Goal: Task Accomplishment & Management: Manage account settings

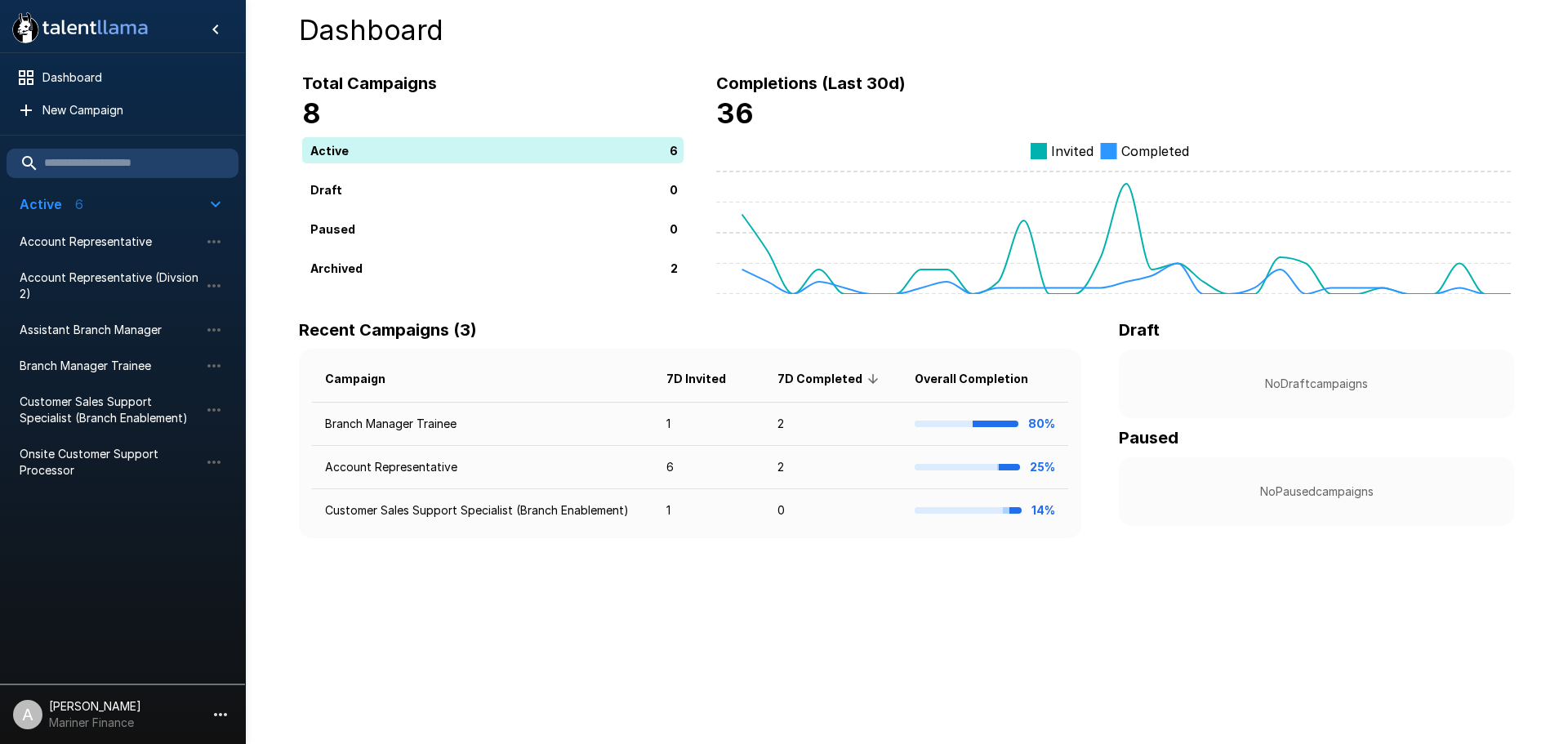
click at [166, 710] on li "A [PERSON_NAME] Mariner Finance" at bounding box center [122, 712] width 245 height 52
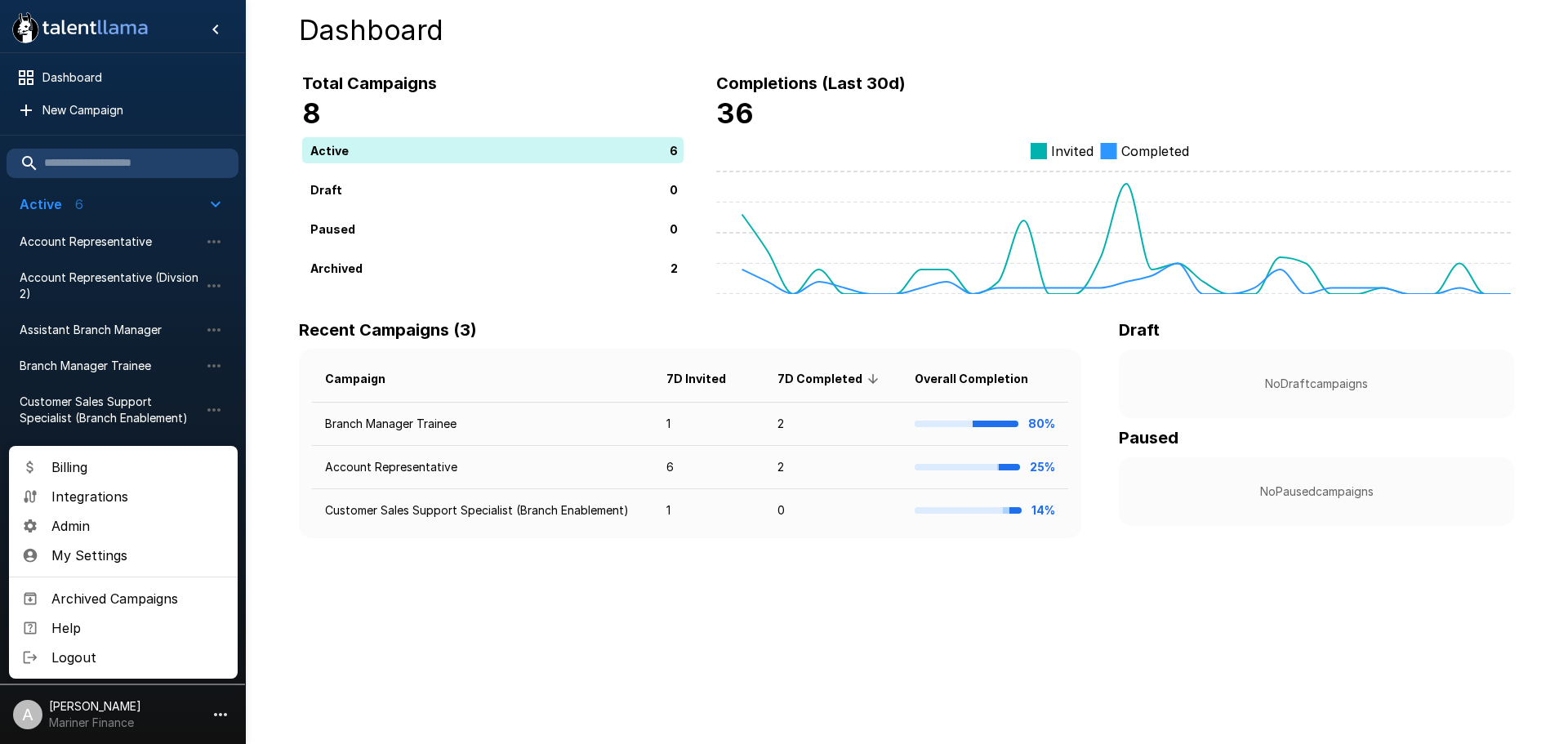
click at [117, 530] on span "Admin" at bounding box center [137, 526] width 173 height 19
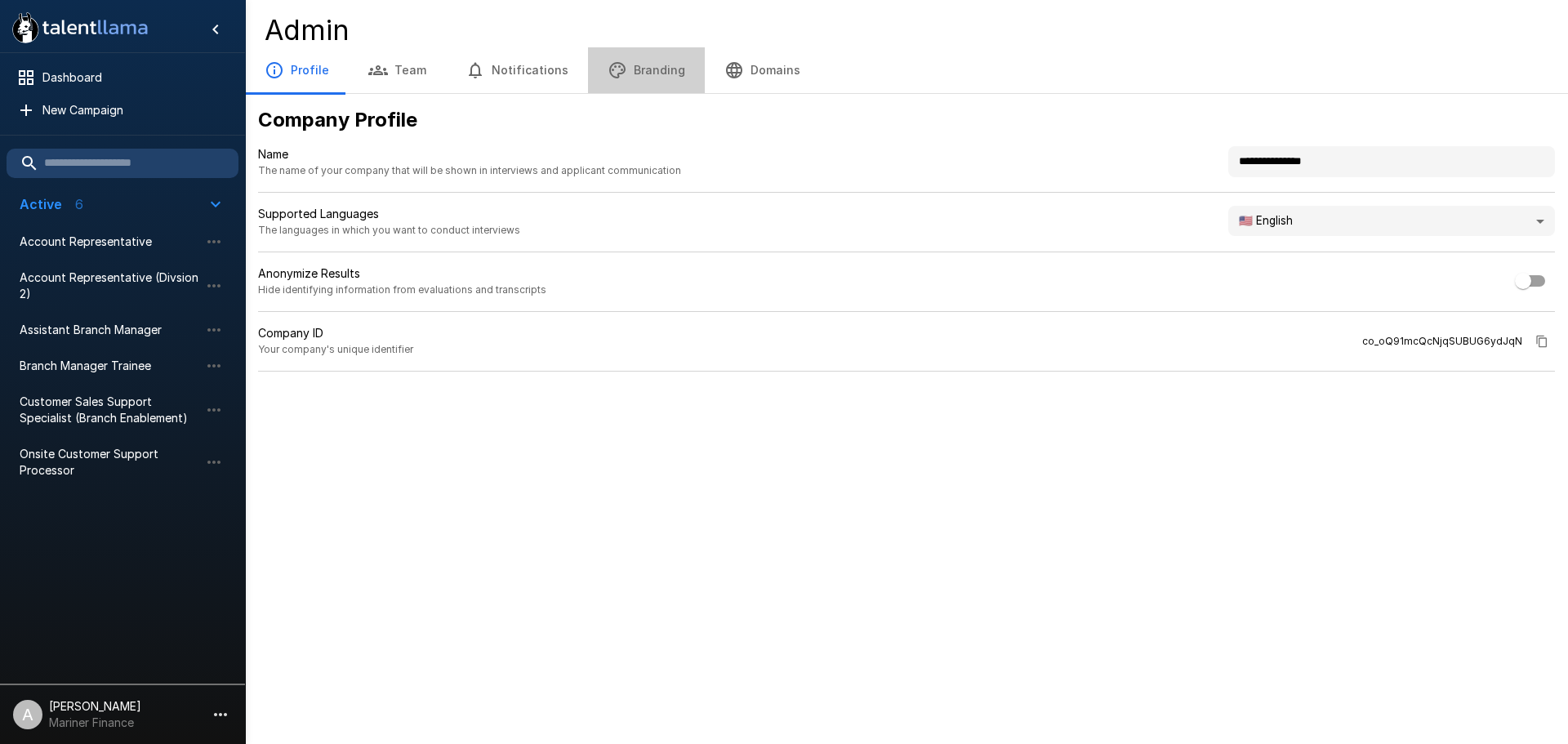
click at [653, 67] on button "Branding" at bounding box center [646, 70] width 117 height 45
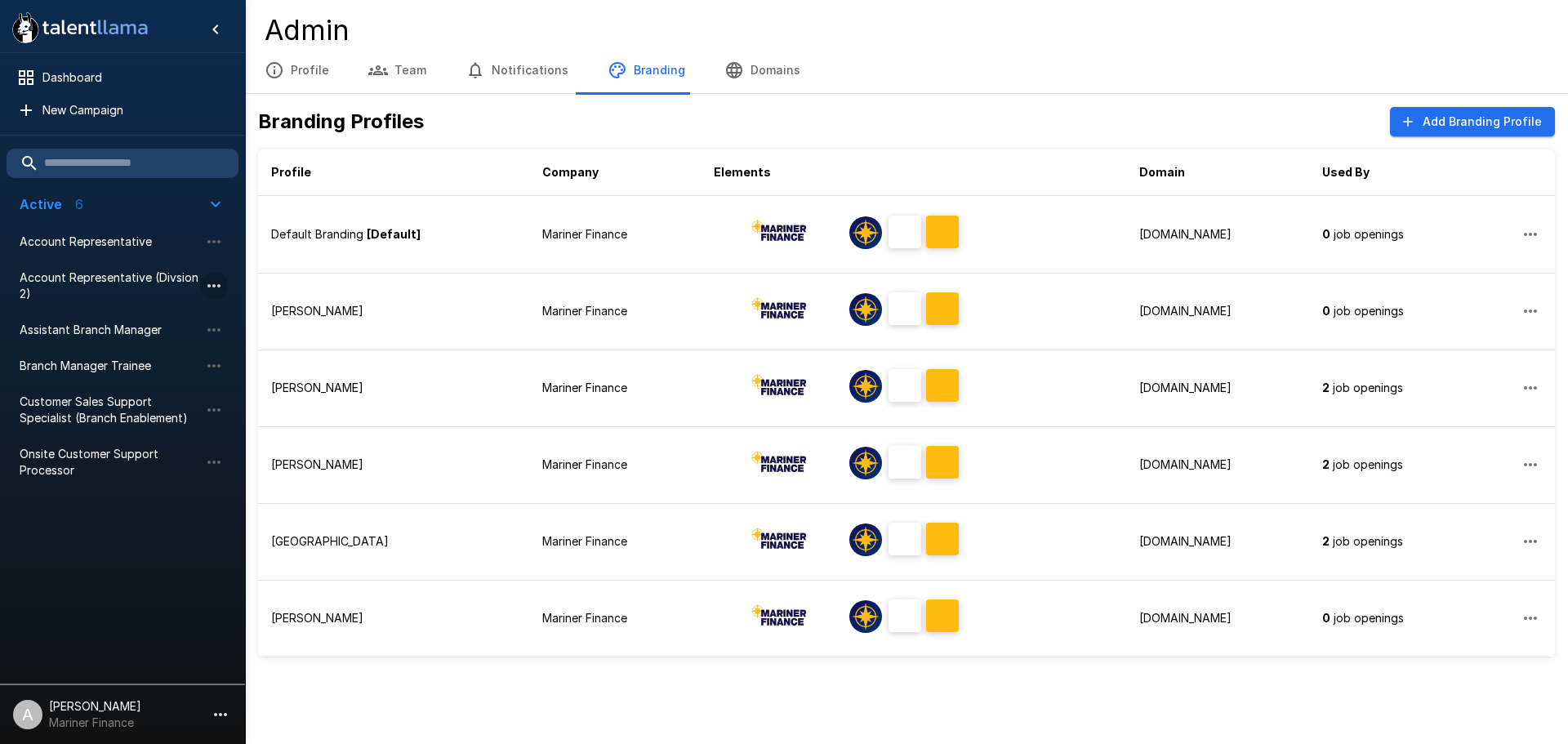
click at [211, 278] on icon "button" at bounding box center [213, 286] width 19 height 19
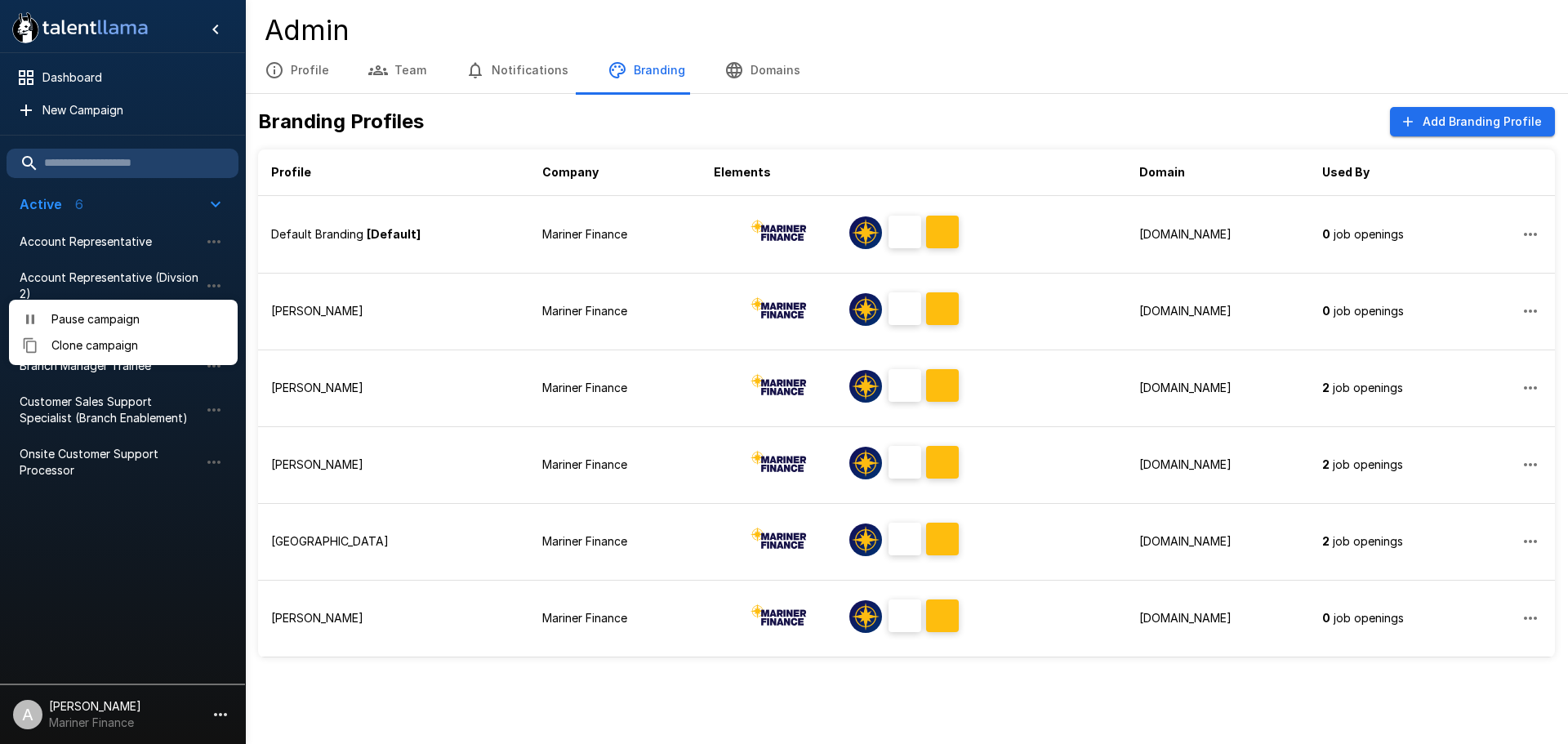
click at [212, 283] on div at bounding box center [784, 372] width 1568 height 744
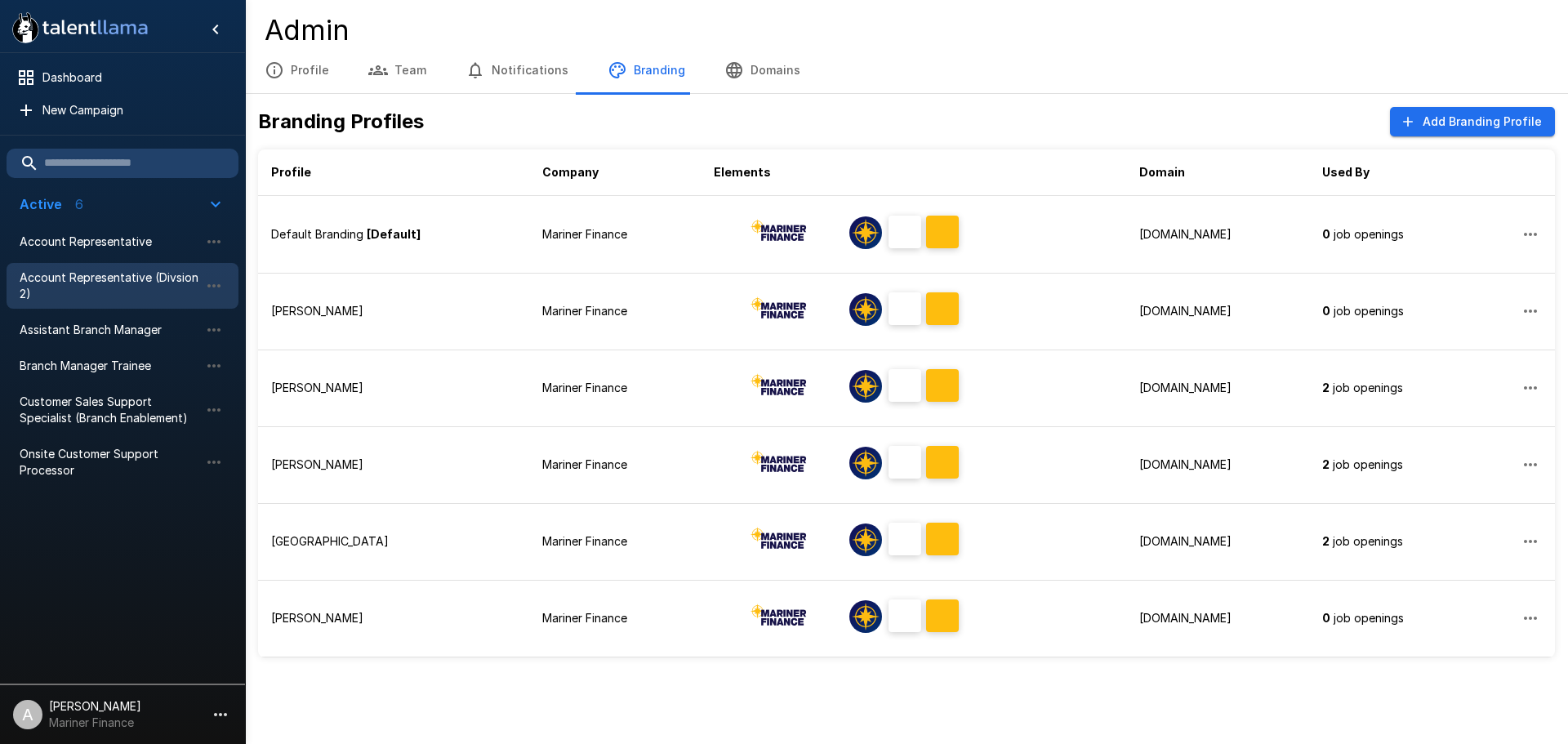
click at [174, 276] on span "Account Representative (Divsion 2)" at bounding box center [109, 286] width 180 height 32
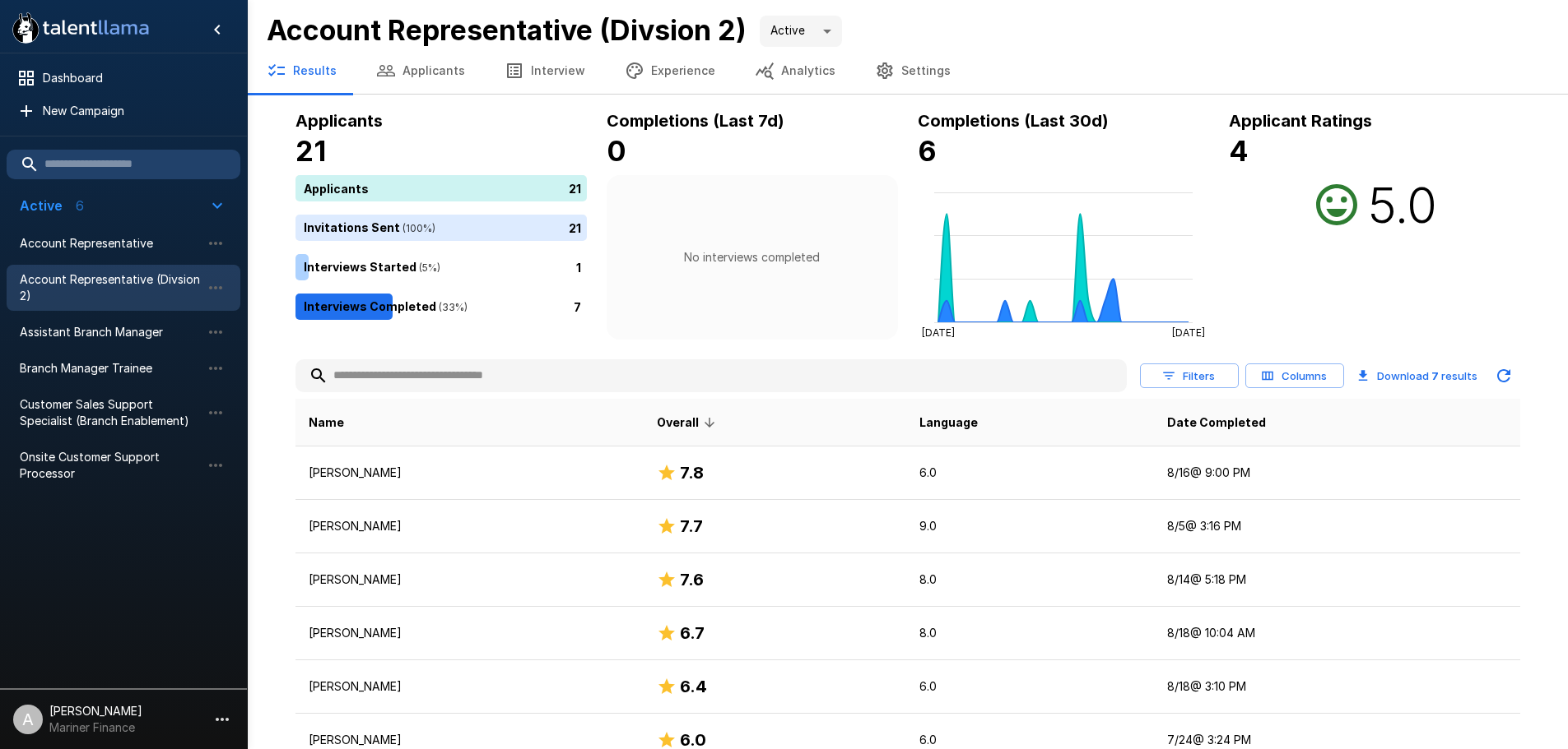
click at [668, 75] on button "Experience" at bounding box center [669, 70] width 130 height 46
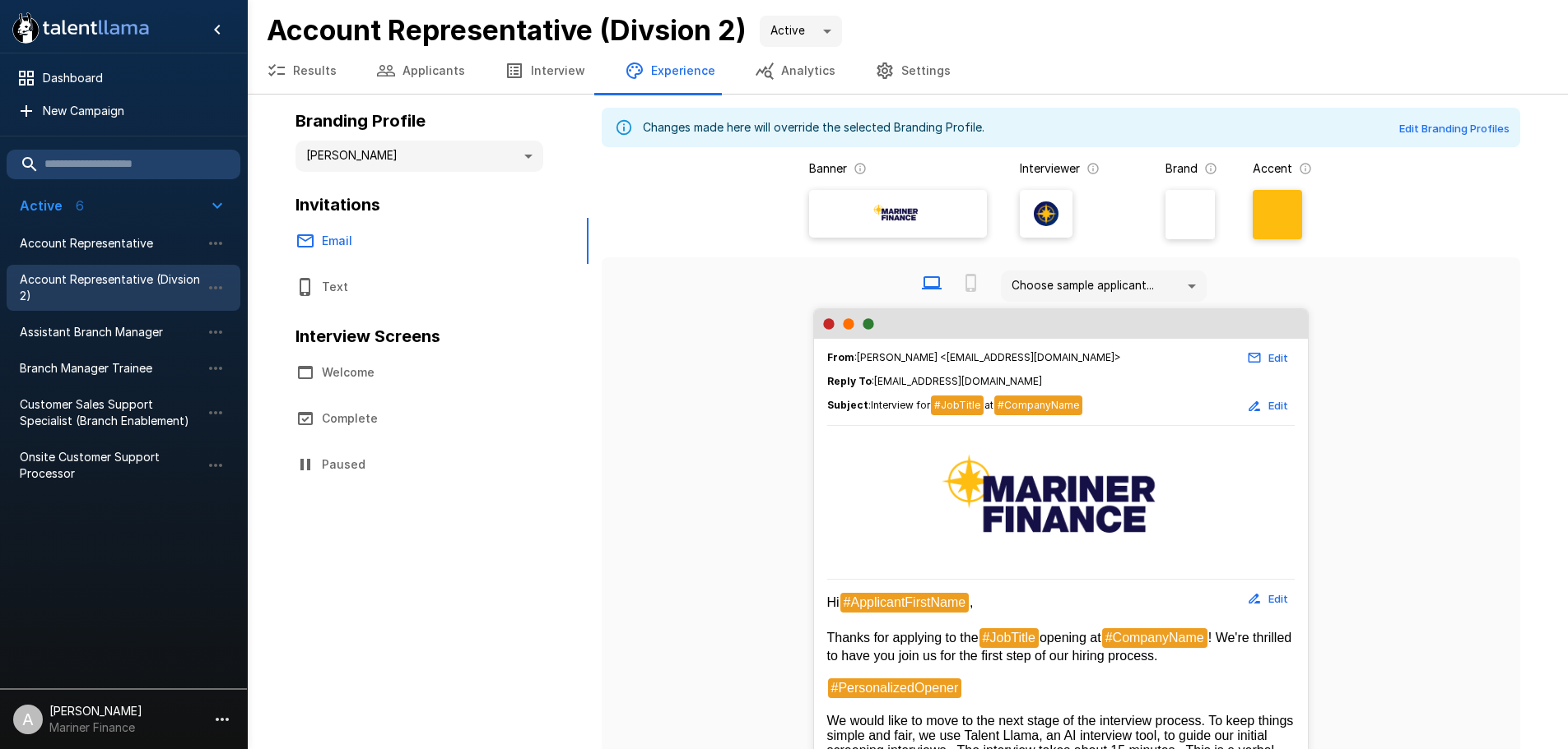
click at [501, 162] on body "**********" at bounding box center [784, 374] width 1568 height 749
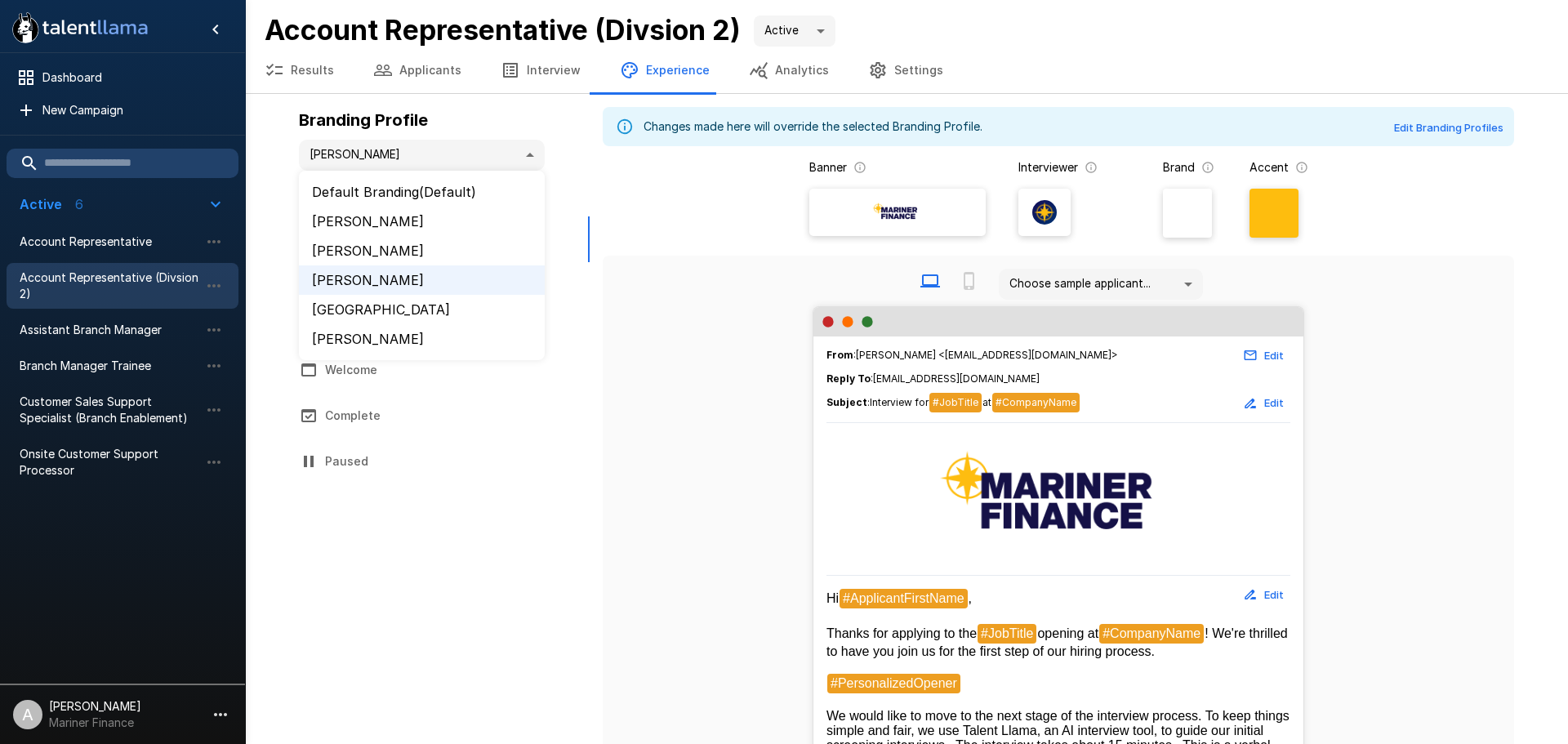
click at [402, 220] on li "[PERSON_NAME]" at bounding box center [421, 222] width 246 height 30
type input "**********"
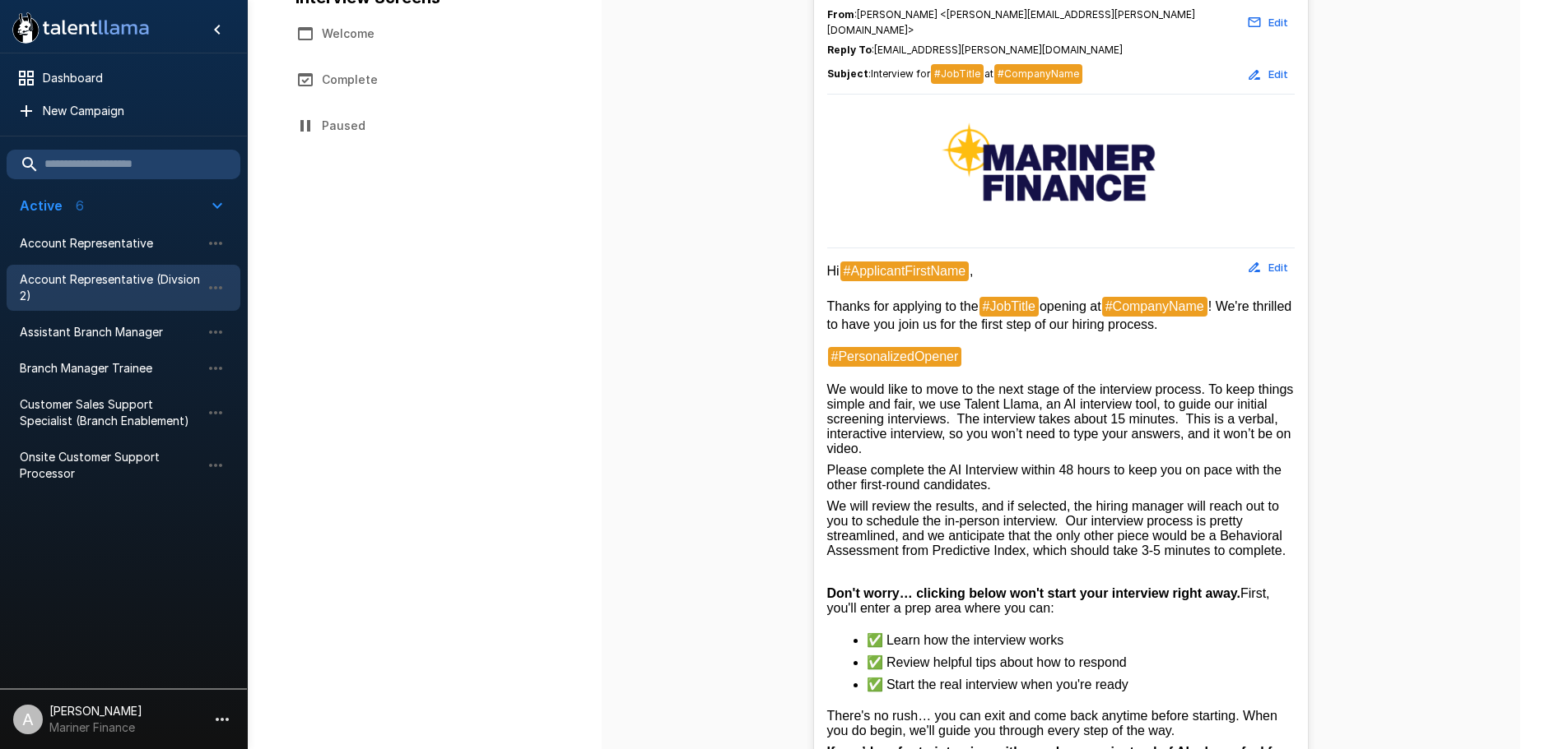
scroll to position [307, 0]
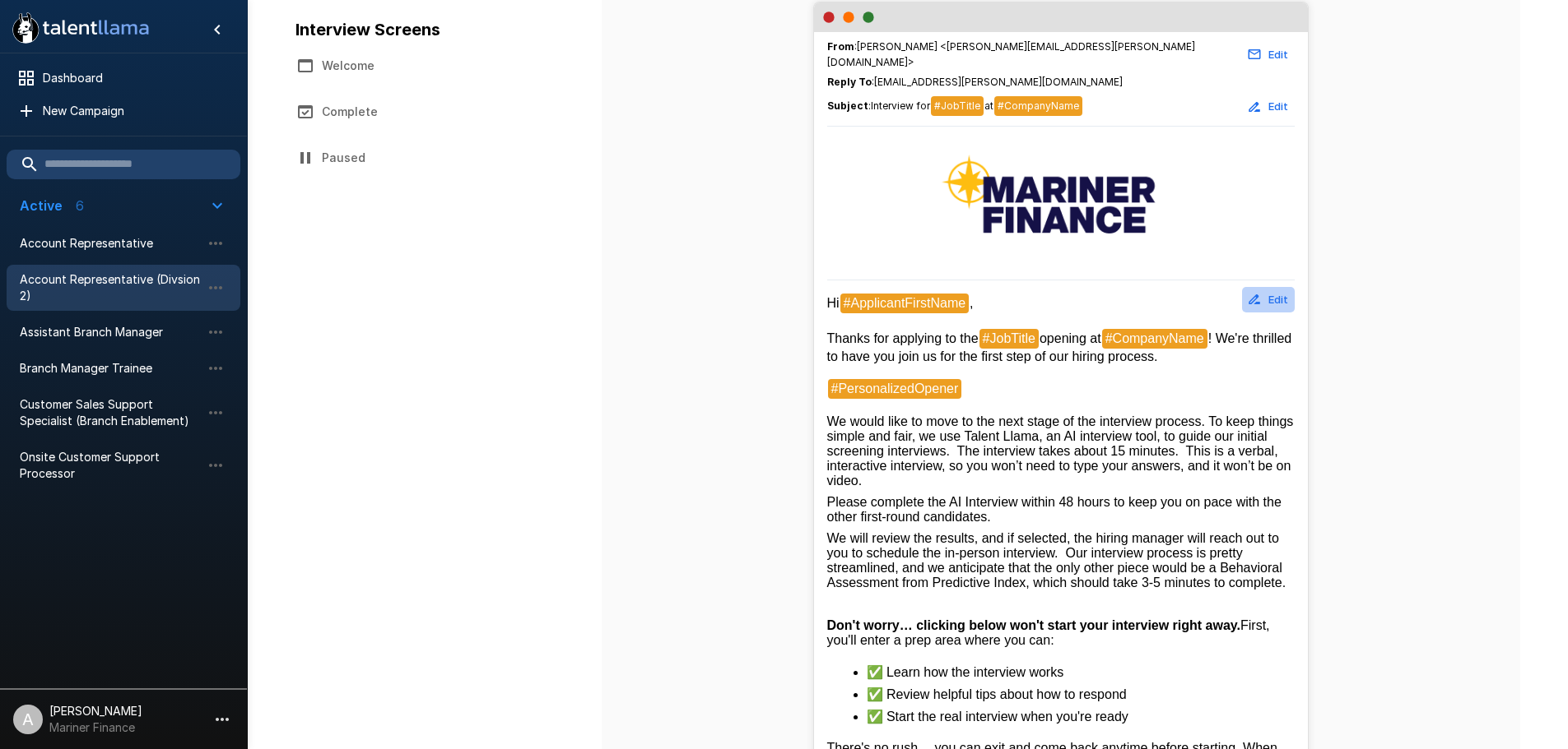
click at [1267, 289] on button "Edit" at bounding box center [1268, 299] width 52 height 25
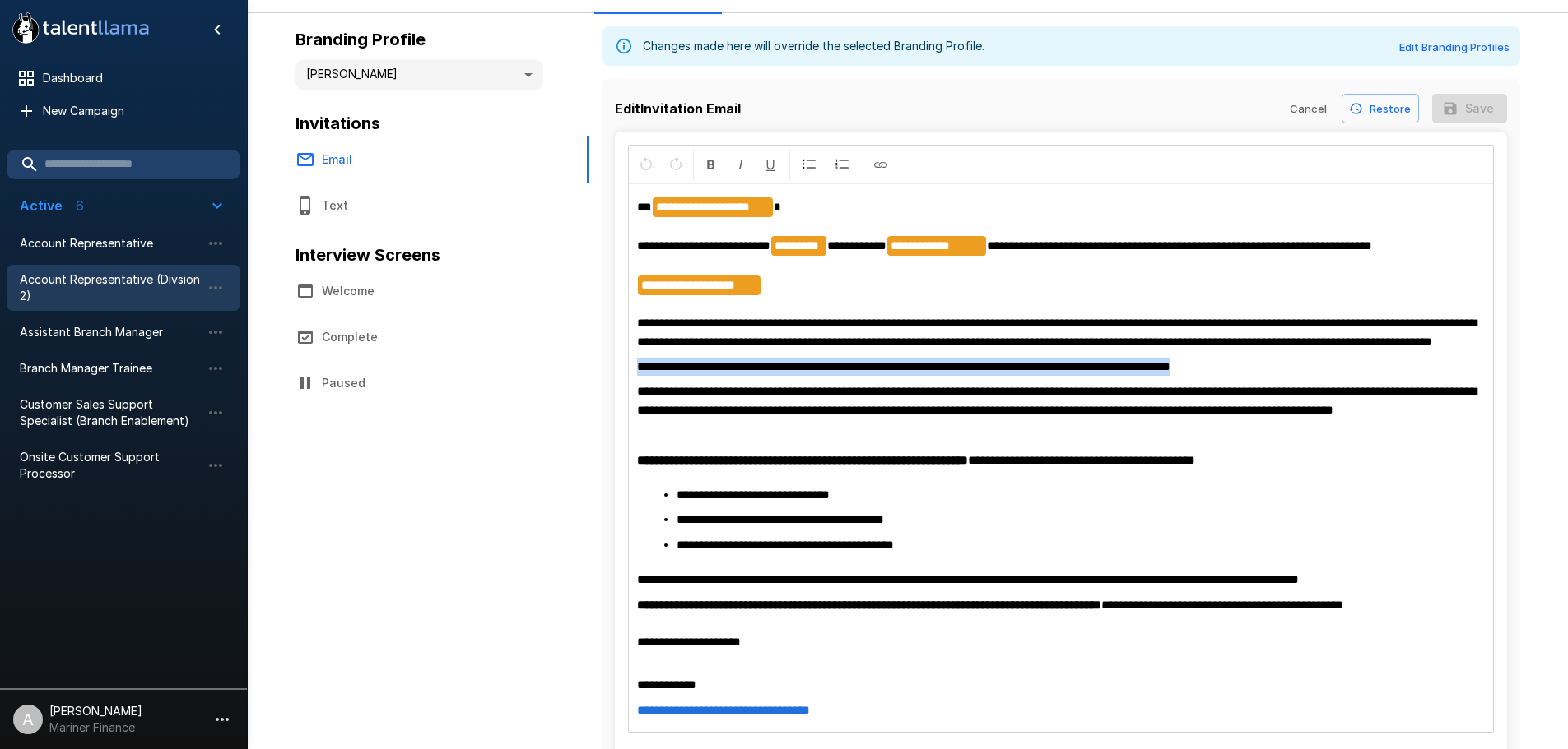
drag, startPoint x: 1245, startPoint y: 386, endPoint x: 625, endPoint y: 389, distance: 620.0
click at [625, 389] on div "**********" at bounding box center [1061, 454] width 892 height 644
click at [708, 169] on icon "Format Bold" at bounding box center [711, 164] width 15 height 15
click at [1462, 351] on p "**********" at bounding box center [1061, 274] width 848 height 154
click at [1349, 400] on div "**********" at bounding box center [1061, 459] width 864 height 547
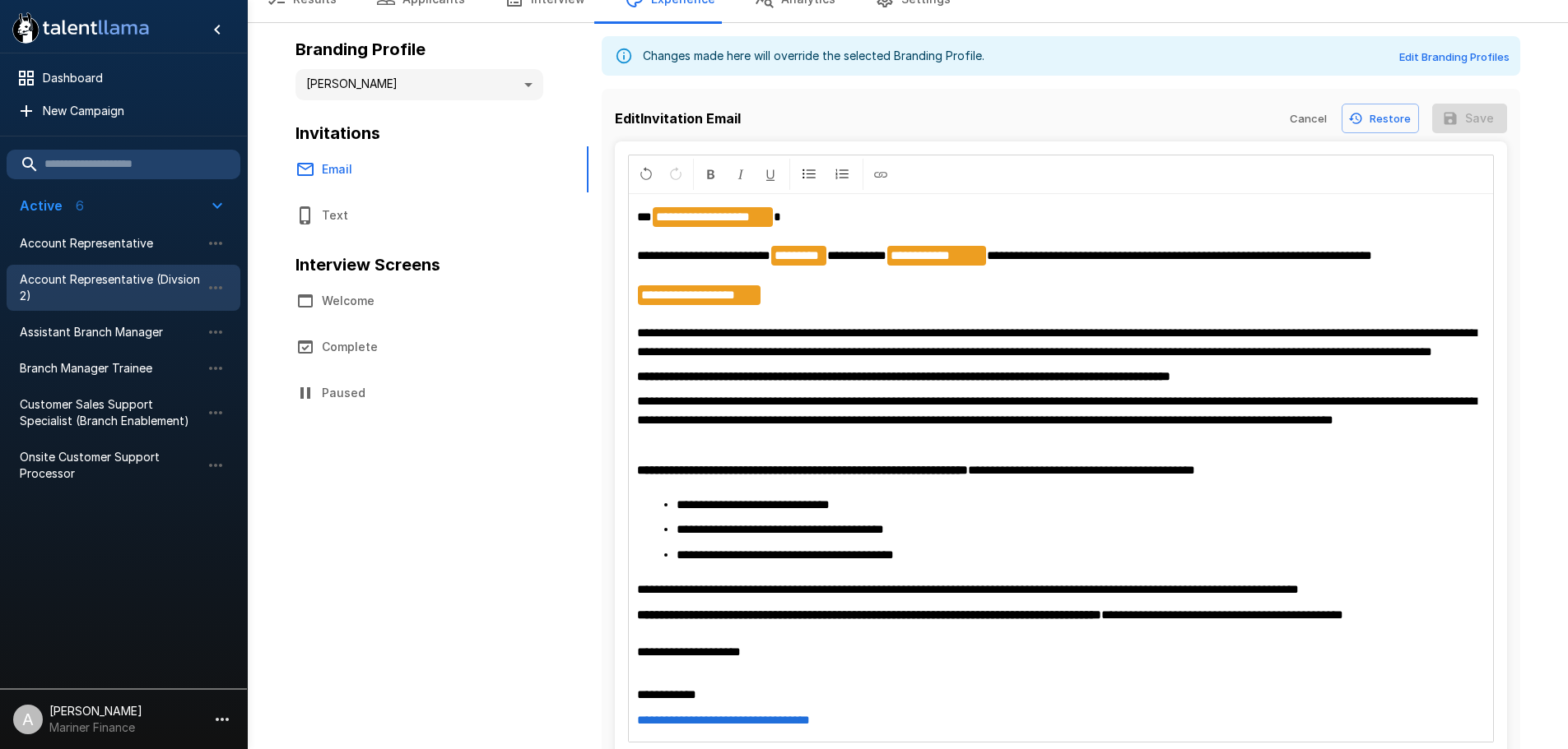
scroll to position [0, 0]
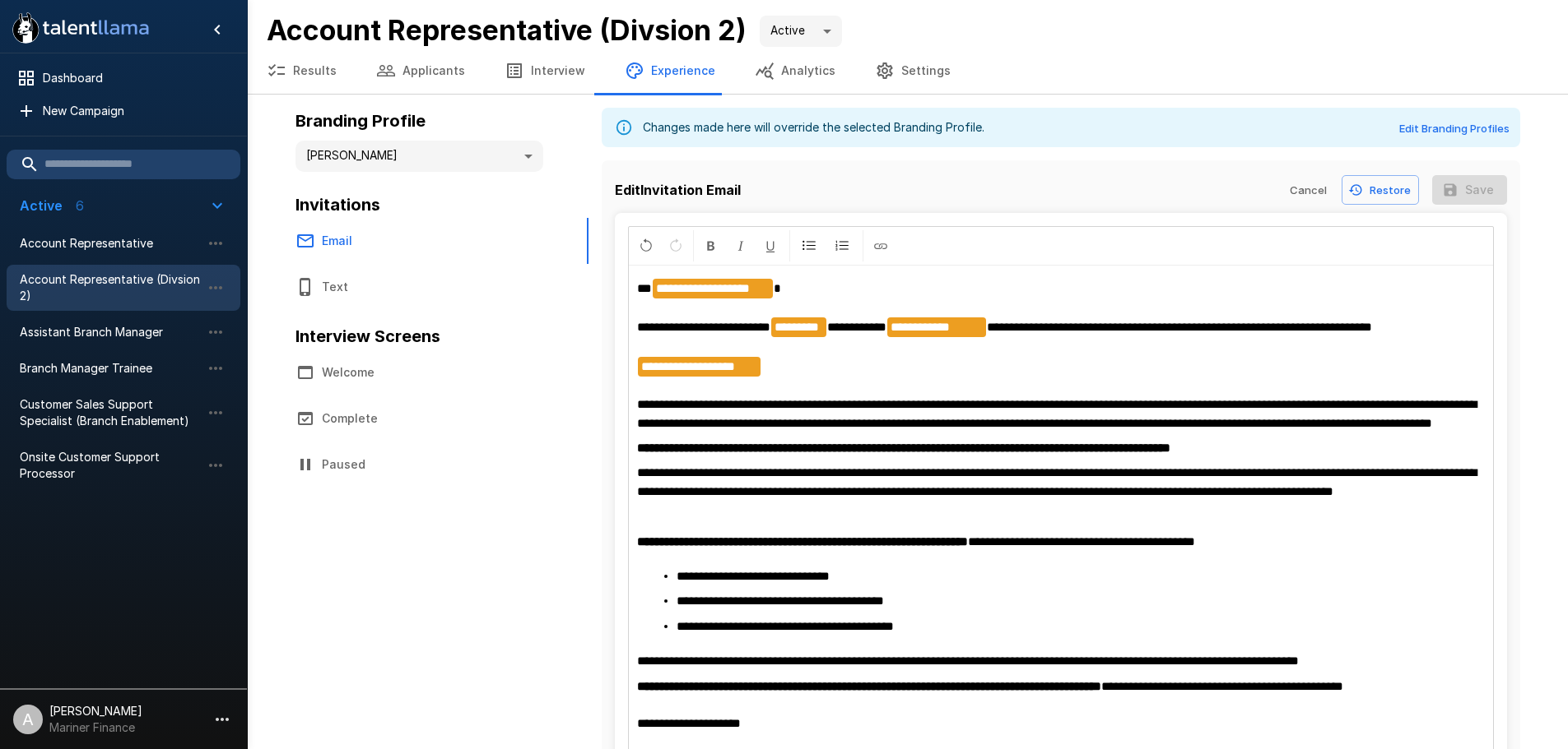
click at [1474, 195] on div "Cancel Restore Save" at bounding box center [1394, 191] width 224 height 31
click at [1036, 172] on div "Edit Invitation Email Cancel Restore Save" at bounding box center [1061, 190] width 892 height 46
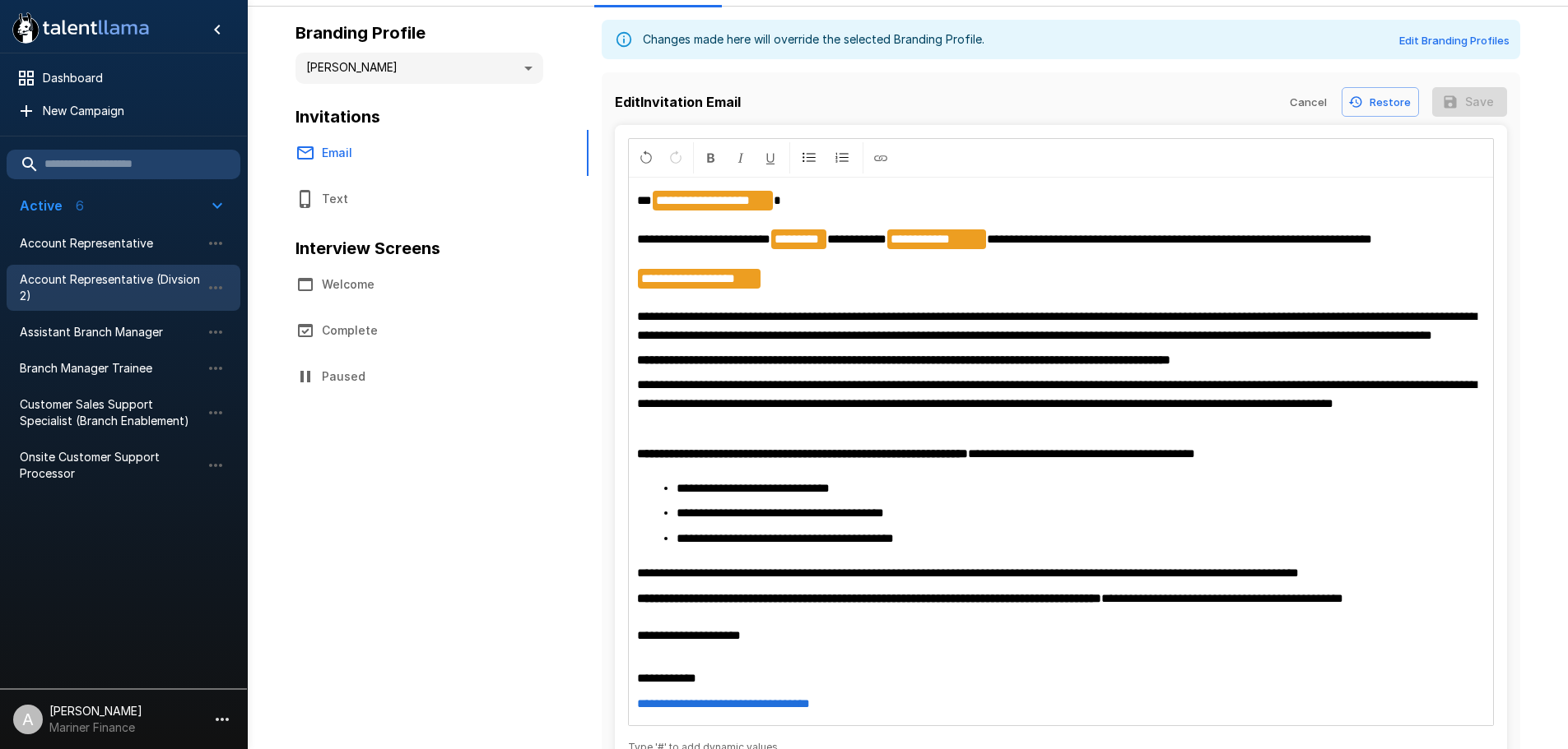
scroll to position [184, 0]
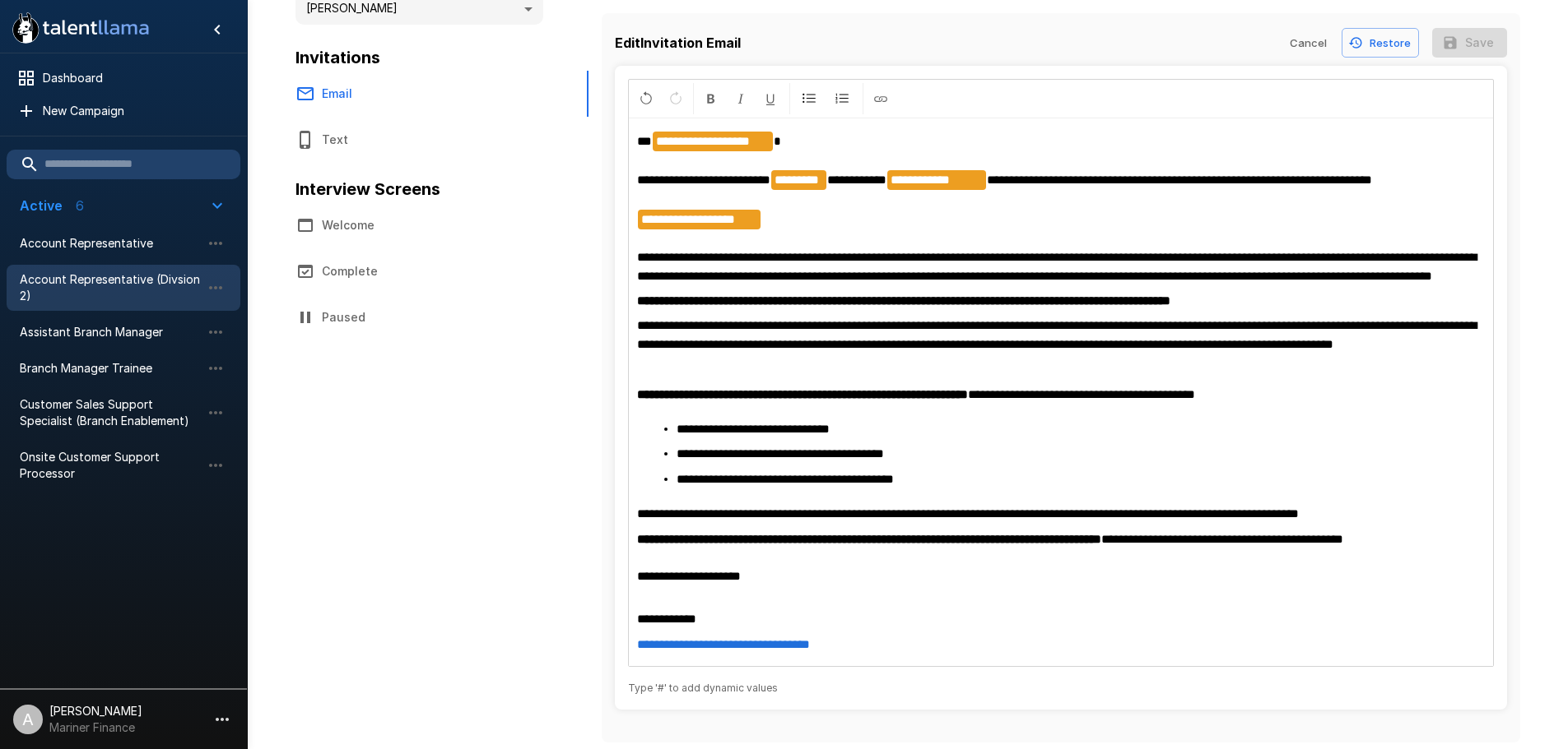
click at [778, 571] on p "**********" at bounding box center [1061, 567] width 848 height 74
click at [1490, 28] on button "Save" at bounding box center [1470, 43] width 75 height 31
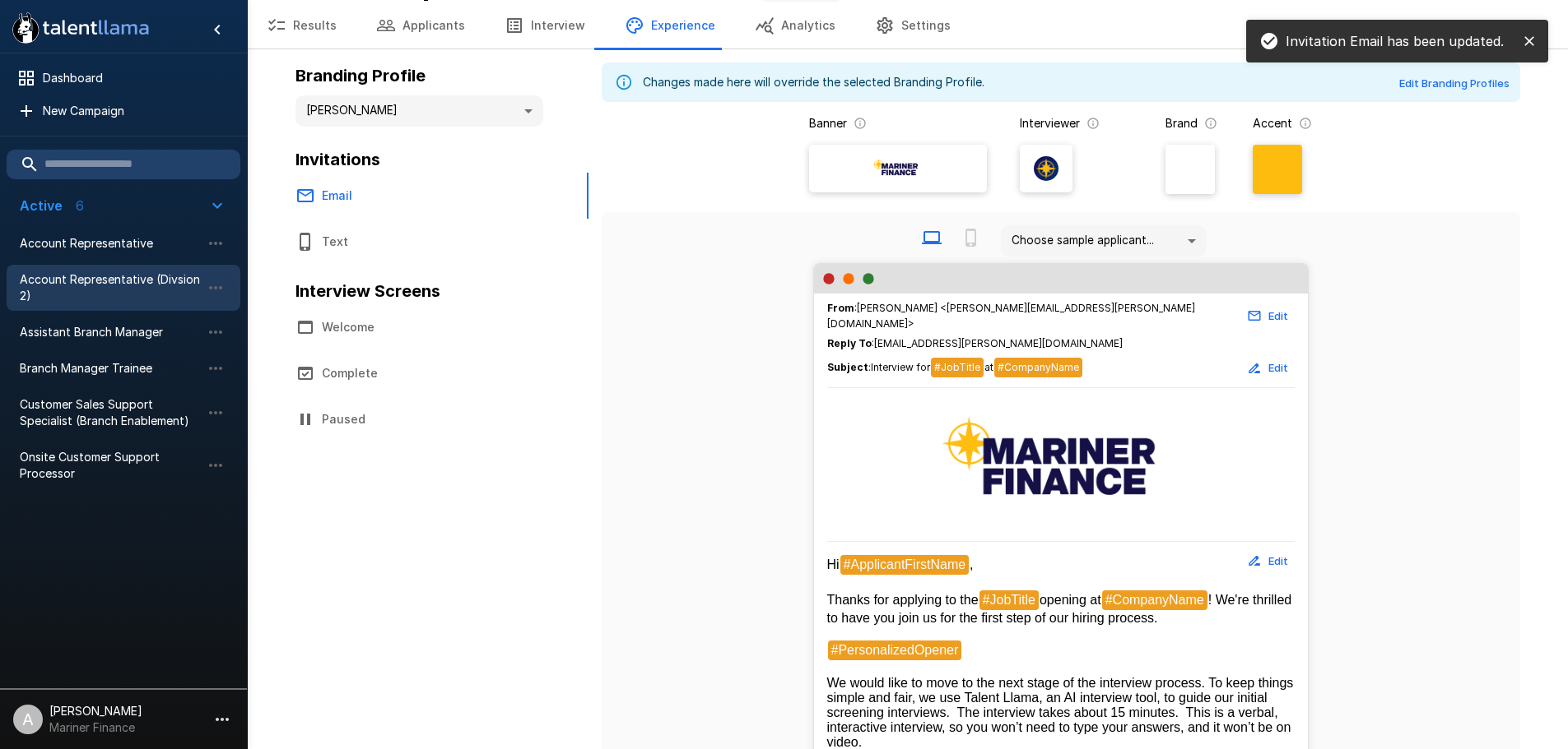
scroll to position [0, 0]
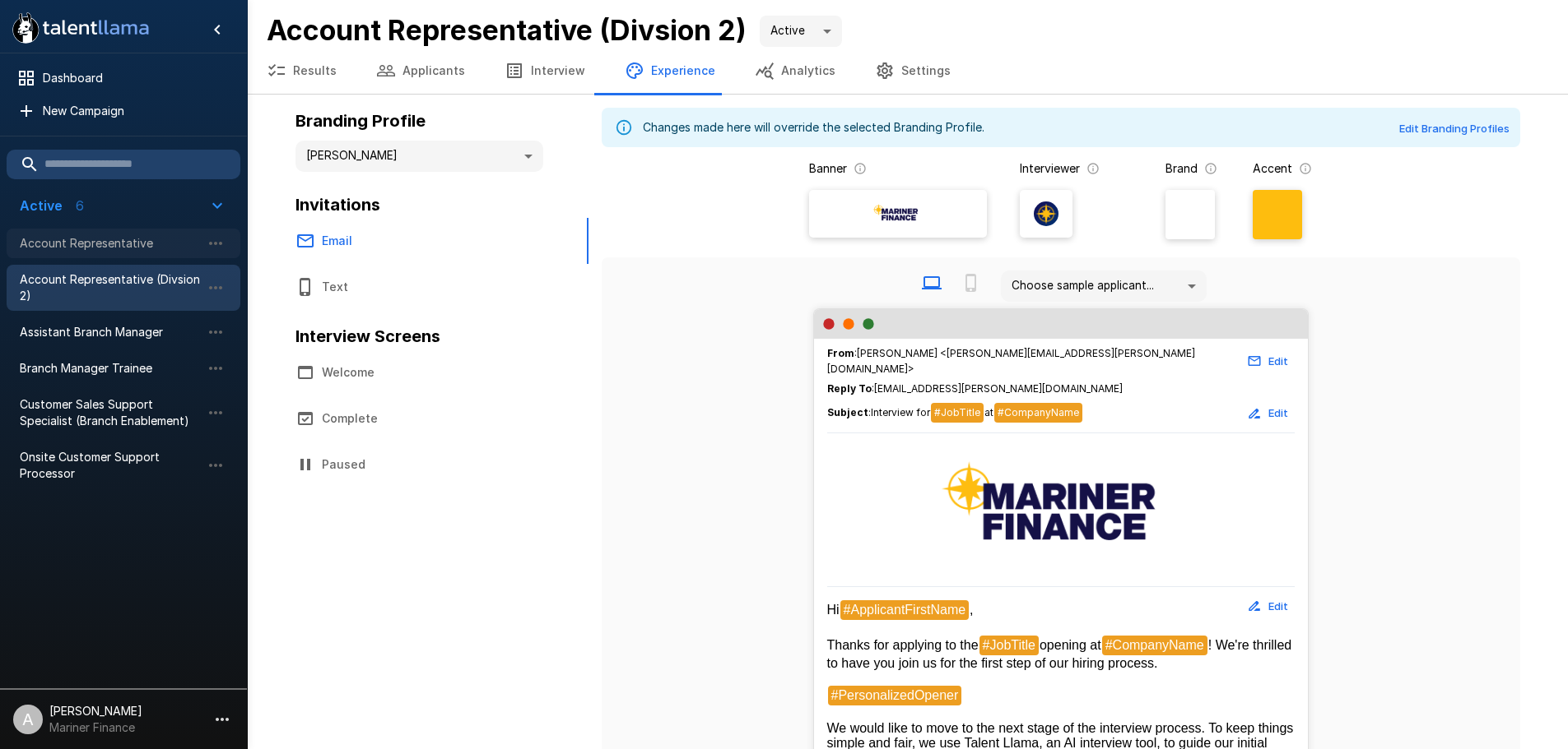
click at [145, 233] on div "Account Representative" at bounding box center [123, 244] width 234 height 30
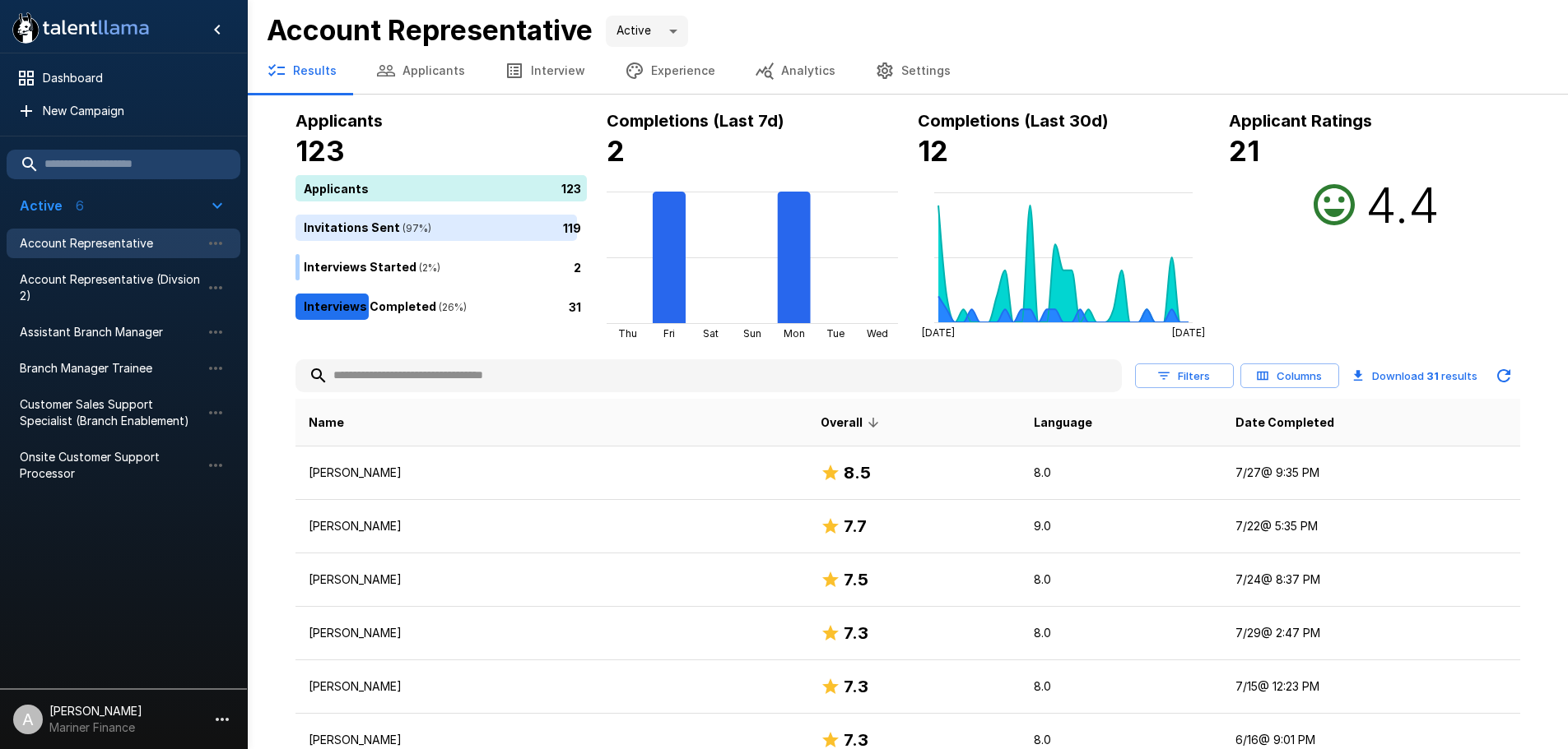
click at [627, 67] on icon "button" at bounding box center [634, 70] width 20 height 20
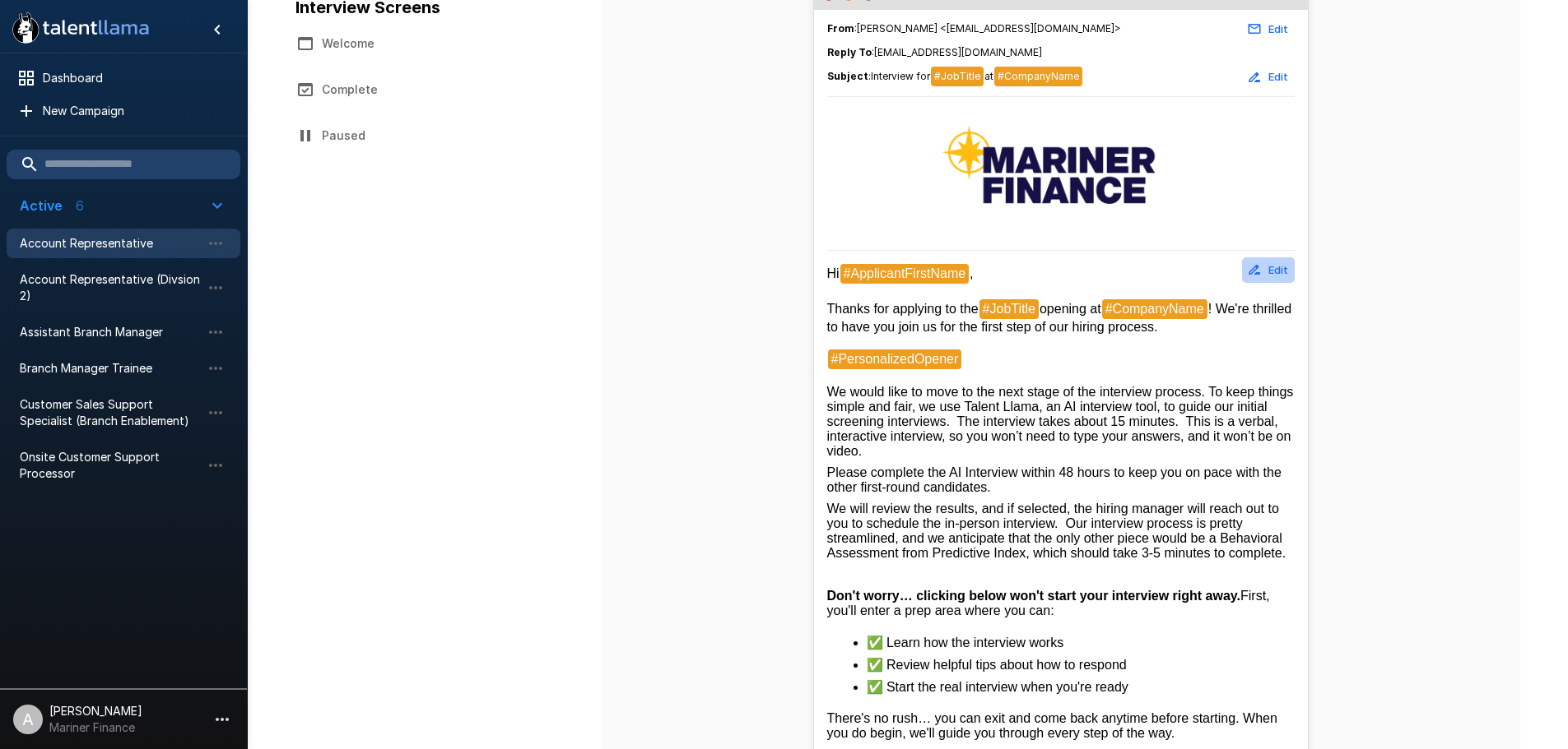
click at [1288, 269] on button "Edit" at bounding box center [1268, 270] width 52 height 25
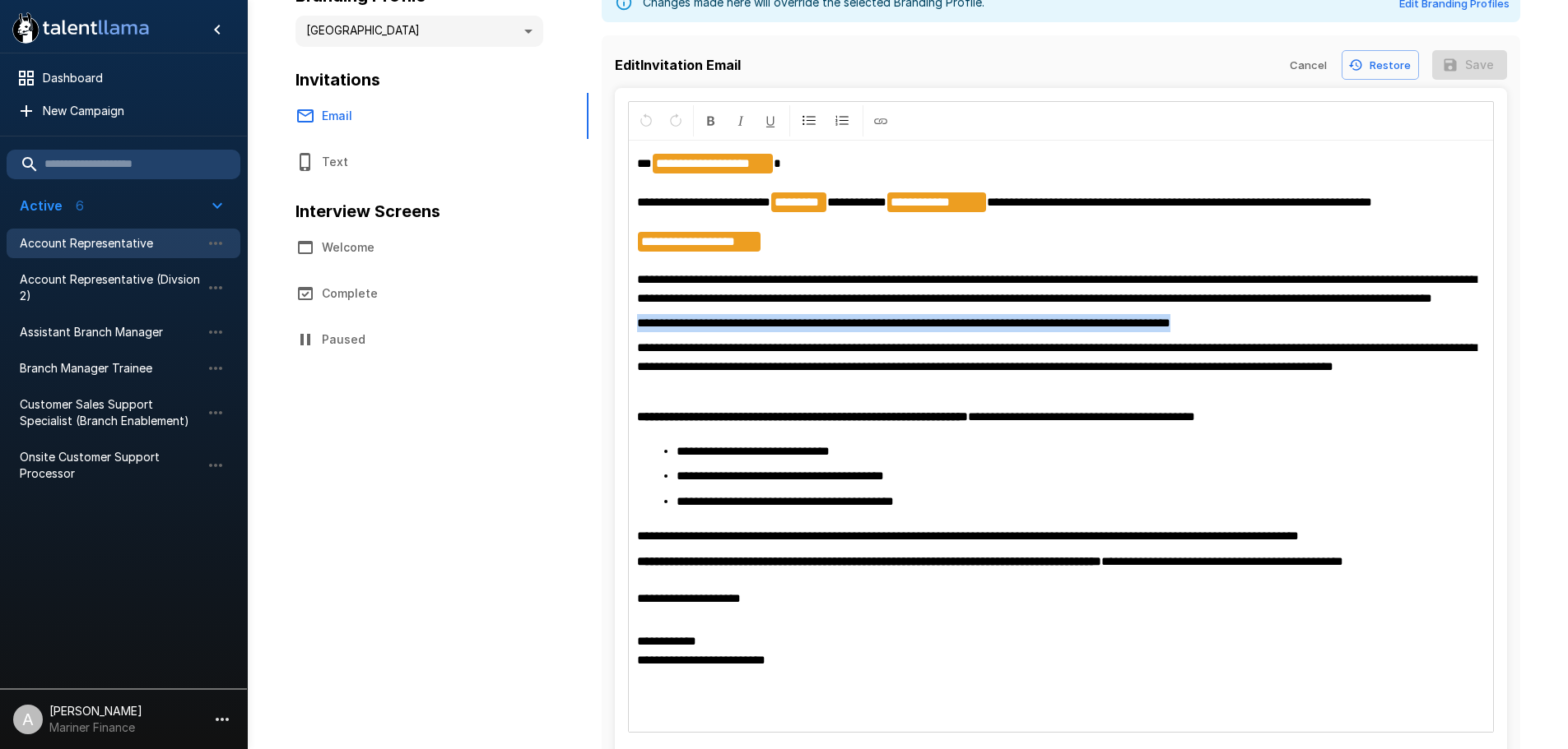
drag, startPoint x: 1226, startPoint y: 341, endPoint x: 616, endPoint y: 344, distance: 610.0
click at [616, 344] on div "**********" at bounding box center [1061, 431] width 892 height 687
click at [720, 123] on button "Format Bold" at bounding box center [711, 120] width 28 height 31
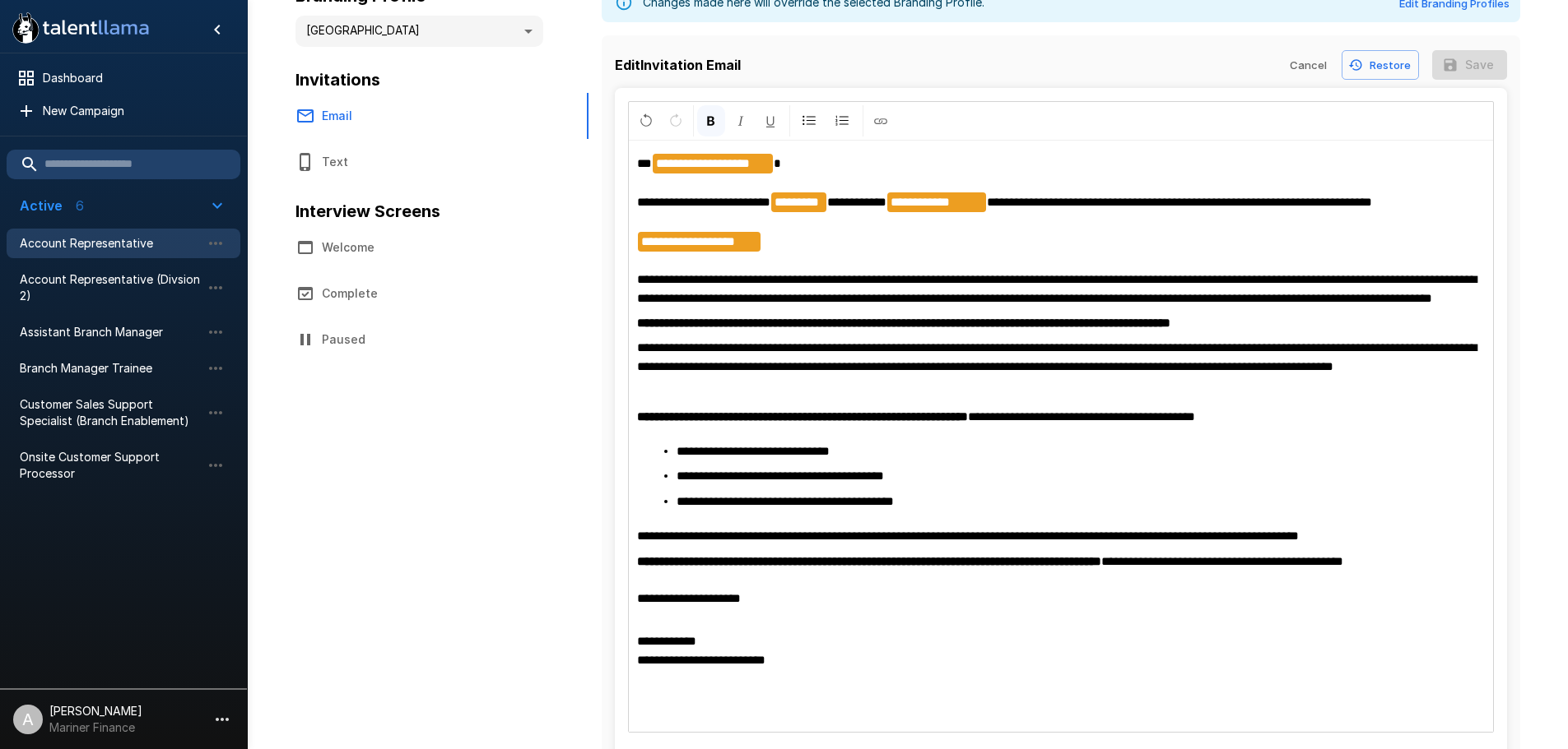
click at [1363, 372] on span "**********" at bounding box center [1057, 357] width 839 height 31
click at [1274, 332] on p "**********" at bounding box center [1061, 322] width 848 height 18
click at [1472, 57] on button "Save" at bounding box center [1470, 65] width 75 height 31
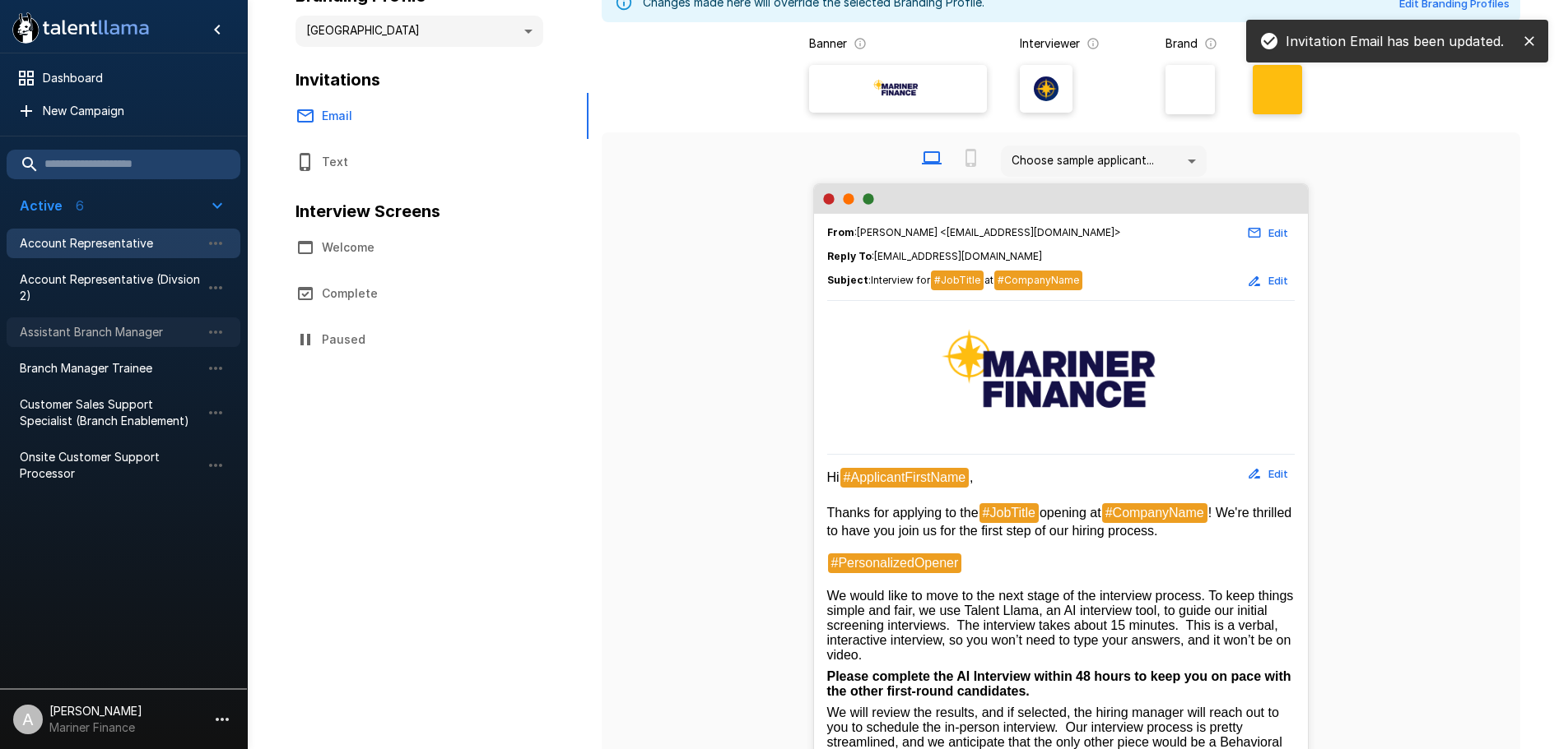
click at [126, 338] on span "Assistant Branch Manager" at bounding box center [110, 332] width 181 height 17
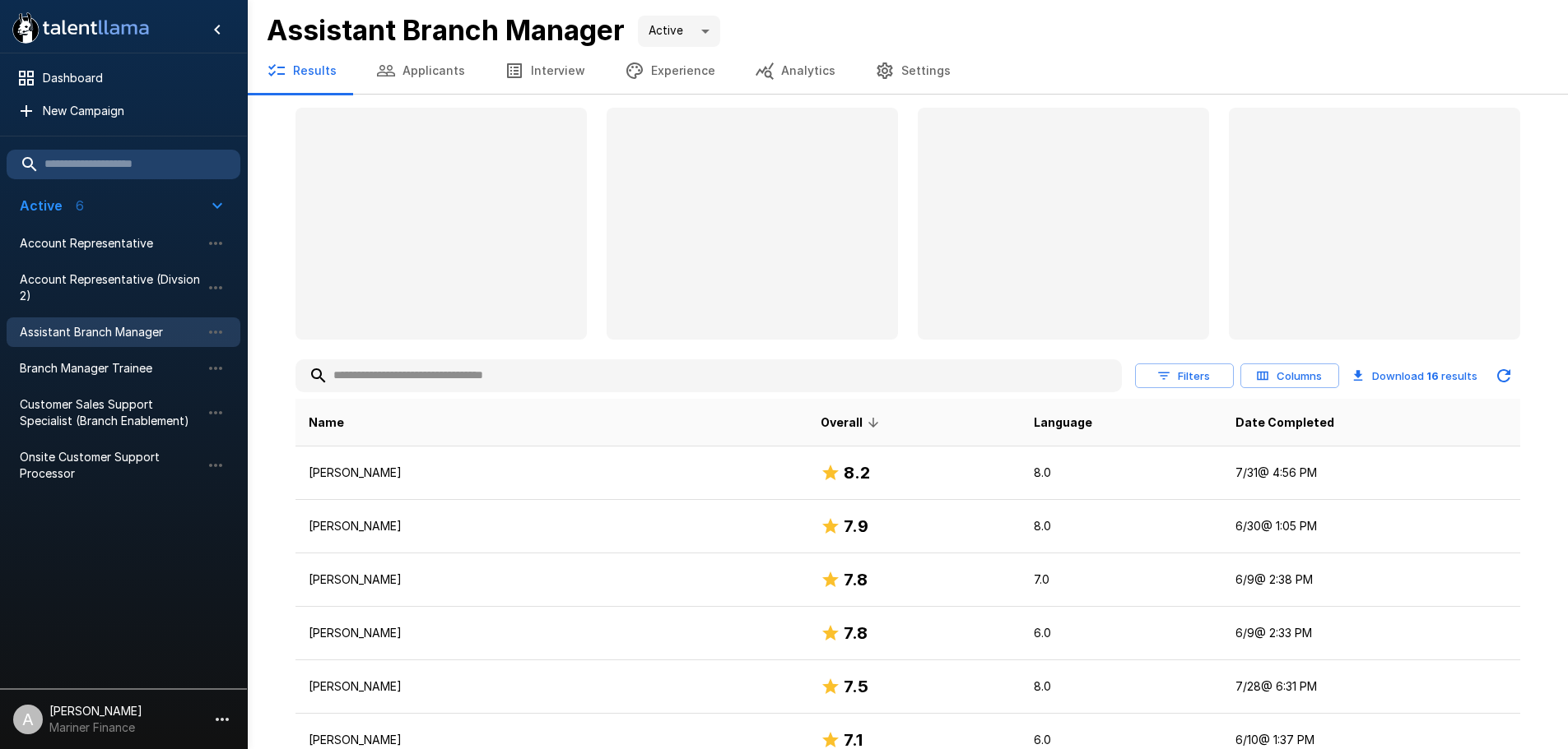
click at [735, 73] on button "Analytics" at bounding box center [795, 70] width 121 height 46
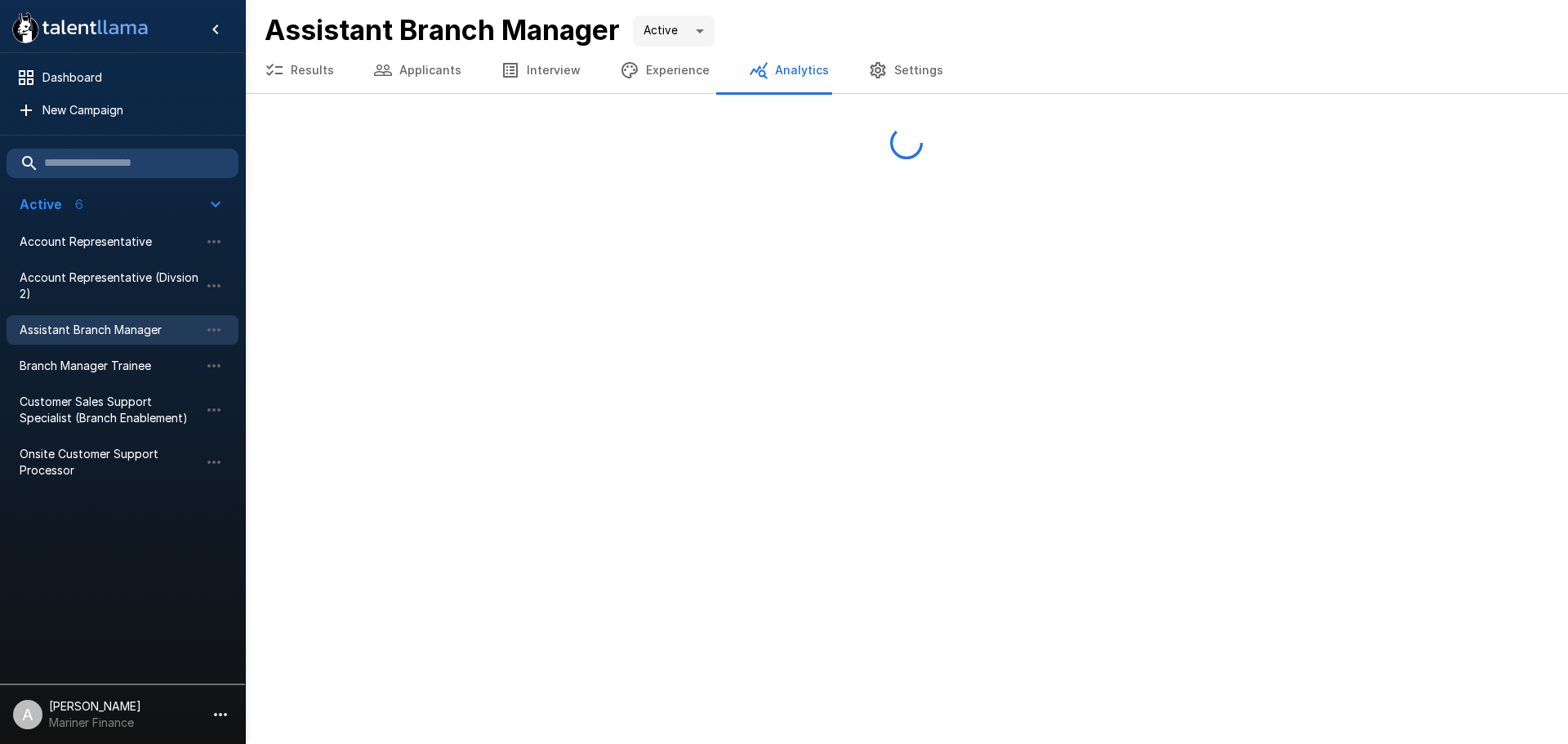
click at [682, 72] on button "Experience" at bounding box center [664, 70] width 129 height 45
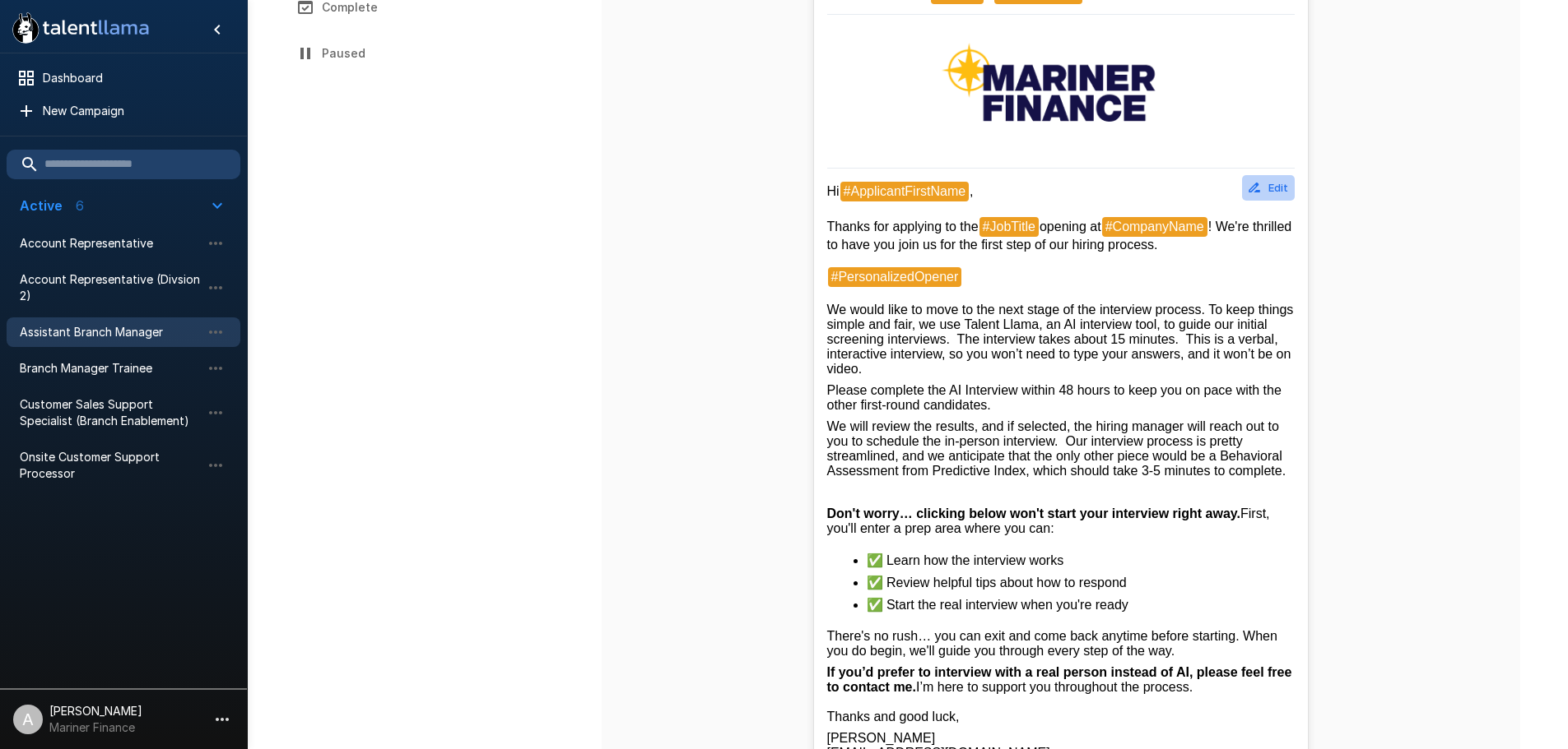
click at [1276, 188] on button "Edit" at bounding box center [1268, 188] width 52 height 25
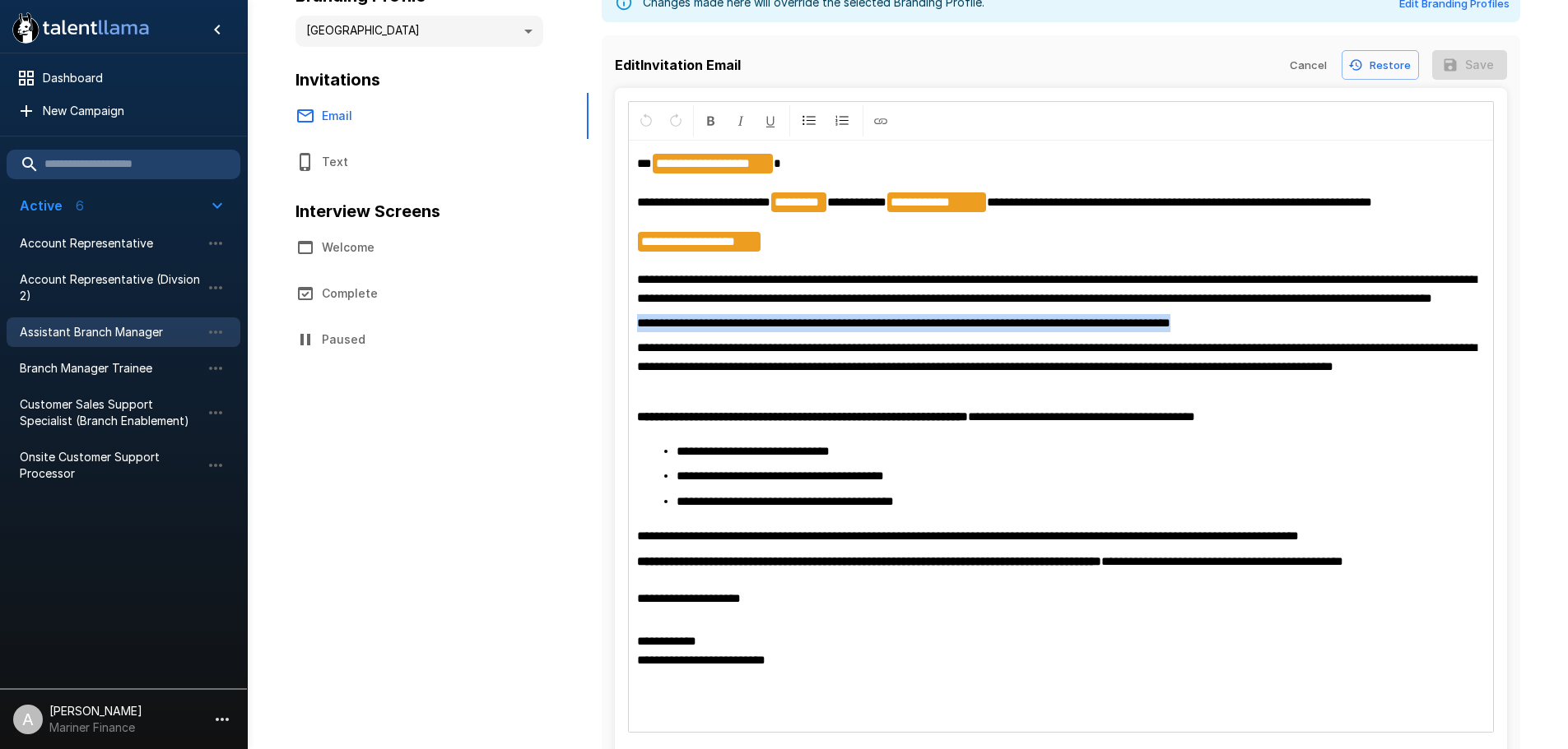
drag, startPoint x: 1243, startPoint y: 346, endPoint x: 666, endPoint y: 196, distance: 596.2
click at [619, 346] on div "**********" at bounding box center [1061, 431] width 892 height 687
click at [706, 118] on icon "Format Bold" at bounding box center [711, 121] width 15 height 15
click at [1319, 354] on div "**********" at bounding box center [1061, 437] width 864 height 590
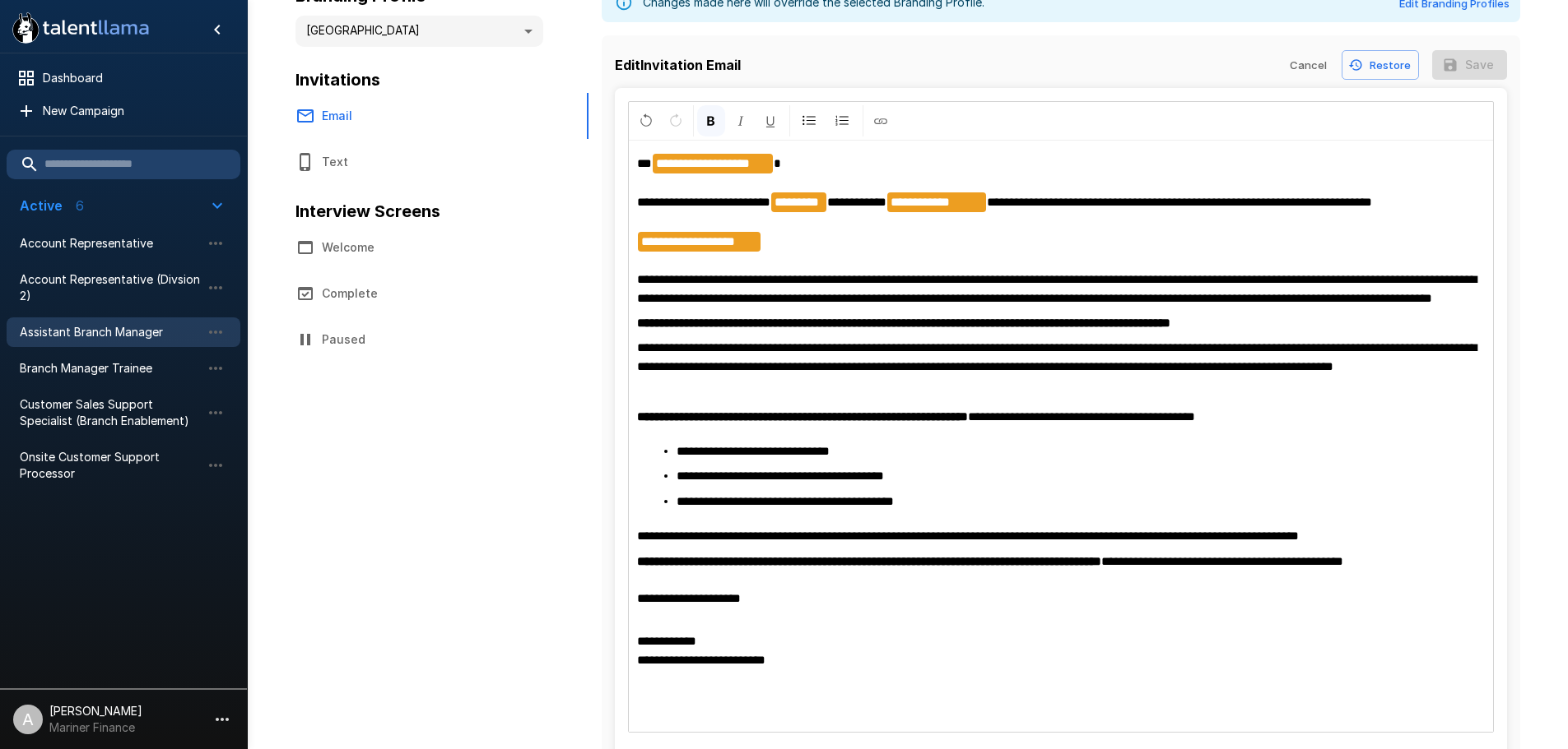
click at [1320, 332] on p "**********" at bounding box center [1061, 322] width 848 height 18
click at [1469, 62] on button "Save" at bounding box center [1470, 65] width 75 height 31
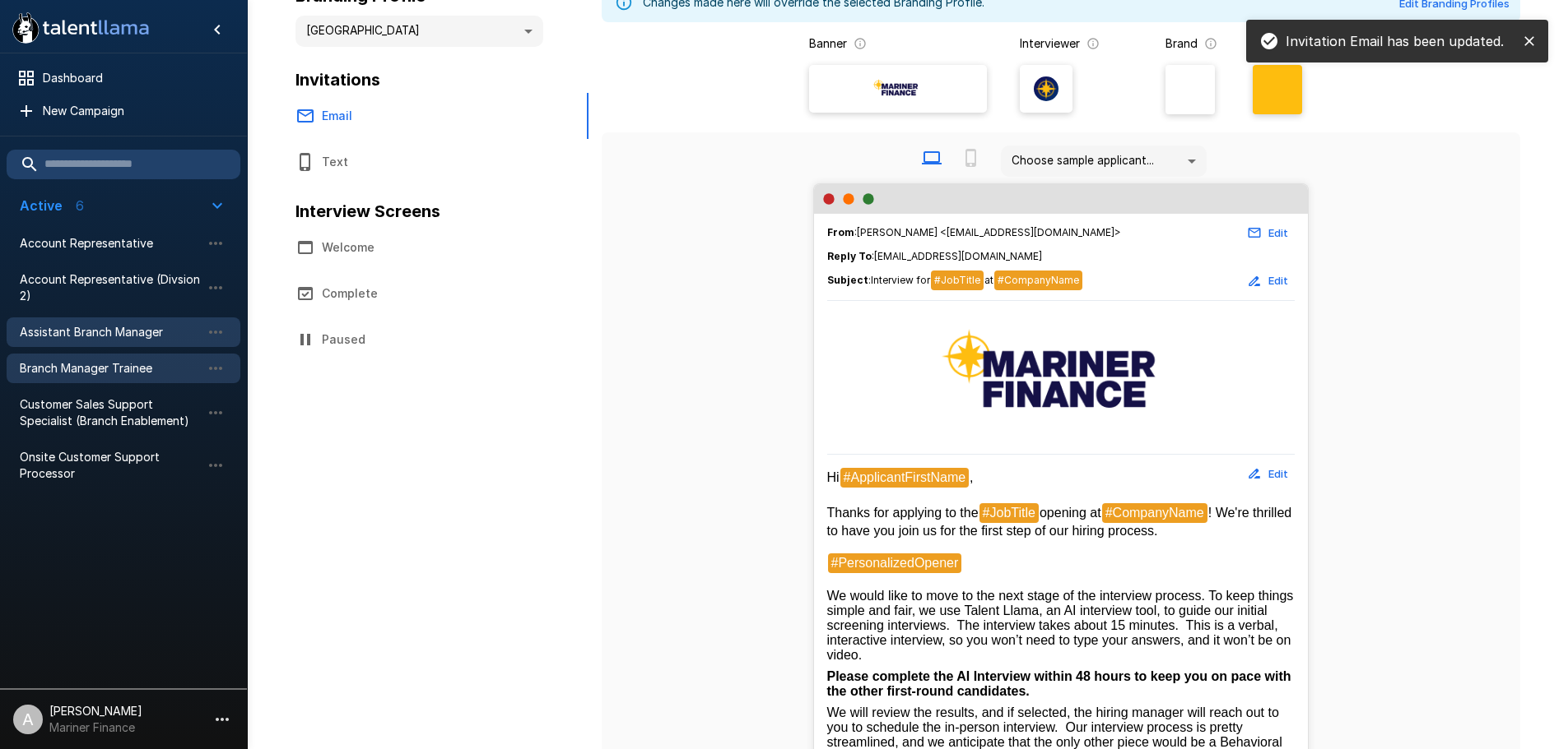
click at [111, 375] on span "Branch Manager Trainee" at bounding box center [110, 369] width 181 height 17
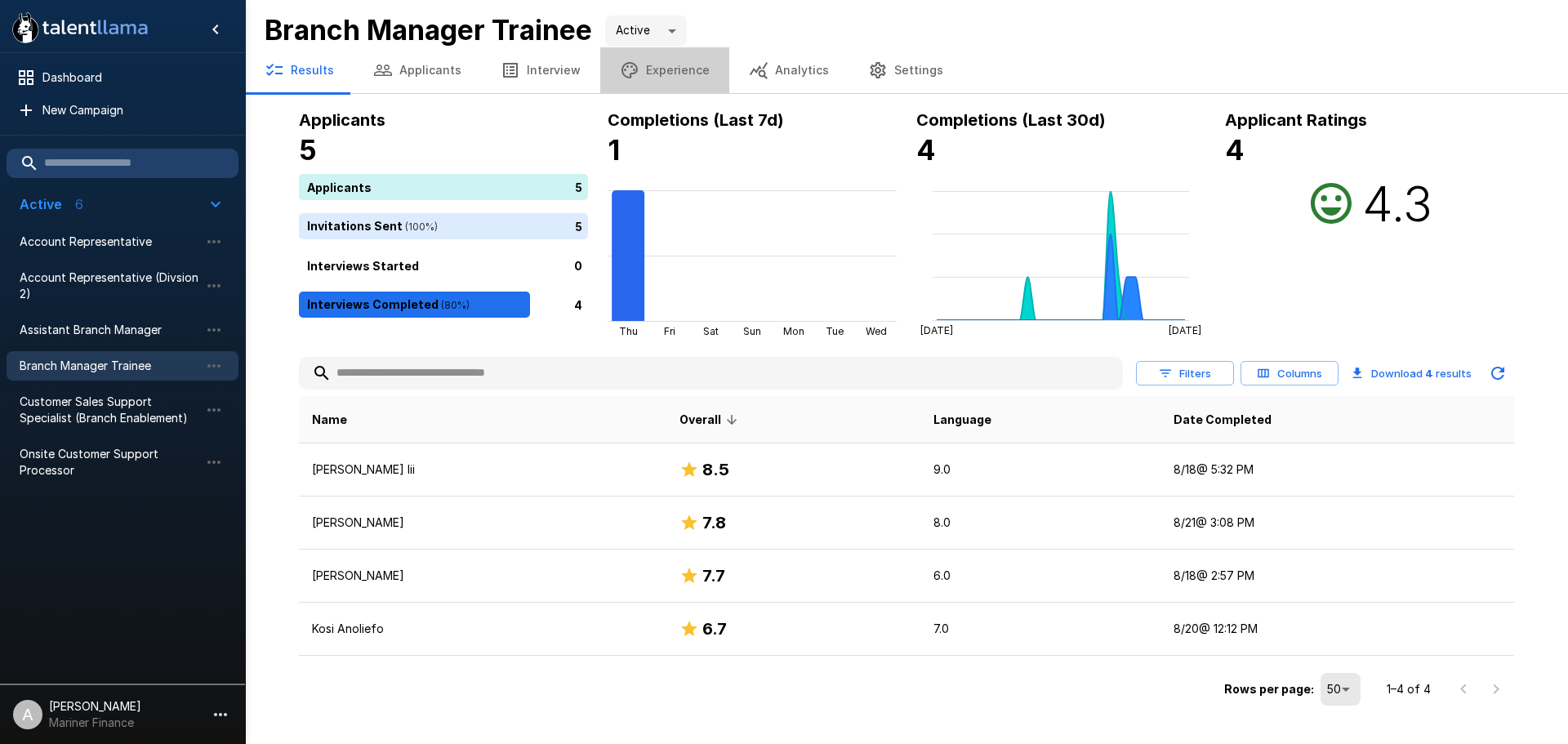
click at [699, 70] on button "Experience" at bounding box center [664, 70] width 129 height 45
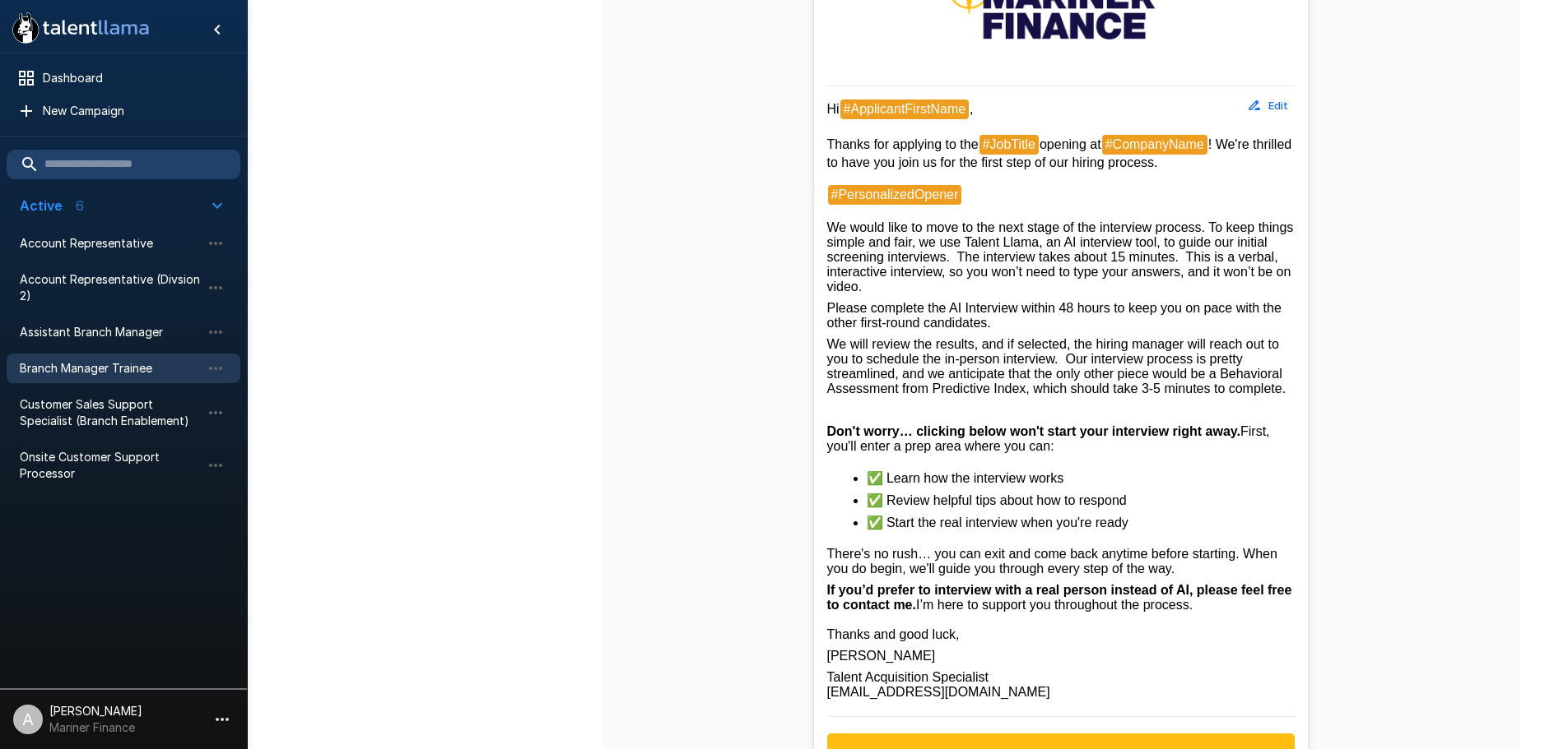
click at [1279, 101] on button "Edit" at bounding box center [1268, 106] width 52 height 25
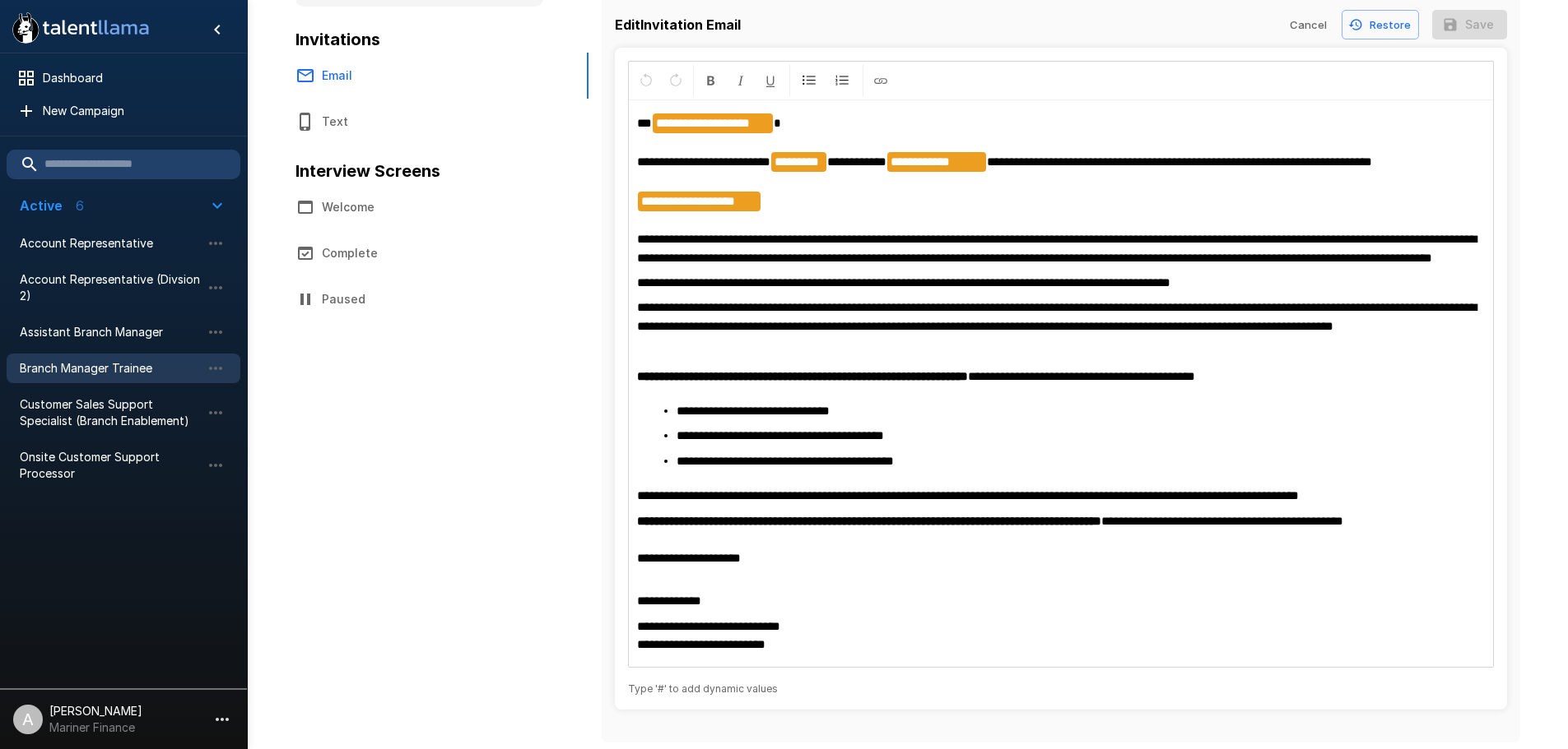
scroll to position [100, 0]
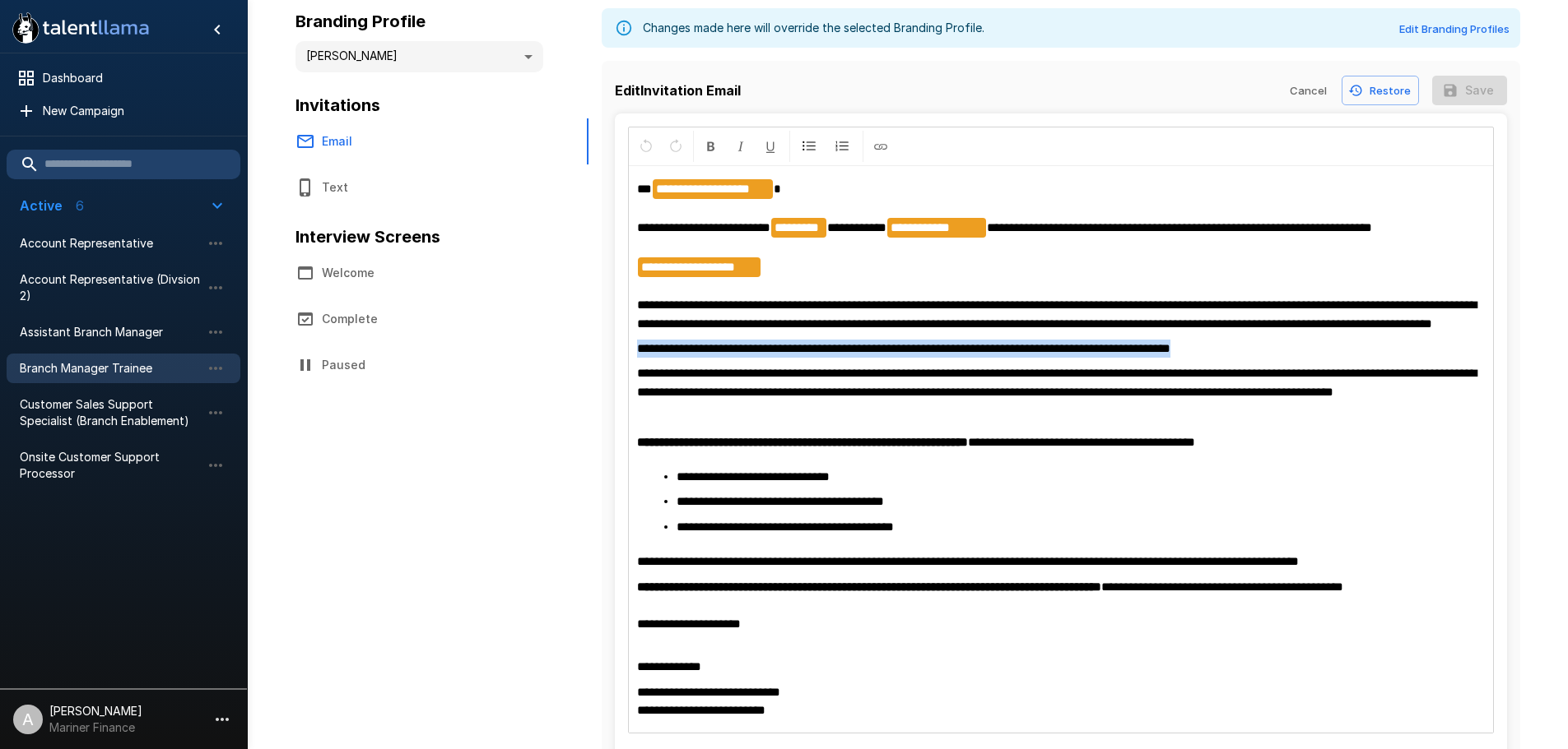
drag, startPoint x: 1239, startPoint y: 365, endPoint x: 624, endPoint y: 369, distance: 615.0
click at [624, 369] on div "**********" at bounding box center [1061, 445] width 892 height 662
click at [704, 143] on icon "Format Bold" at bounding box center [711, 147] width 15 height 15
click at [1310, 356] on div "**********" at bounding box center [1061, 450] width 864 height 566
click at [1466, 99] on button "Save" at bounding box center [1470, 91] width 75 height 31
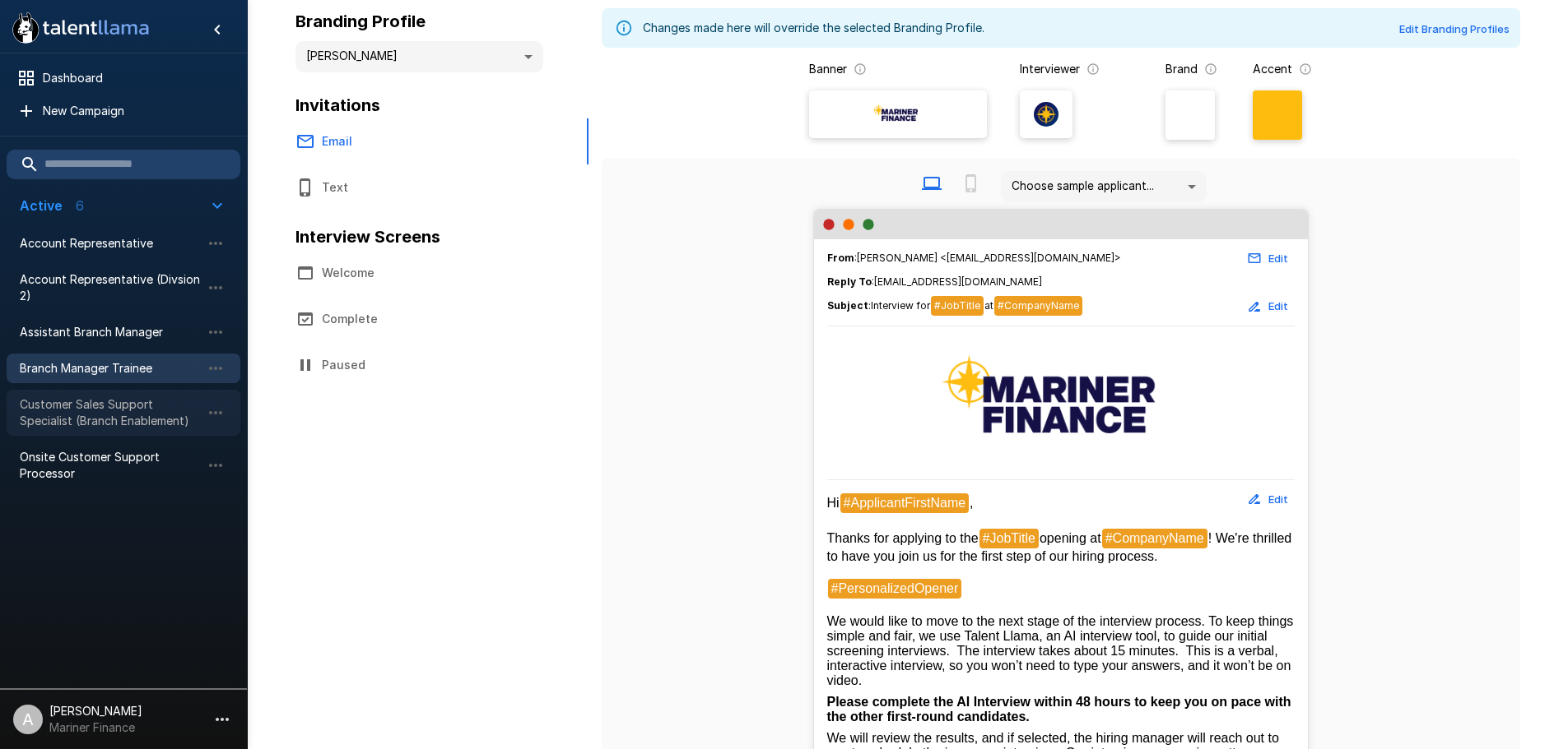
click at [132, 412] on span "Customer Sales Support Specialist (Branch Enablement)" at bounding box center [110, 413] width 181 height 33
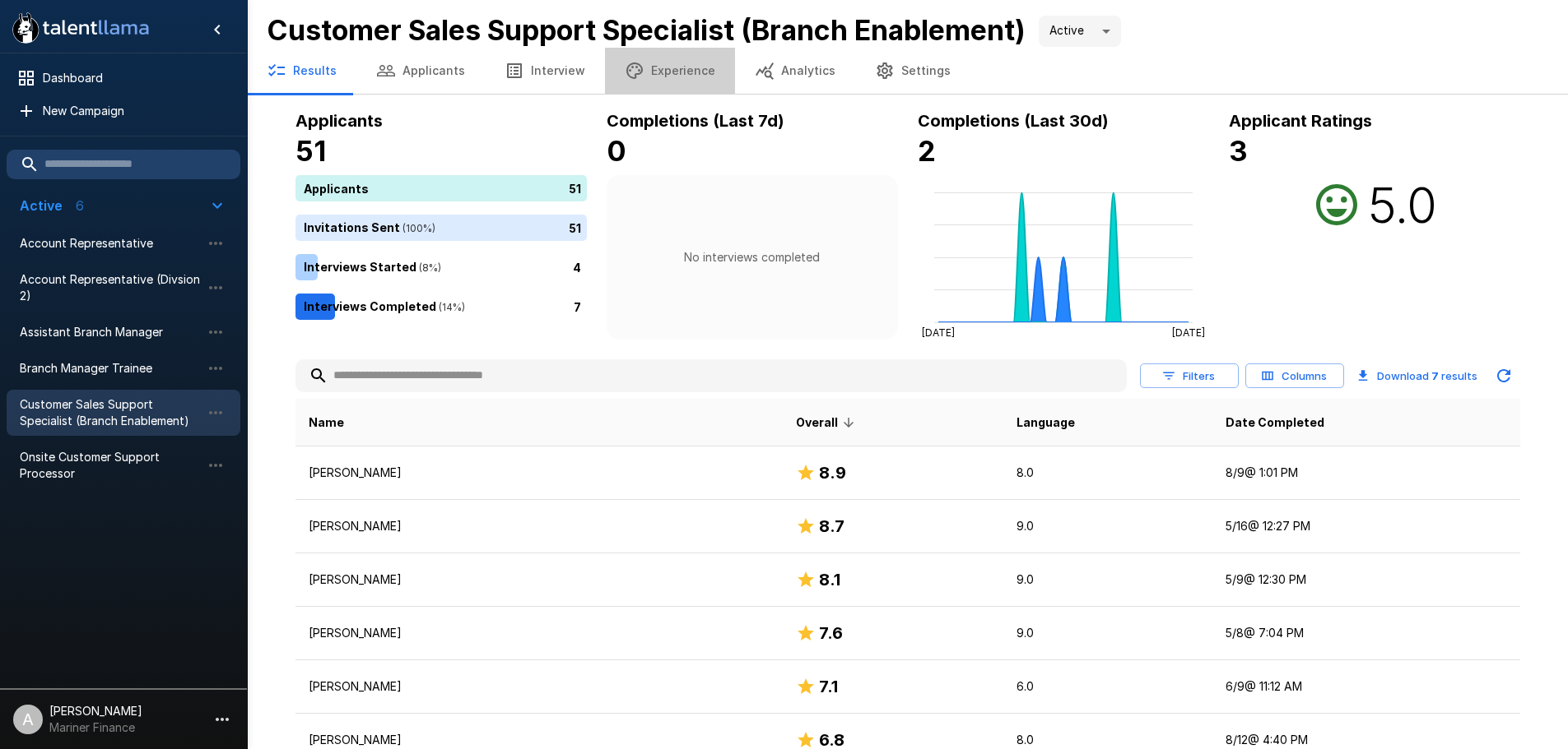
click at [670, 71] on button "Experience" at bounding box center [669, 70] width 130 height 46
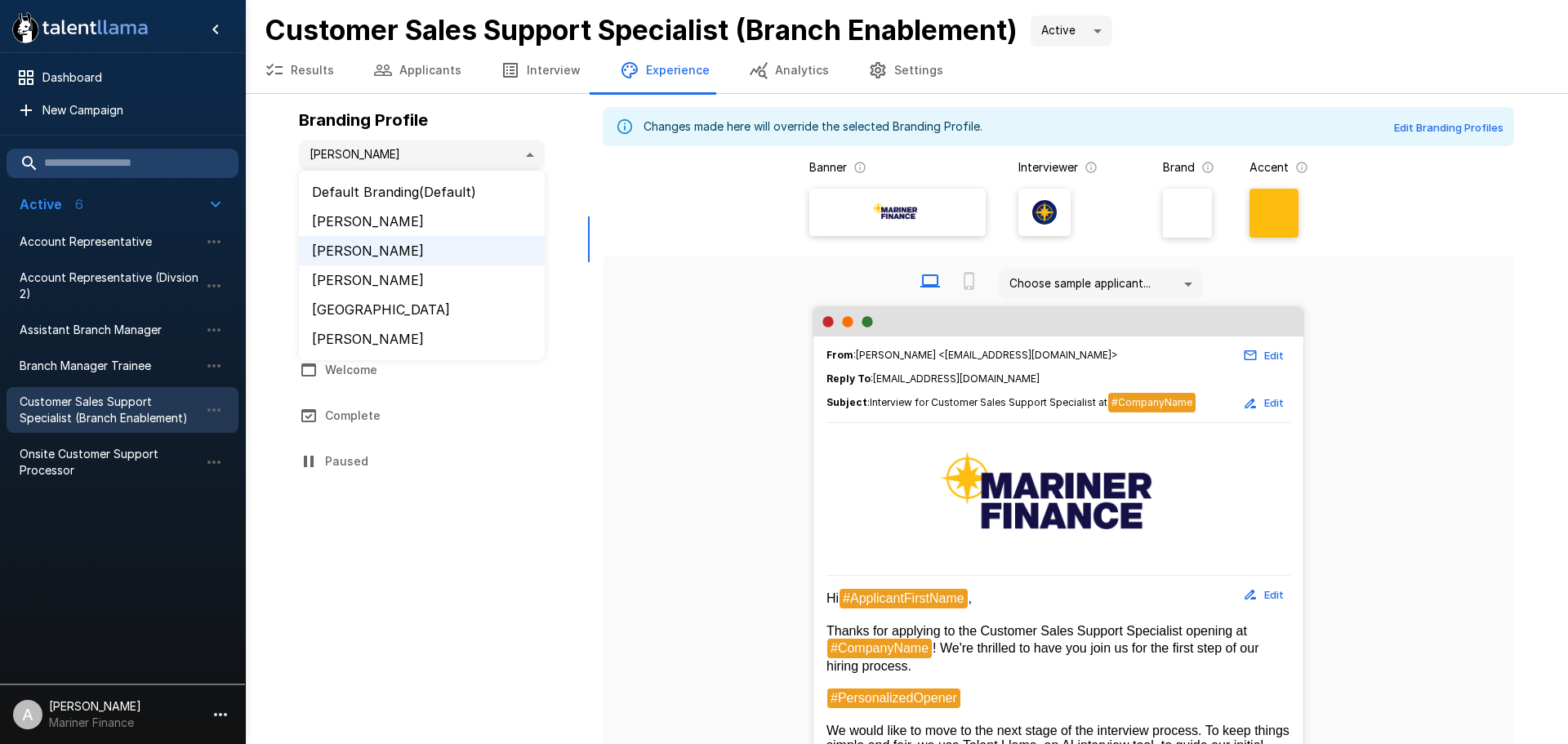
click at [477, 164] on body "**********" at bounding box center [790, 372] width 1580 height 744
click at [370, 332] on li "[PERSON_NAME]" at bounding box center [421, 340] width 246 height 30
type input "**********"
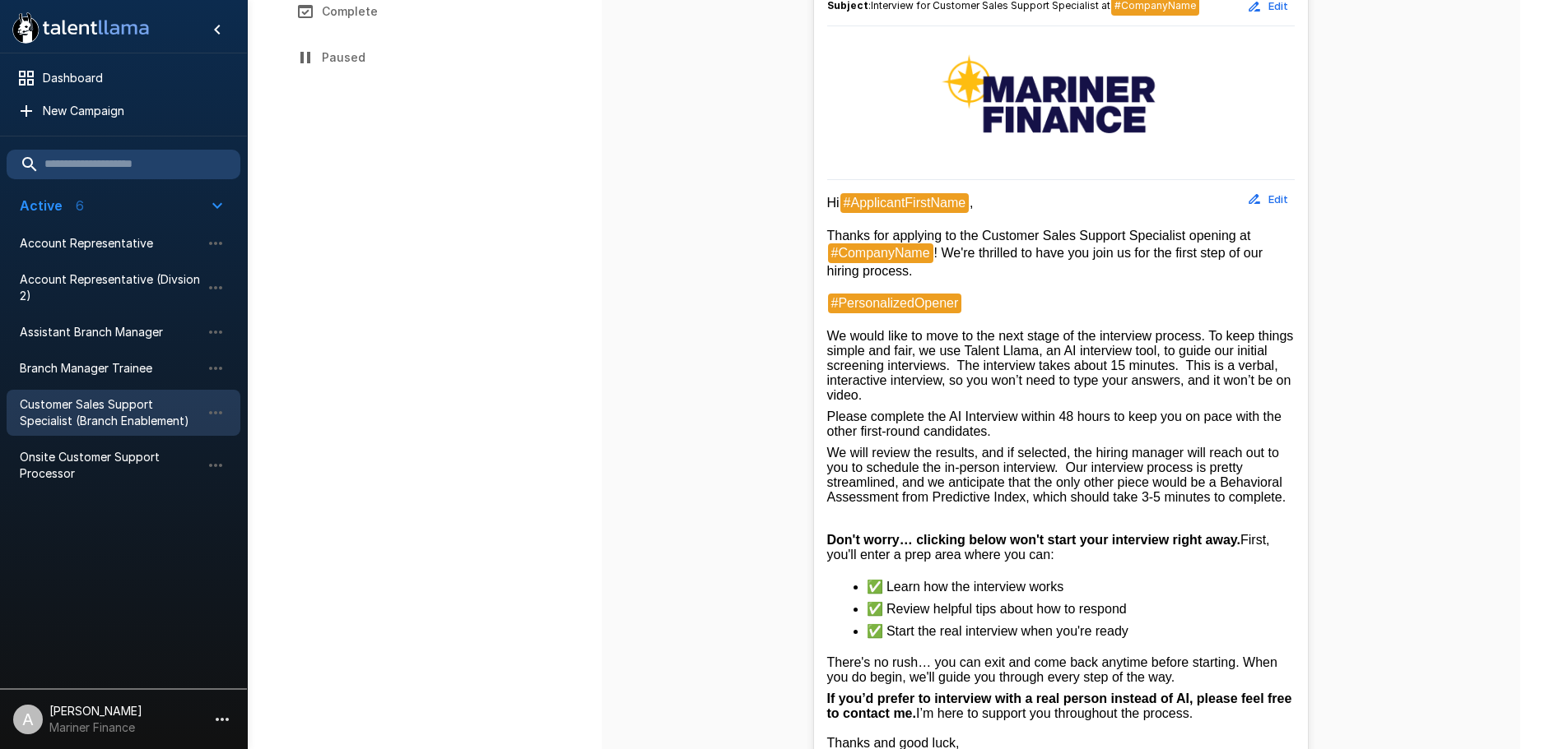
scroll to position [411, 0]
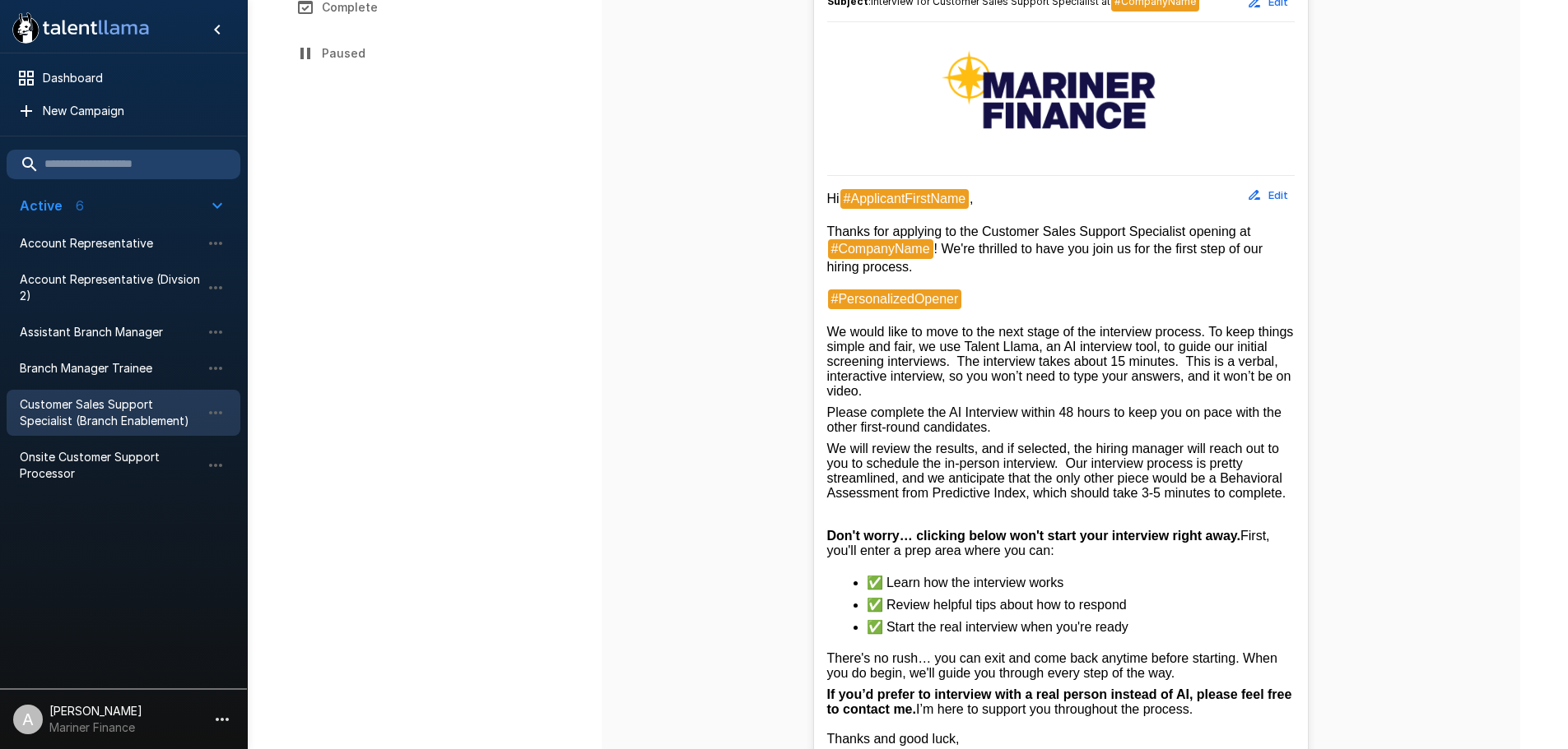
click at [1277, 183] on button "Edit" at bounding box center [1268, 195] width 52 height 25
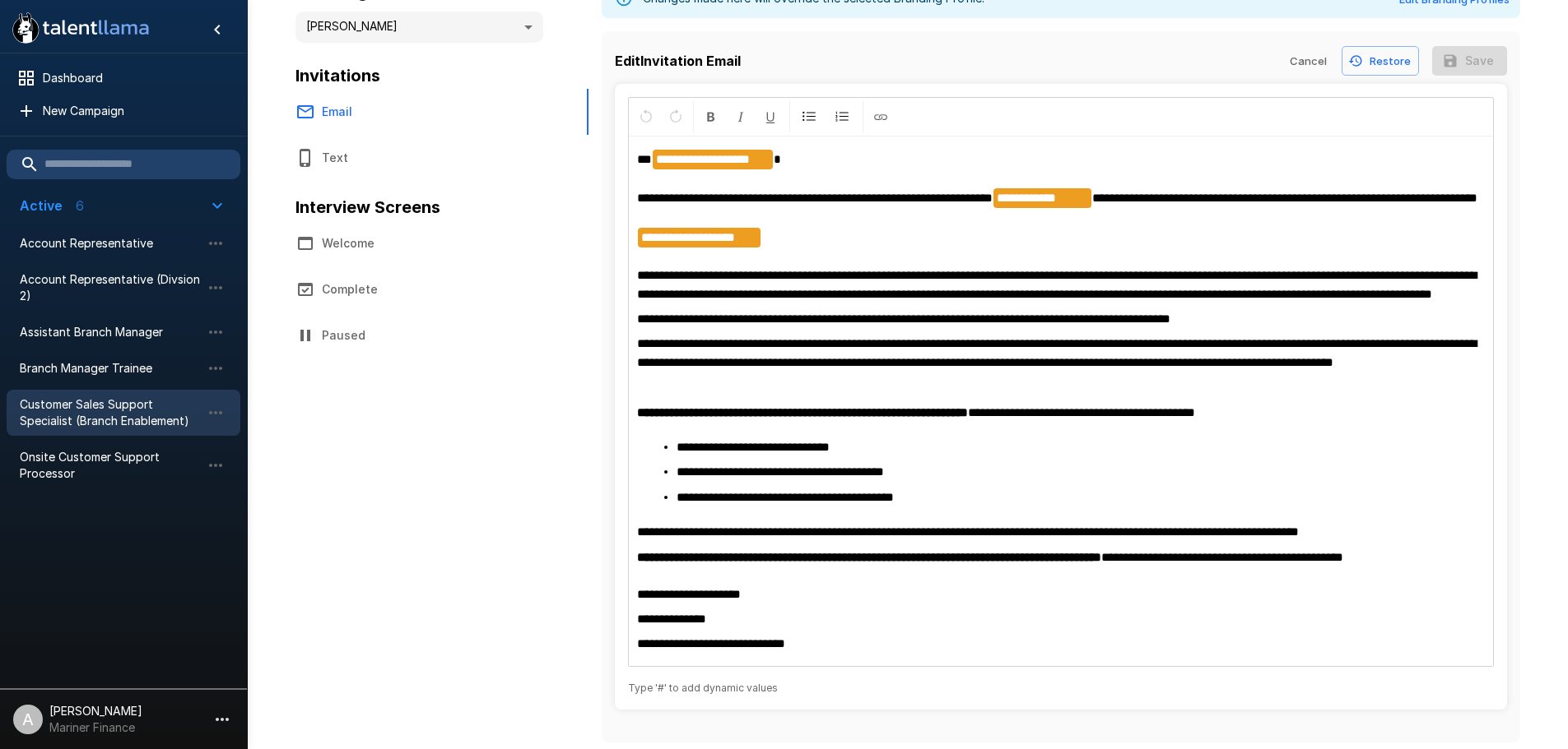
scroll to position [63, 0]
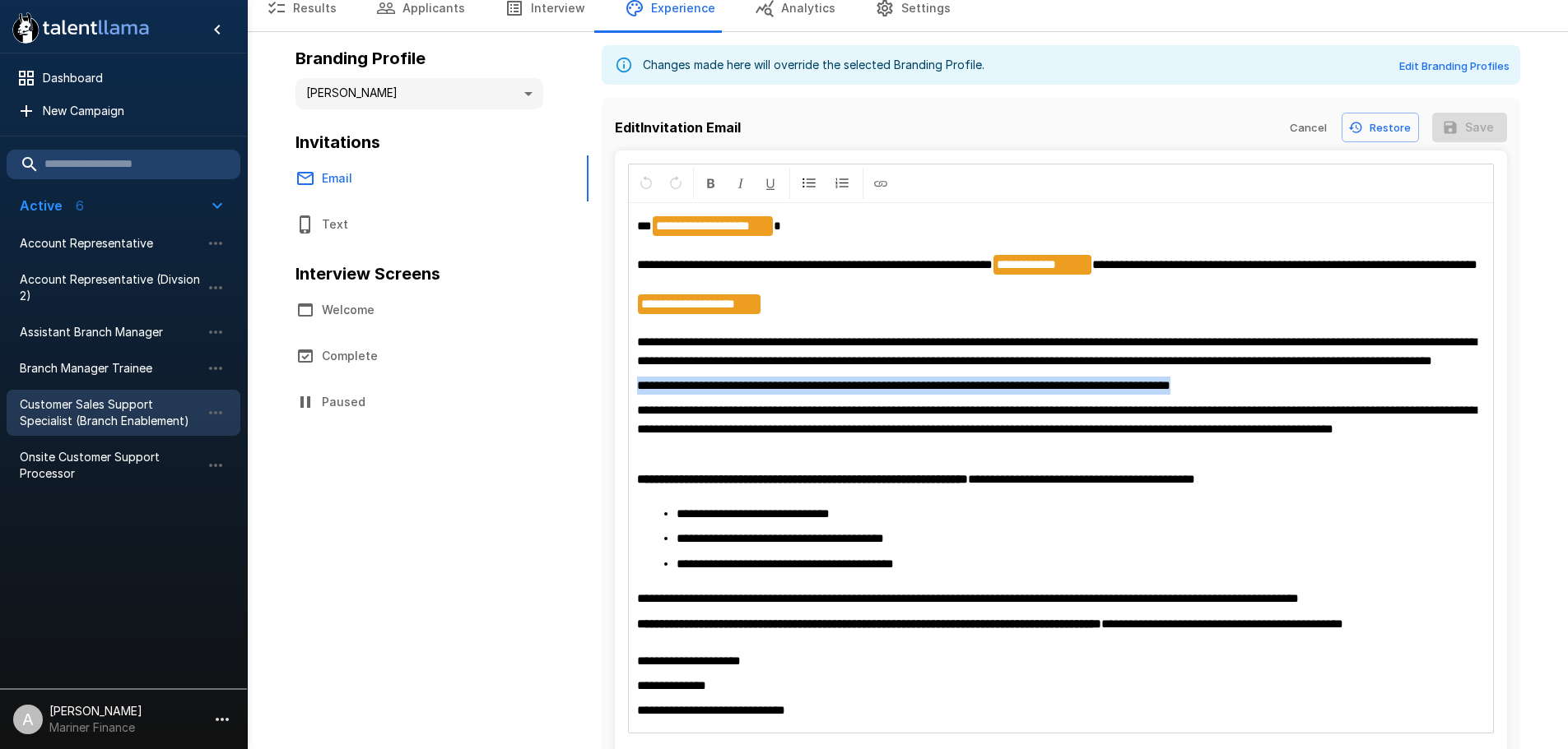
drag, startPoint x: 1310, startPoint y: 416, endPoint x: 614, endPoint y: 431, distance: 696.2
click at [615, 431] on div "**********" at bounding box center [1061, 463] width 892 height 626
click at [719, 176] on button "Format Bold" at bounding box center [711, 183] width 28 height 31
click at [1340, 395] on p "**********" at bounding box center [1061, 385] width 848 height 18
click at [1333, 395] on p "**********" at bounding box center [1061, 385] width 848 height 18
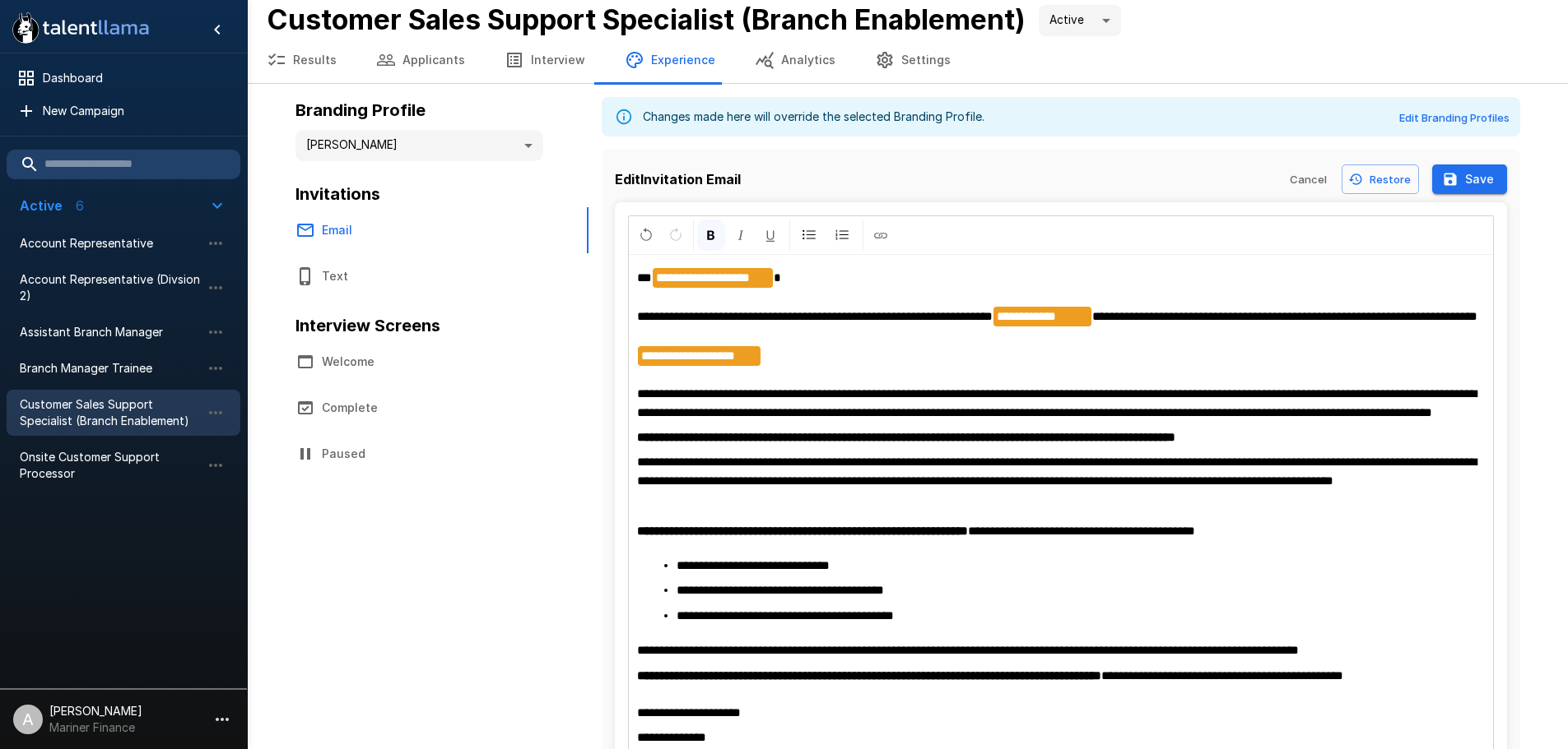
scroll to position [0, 0]
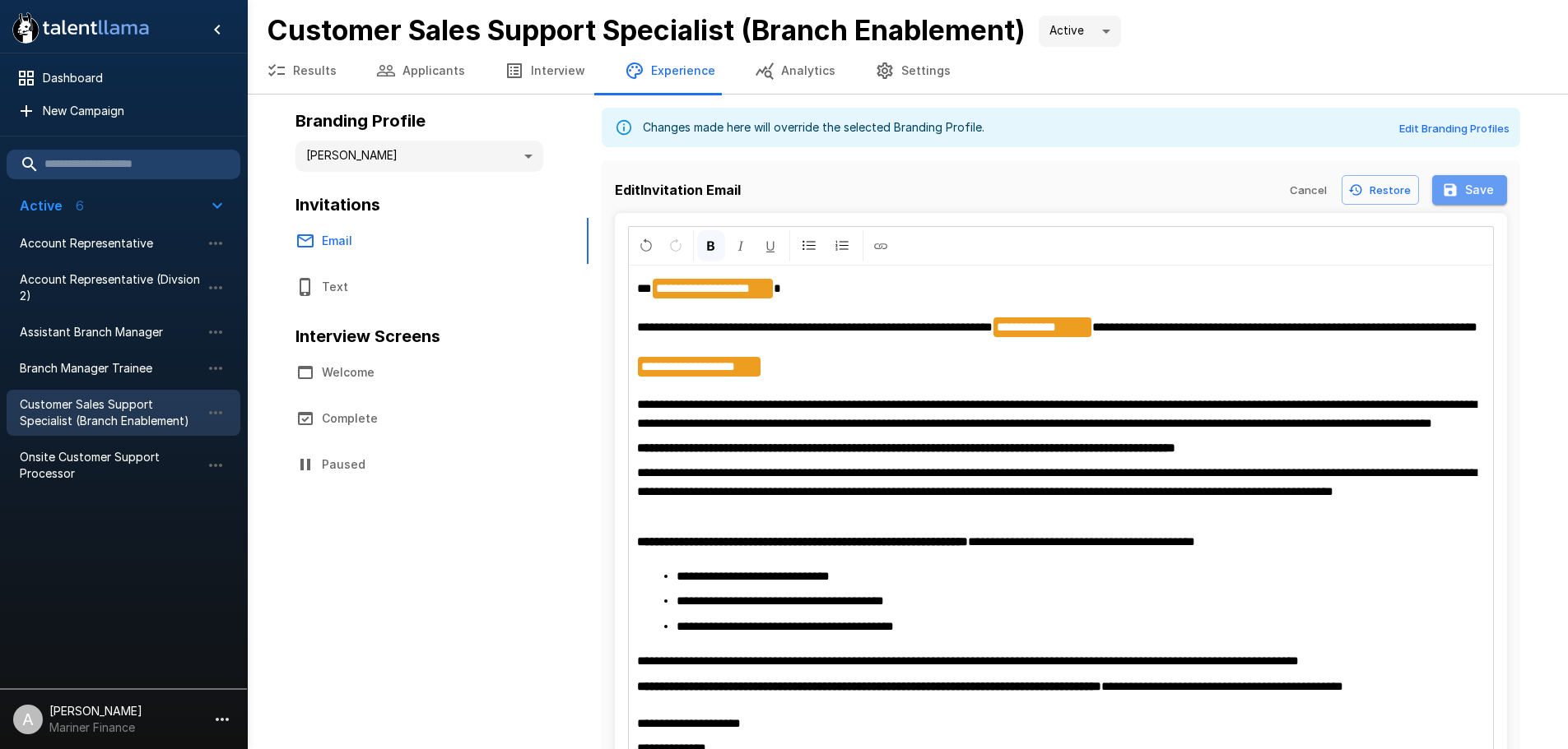
click at [1461, 185] on button "Save" at bounding box center [1470, 191] width 75 height 31
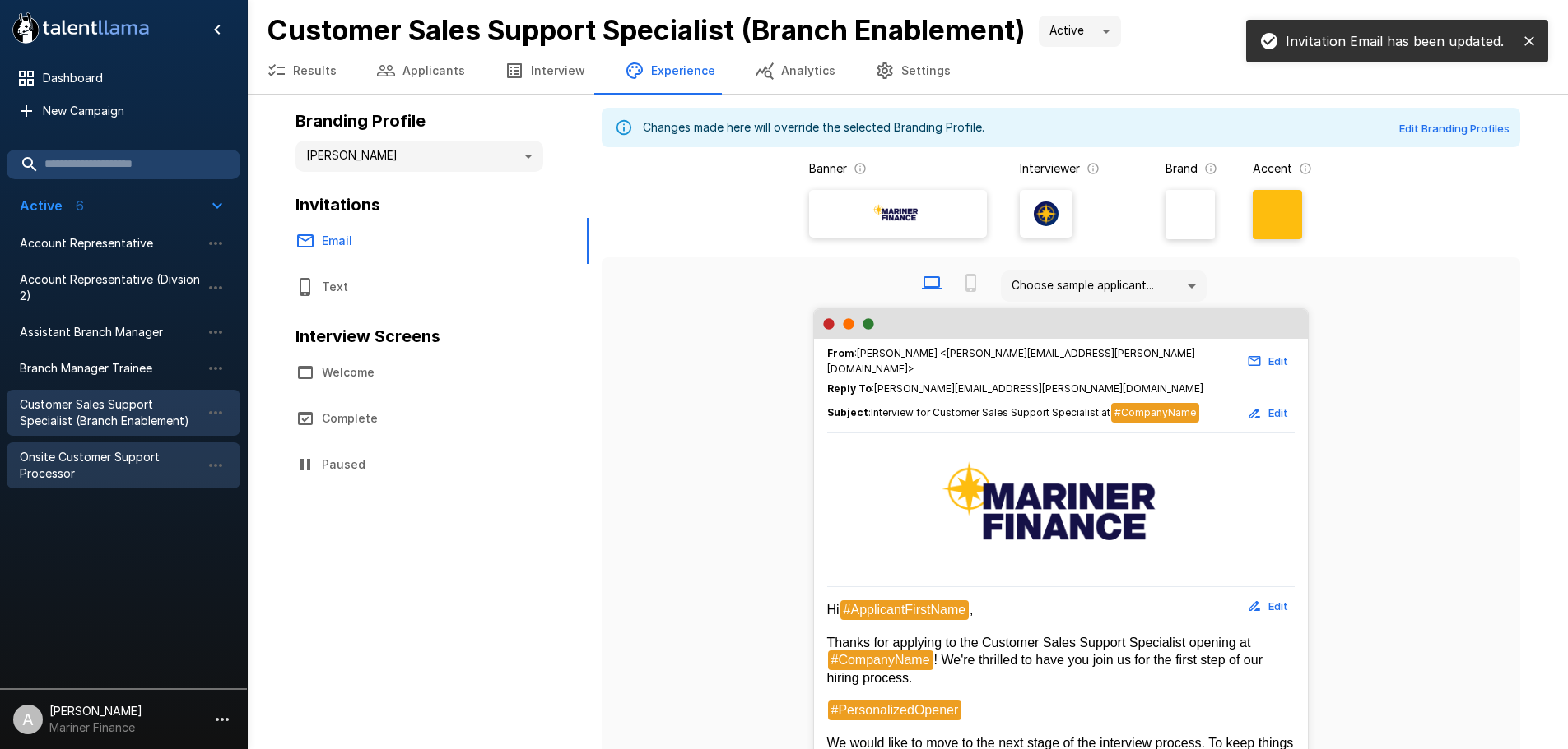
click at [155, 462] on span "Onsite Customer Support Processor" at bounding box center [110, 465] width 181 height 33
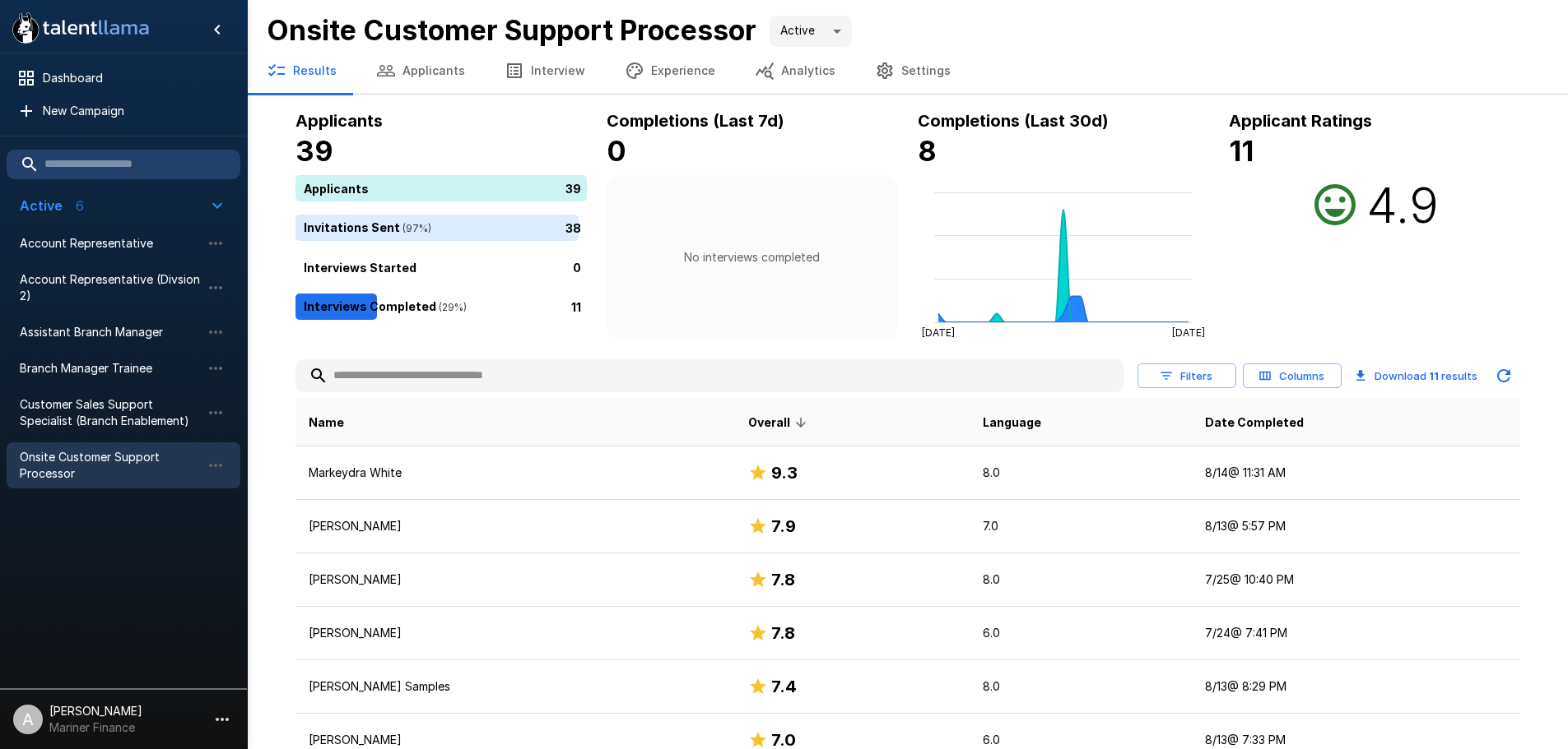
click at [524, 66] on button "Interview" at bounding box center [545, 70] width 121 height 46
click at [638, 65] on button "Experience" at bounding box center [669, 70] width 130 height 46
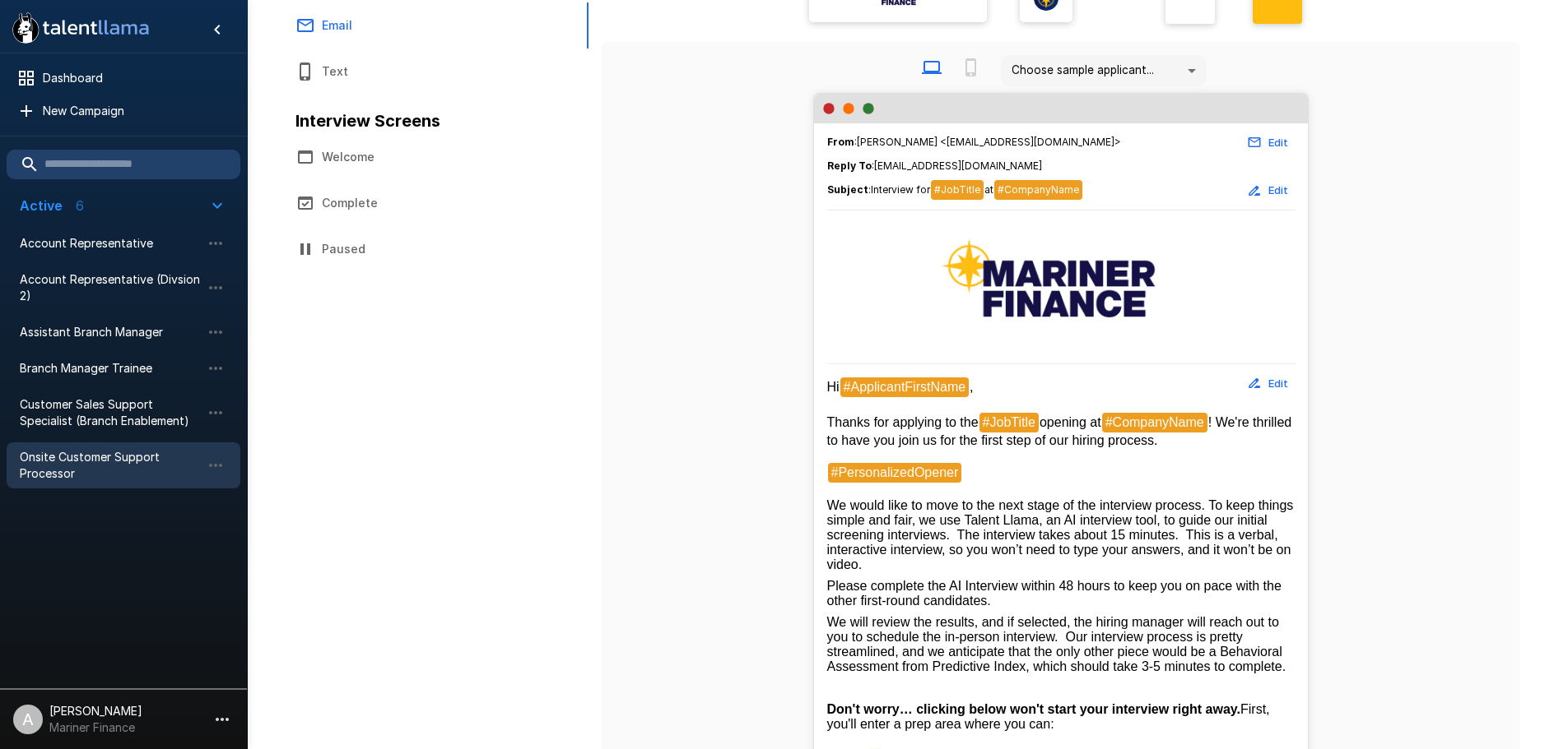
scroll to position [247, 0]
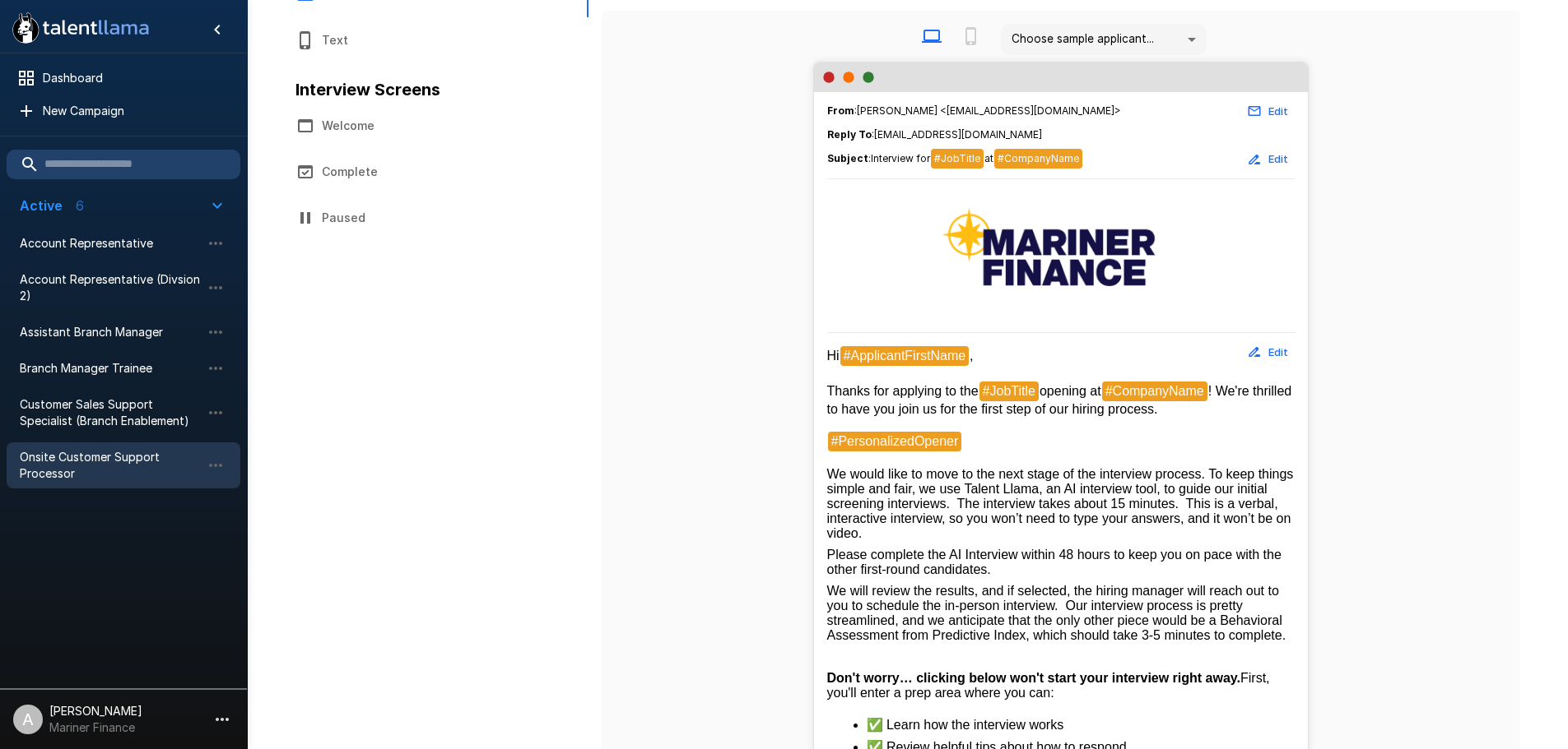
click at [1282, 352] on button "Edit" at bounding box center [1268, 352] width 52 height 25
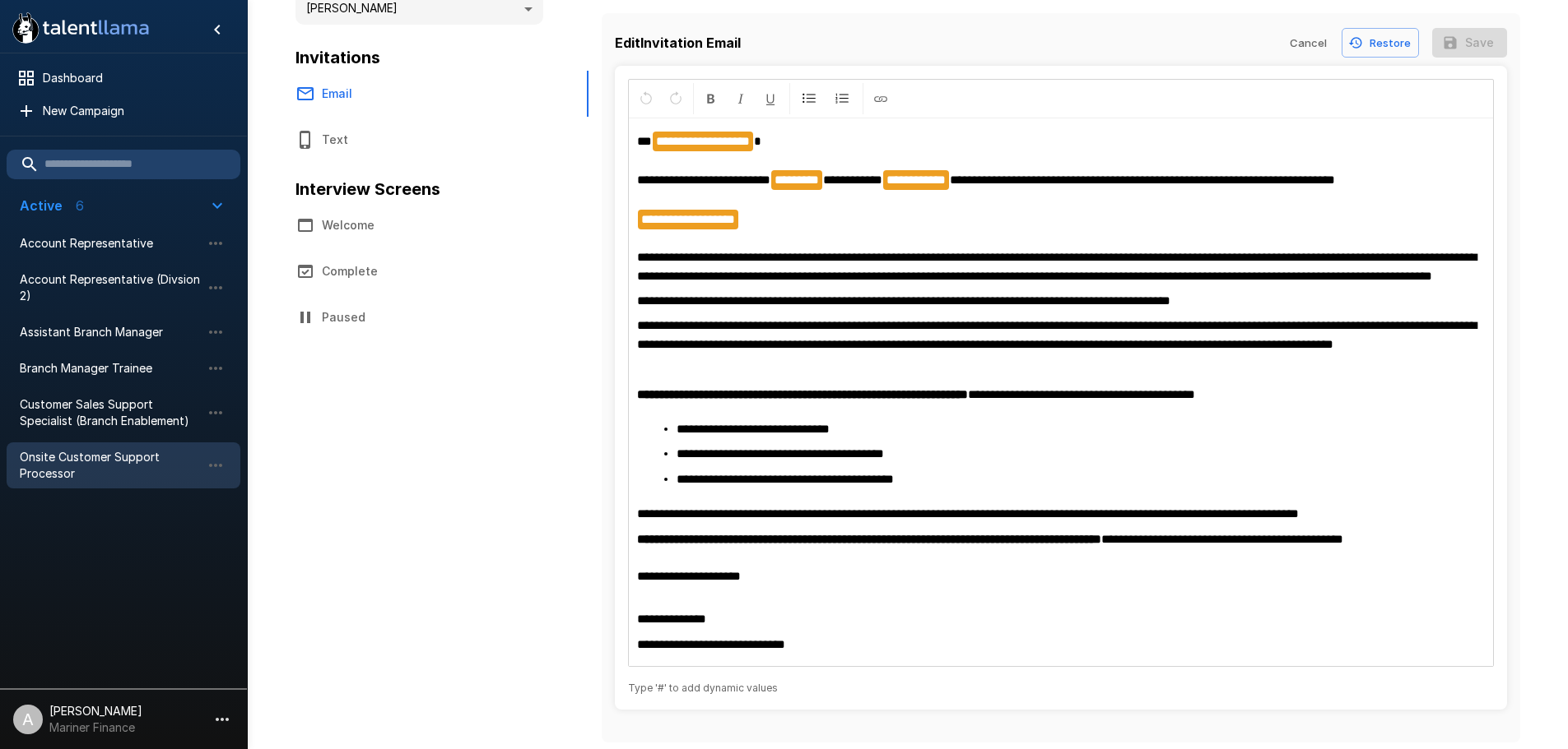
scroll to position [81, 0]
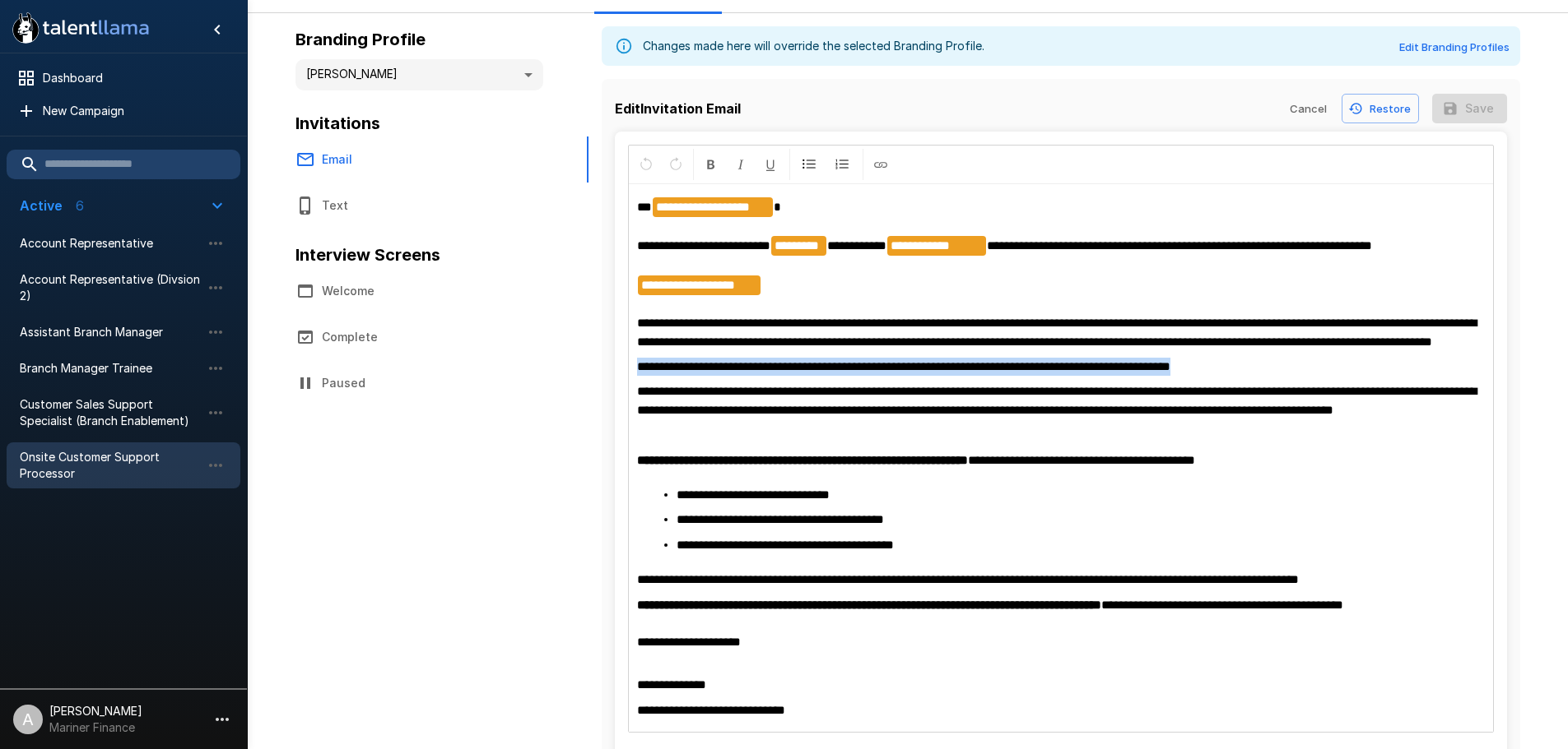
drag, startPoint x: 1255, startPoint y: 389, endPoint x: 493, endPoint y: 389, distance: 762.0
click at [493, 389] on div "**********" at bounding box center [907, 414] width 1225 height 802
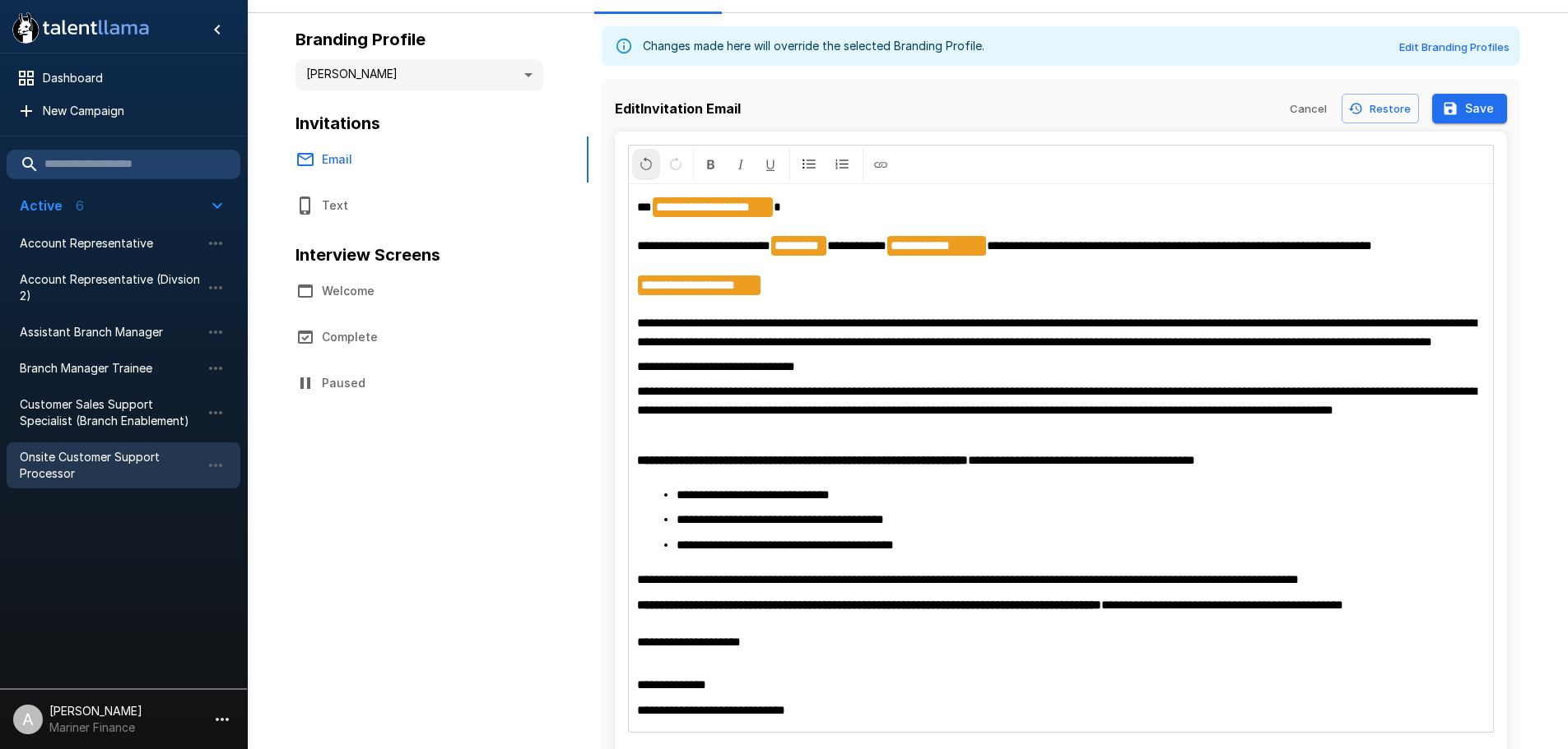
click at [646, 163] on icon "Undo" at bounding box center [647, 164] width 15 height 15
click at [1300, 376] on p "**********" at bounding box center [1061, 366] width 848 height 18
click at [1449, 115] on icon "button" at bounding box center [1450, 108] width 17 height 17
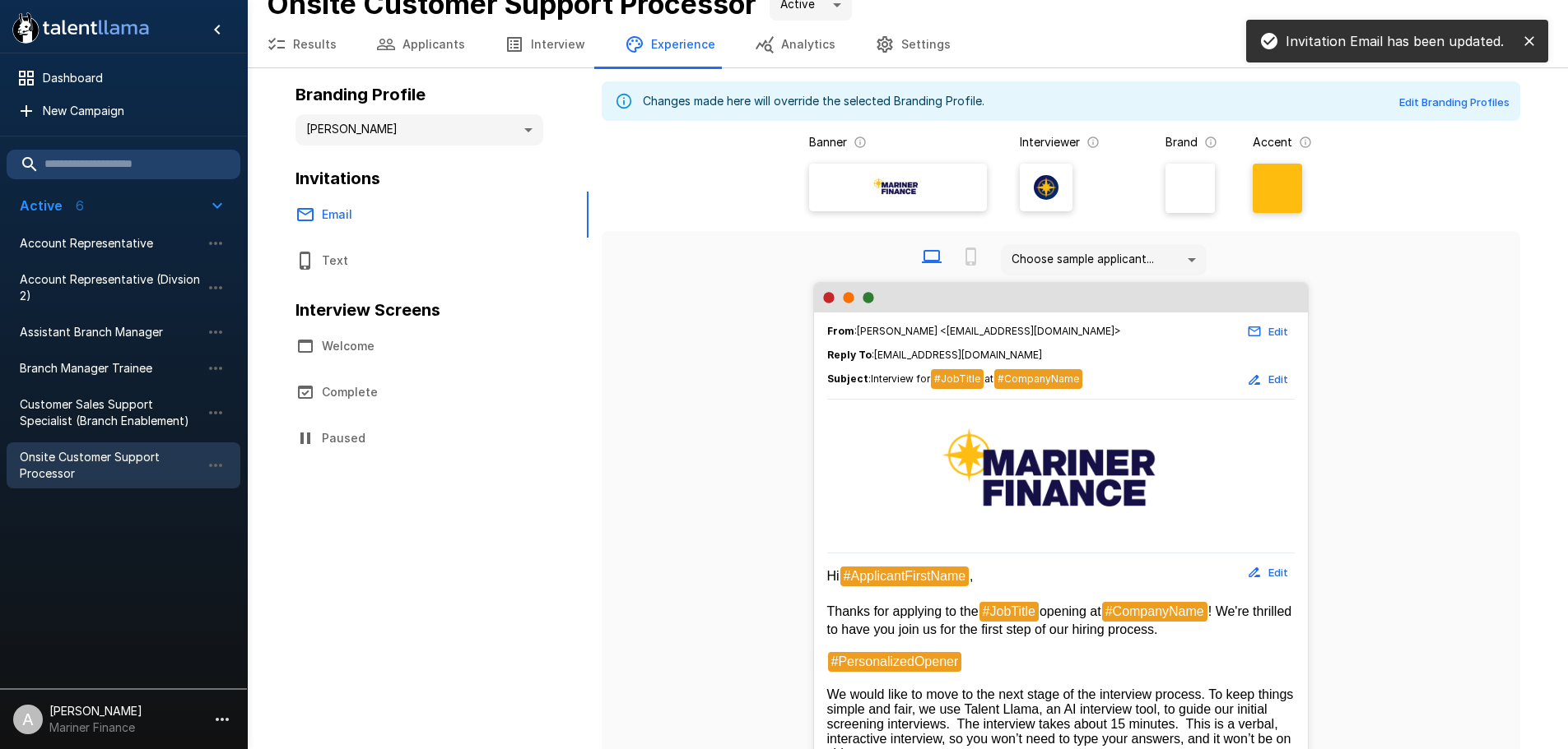
scroll to position [0, 0]
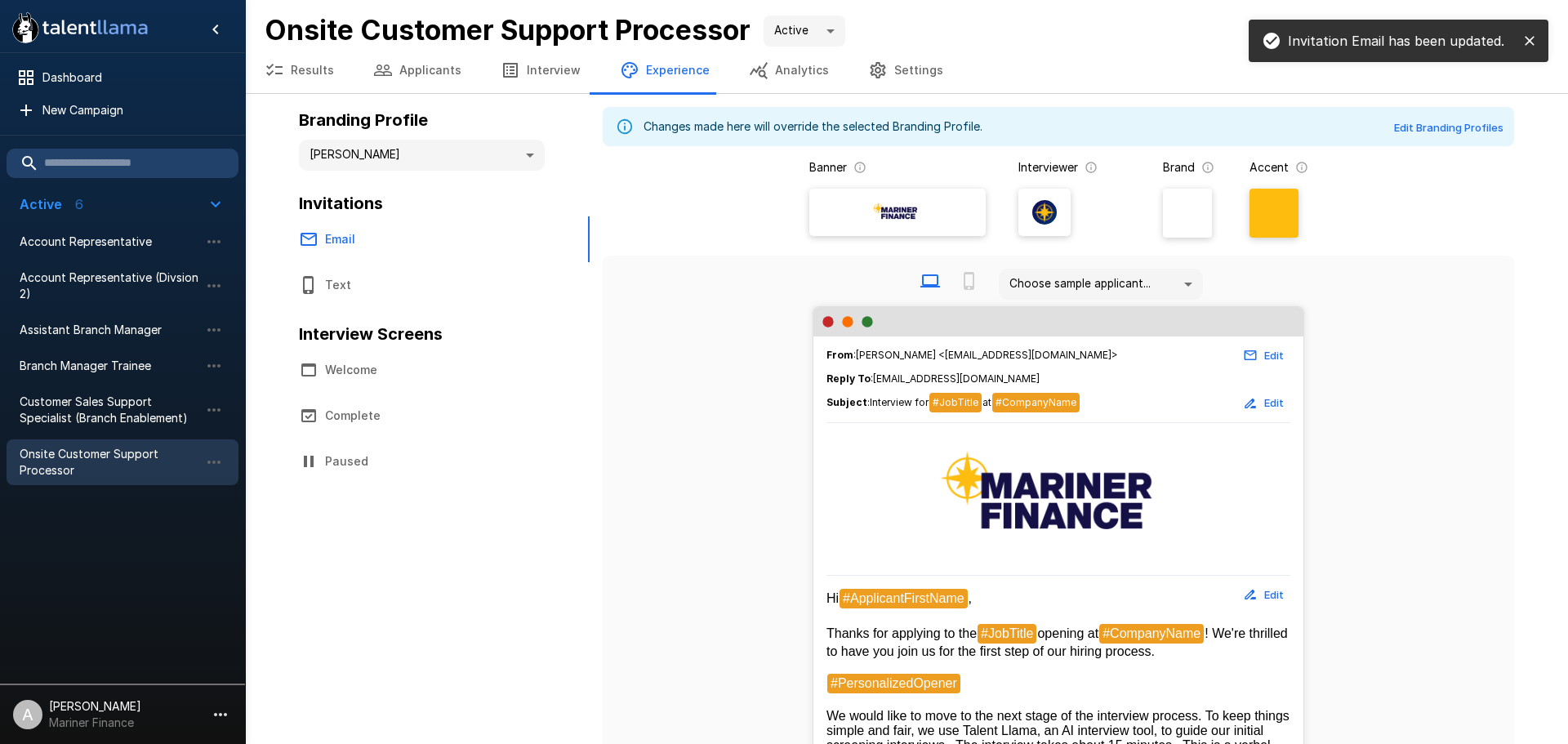
click at [443, 162] on body "**********" at bounding box center [784, 372] width 1568 height 744
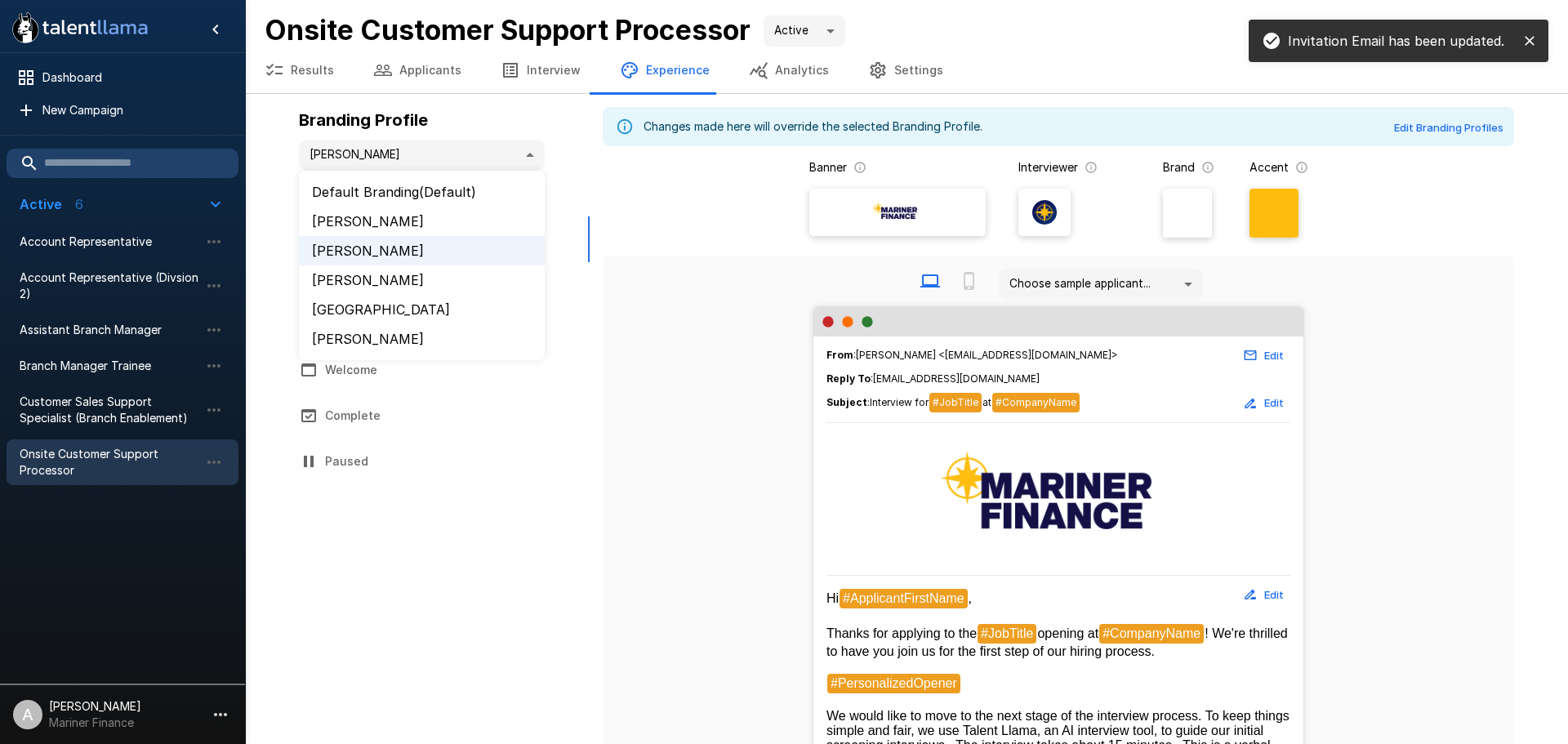
click at [422, 342] on li "[PERSON_NAME]" at bounding box center [421, 340] width 246 height 30
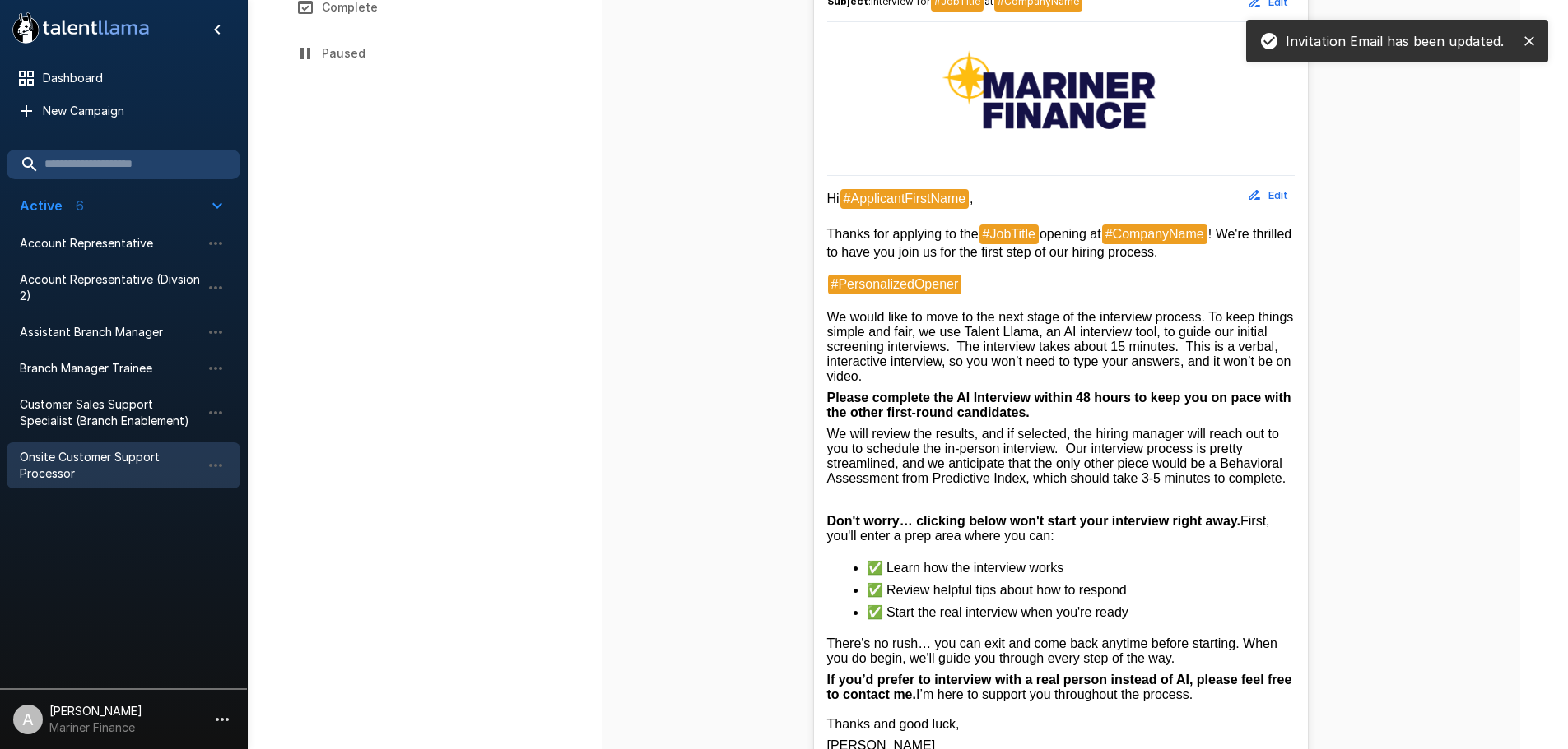
click at [1270, 189] on button "Edit" at bounding box center [1268, 195] width 52 height 25
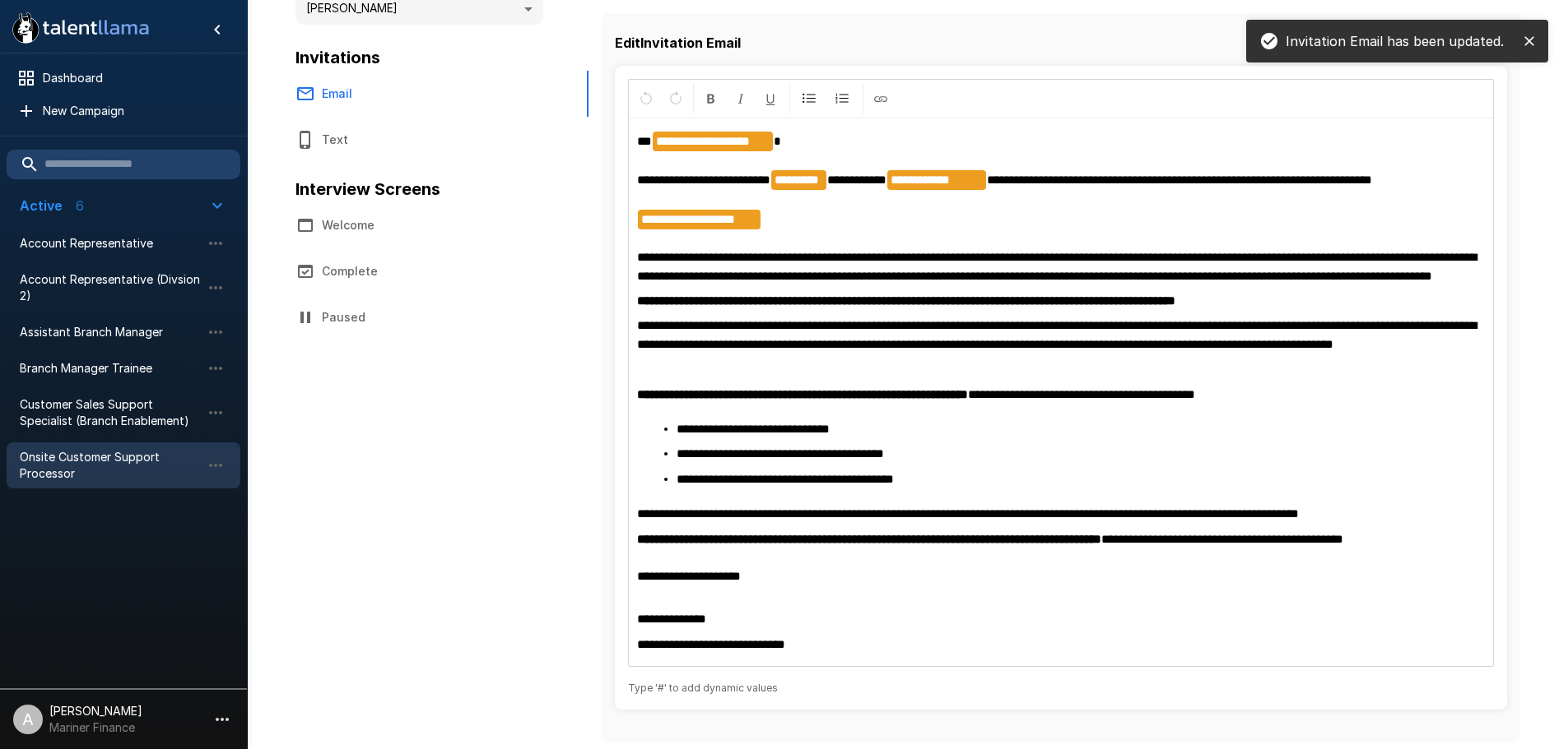
scroll to position [81, 0]
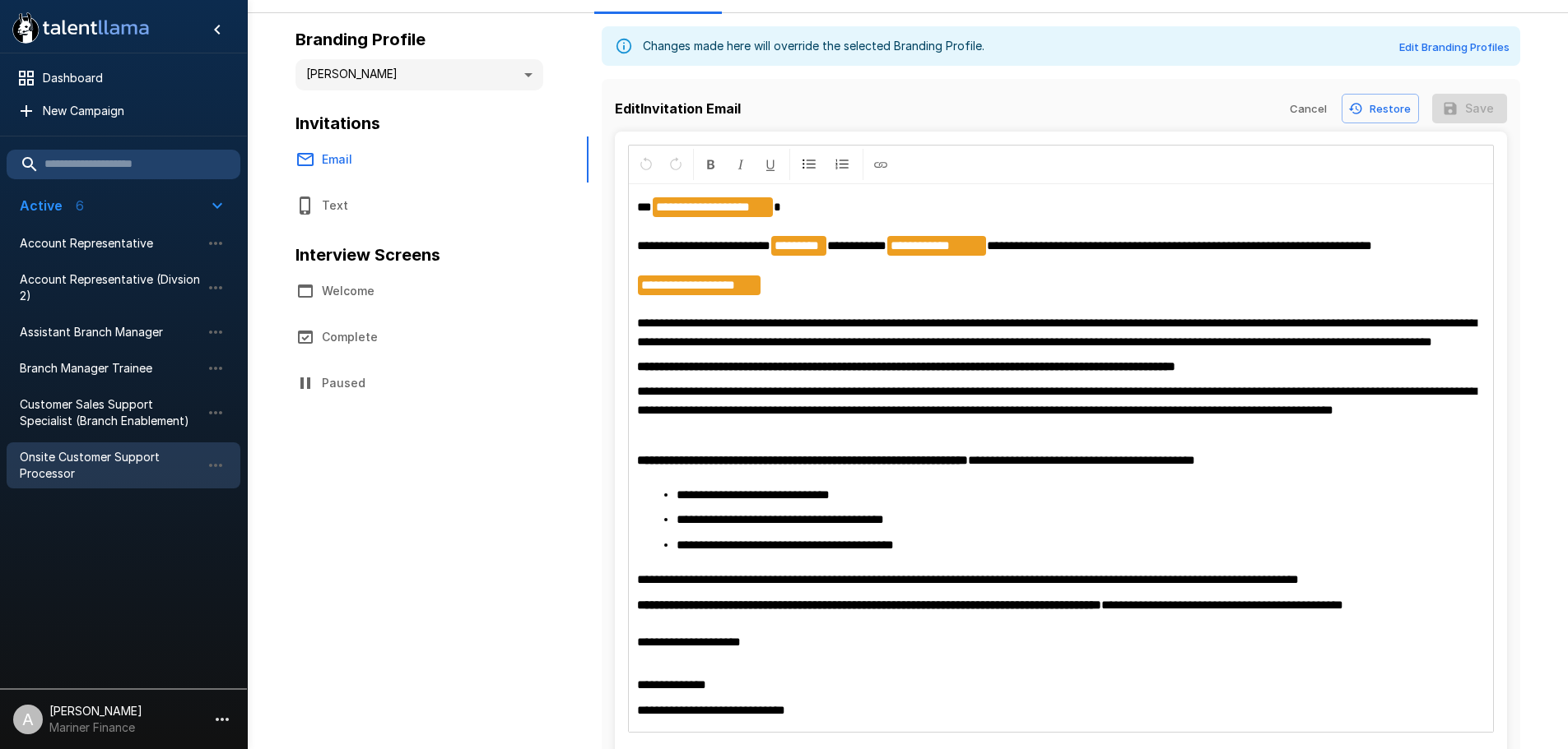
click at [1219, 400] on div "**********" at bounding box center [1061, 459] width 864 height 547
click at [1437, 351] on p "**********" at bounding box center [1061, 274] width 848 height 154
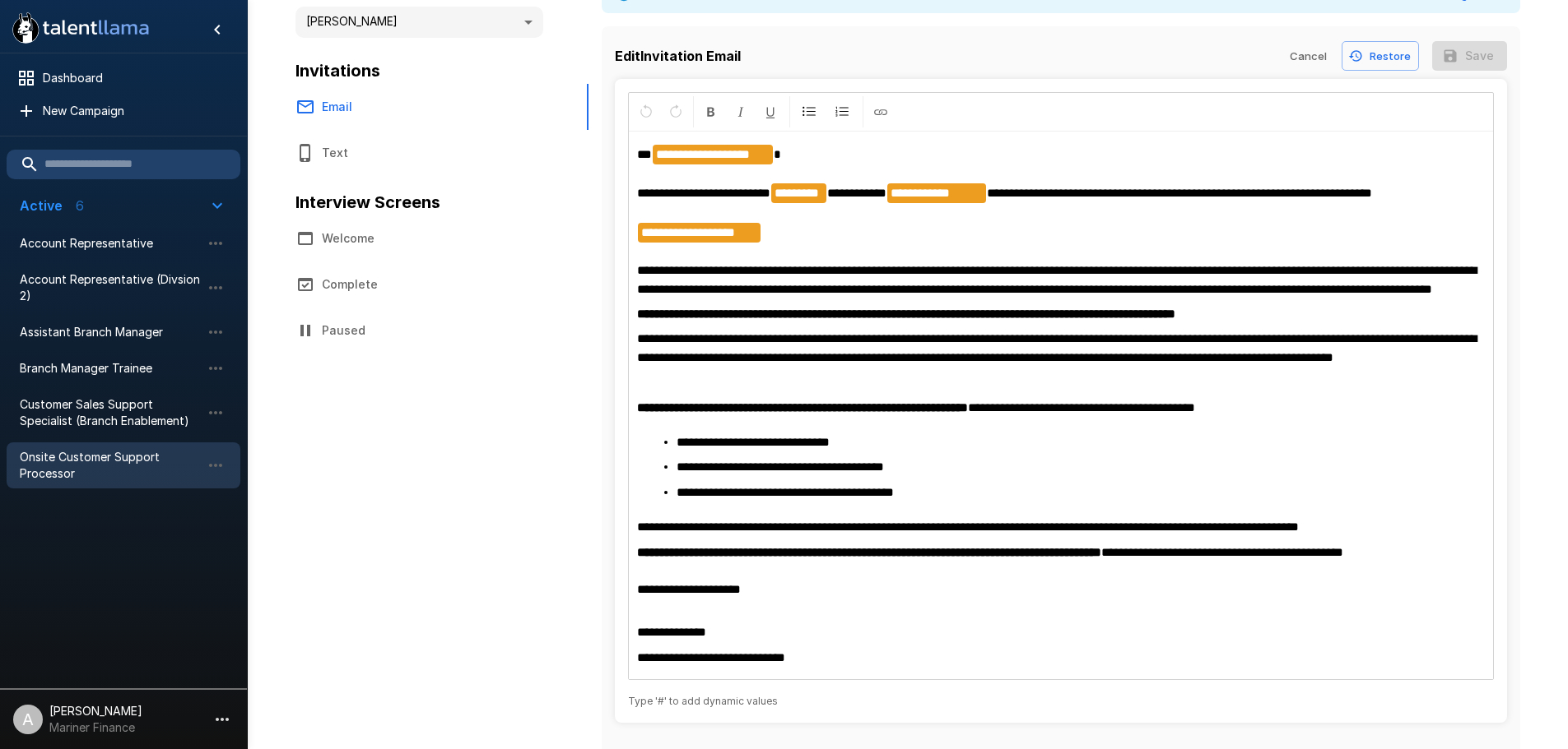
scroll to position [184, 0]
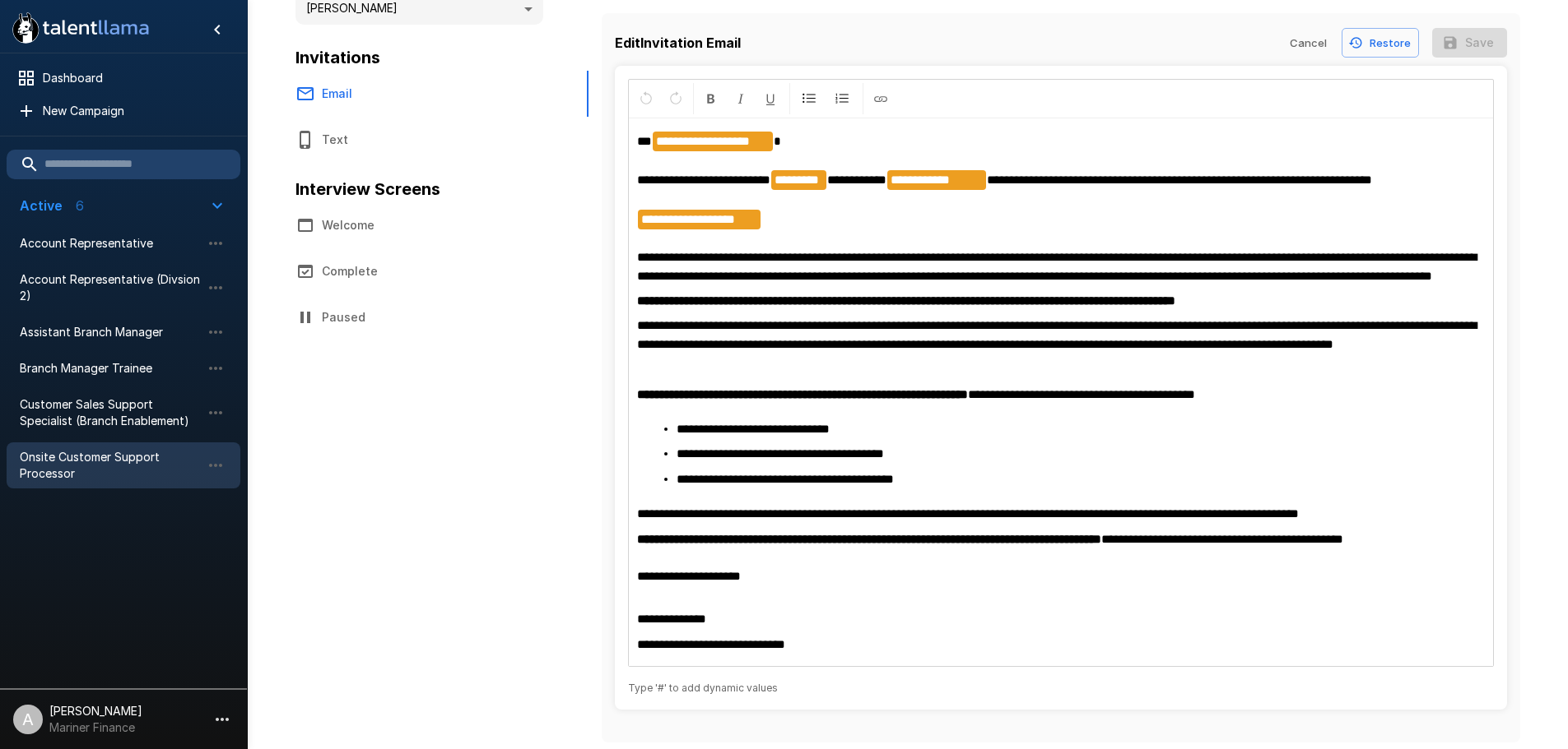
click at [1086, 367] on p at bounding box center [1061, 369] width 848 height 18
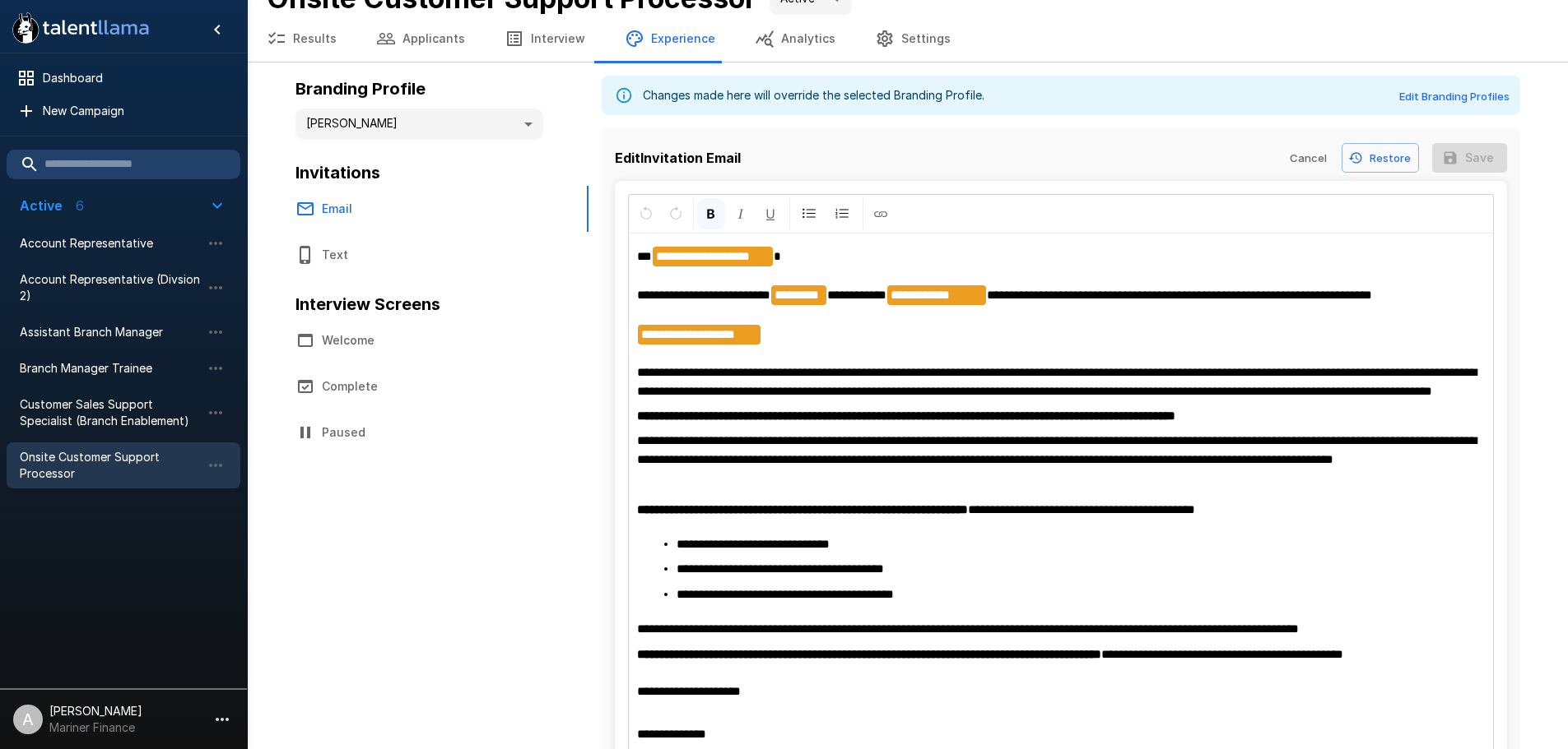
scroll to position [0, 0]
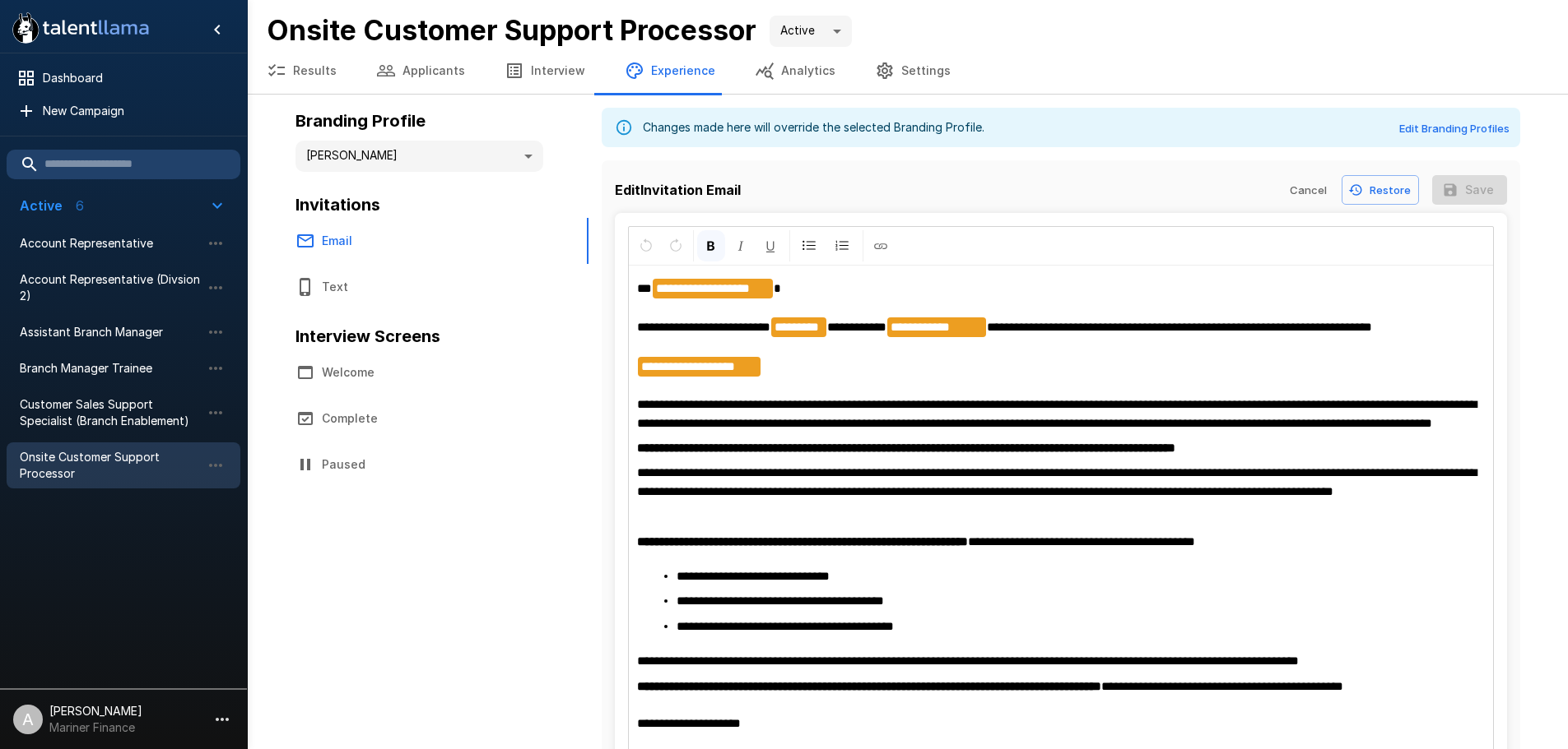
click at [495, 159] on body "**********" at bounding box center [784, 374] width 1568 height 749
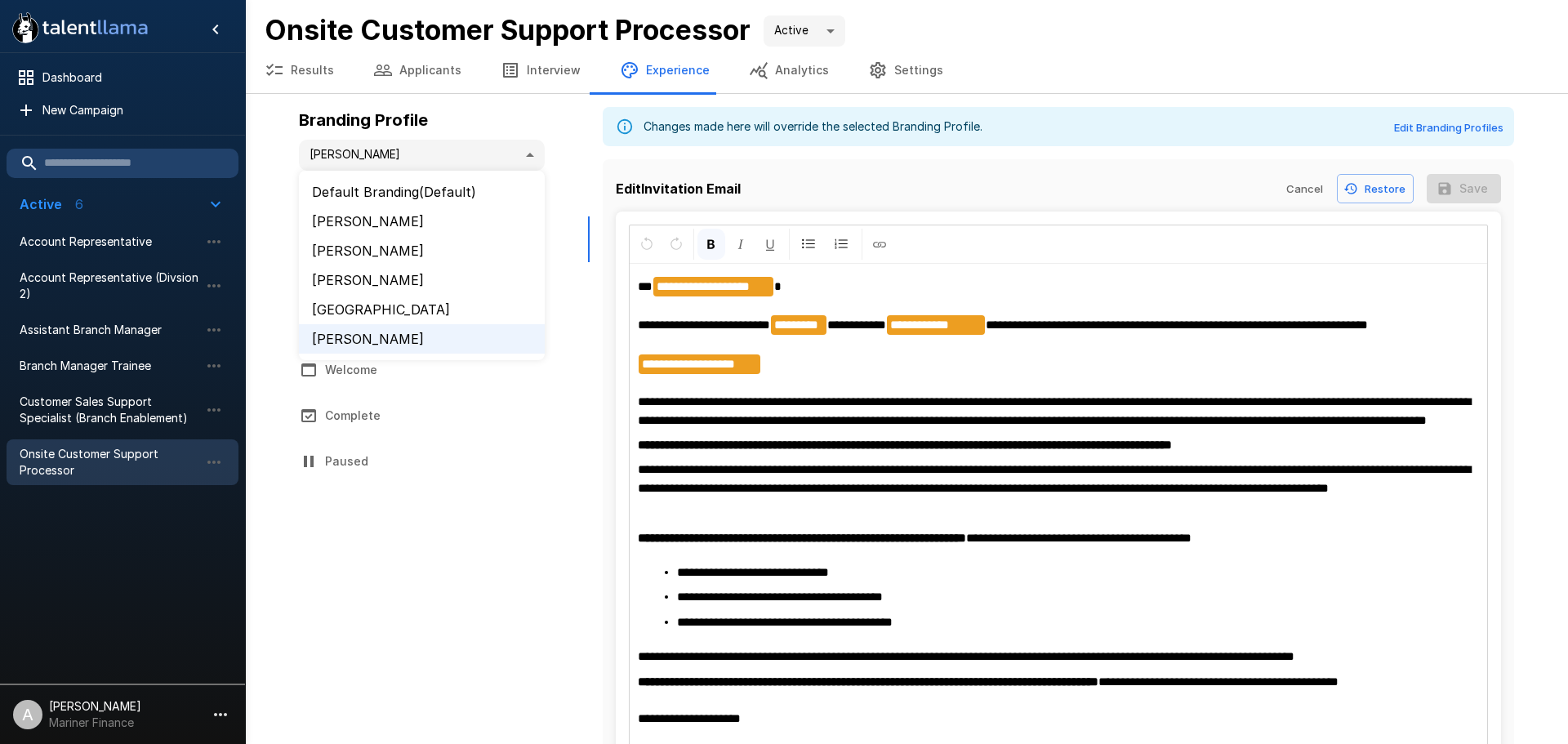
click at [360, 324] on li "[GEOGRAPHIC_DATA]" at bounding box center [421, 310] width 246 height 30
type input "**********"
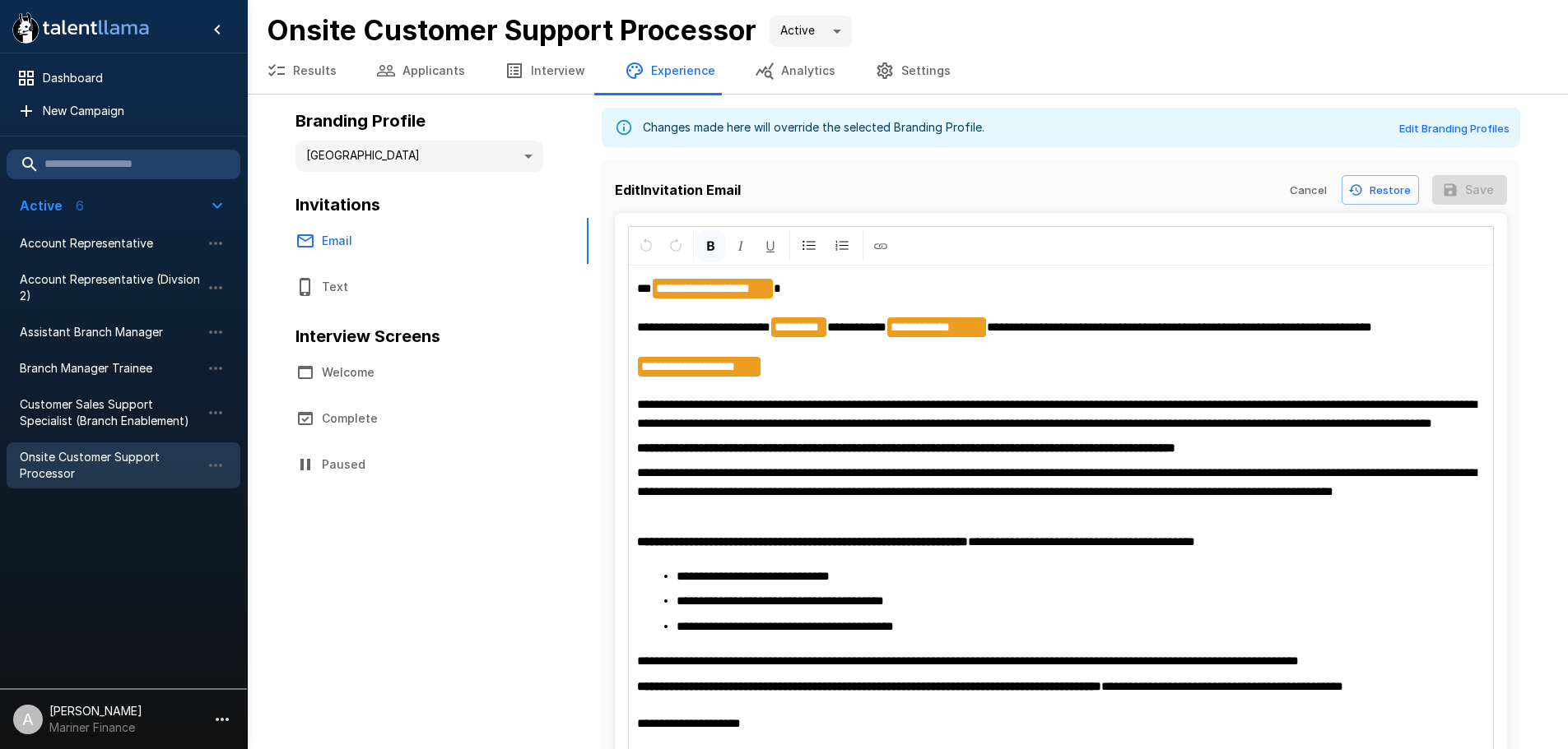
click at [581, 417] on div "Invitations Email Text Interview Screens Welcome Complete Paused" at bounding box center [442, 339] width 293 height 296
click at [1367, 197] on button "Restore" at bounding box center [1380, 191] width 78 height 31
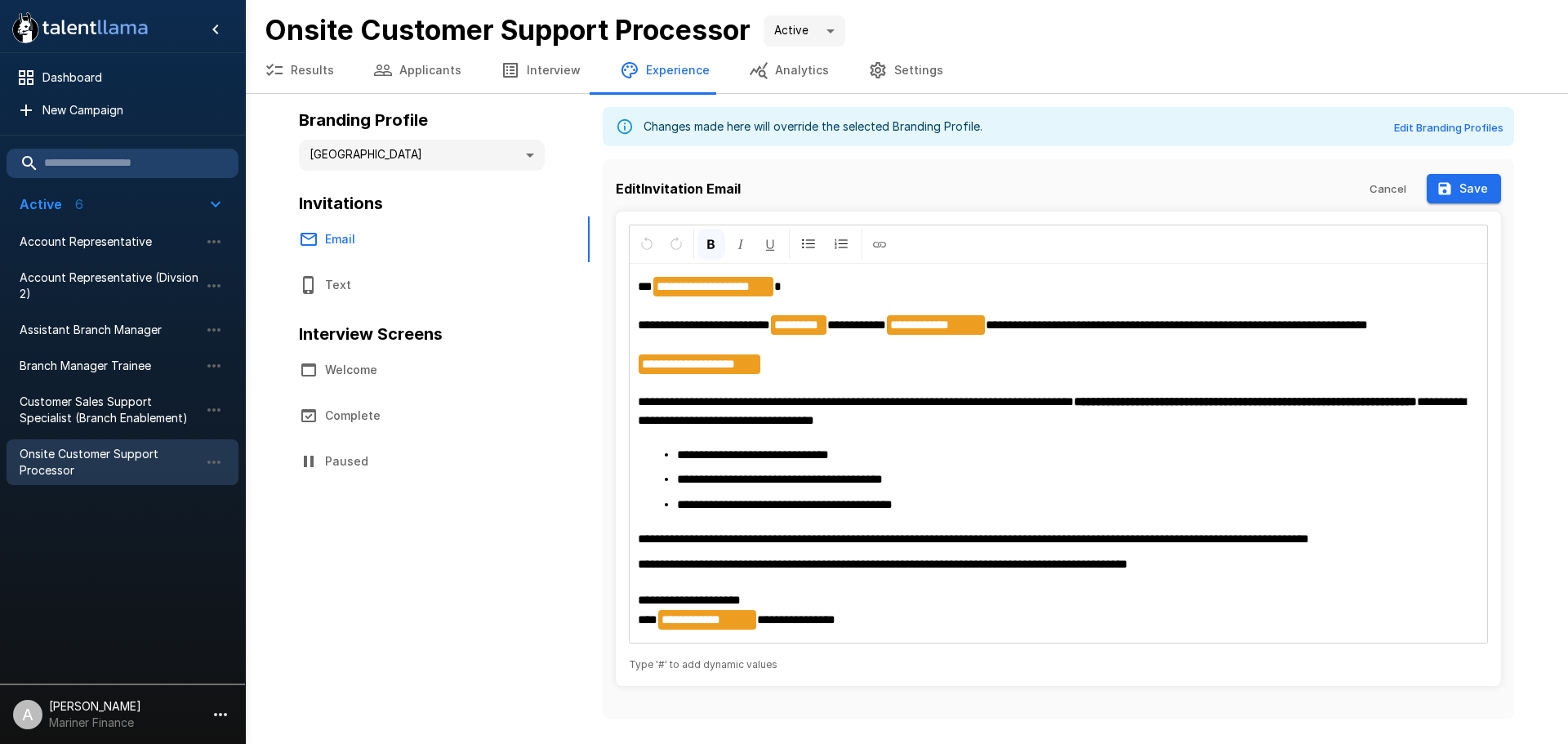
click at [401, 390] on button "Welcome" at bounding box center [426, 369] width 294 height 45
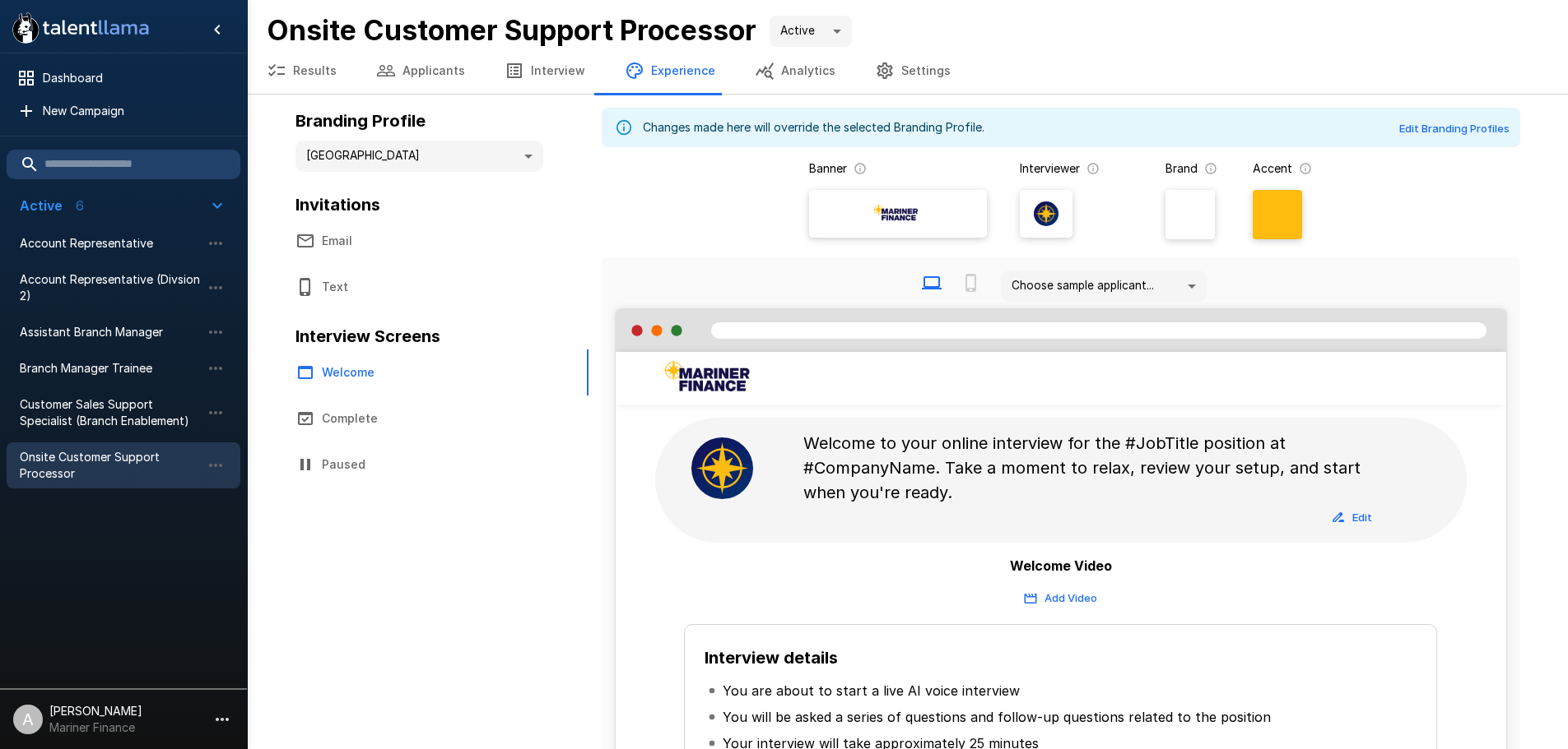
click at [397, 234] on button "Email" at bounding box center [423, 240] width 296 height 46
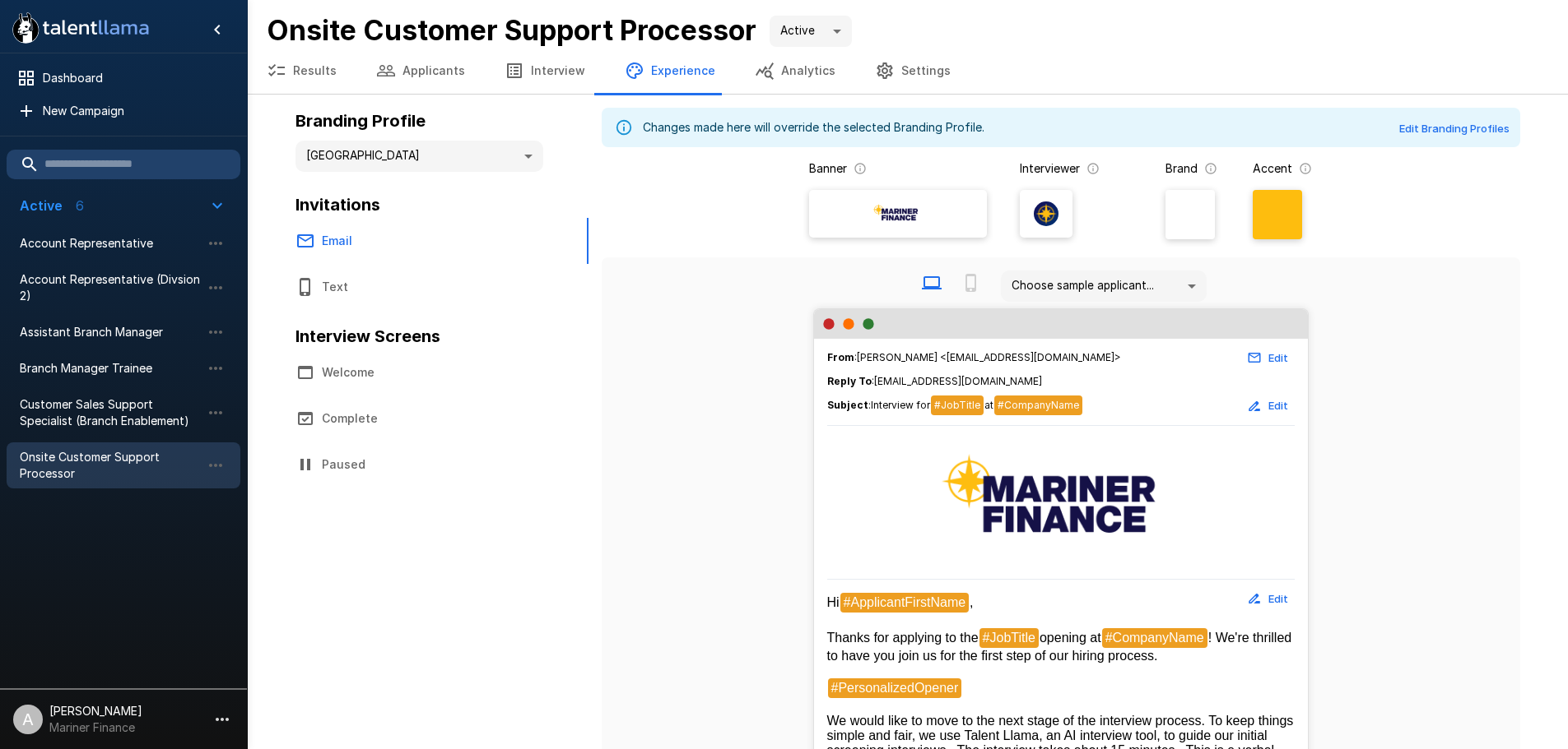
click at [123, 458] on span "Onsite Customer Support Processor" at bounding box center [110, 465] width 181 height 33
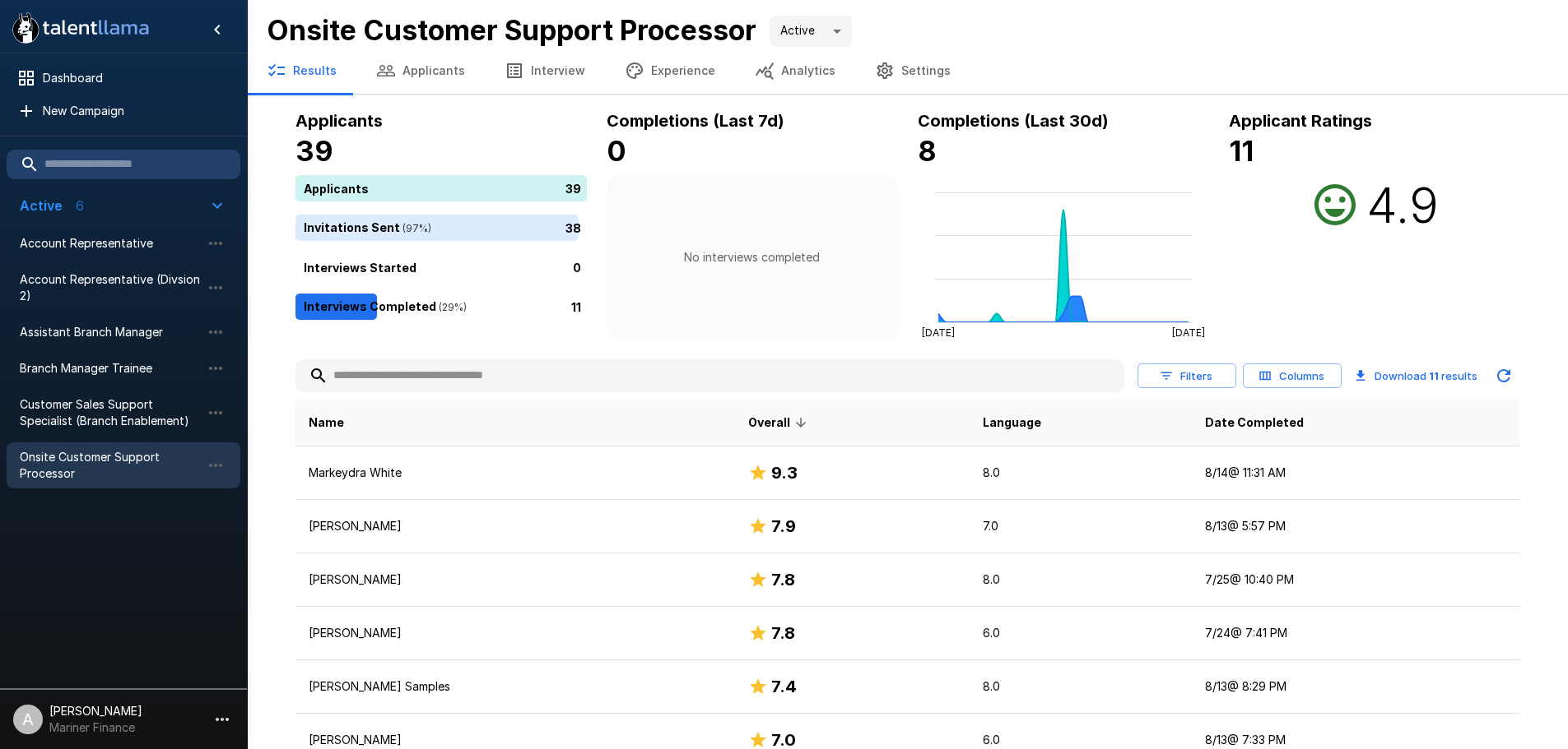
click at [670, 80] on button "Experience" at bounding box center [669, 70] width 130 height 46
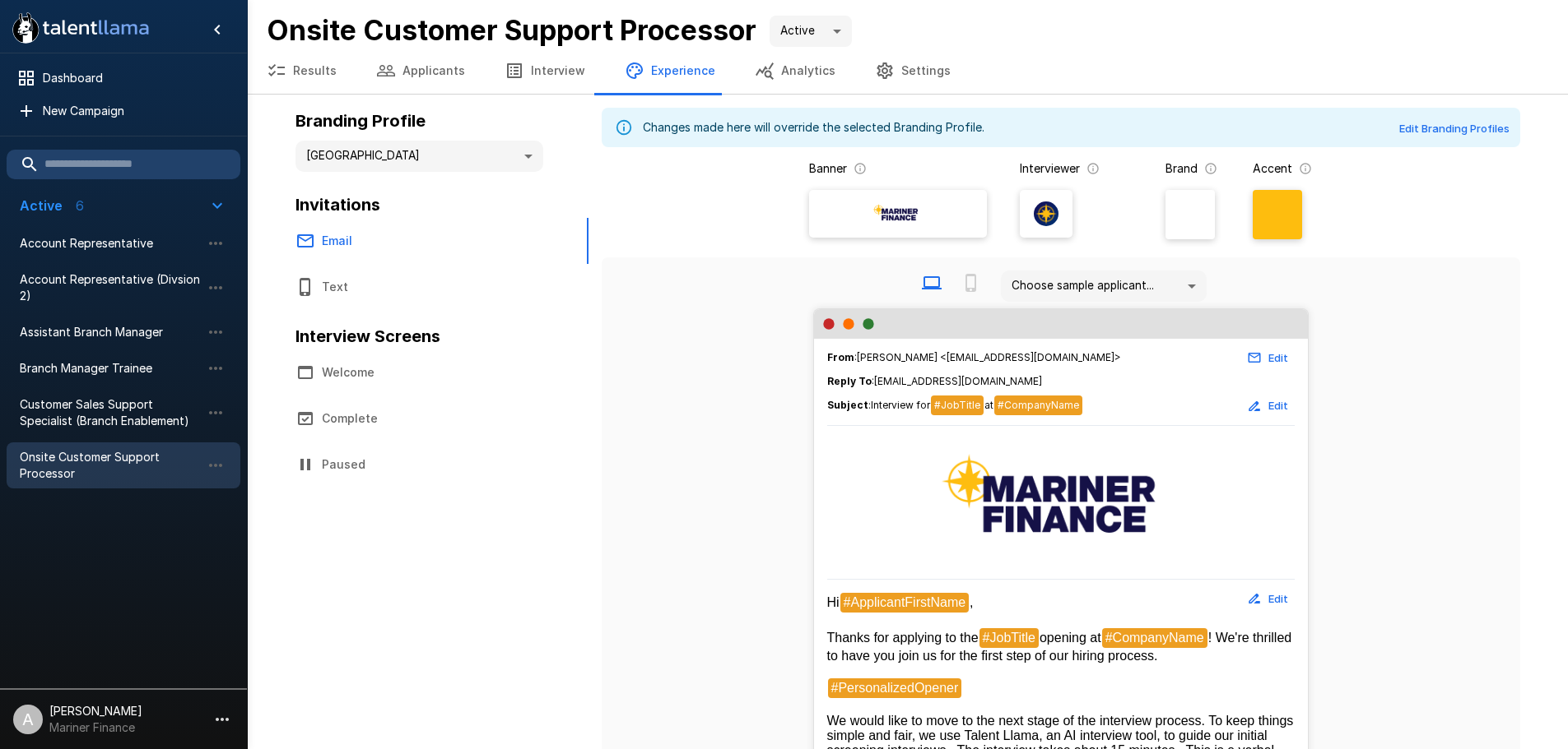
click at [516, 152] on body "**********" at bounding box center [784, 374] width 1568 height 749
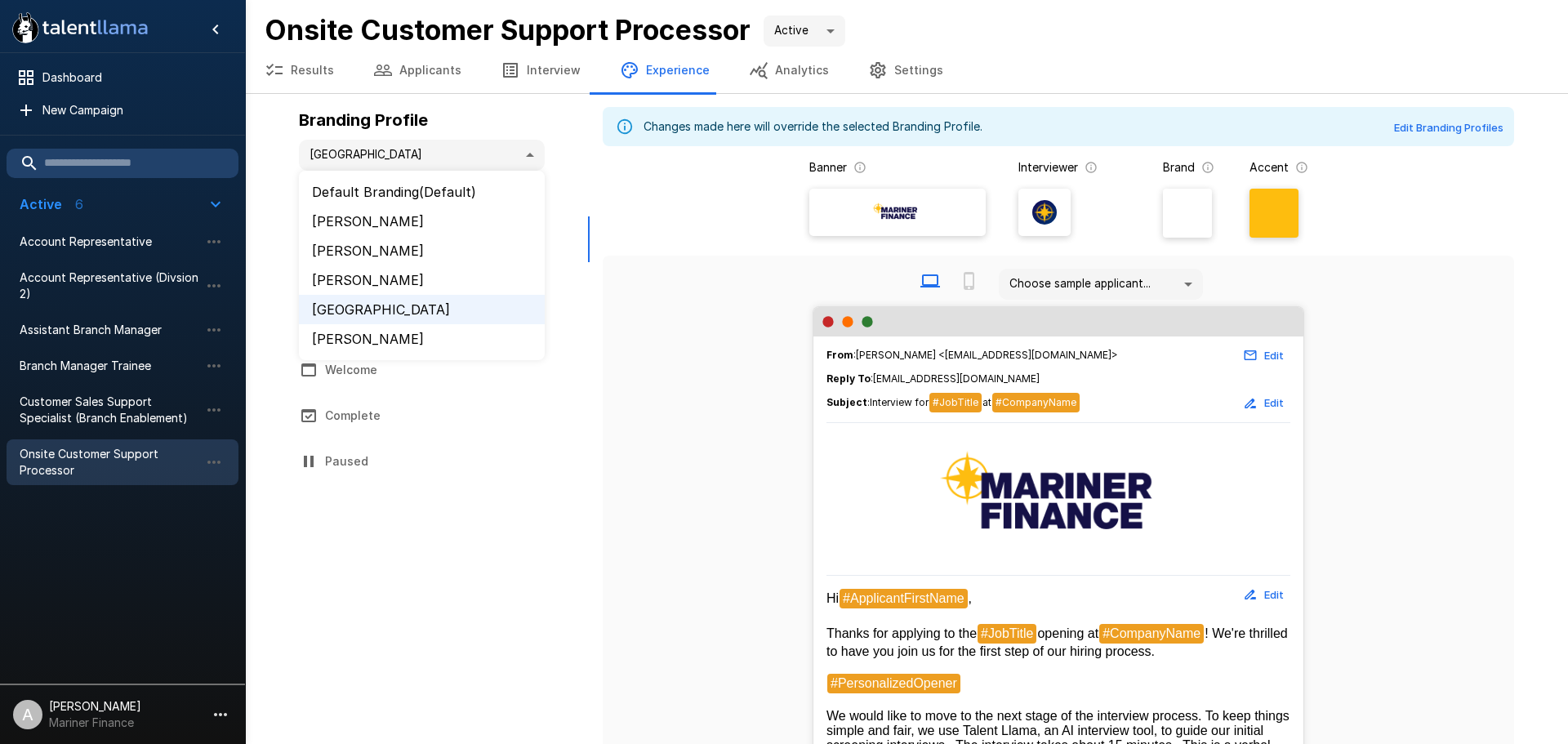
click at [359, 336] on li "[PERSON_NAME]" at bounding box center [421, 340] width 246 height 30
type input "**********"
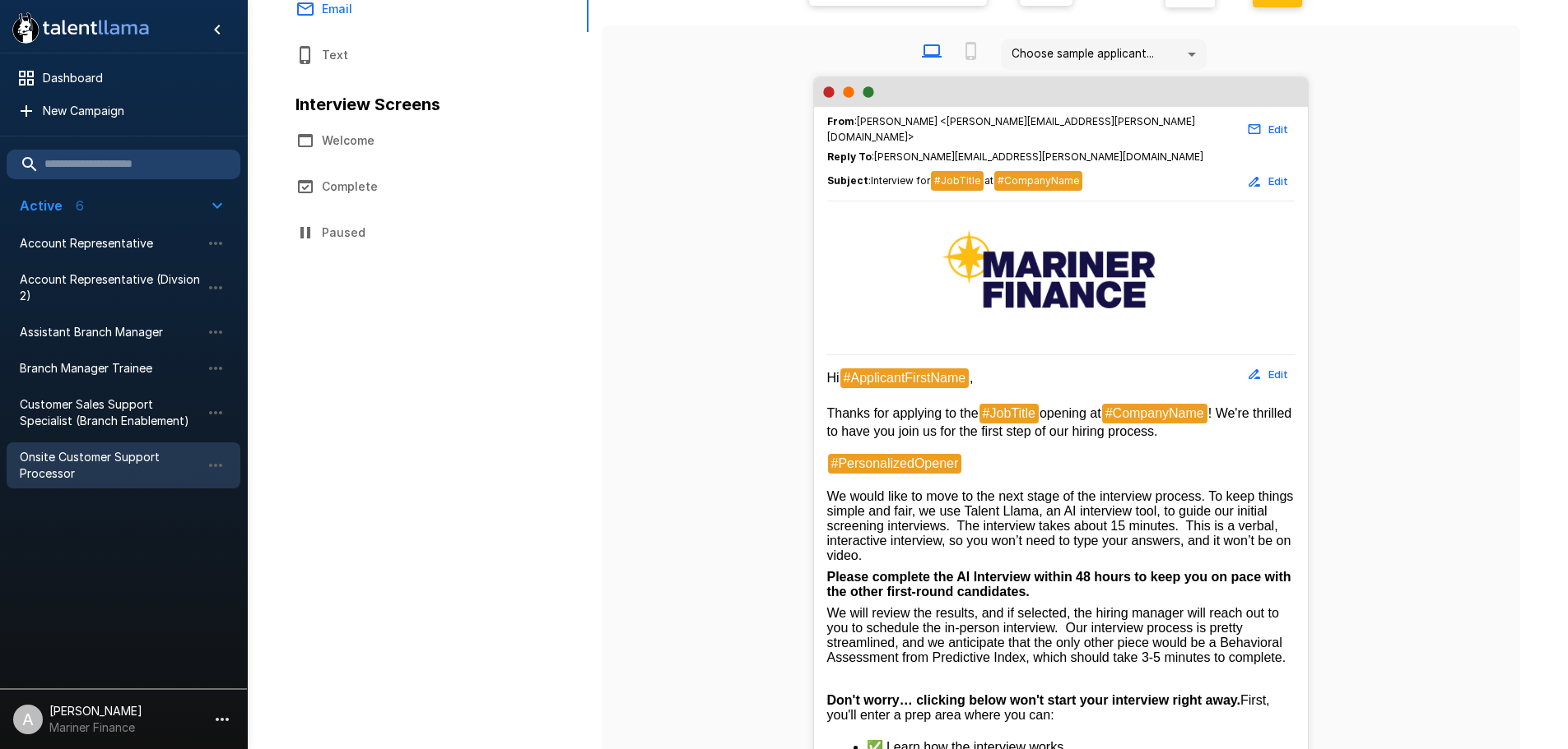
scroll to position [224, 0]
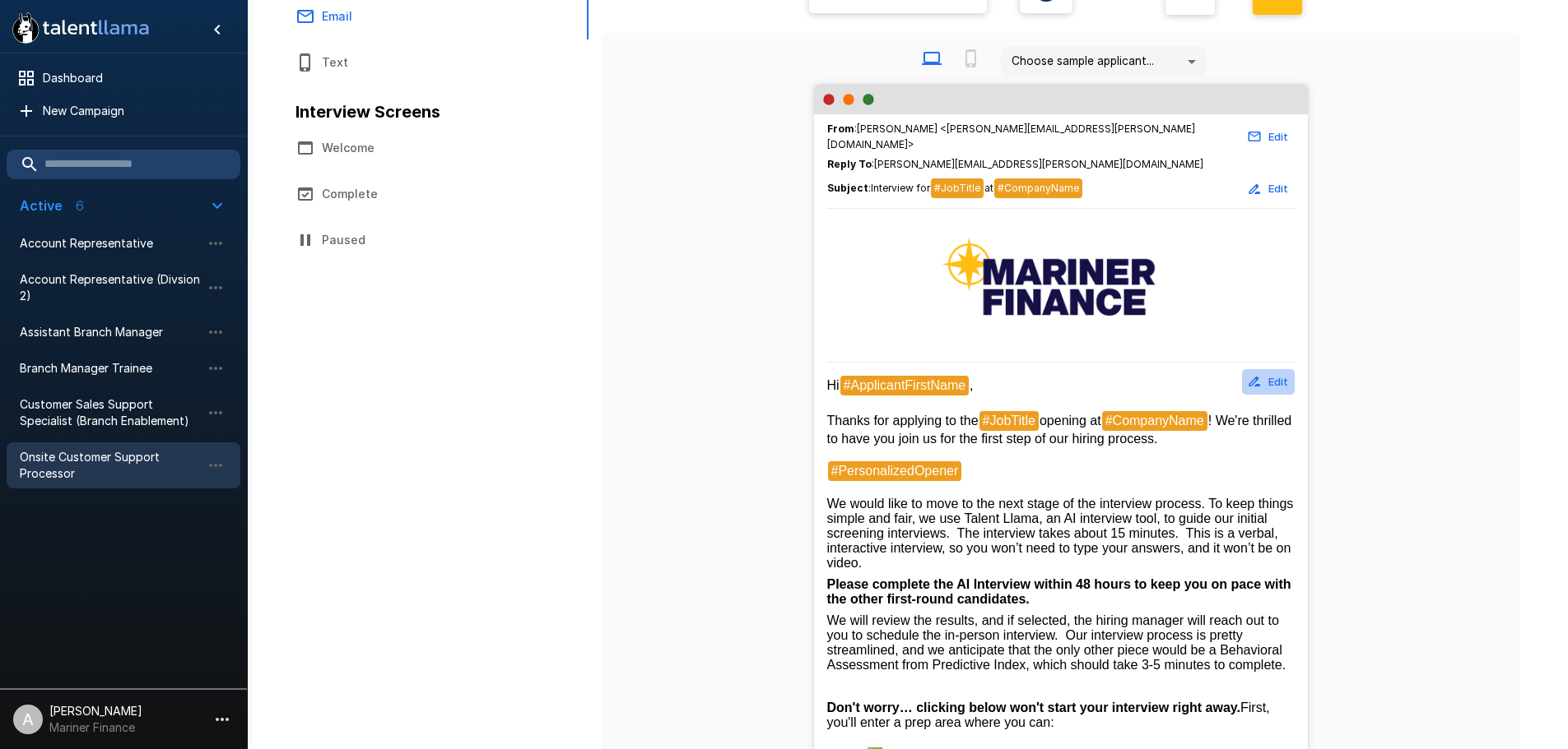
click at [1257, 375] on icon "button" at bounding box center [1254, 382] width 15 height 15
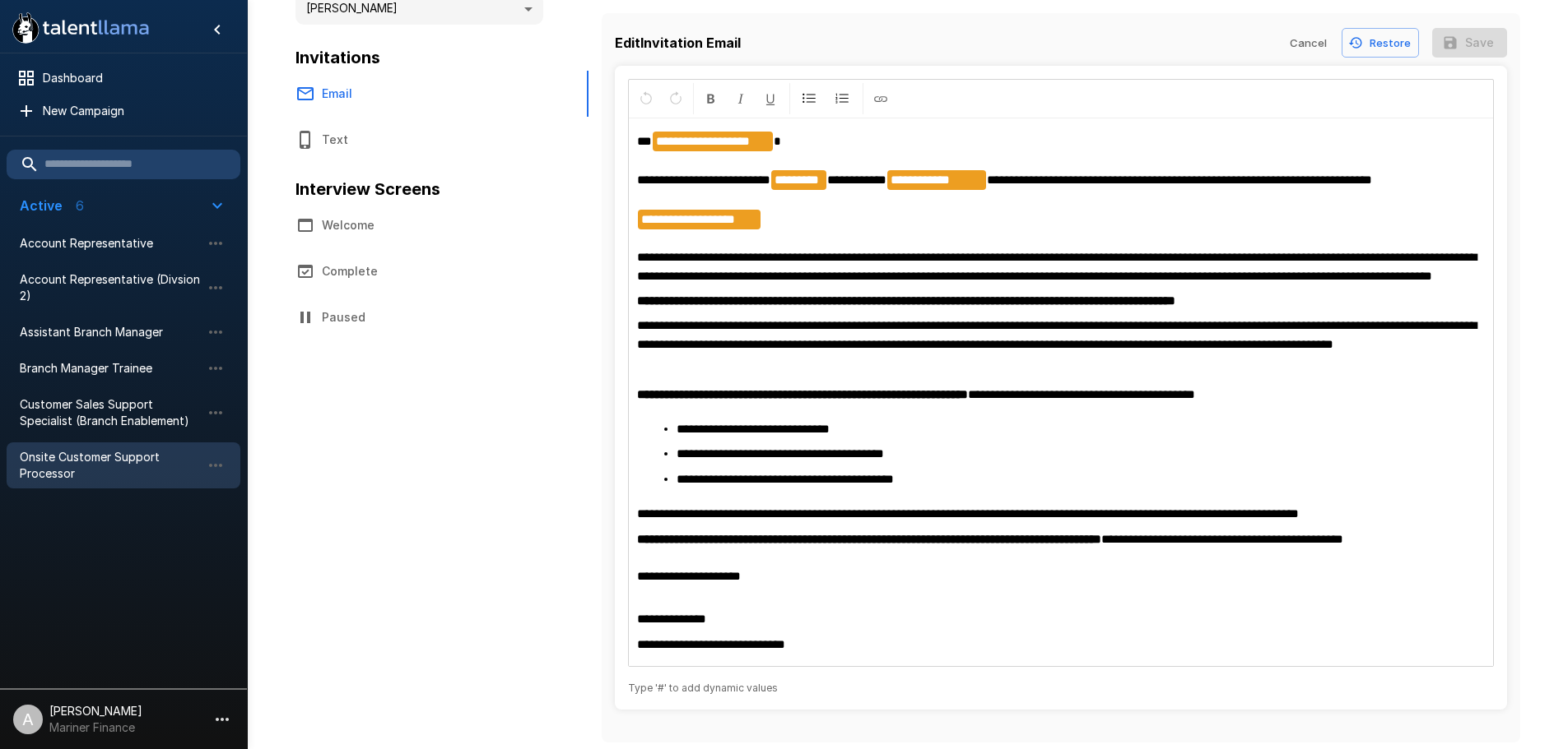
scroll to position [184, 0]
click at [737, 625] on p "**********" at bounding box center [1061, 619] width 848 height 18
click at [706, 639] on span "**********" at bounding box center [711, 644] width 149 height 12
click at [1452, 35] on icon "button" at bounding box center [1450, 43] width 17 height 17
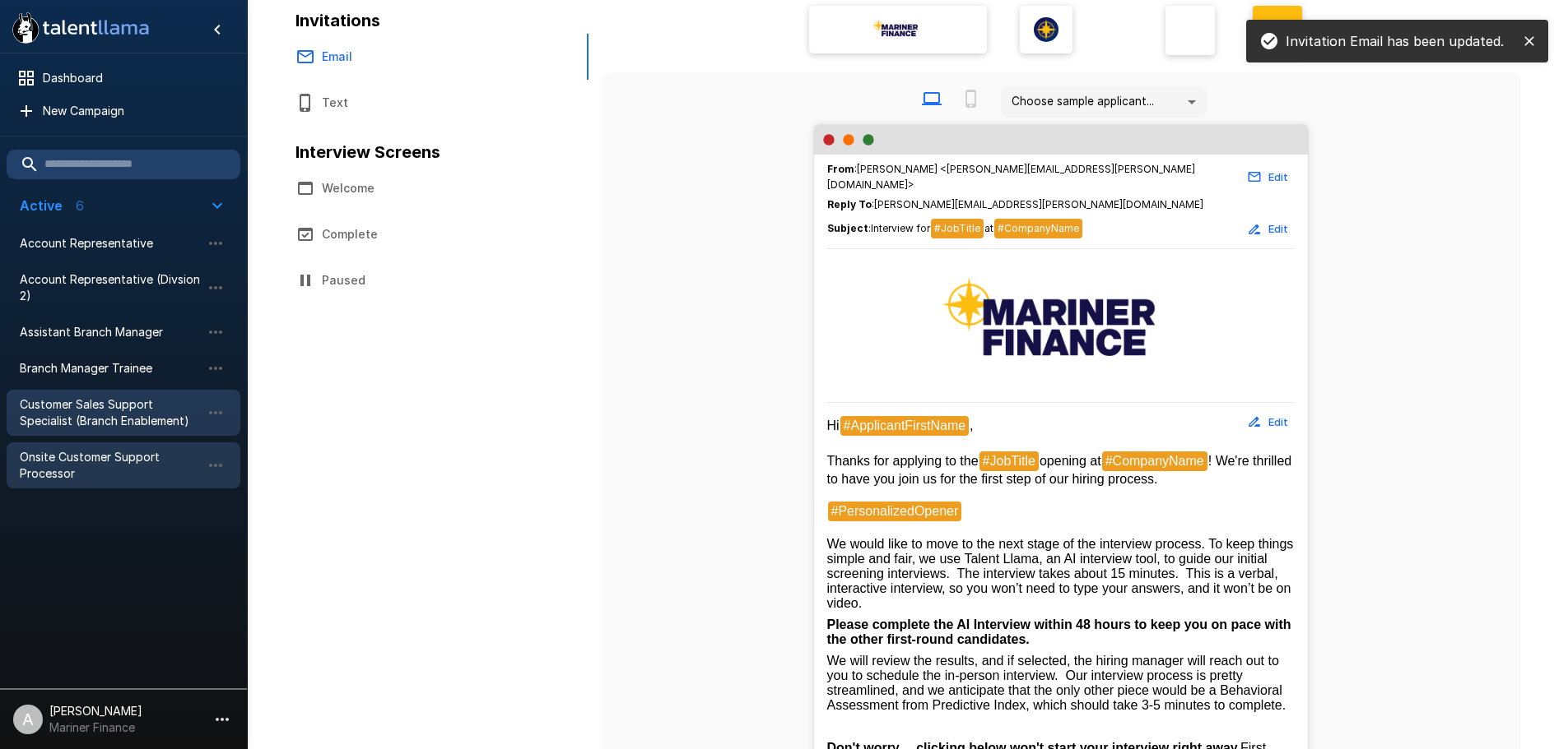
click at [103, 415] on span "Customer Sales Support Specialist (Branch Enablement)" at bounding box center [110, 413] width 181 height 33
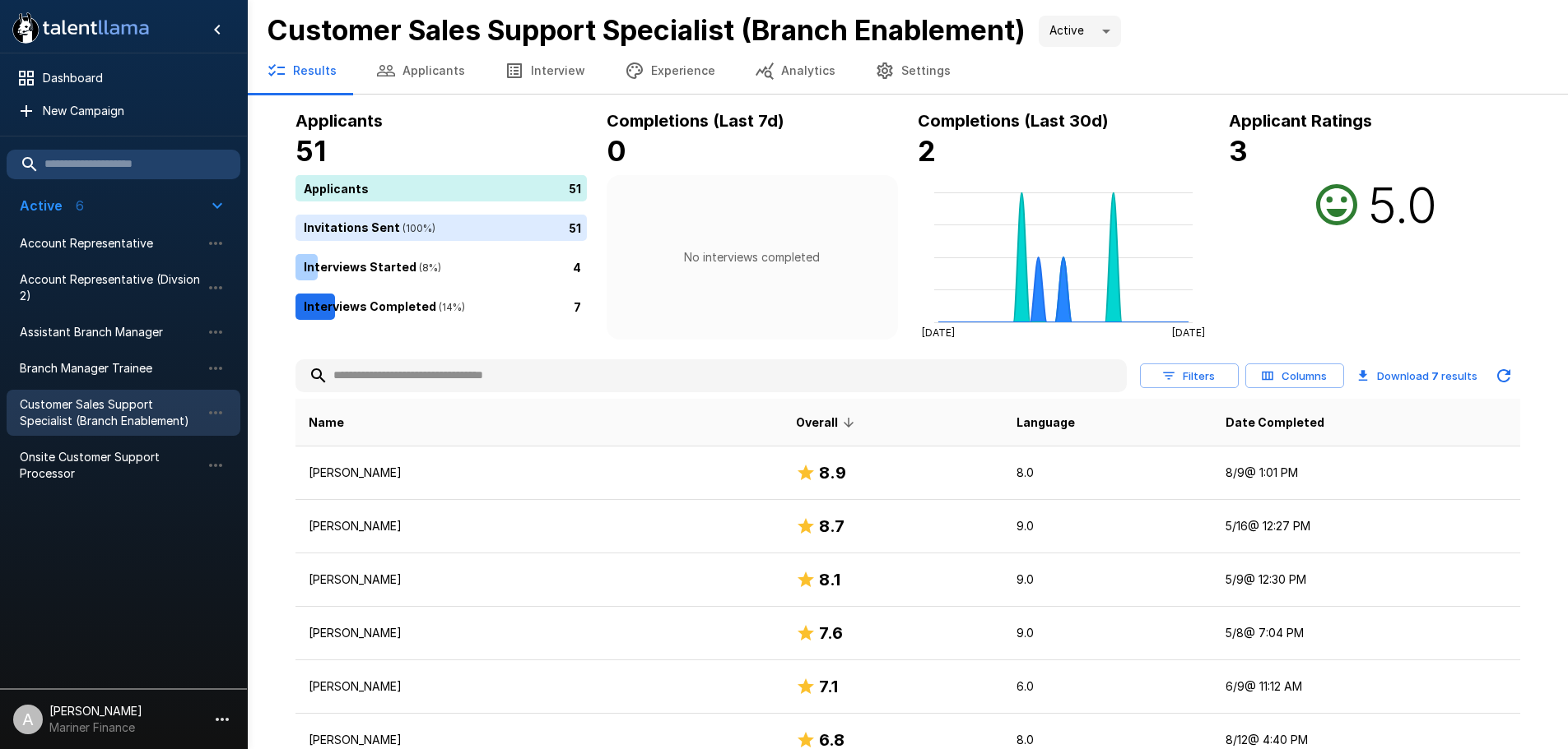
click at [699, 70] on button "Experience" at bounding box center [669, 70] width 130 height 46
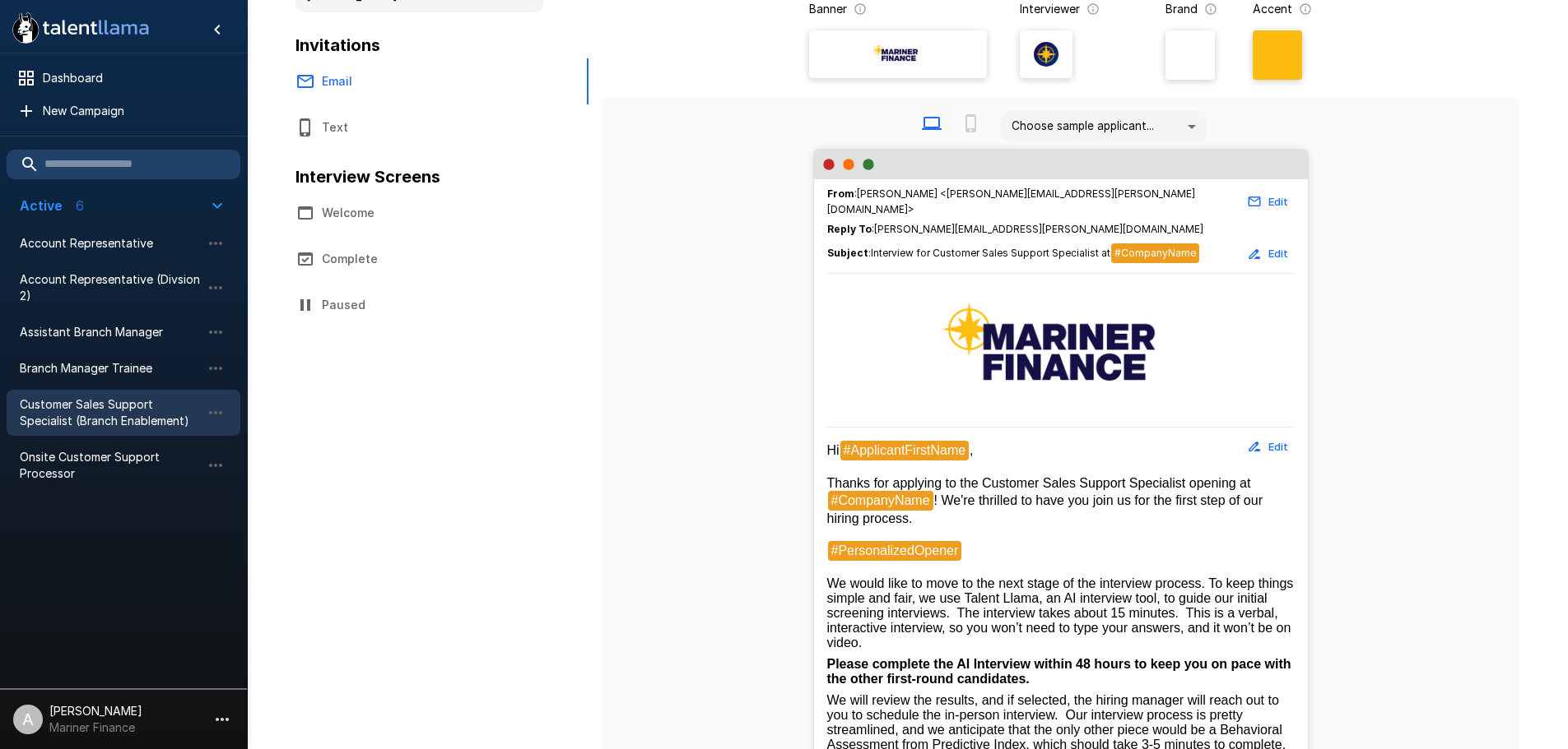
click at [1276, 444] on button "Edit" at bounding box center [1268, 446] width 52 height 25
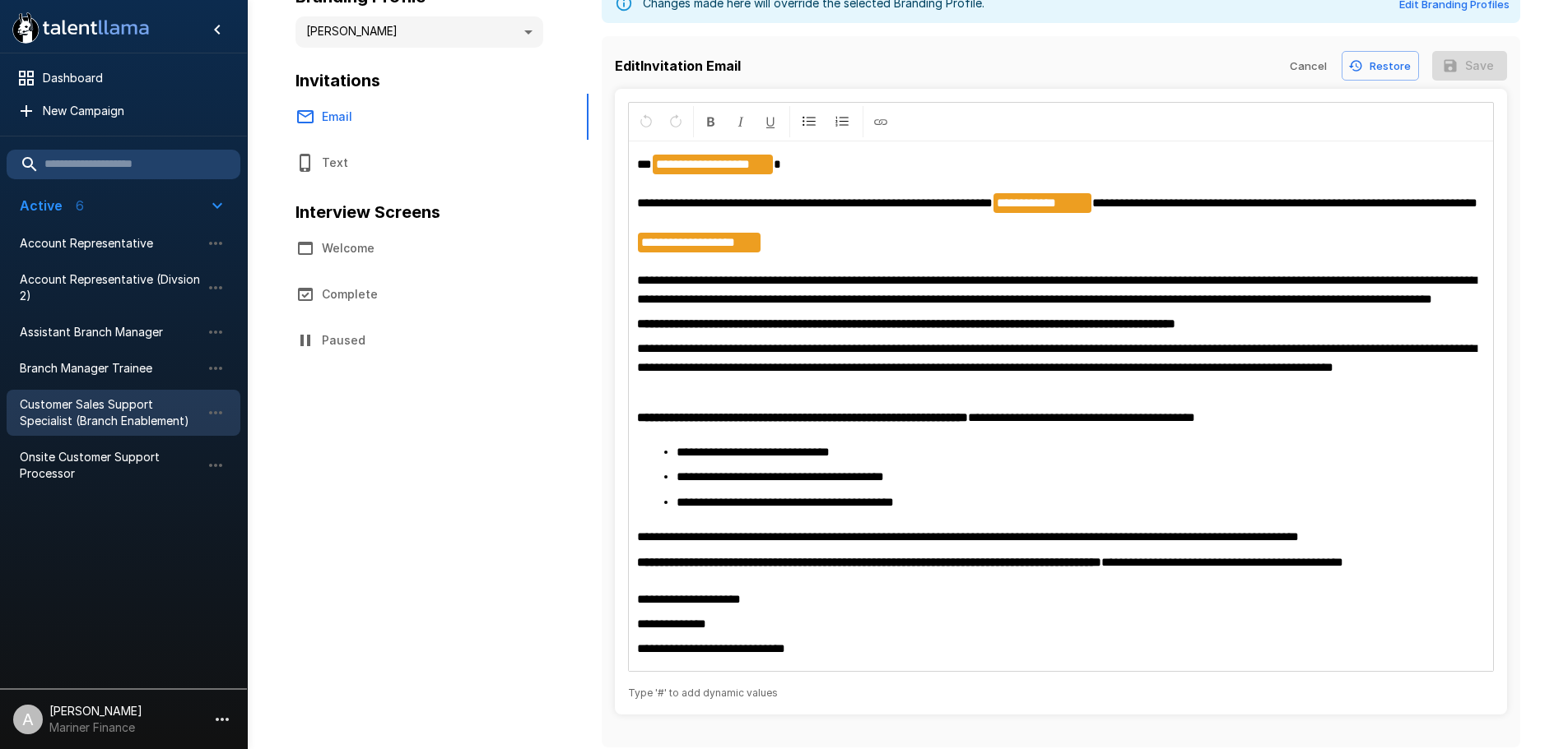
scroll to position [184, 0]
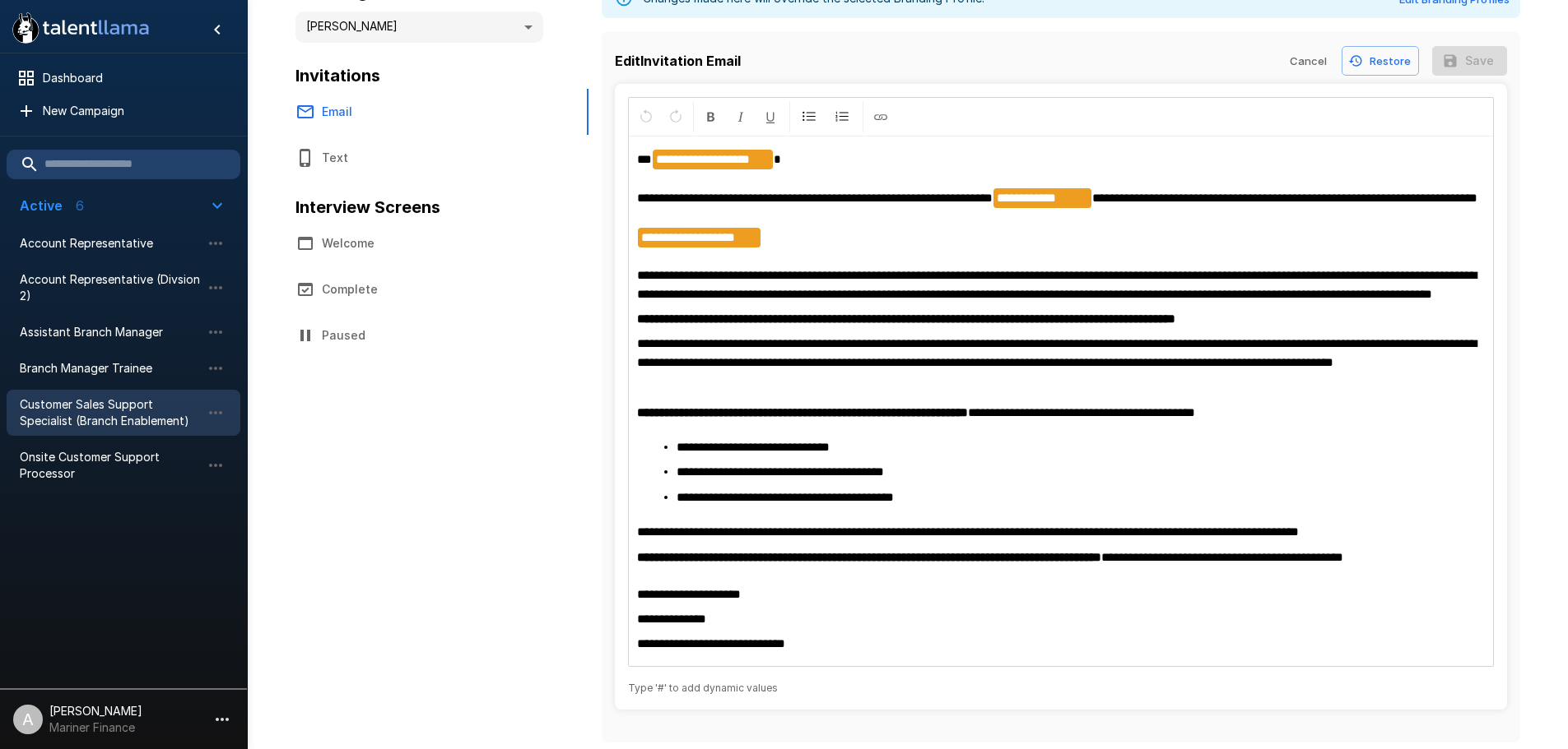
click at [752, 617] on p "**********" at bounding box center [1061, 619] width 848 height 18
drag, startPoint x: 752, startPoint y: 617, endPoint x: 631, endPoint y: 614, distance: 121.0
click at [631, 614] on div "**********" at bounding box center [1061, 402] width 864 height 529
click at [703, 647] on span "**********" at bounding box center [711, 643] width 149 height 12
click at [1476, 46] on button "Save" at bounding box center [1470, 61] width 75 height 31
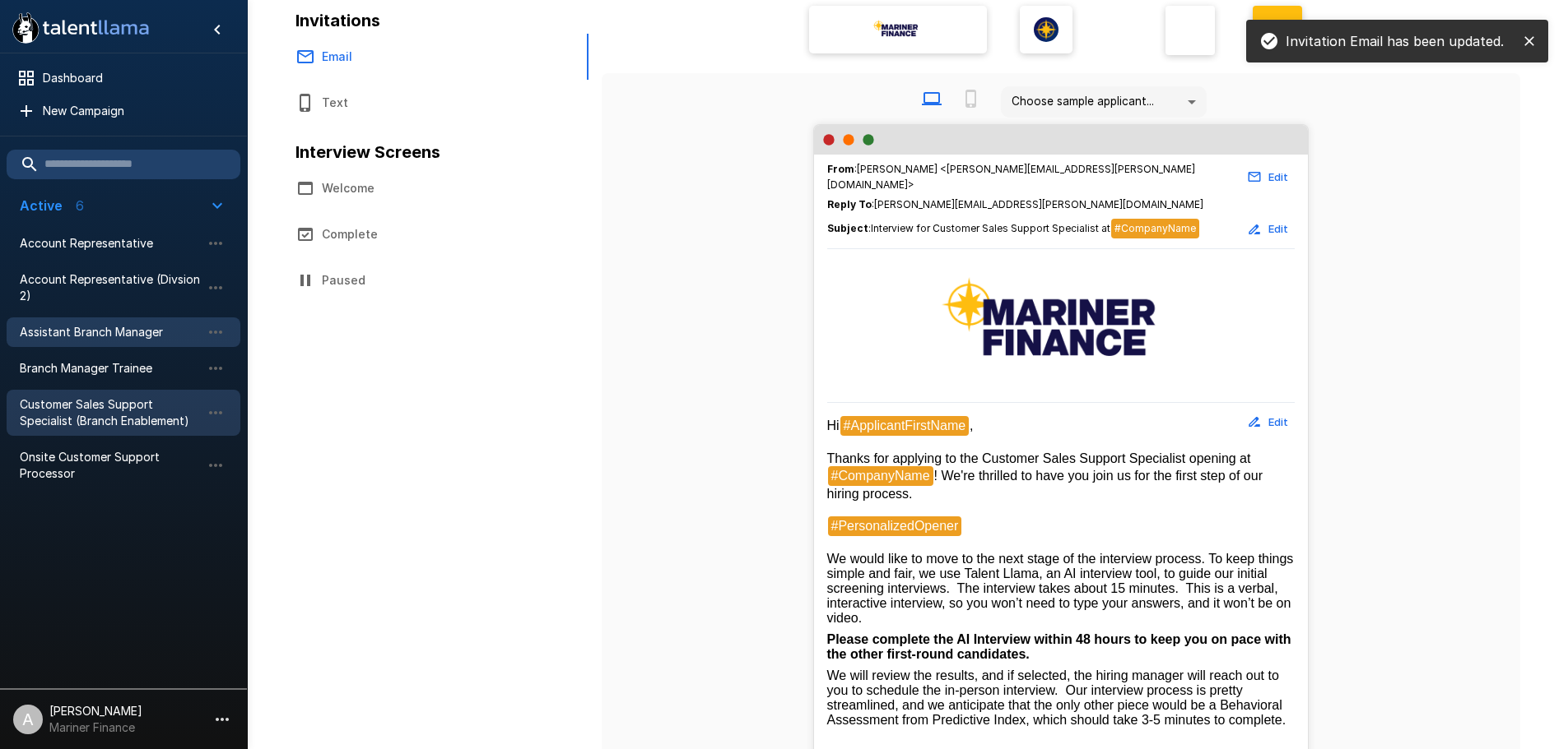
click at [121, 324] on span "Assistant Branch Manager" at bounding box center [110, 332] width 181 height 17
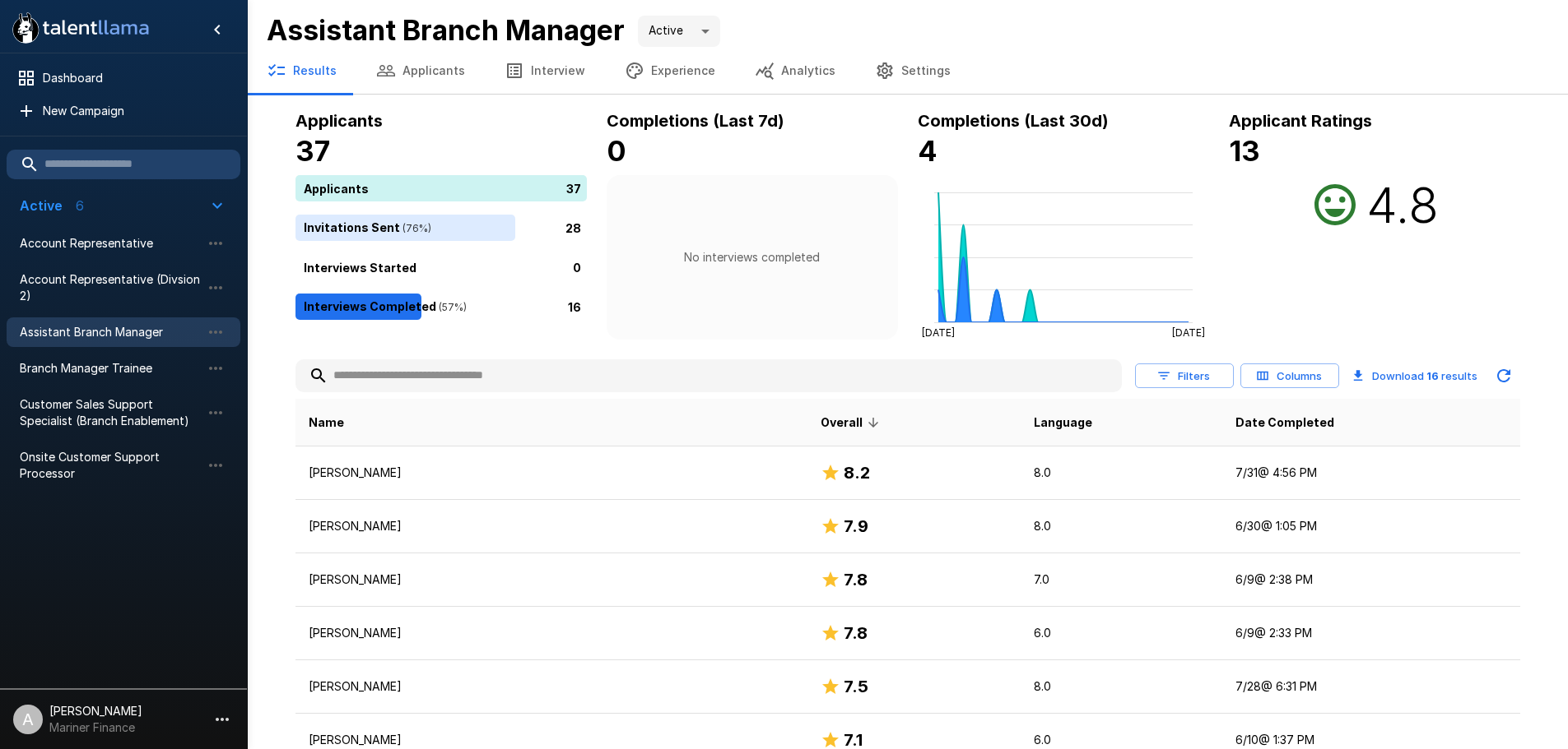
click at [511, 73] on icon "button" at bounding box center [514, 70] width 20 height 20
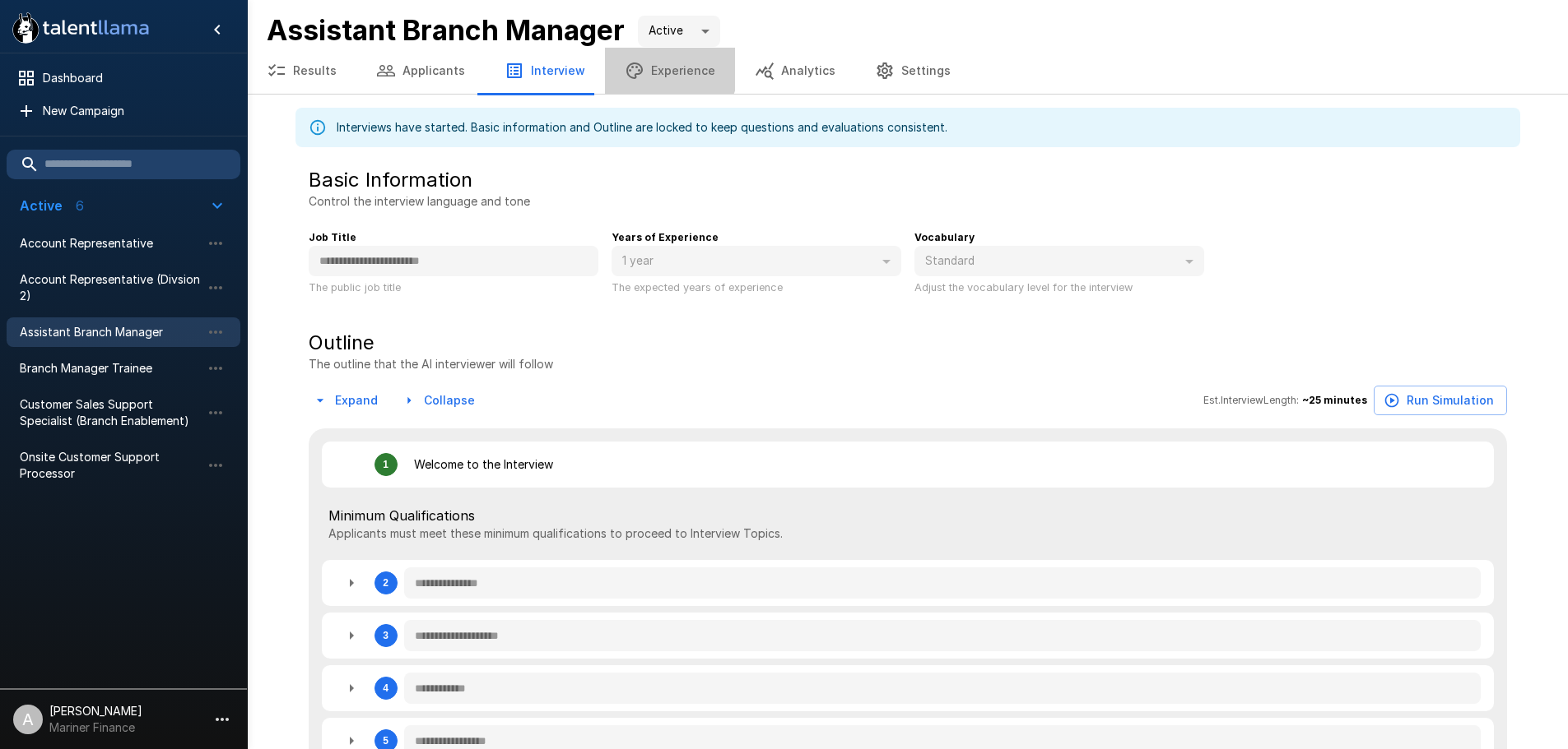
click at [641, 62] on button "Experience" at bounding box center [669, 70] width 130 height 46
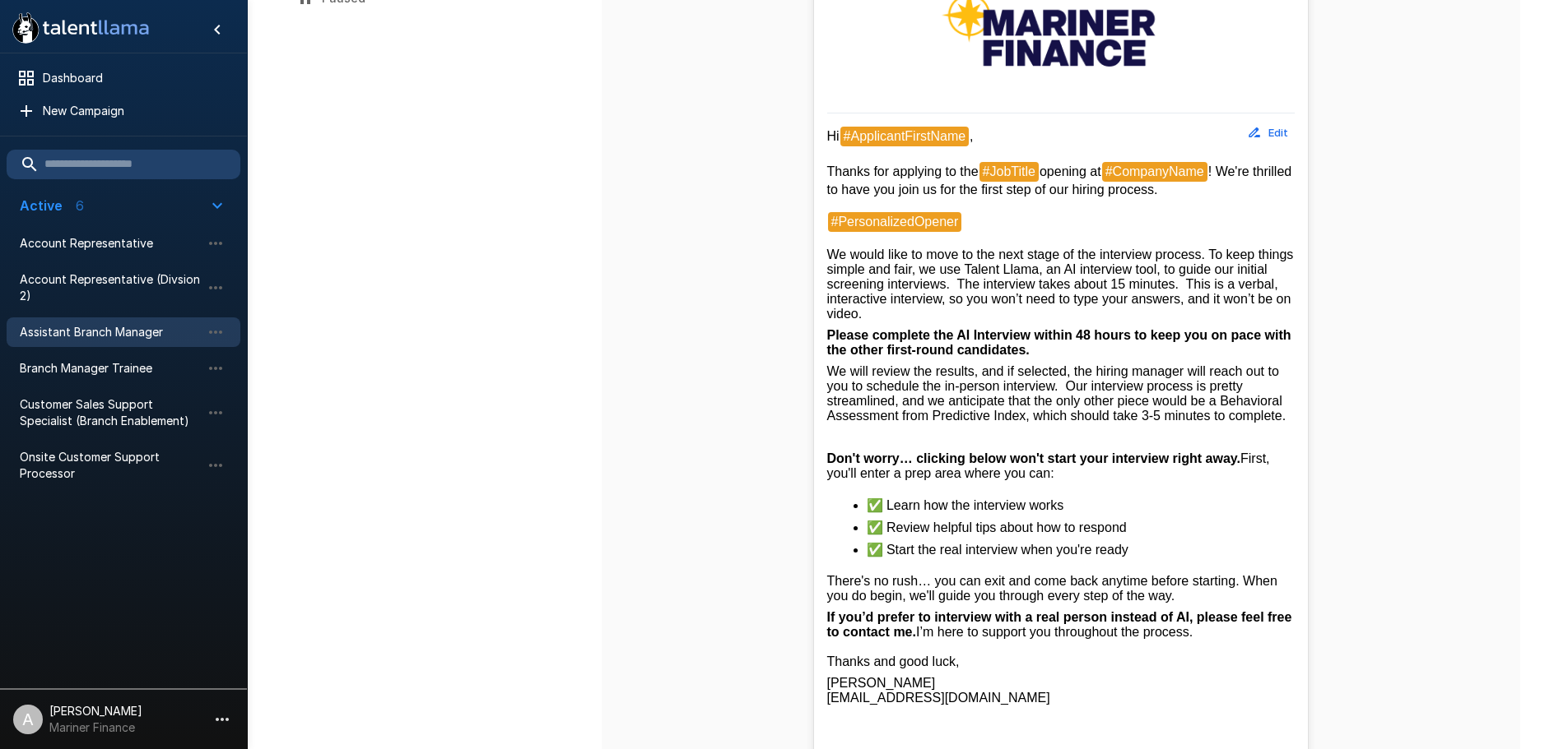
scroll to position [329, 0]
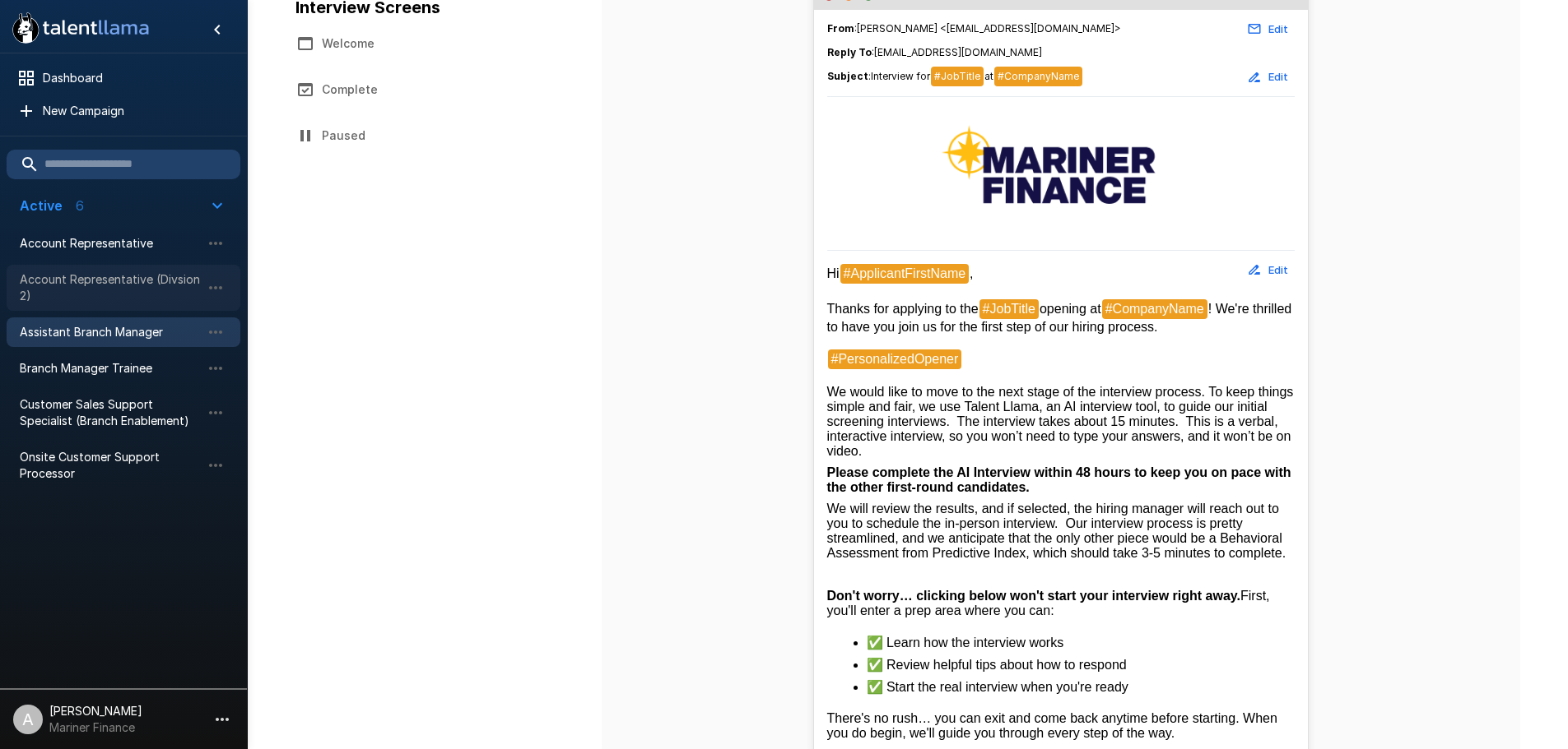
click at [161, 285] on span "Account Representative (Divsion 2)" at bounding box center [110, 288] width 181 height 33
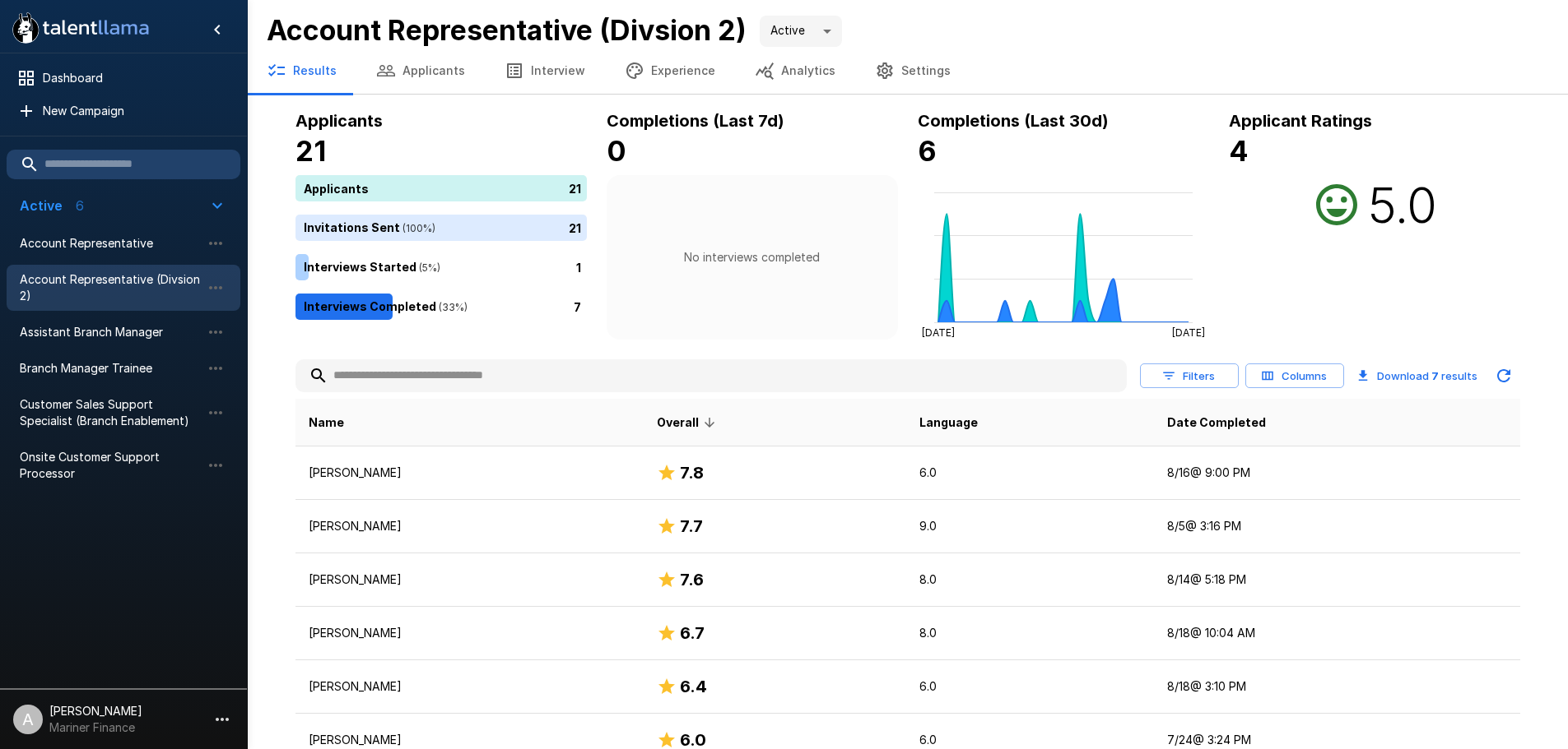
click at [650, 81] on button "Experience" at bounding box center [669, 70] width 130 height 46
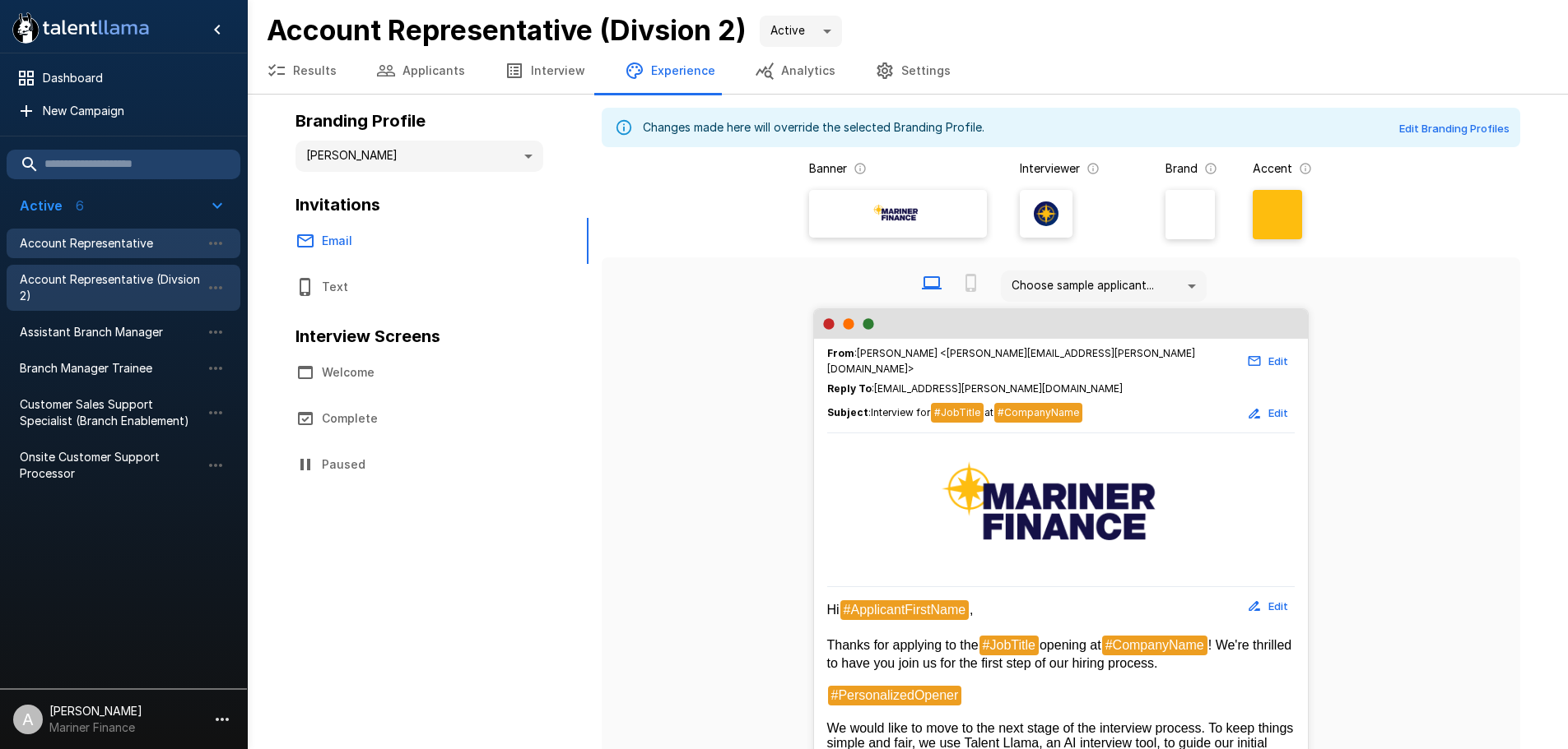
click at [51, 242] on span "Account Representative" at bounding box center [110, 244] width 181 height 17
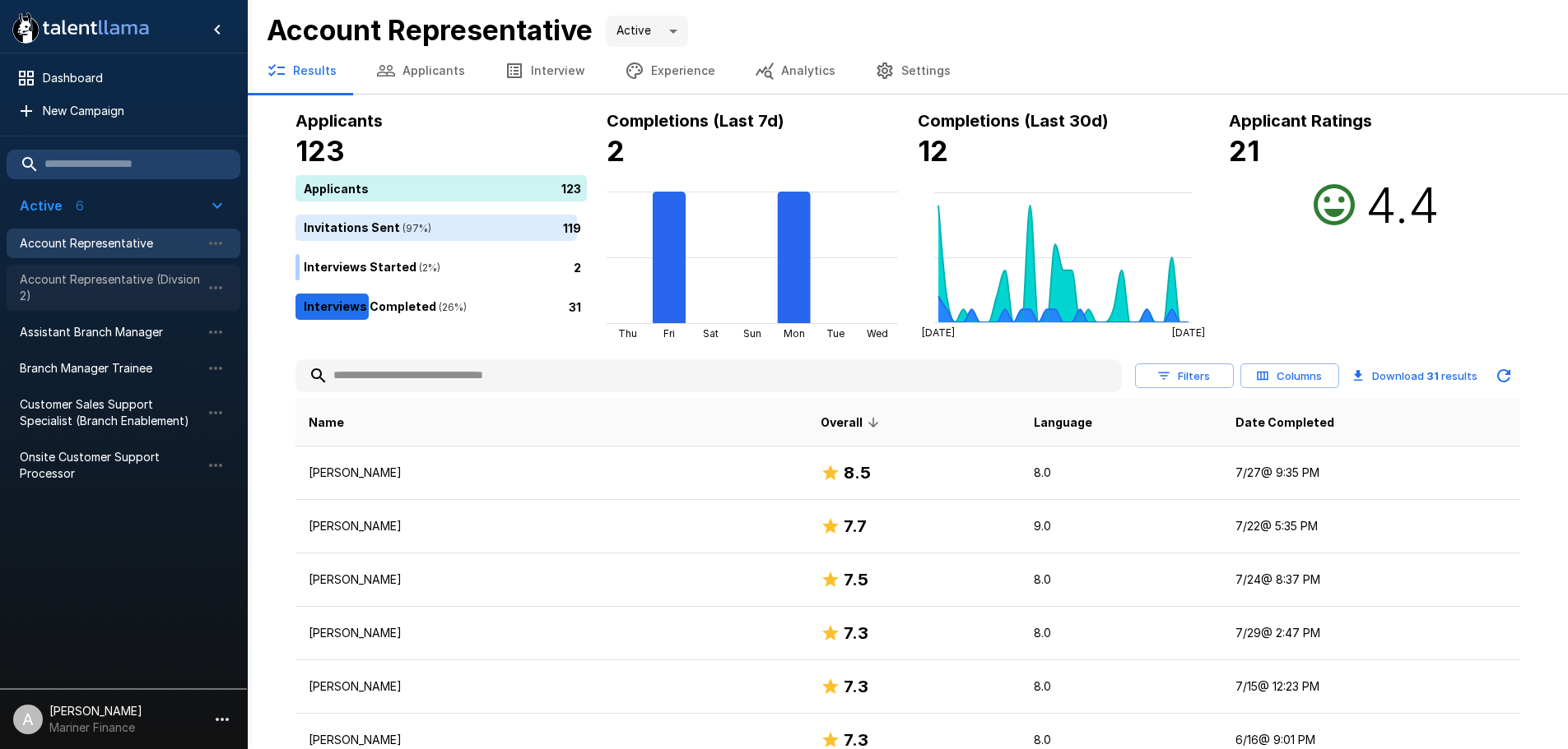
click at [82, 287] on span "Account Representative (Divsion 2)" at bounding box center [110, 288] width 181 height 33
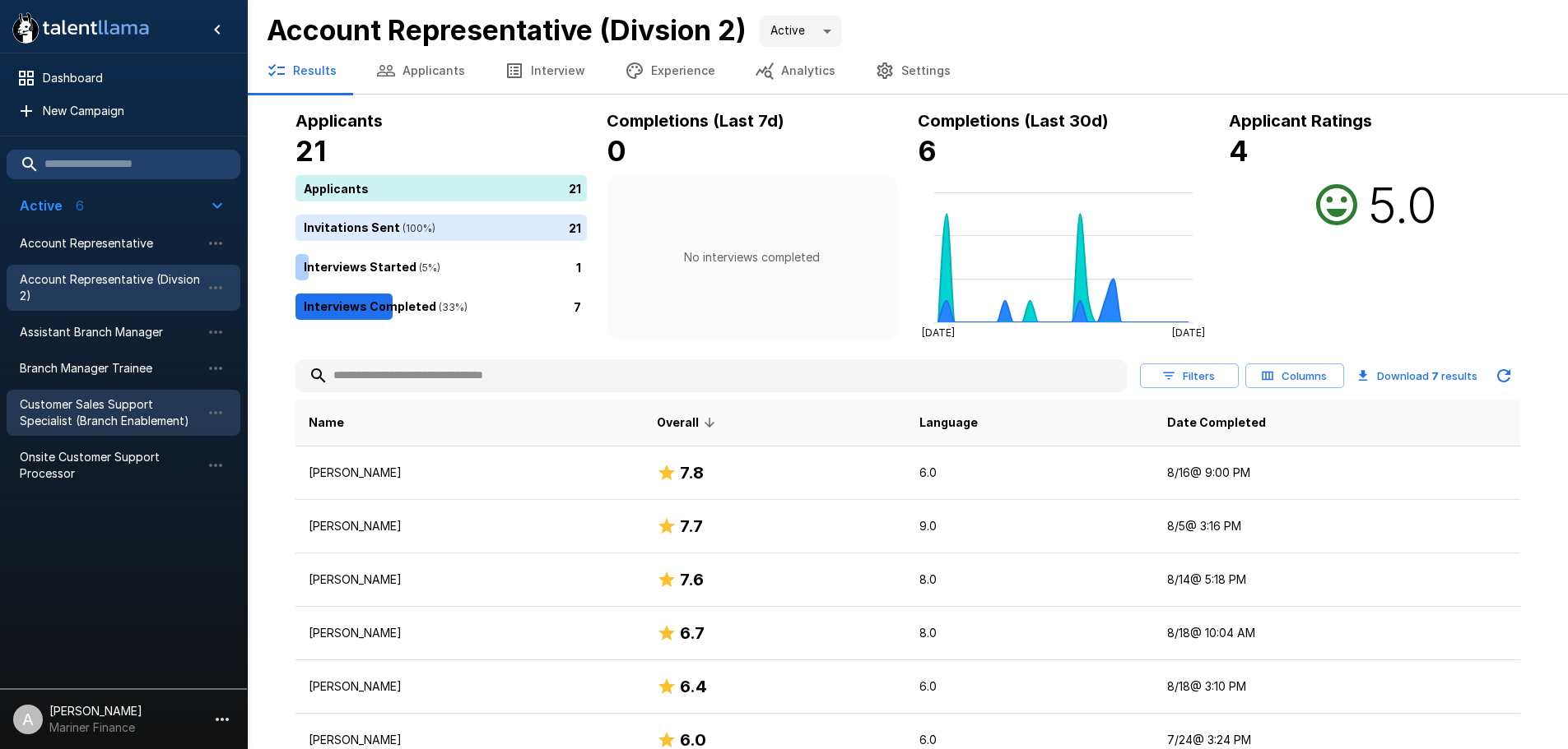
click at [134, 417] on span "Customer Sales Support Specialist (Branch Enablement)" at bounding box center [110, 413] width 181 height 33
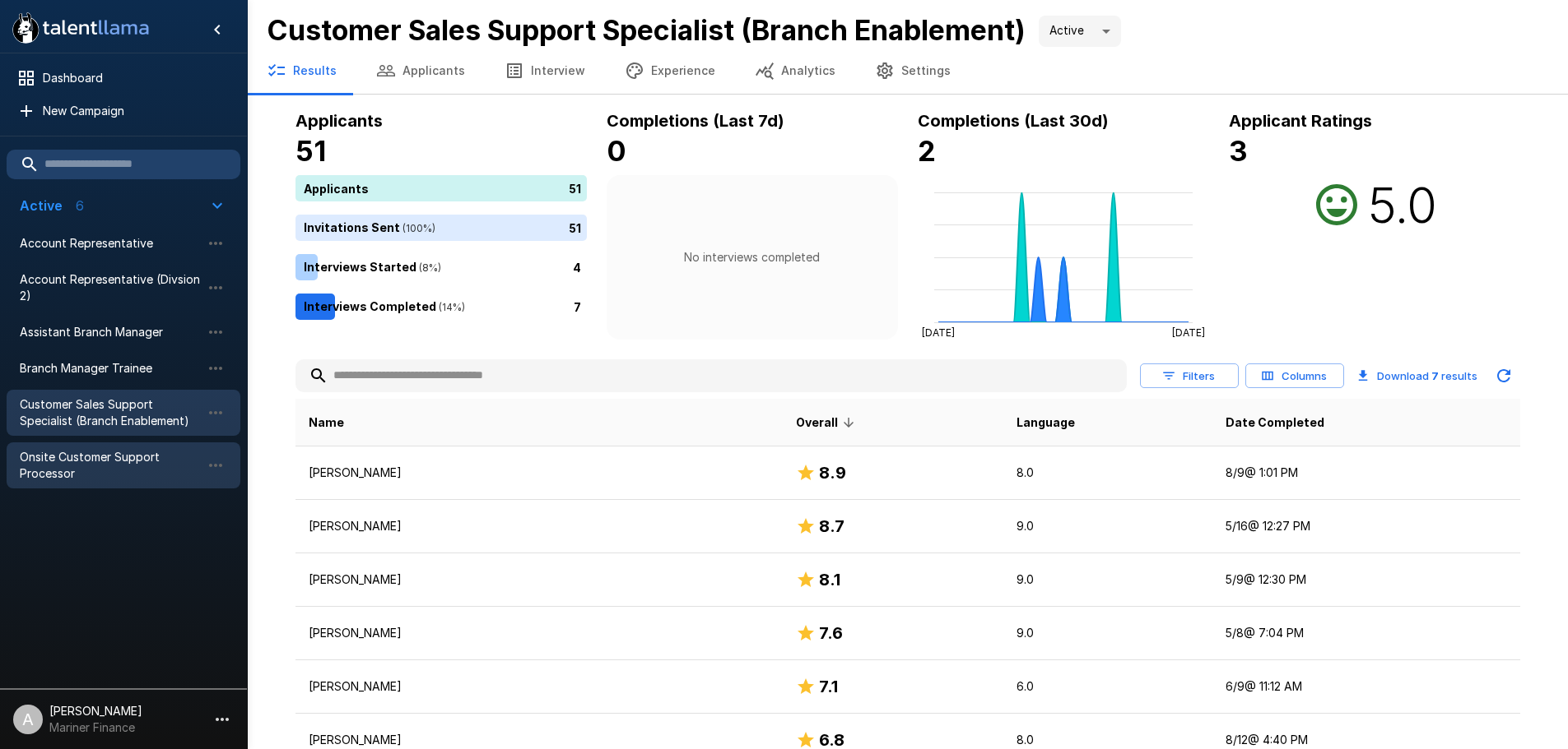
click at [138, 475] on span "Onsite Customer Support Processor" at bounding box center [110, 465] width 181 height 33
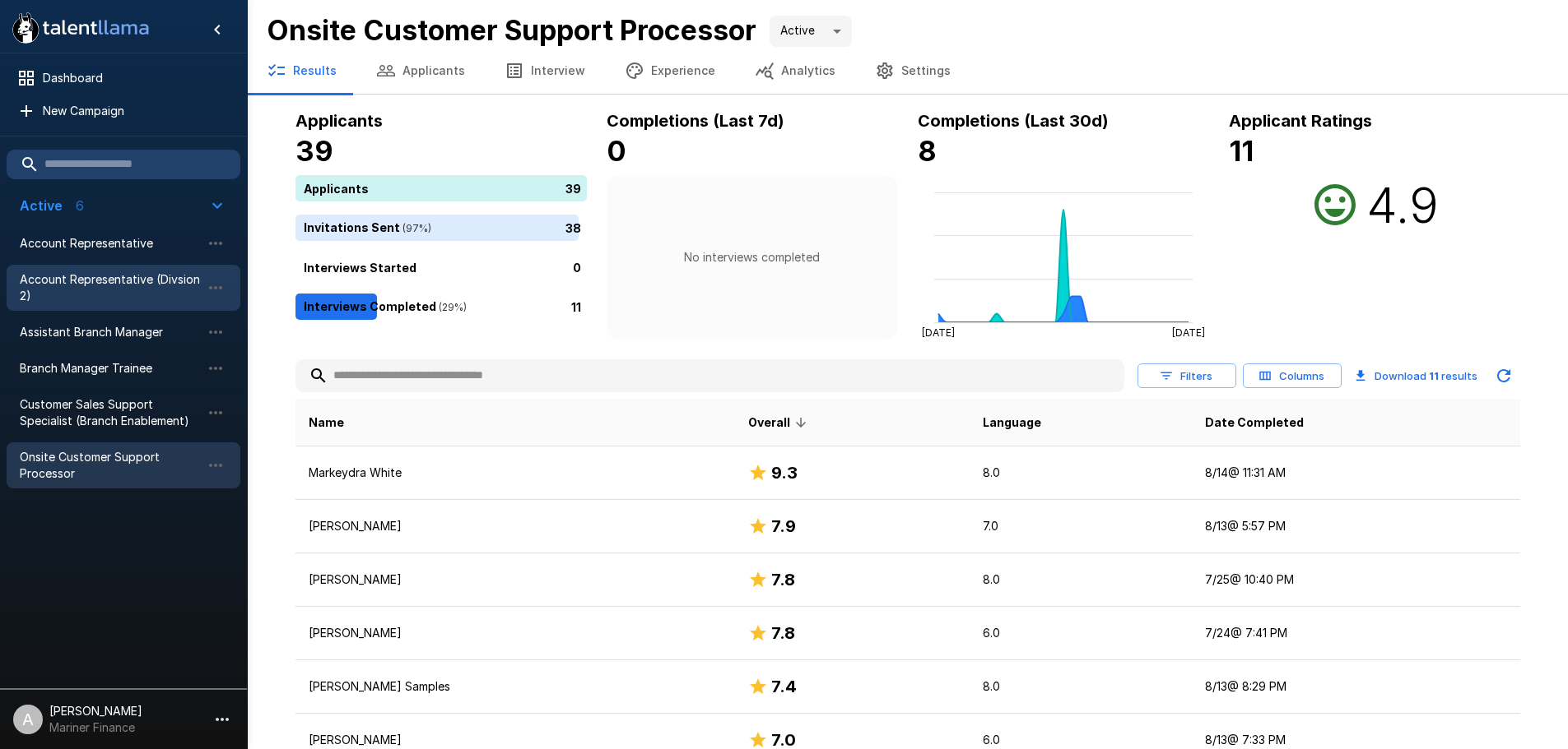
click at [133, 273] on span "Account Representative (Divsion 2)" at bounding box center [110, 288] width 181 height 33
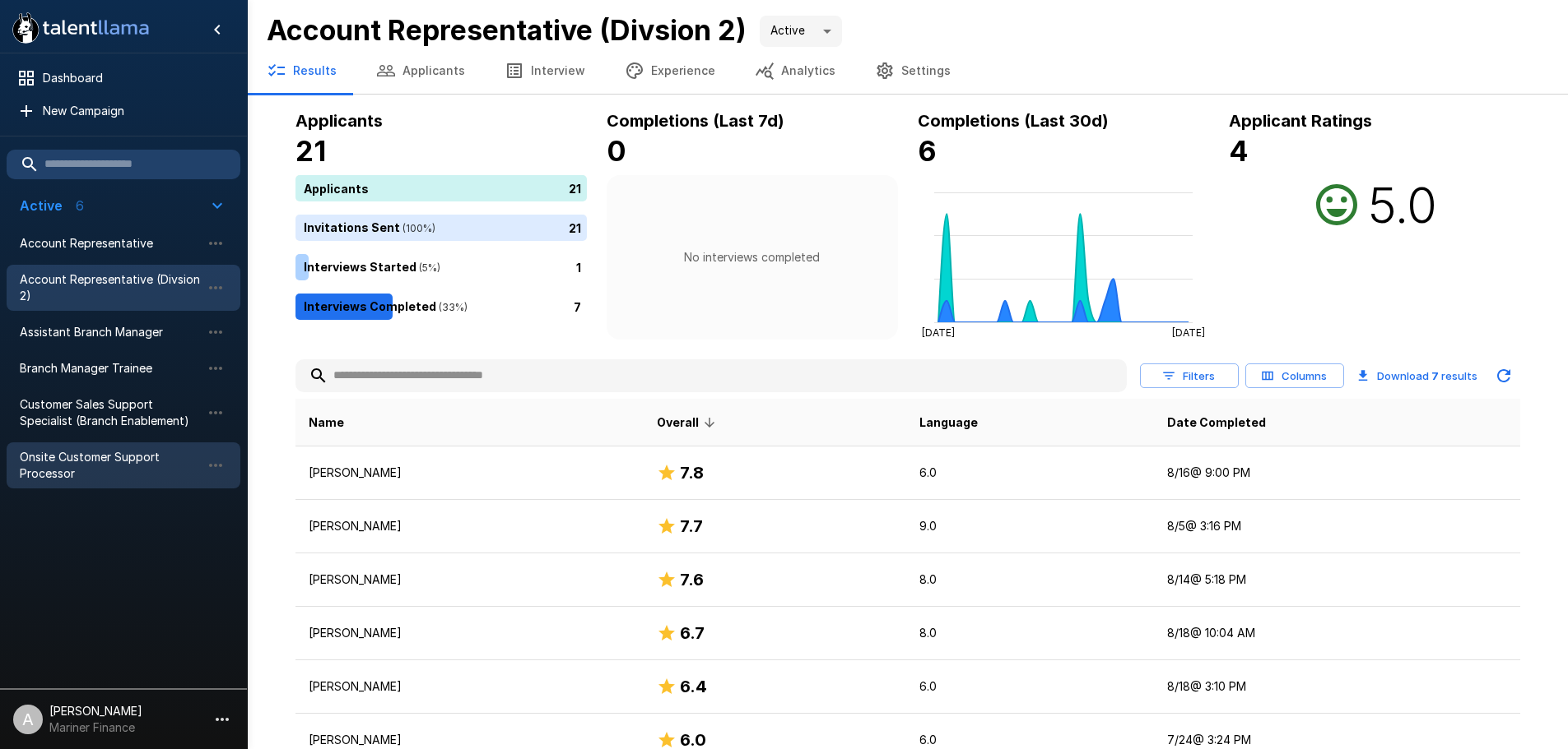
click at [121, 459] on span "Onsite Customer Support Processor" at bounding box center [110, 465] width 181 height 33
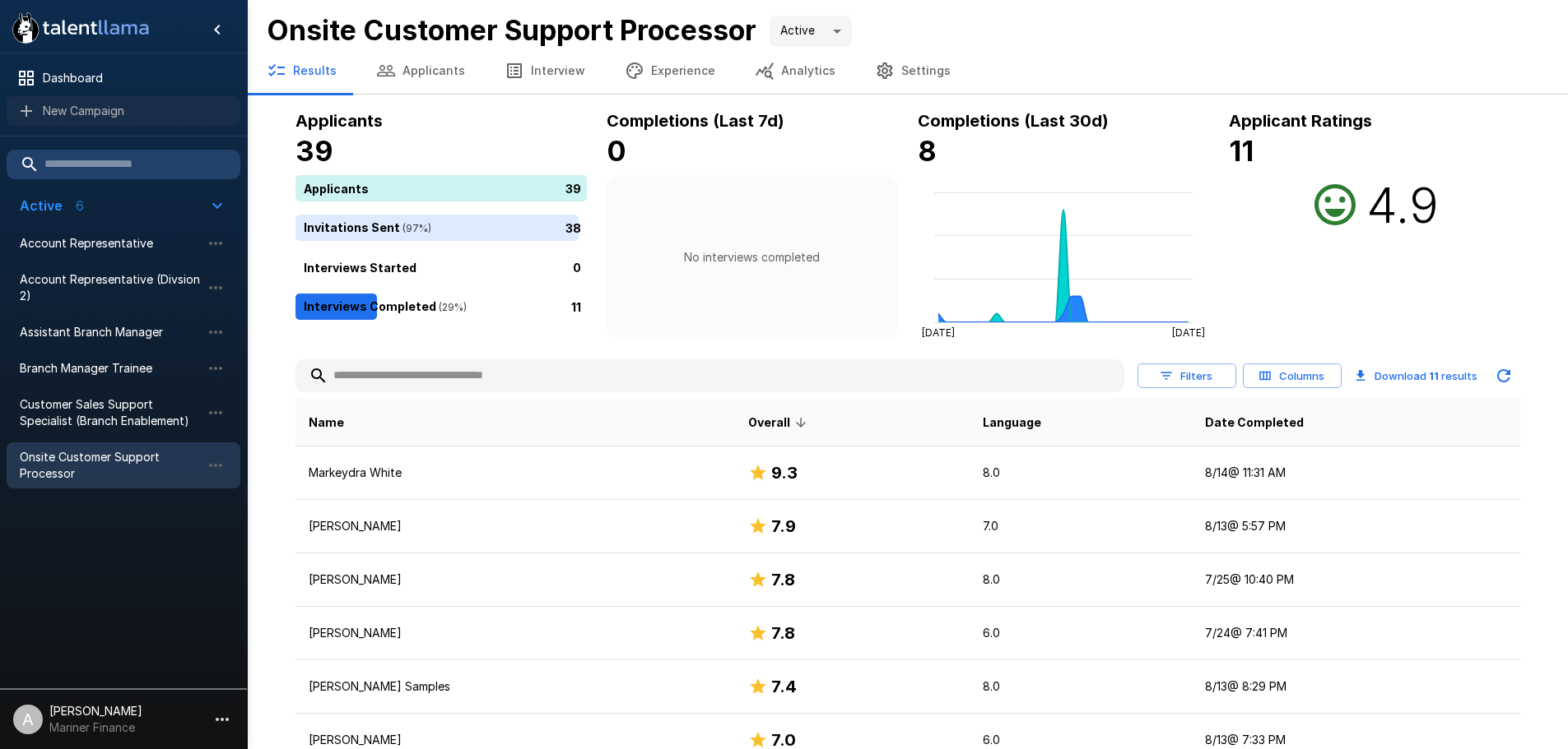
click at [79, 109] on span "New Campaign" at bounding box center [135, 111] width 184 height 17
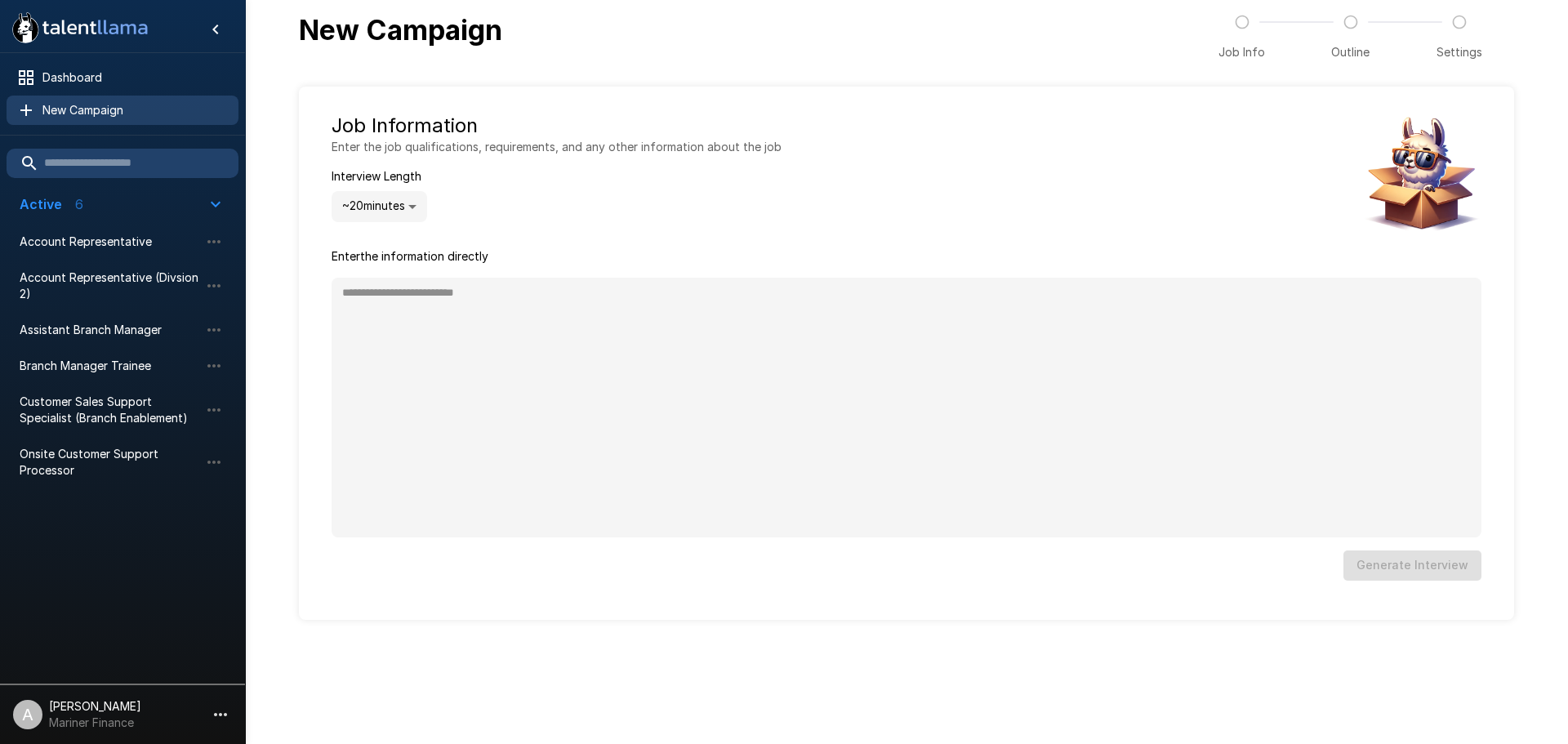
type textarea "*"
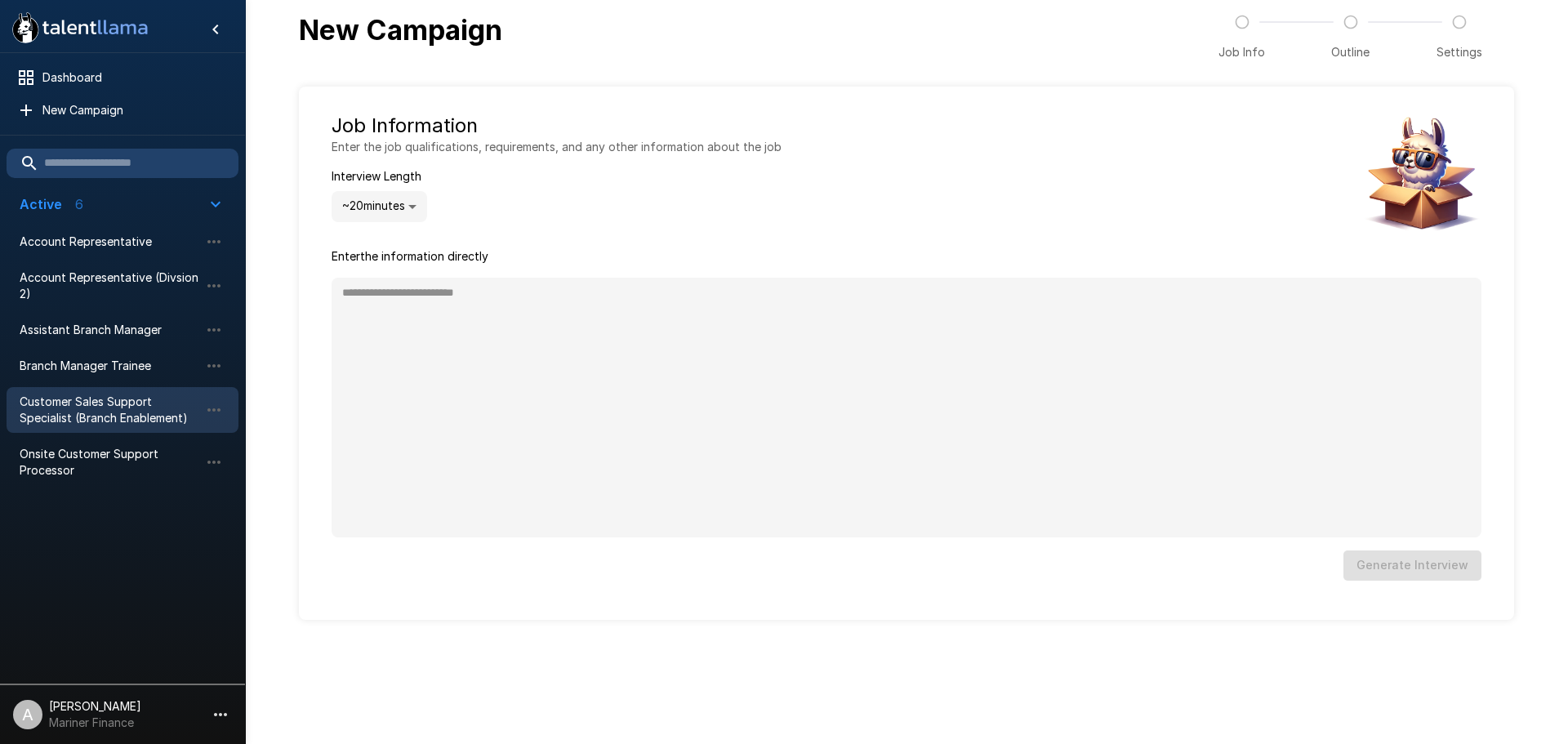
click at [147, 408] on span "Customer Sales Support Specialist (Branch Enablement)" at bounding box center [109, 410] width 180 height 32
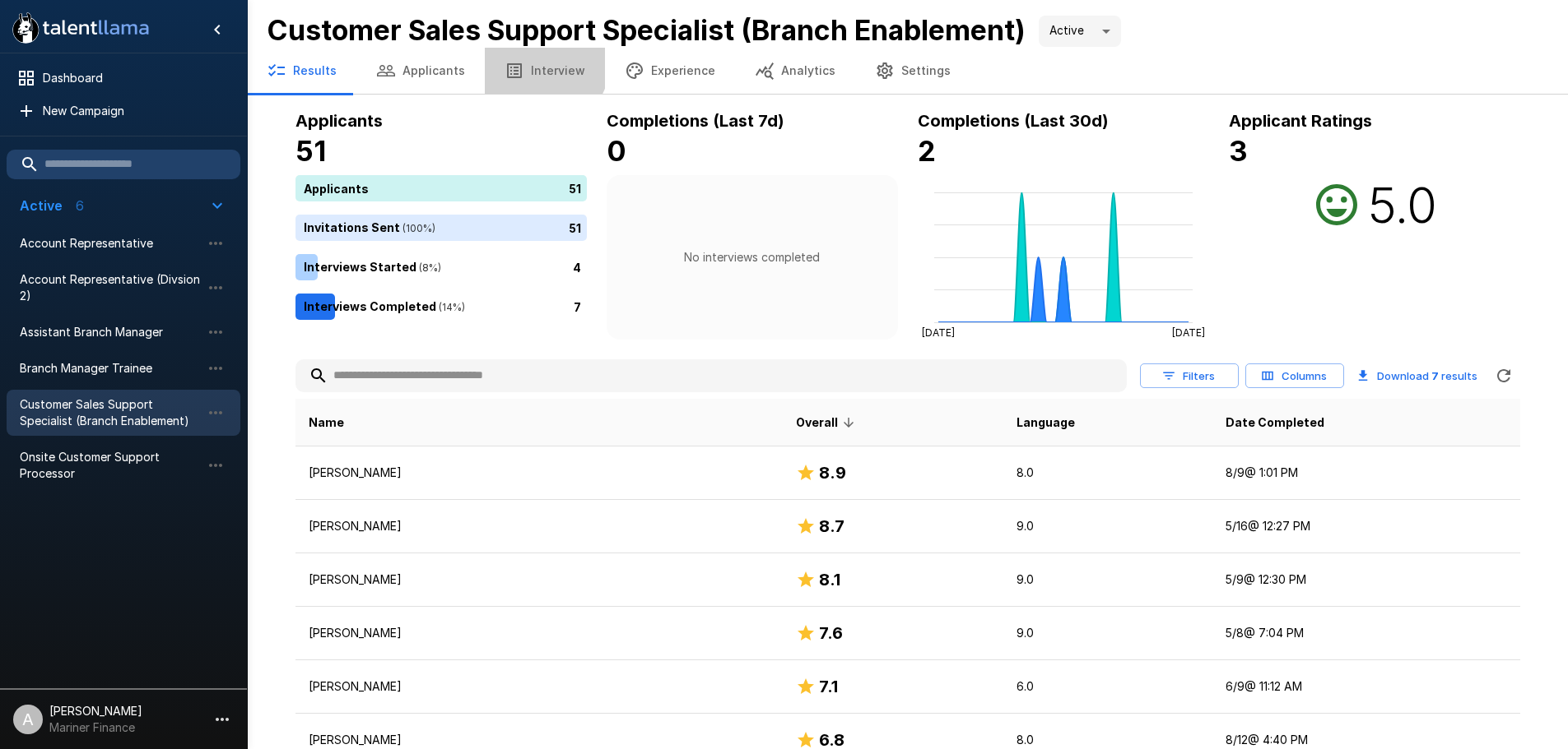
click at [520, 56] on button "Interview" at bounding box center [545, 70] width 121 height 46
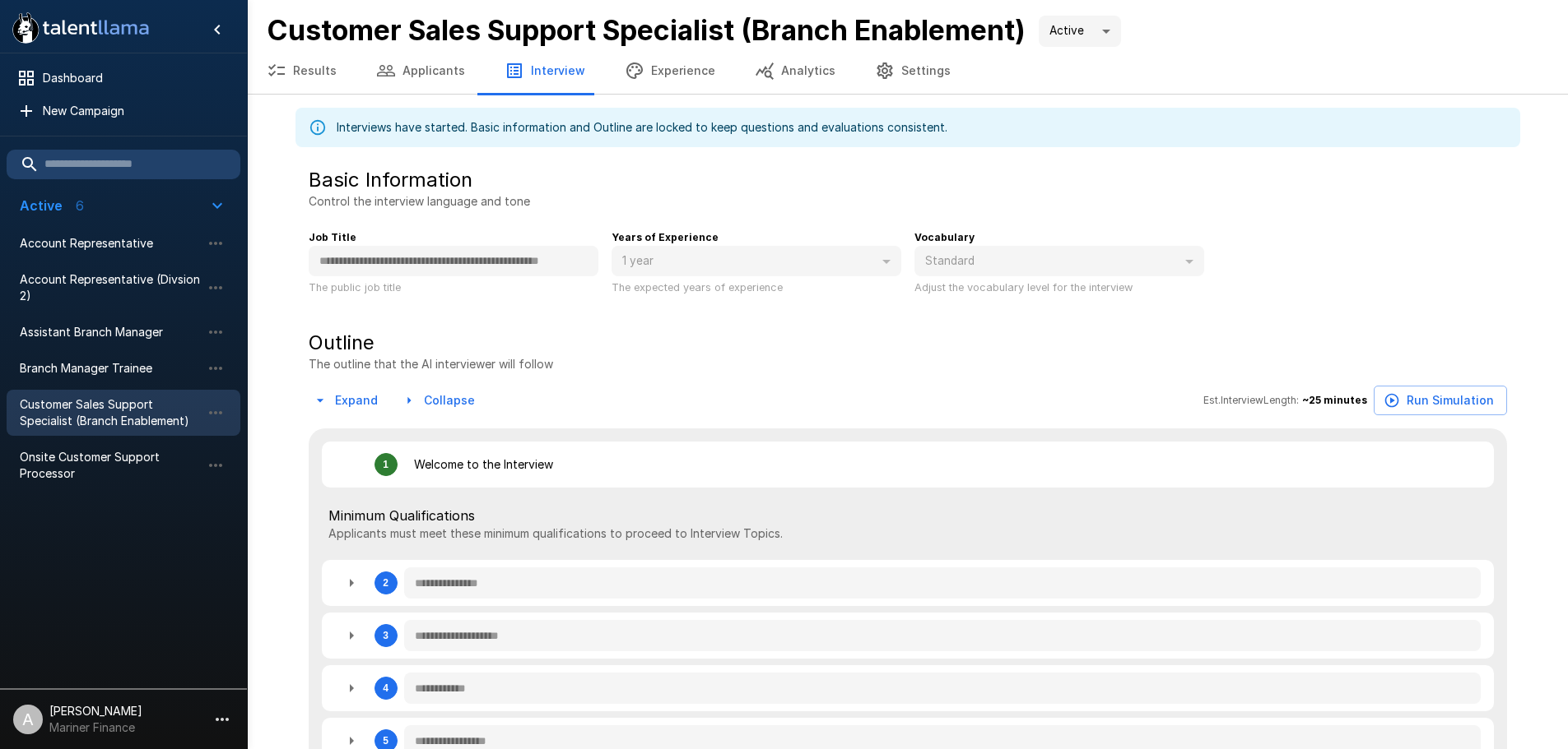
type textarea "*"
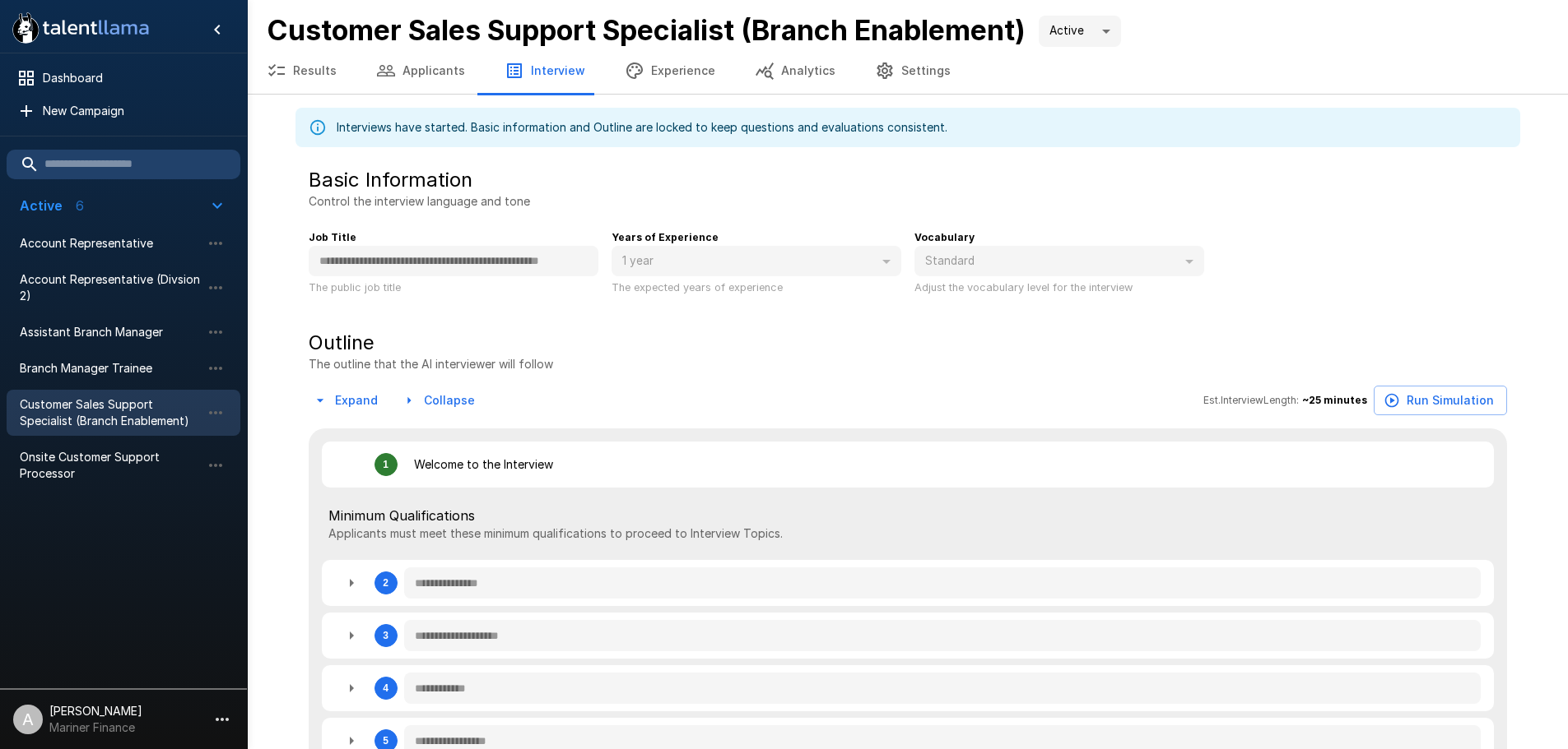
type textarea "*"
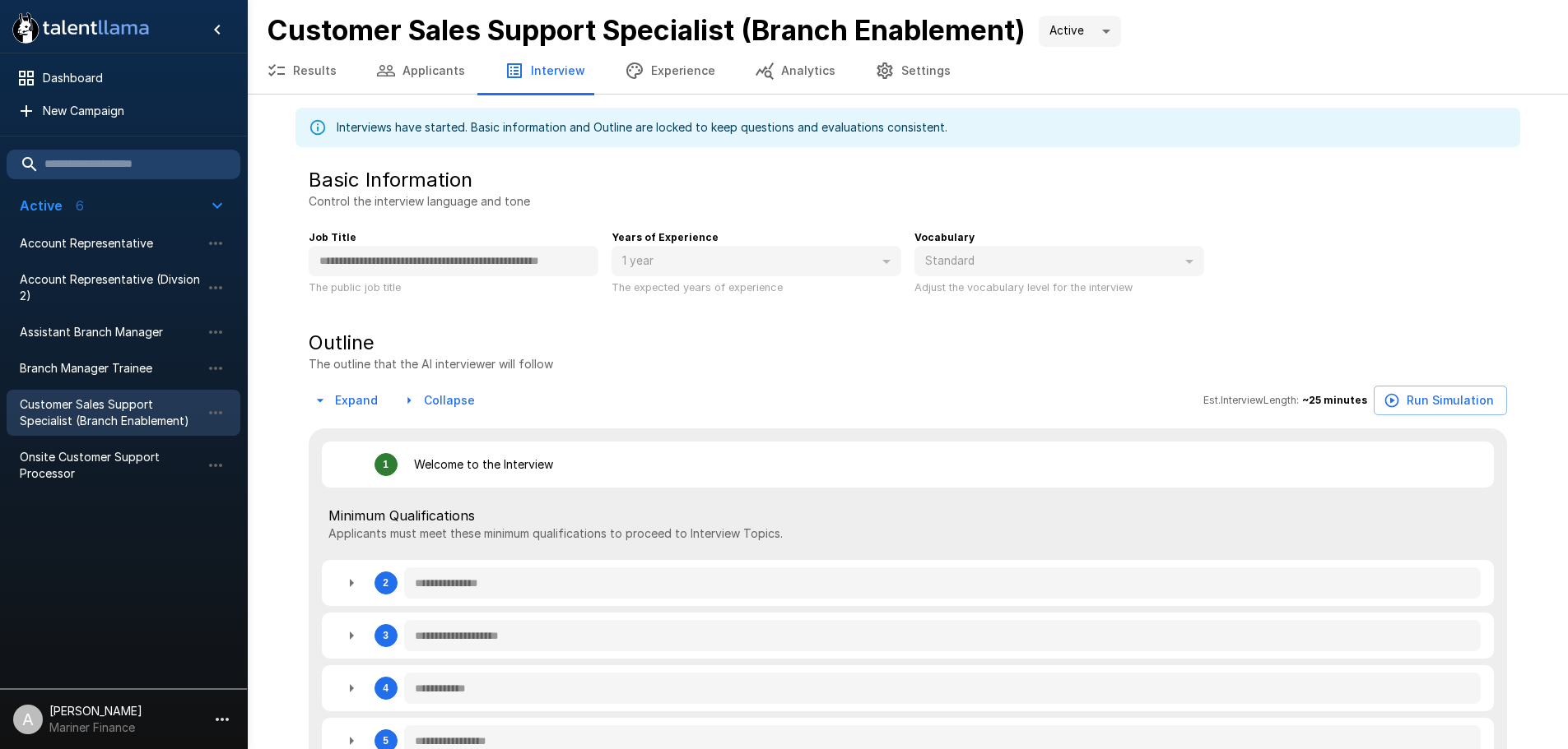
type textarea "*"
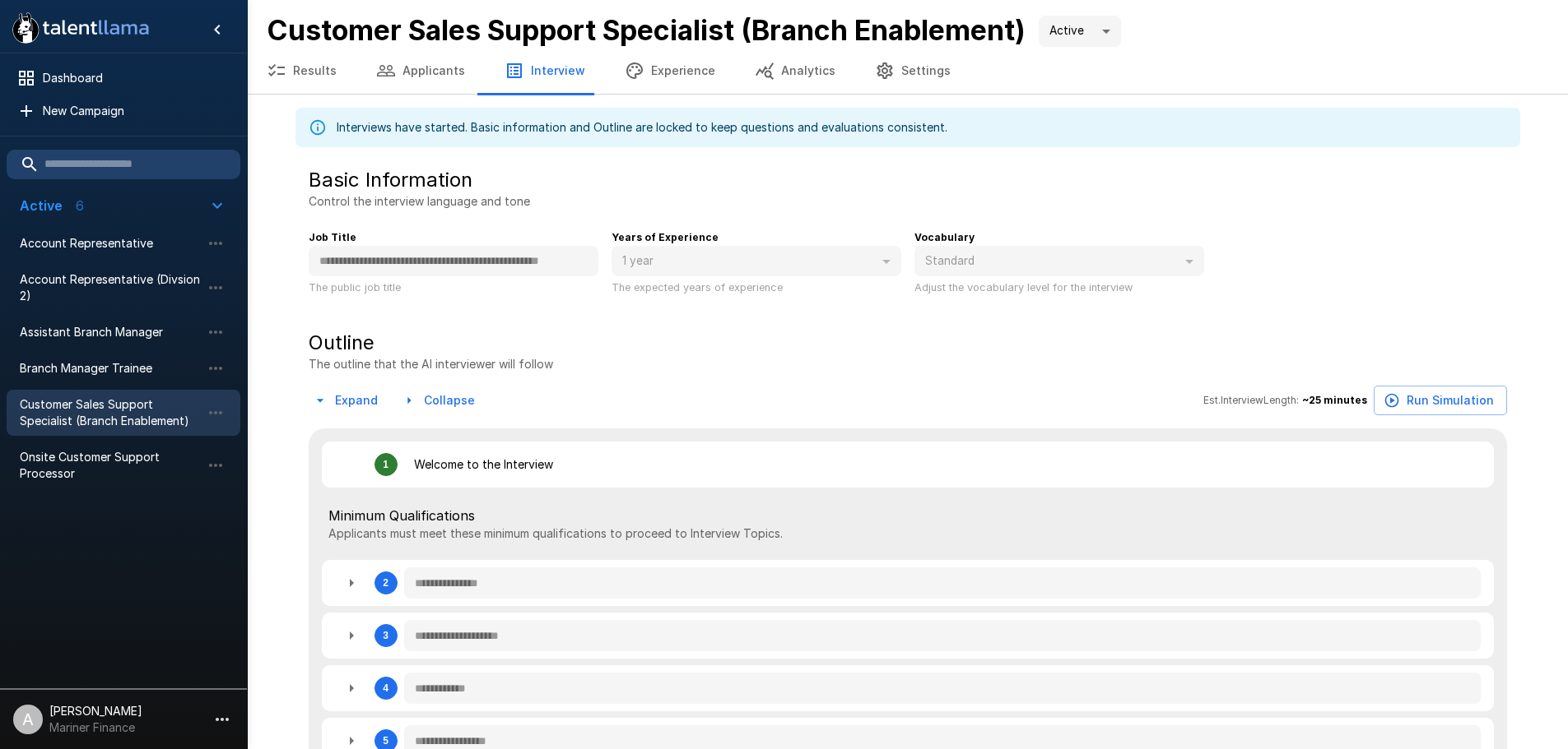
type textarea "*"
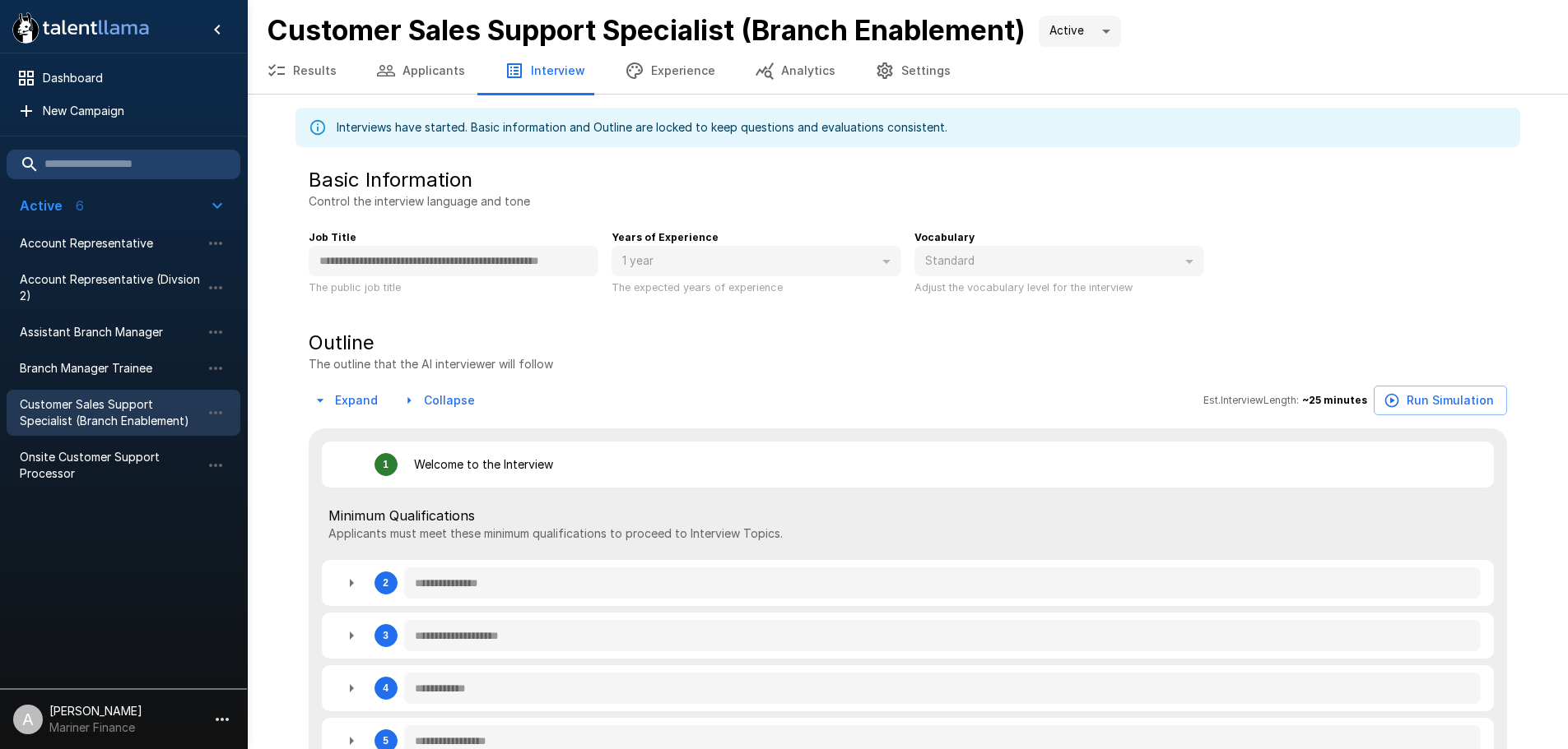
type textarea "*"
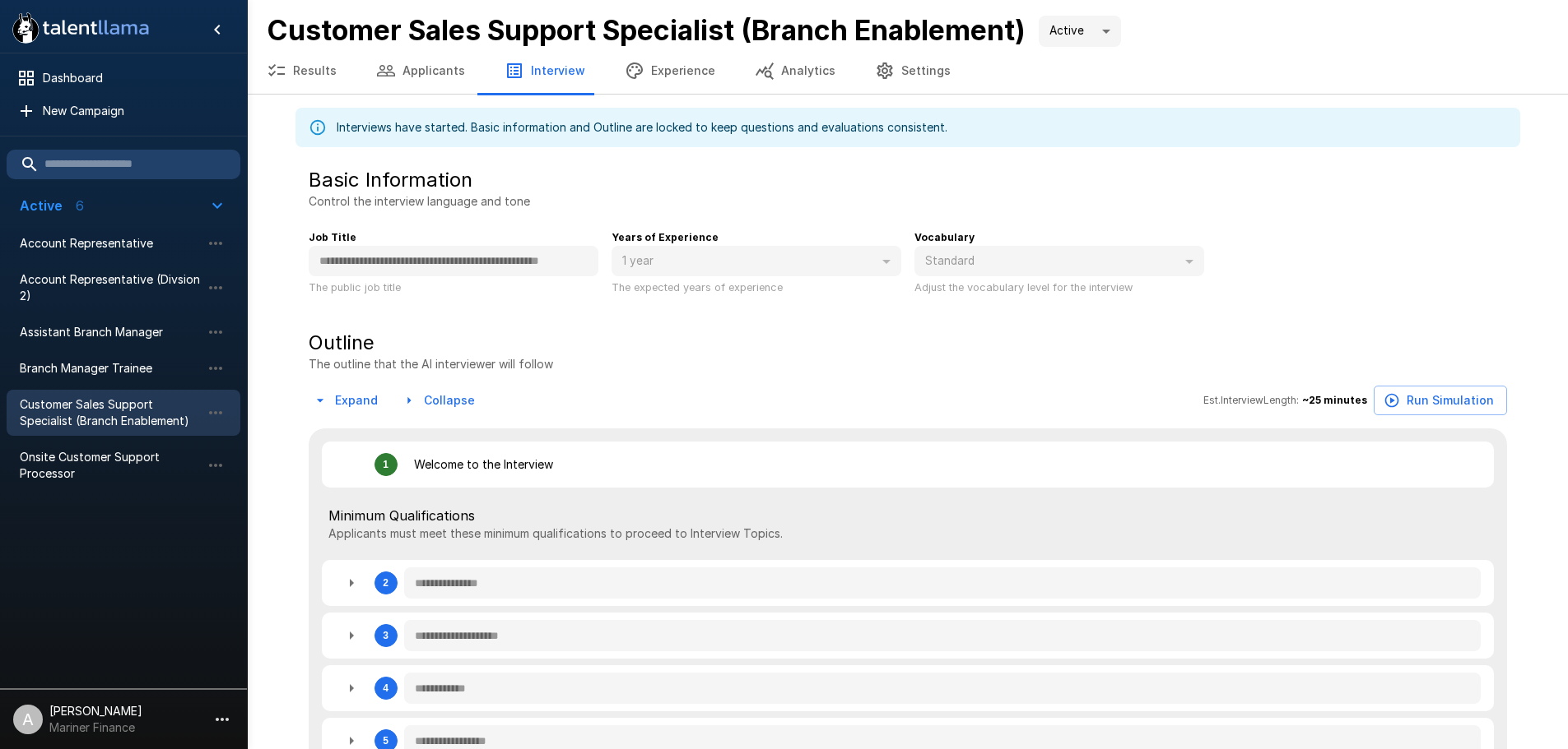
type textarea "*"
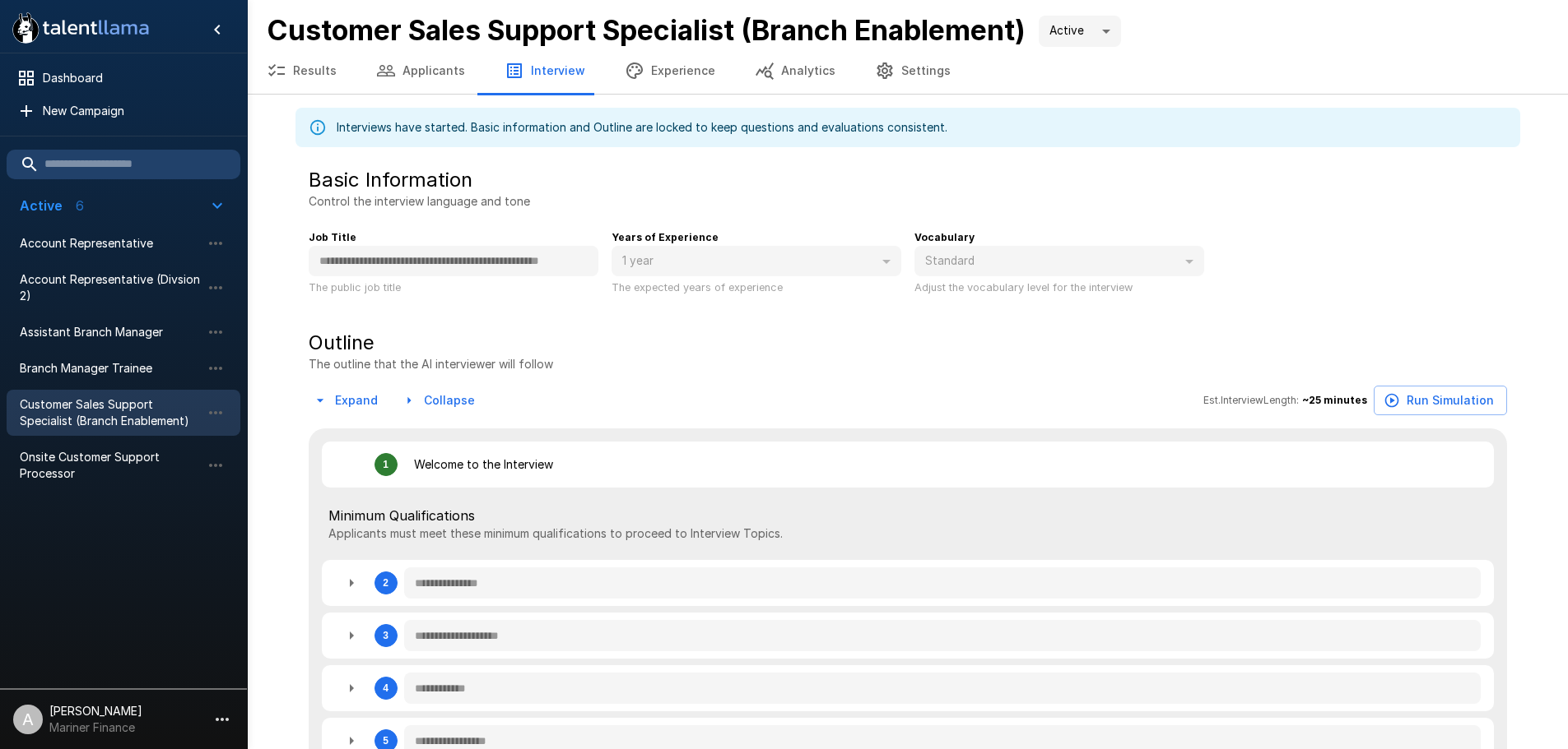
type textarea "*"
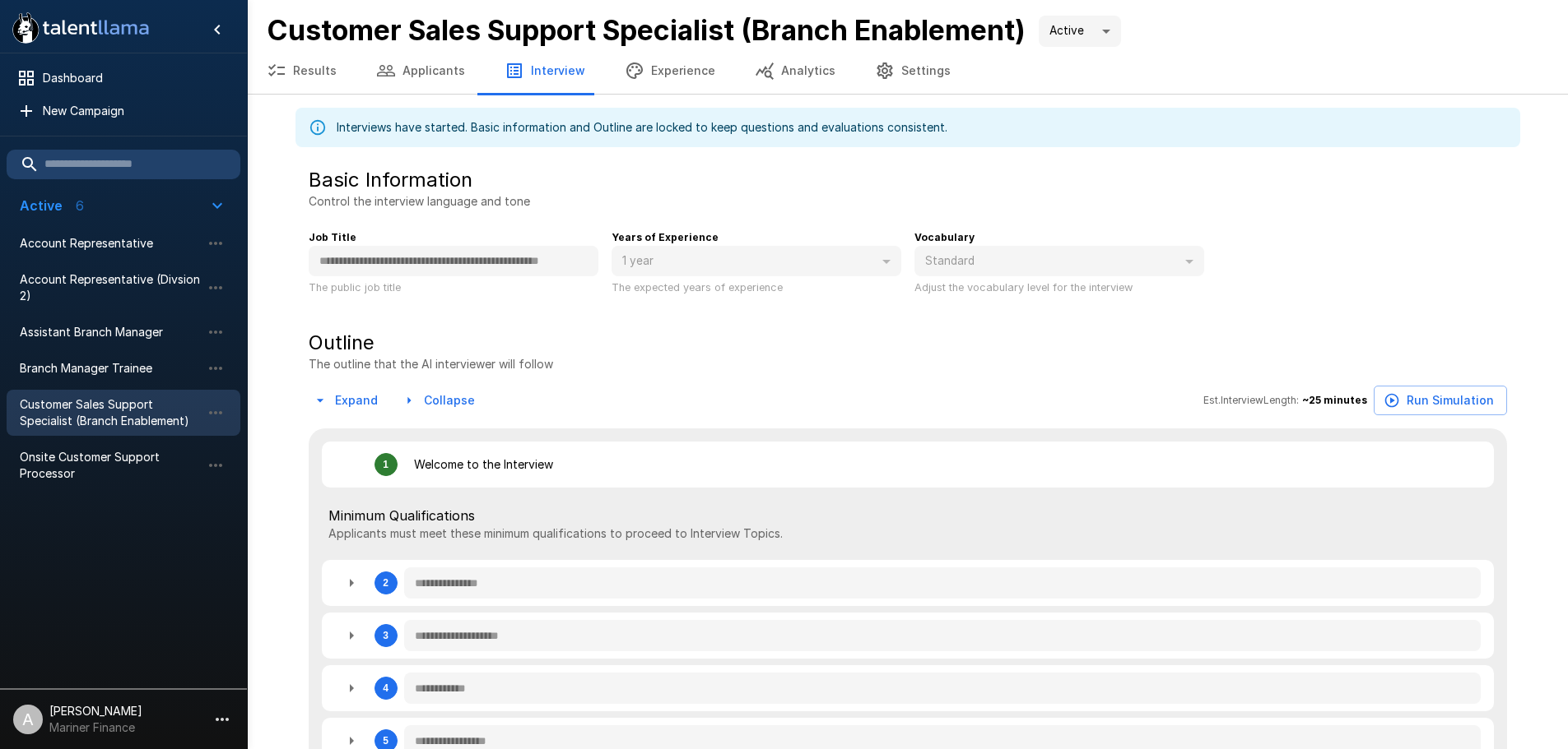
type textarea "*"
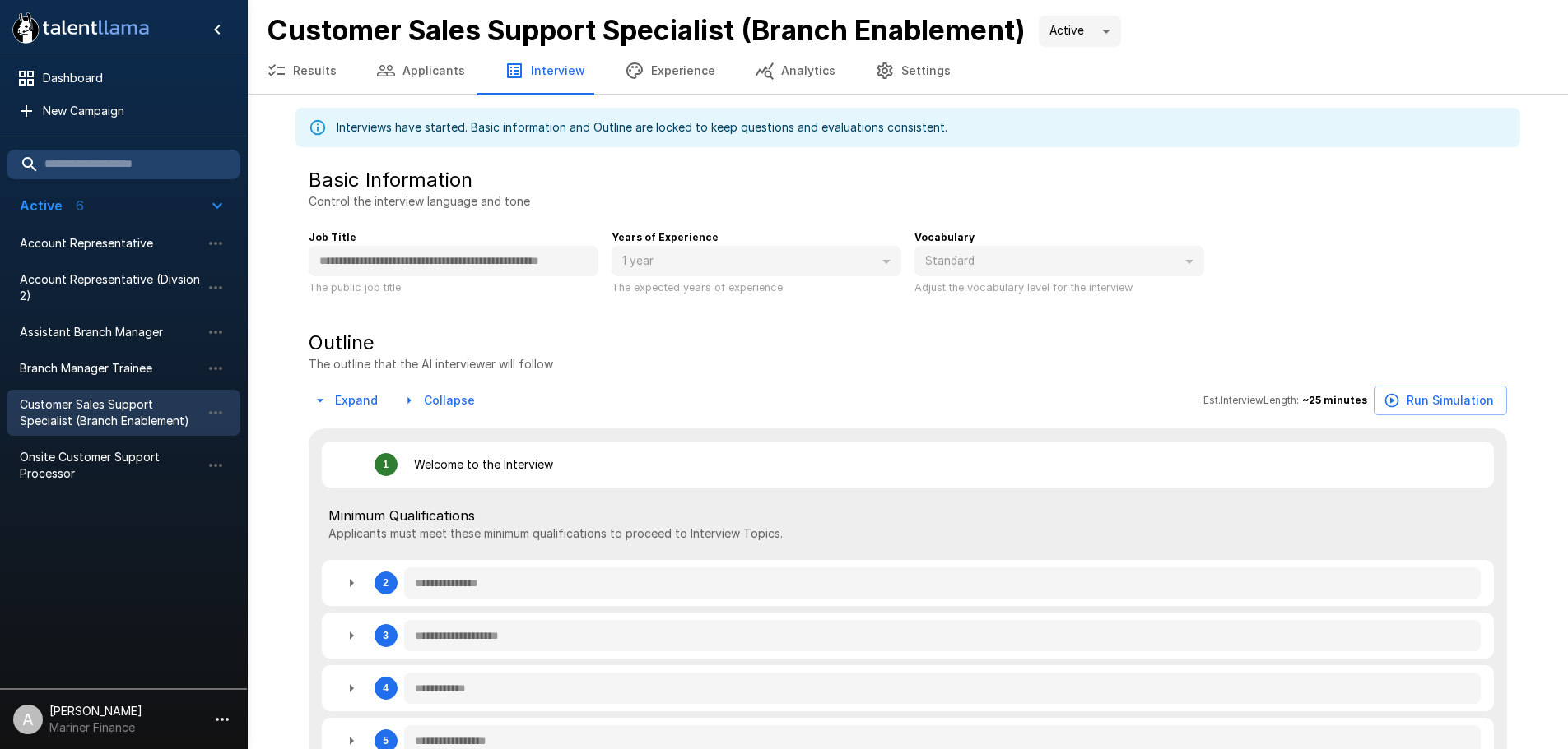
type textarea "*"
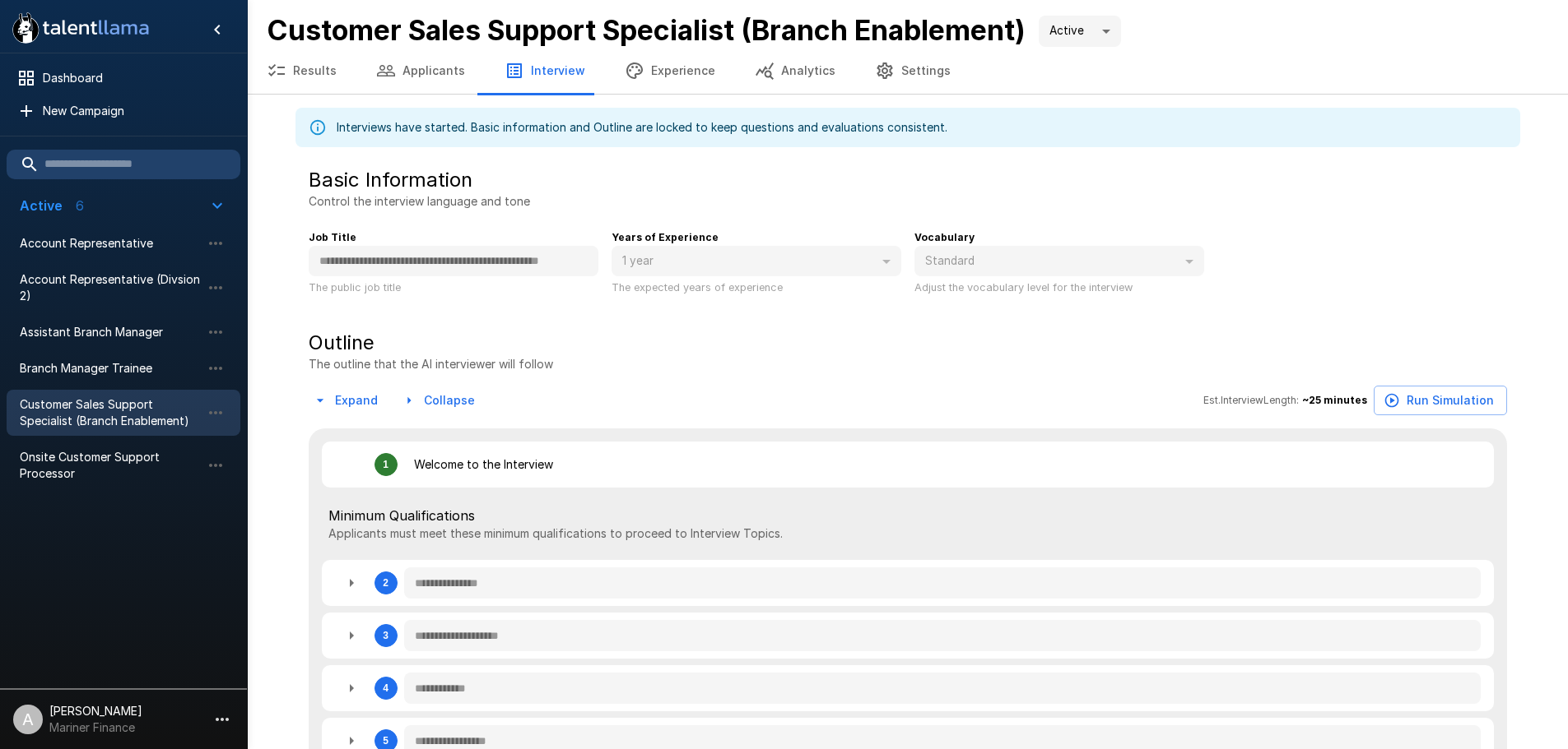
type textarea "*"
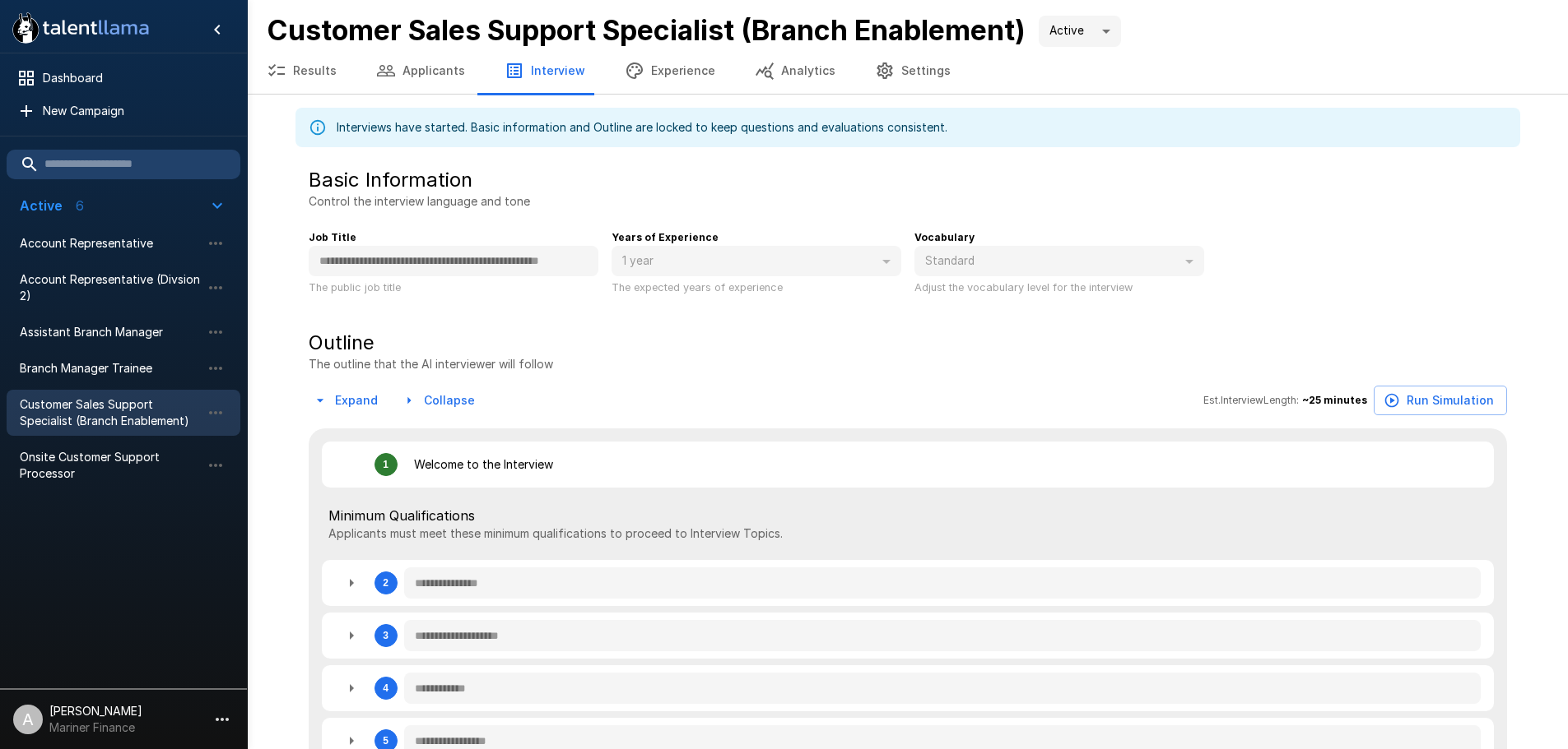
type textarea "*"
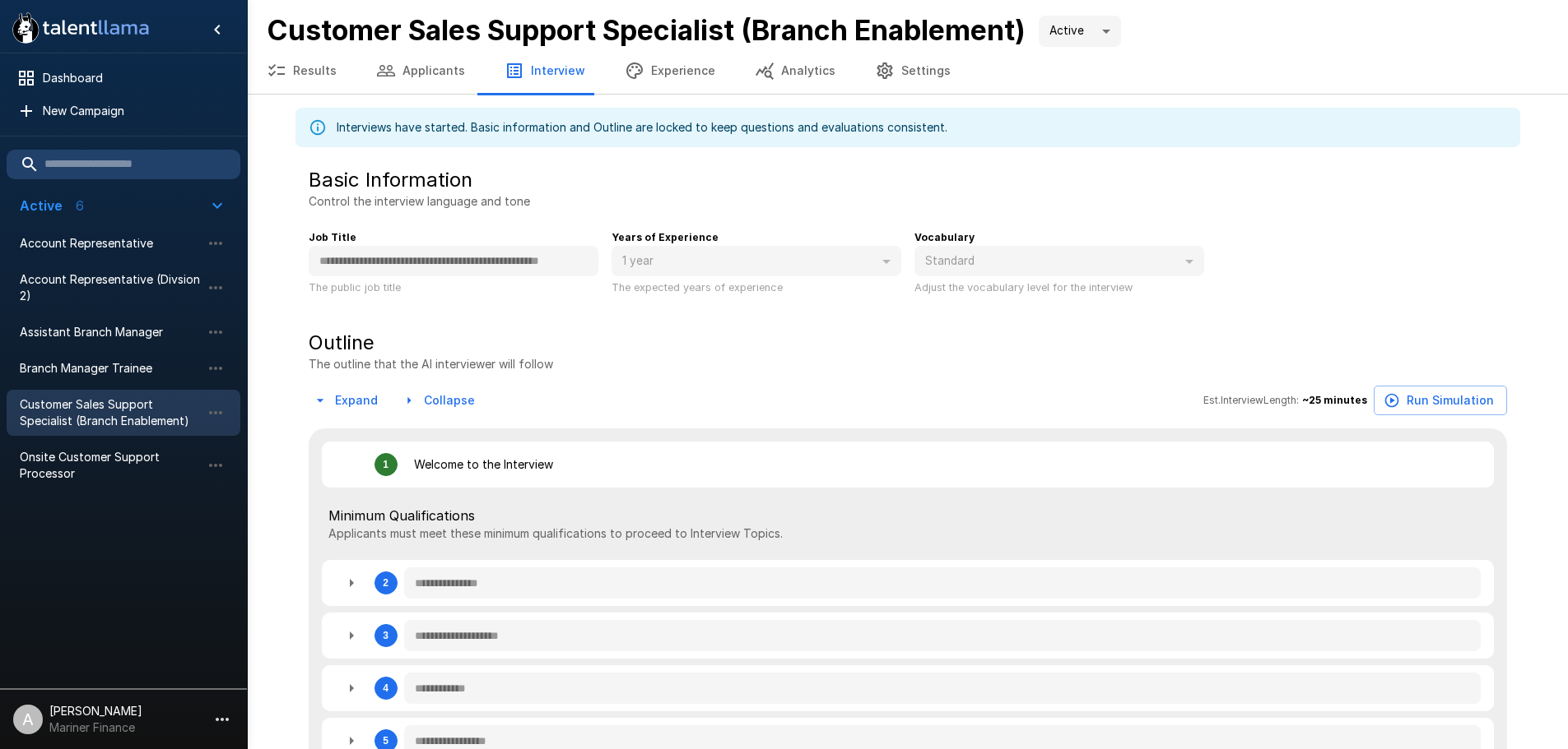
type textarea "*"
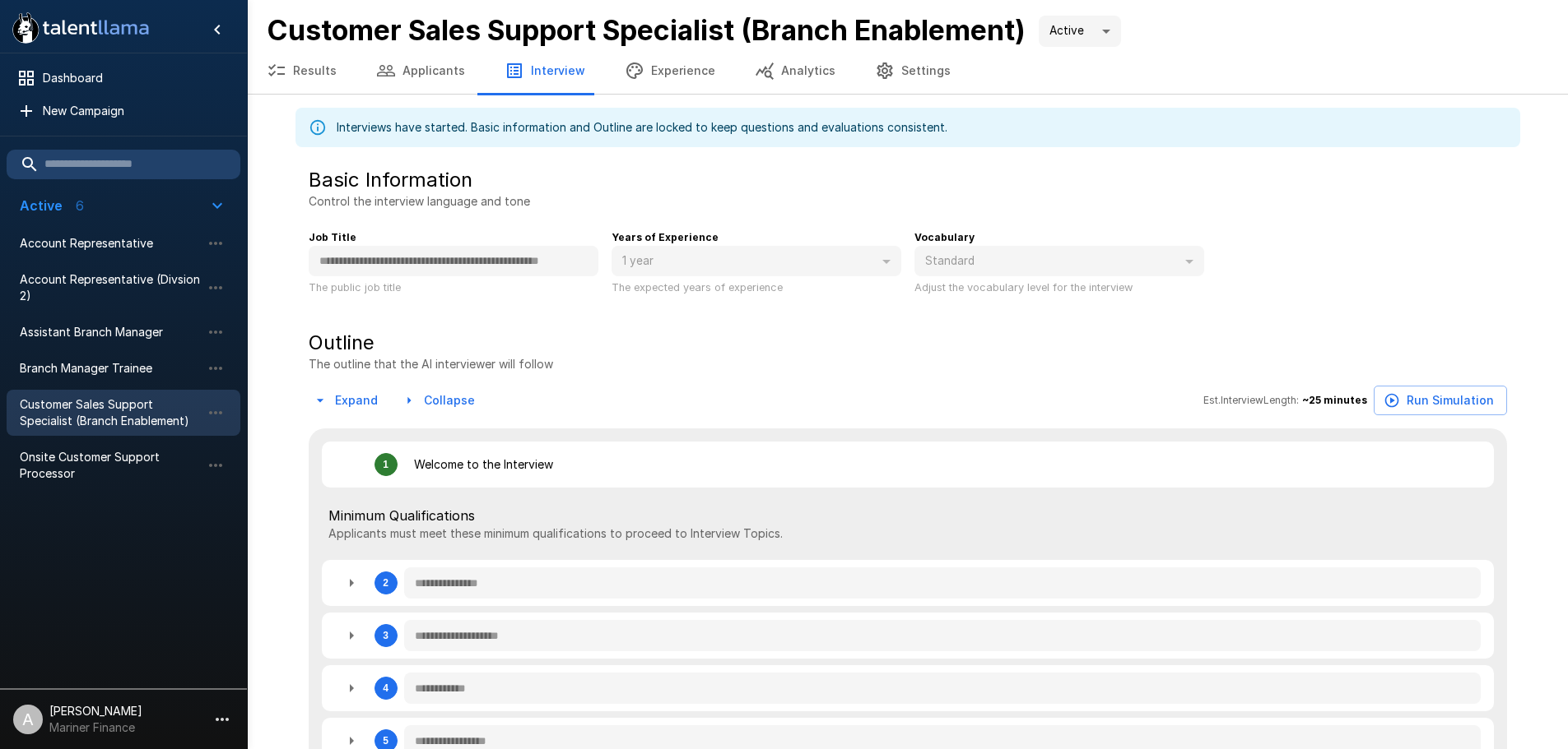
type textarea "*"
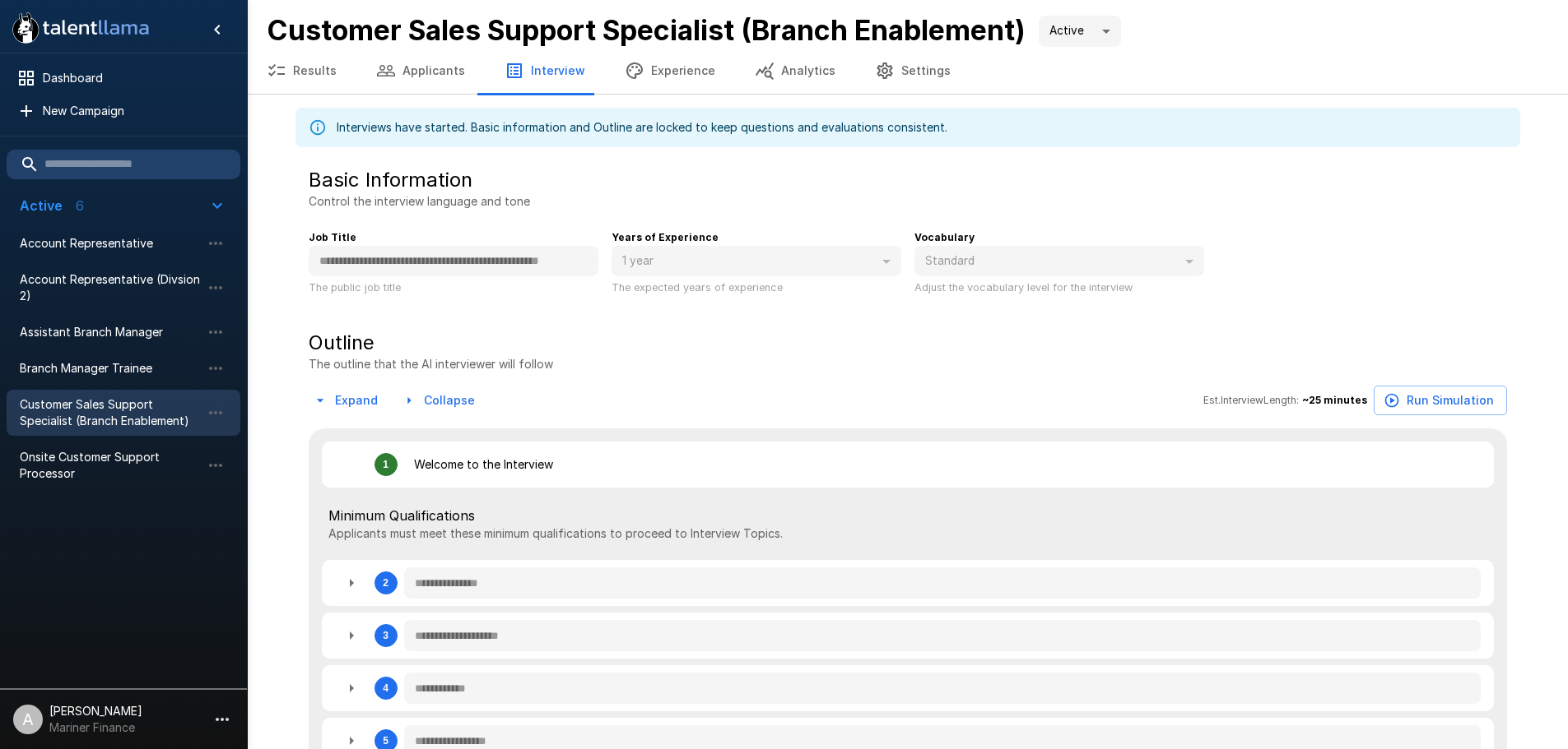
type textarea "*"
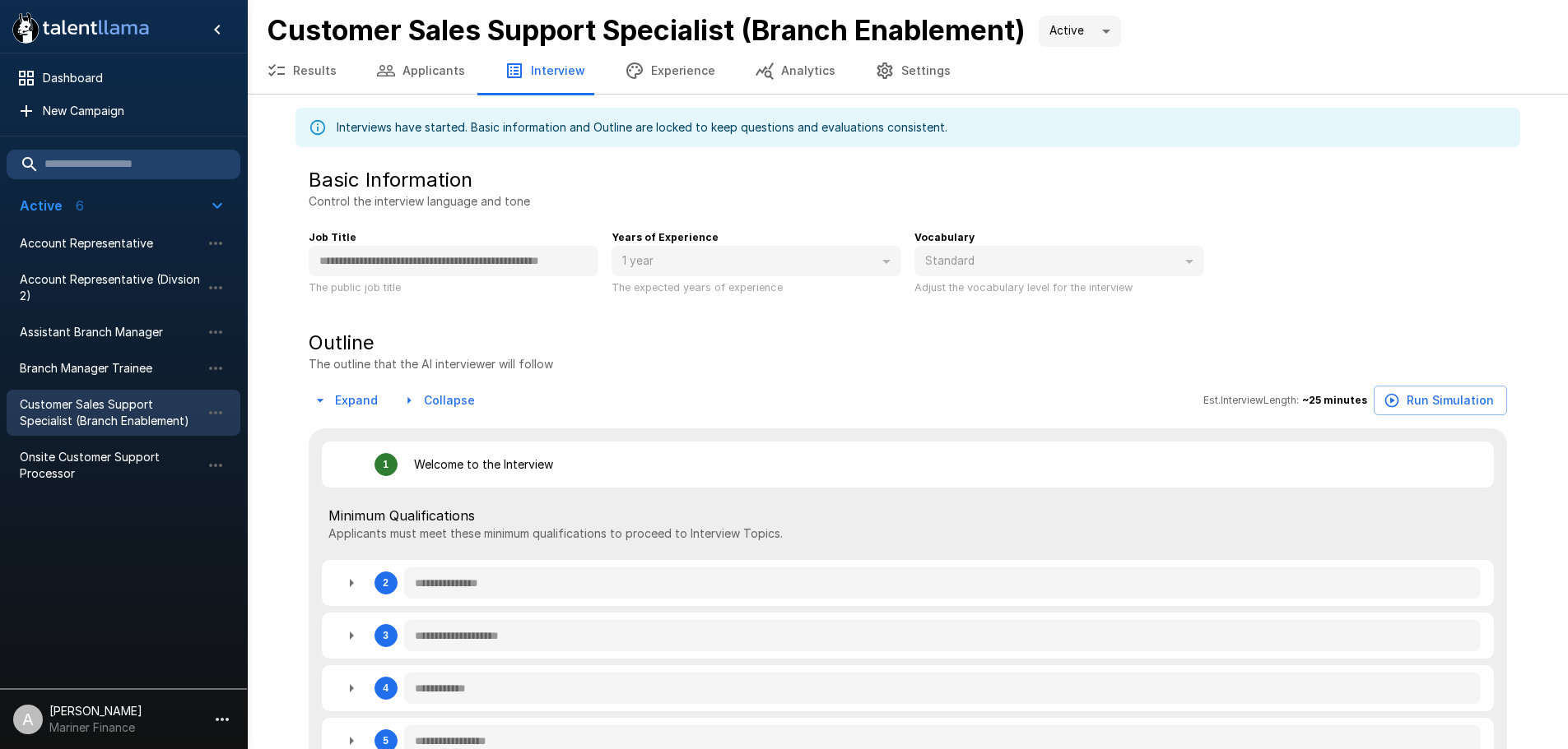
type textarea "*"
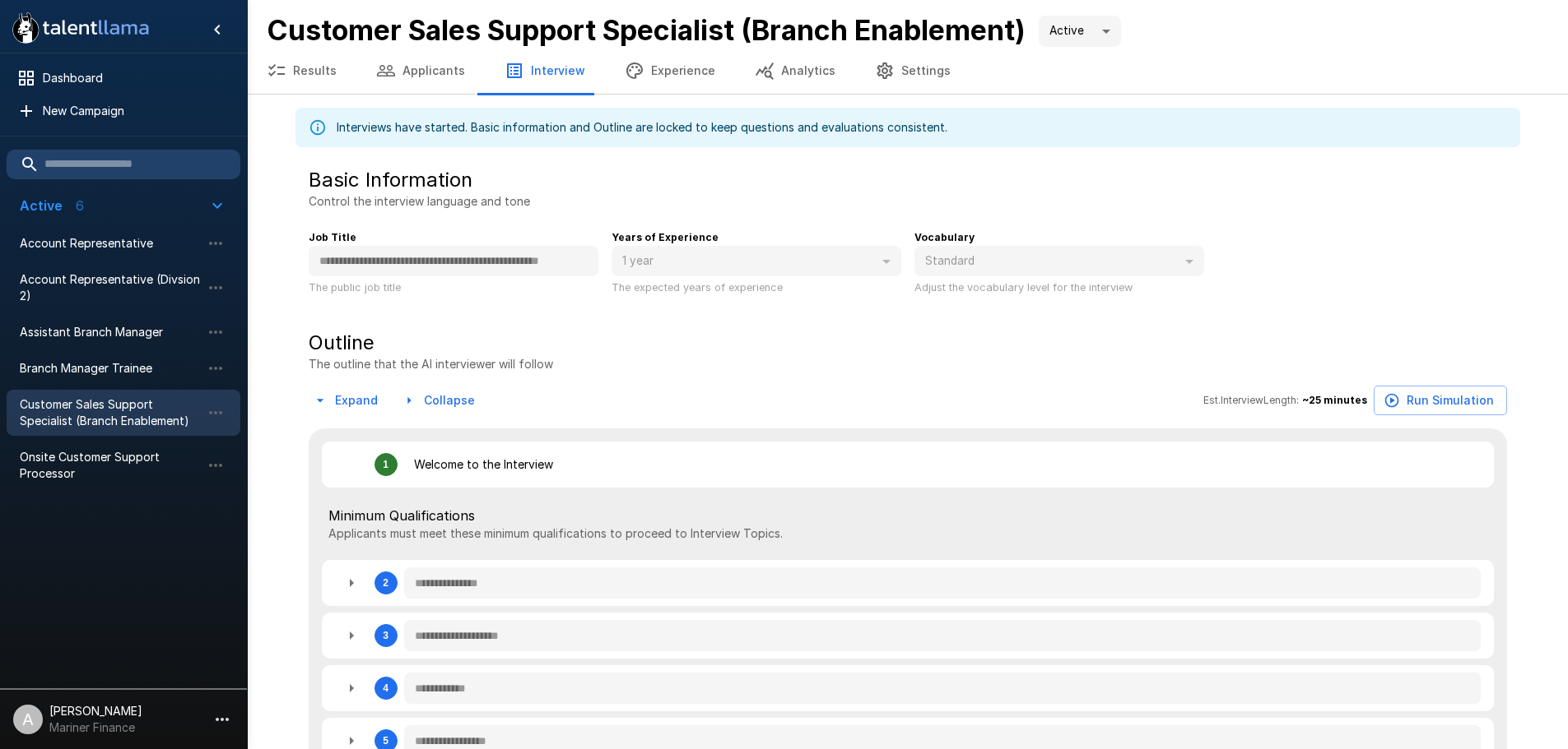
type textarea "*"
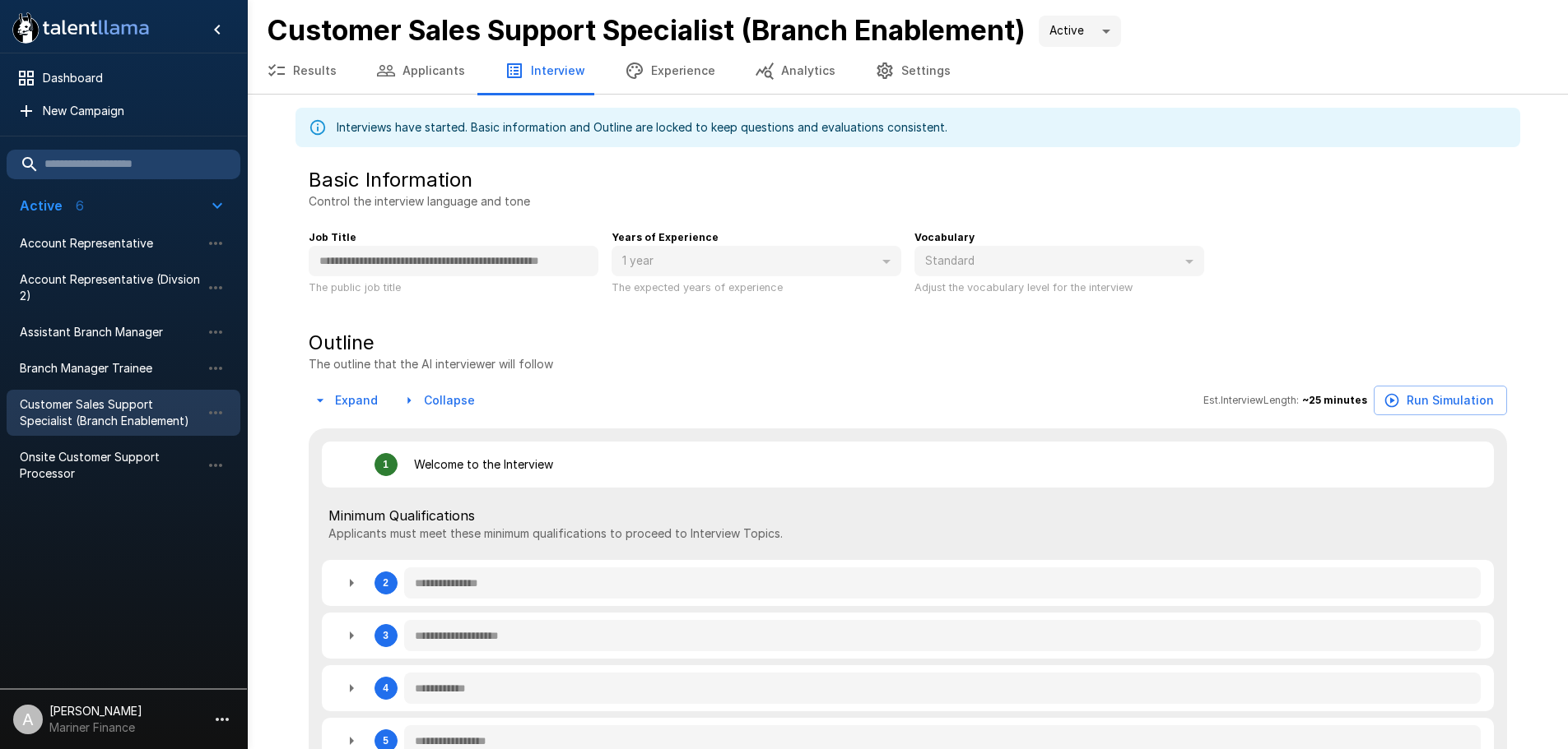
type textarea "*"
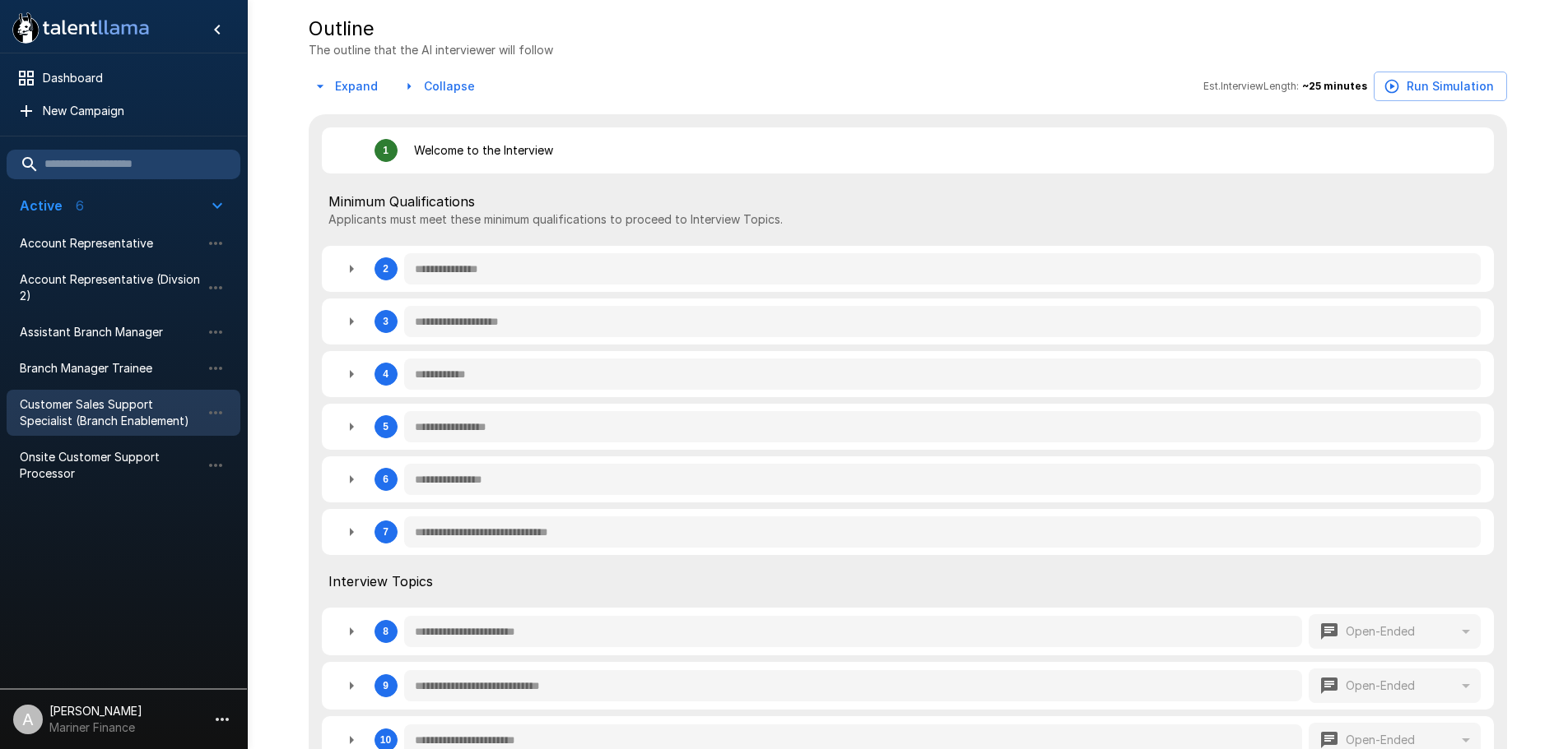
scroll to position [329, 0]
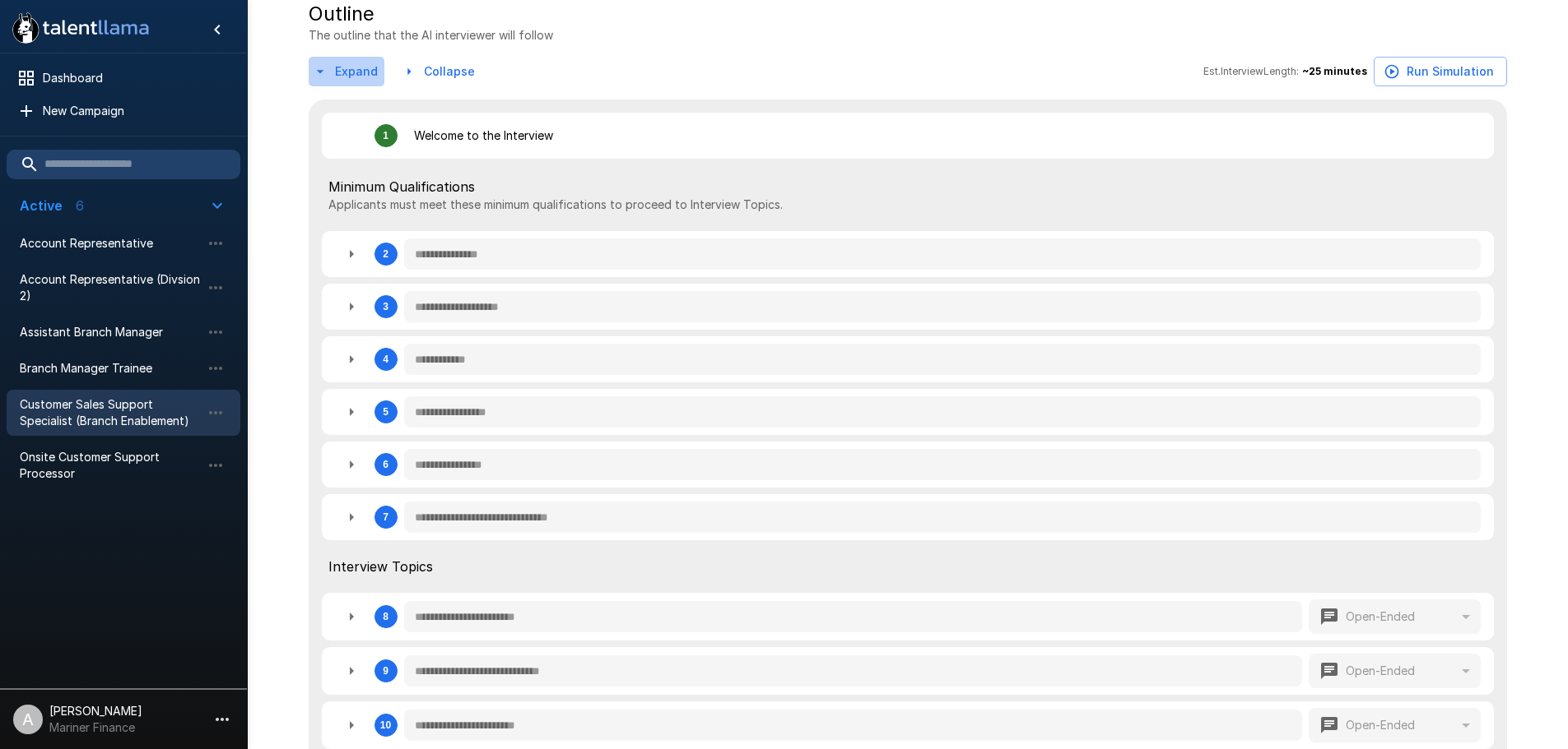
click at [352, 64] on button "Expand" at bounding box center [346, 72] width 76 height 31
type textarea "*"
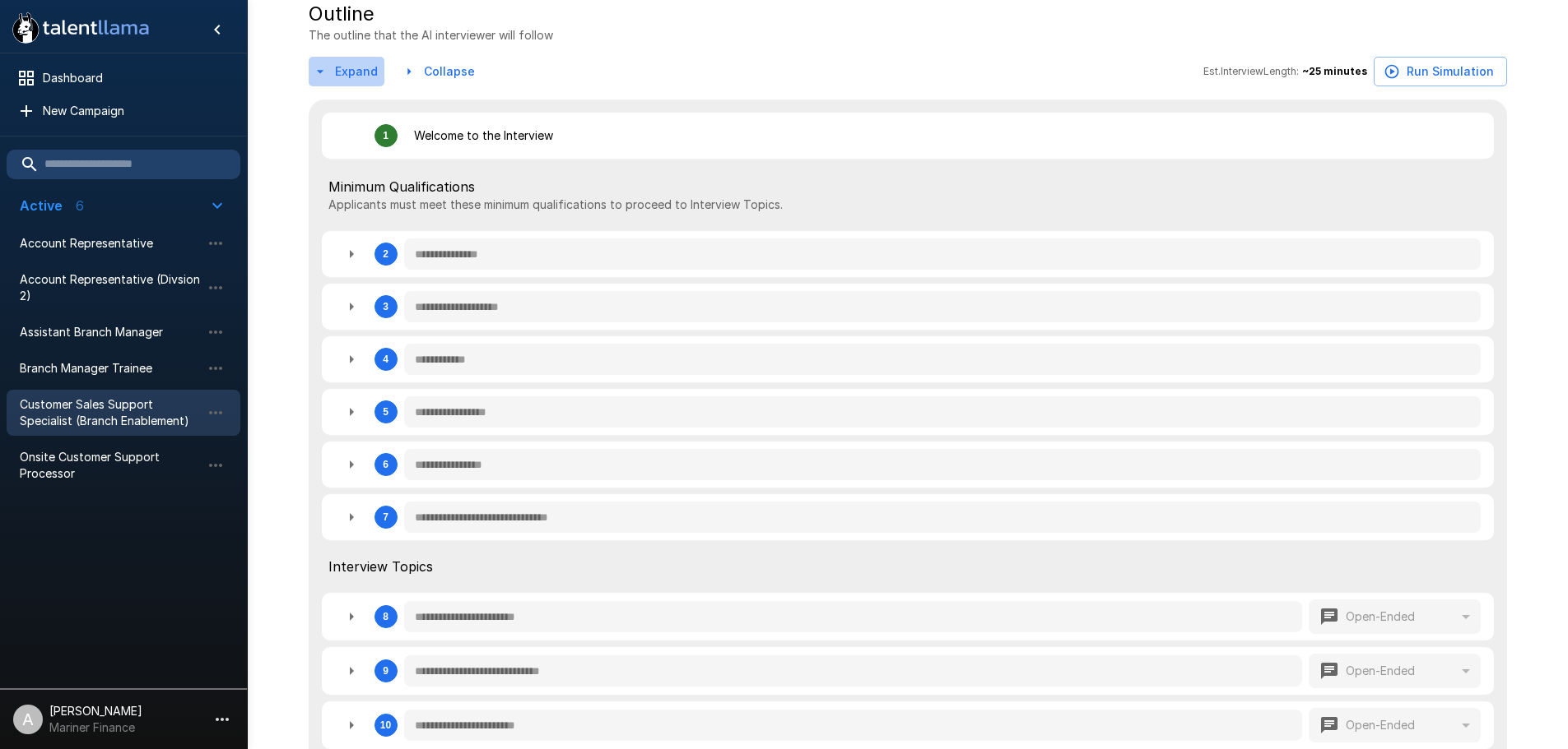
type textarea "*"
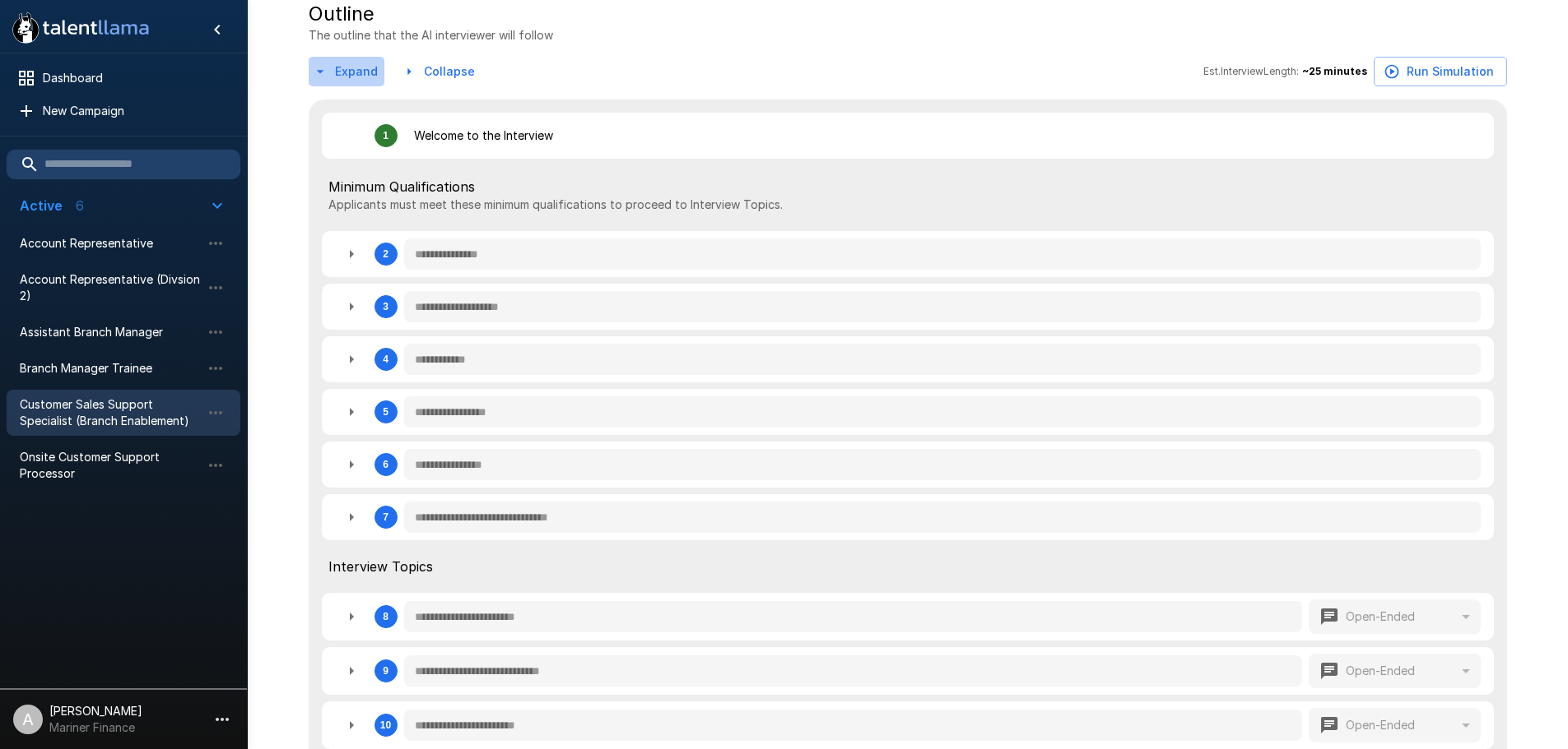
type textarea "*"
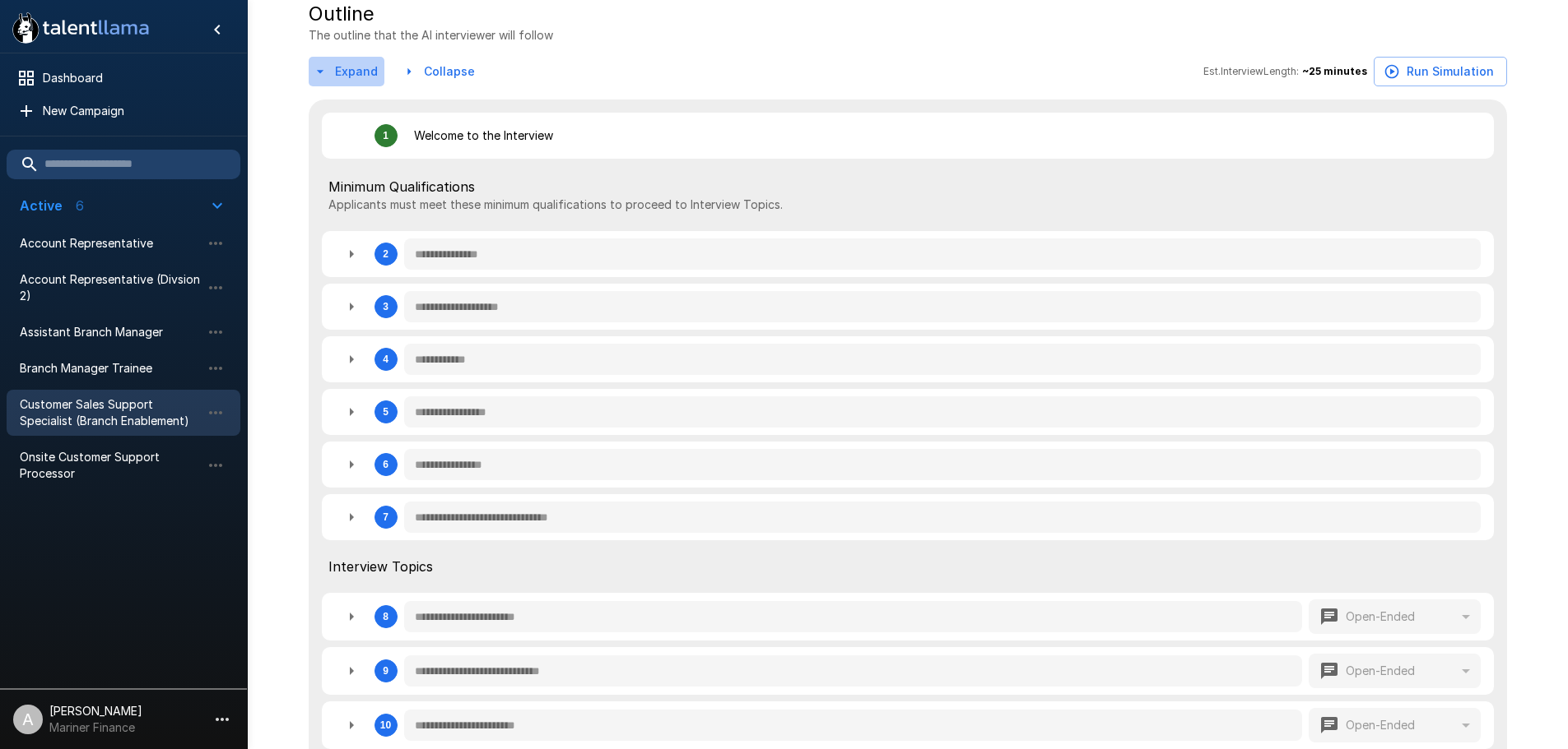
type textarea "*"
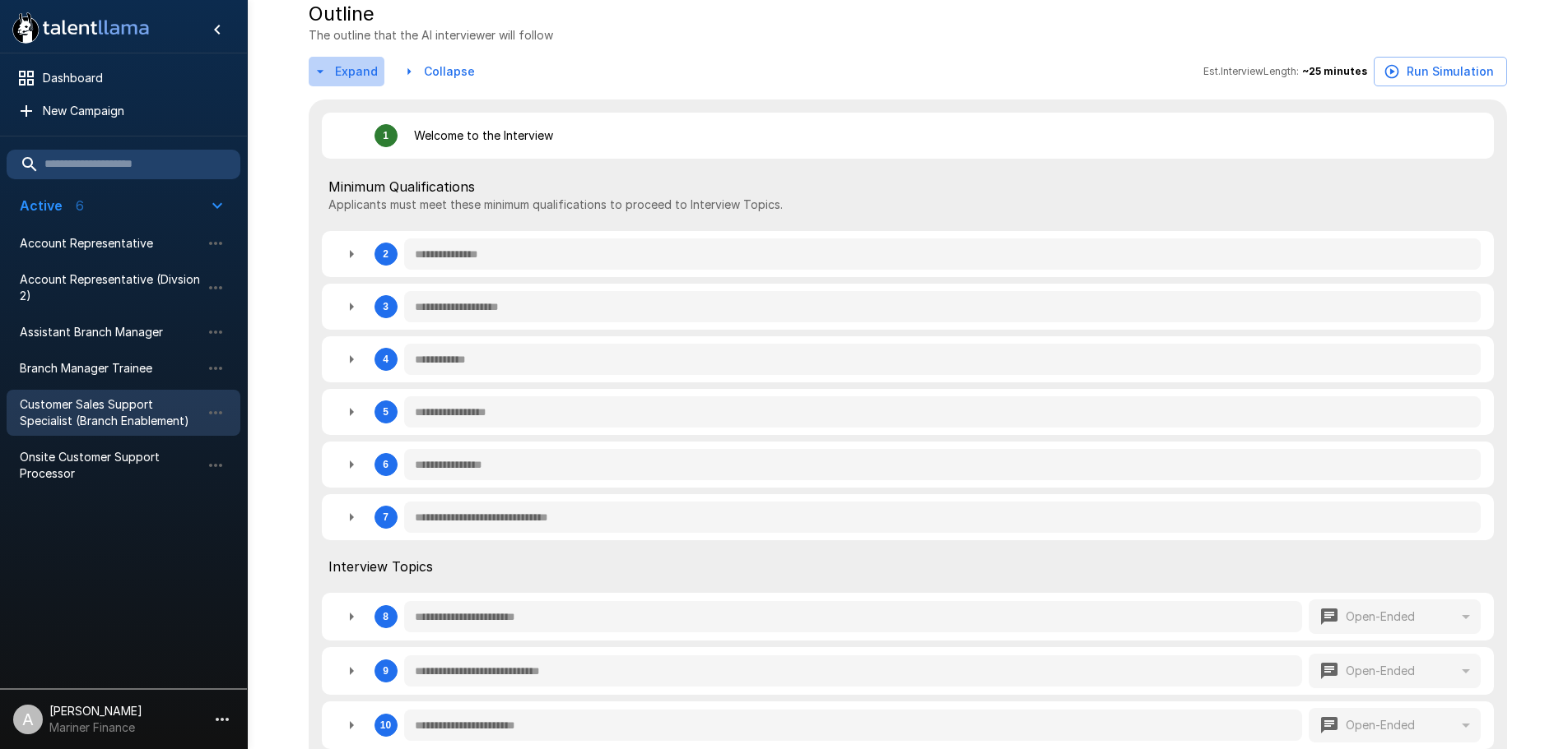
type textarea "*"
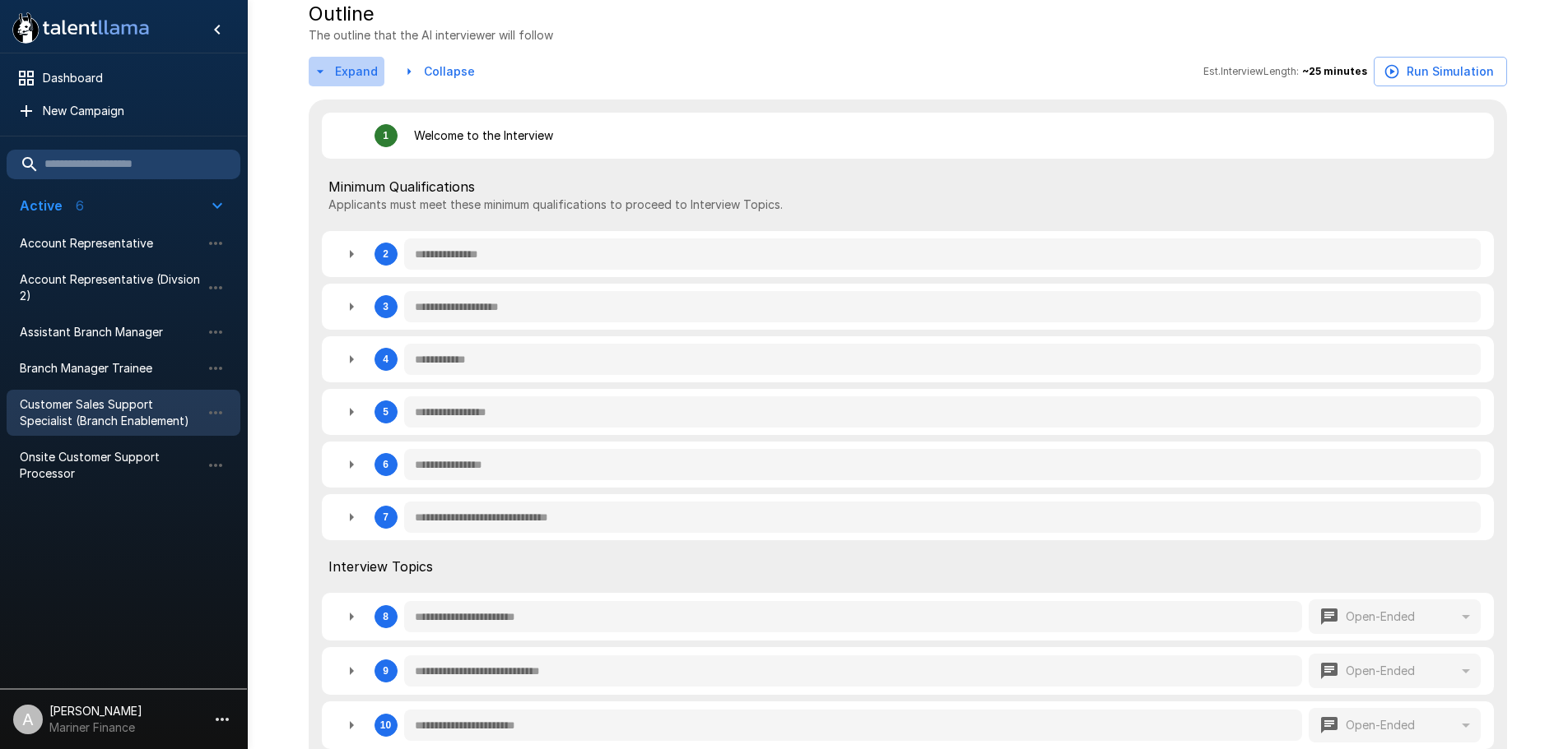
type textarea "*"
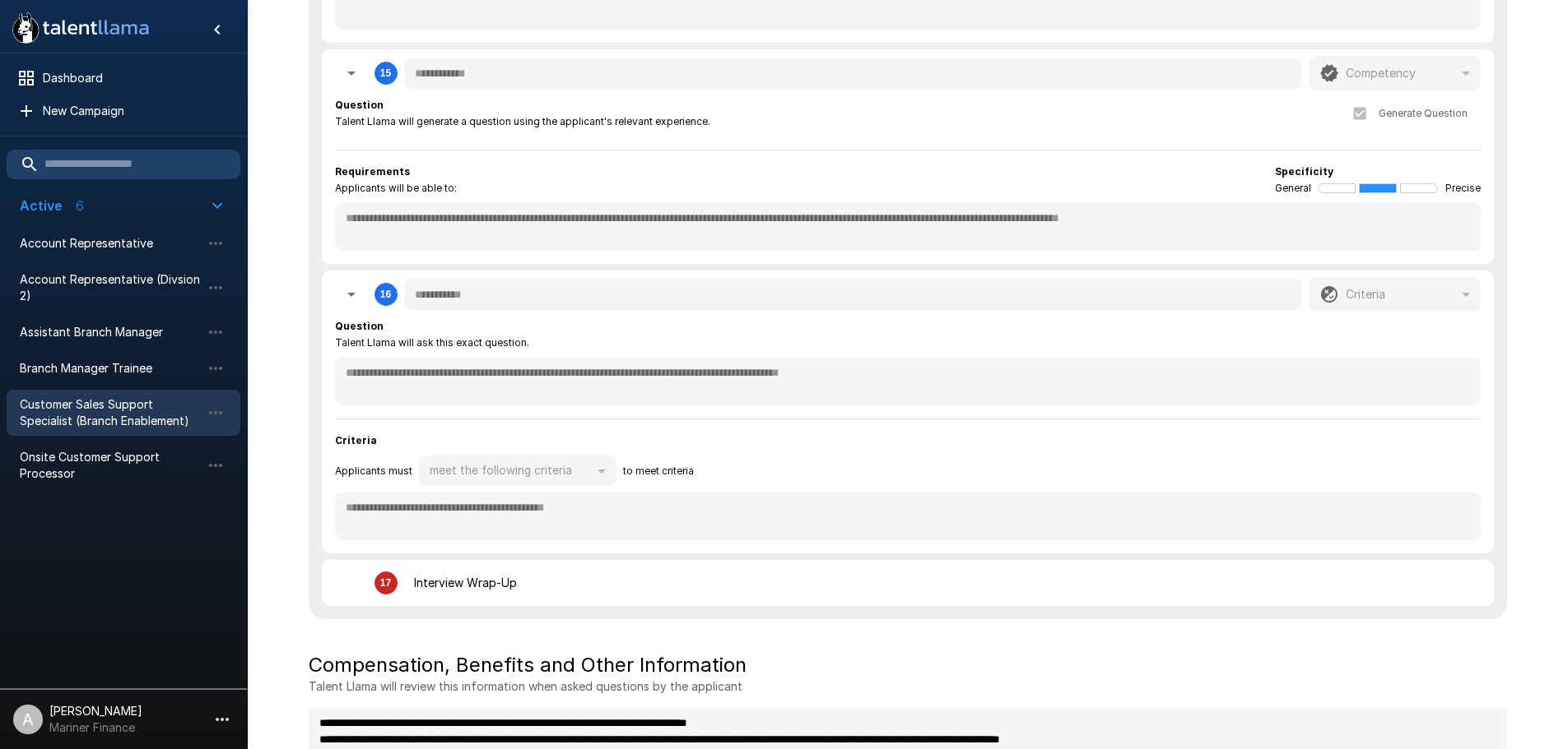
scroll to position [3538, 0]
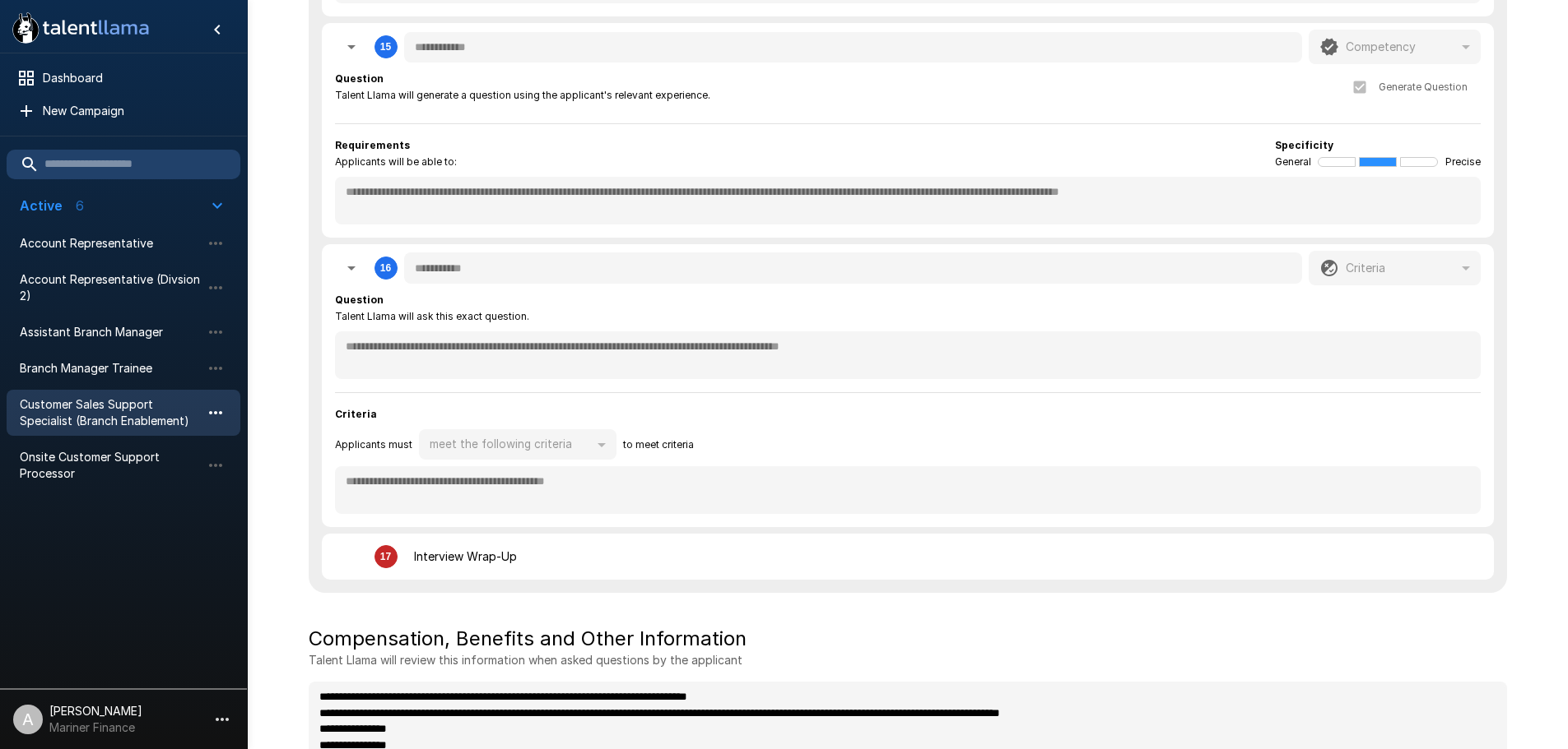
click at [207, 411] on icon "button" at bounding box center [215, 413] width 20 height 20
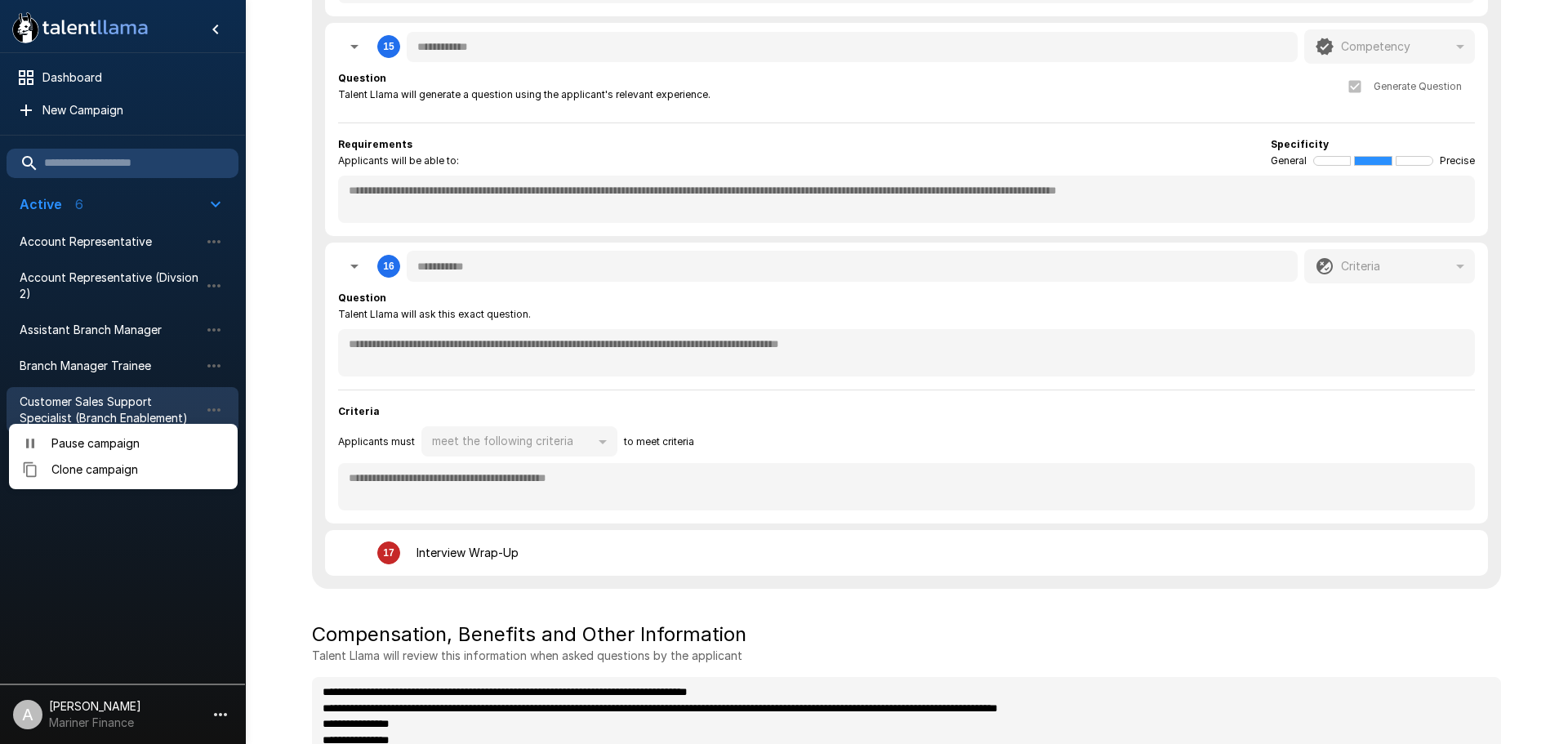
click at [849, 588] on div at bounding box center [784, 372] width 1568 height 744
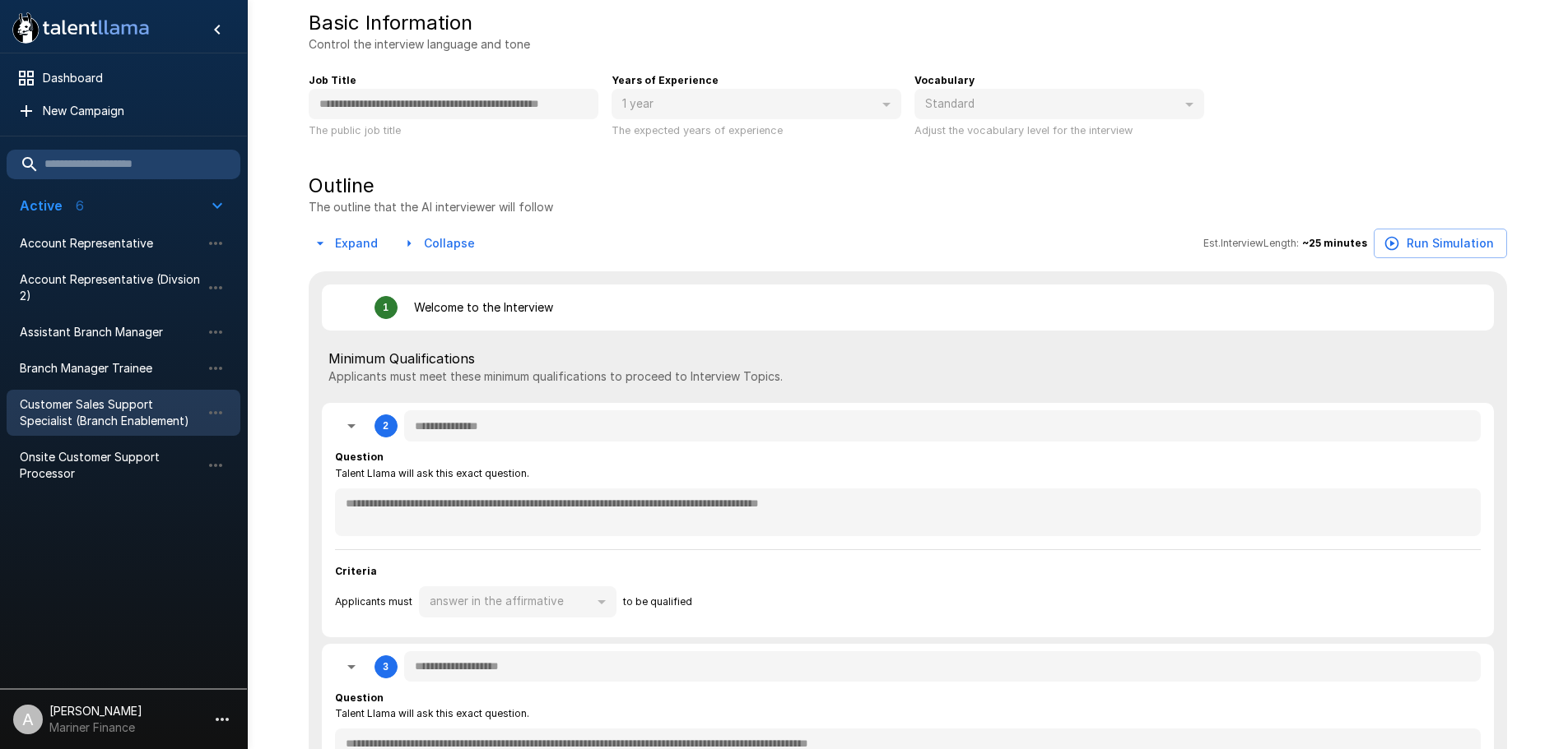
scroll to position [0, 0]
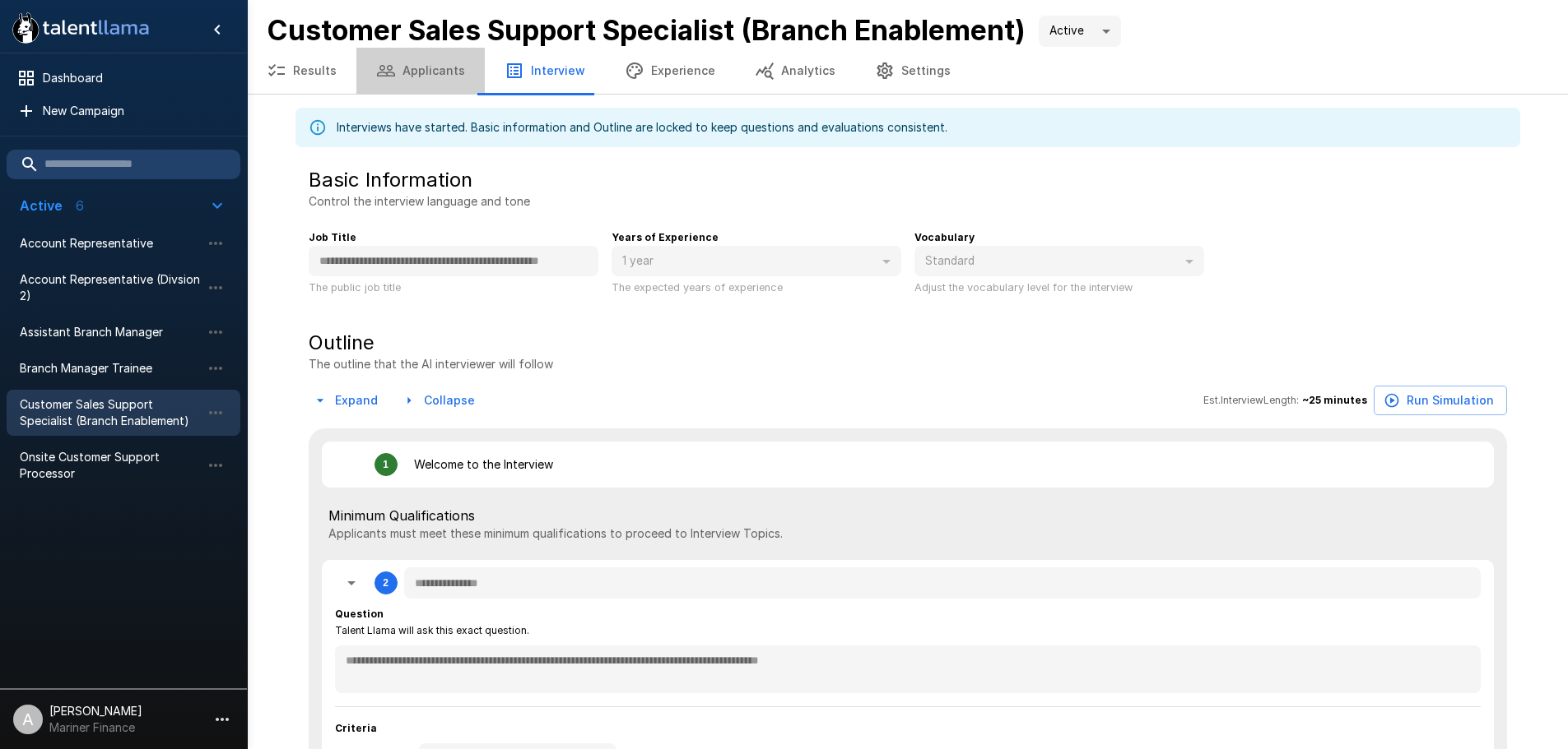
click at [428, 65] on button "Applicants" at bounding box center [420, 70] width 128 height 46
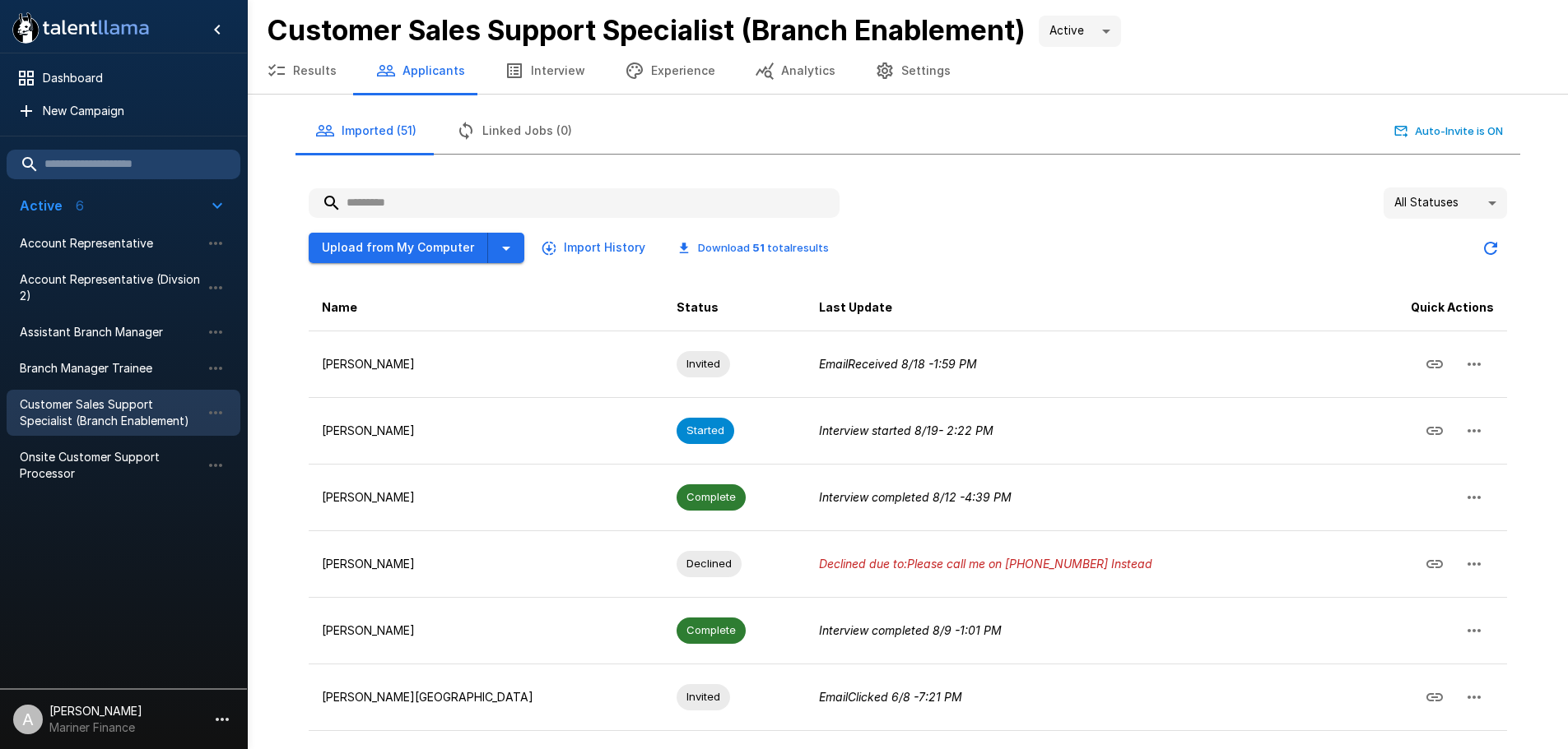
click at [379, 250] on button "Upload from My Computer" at bounding box center [398, 247] width 179 height 31
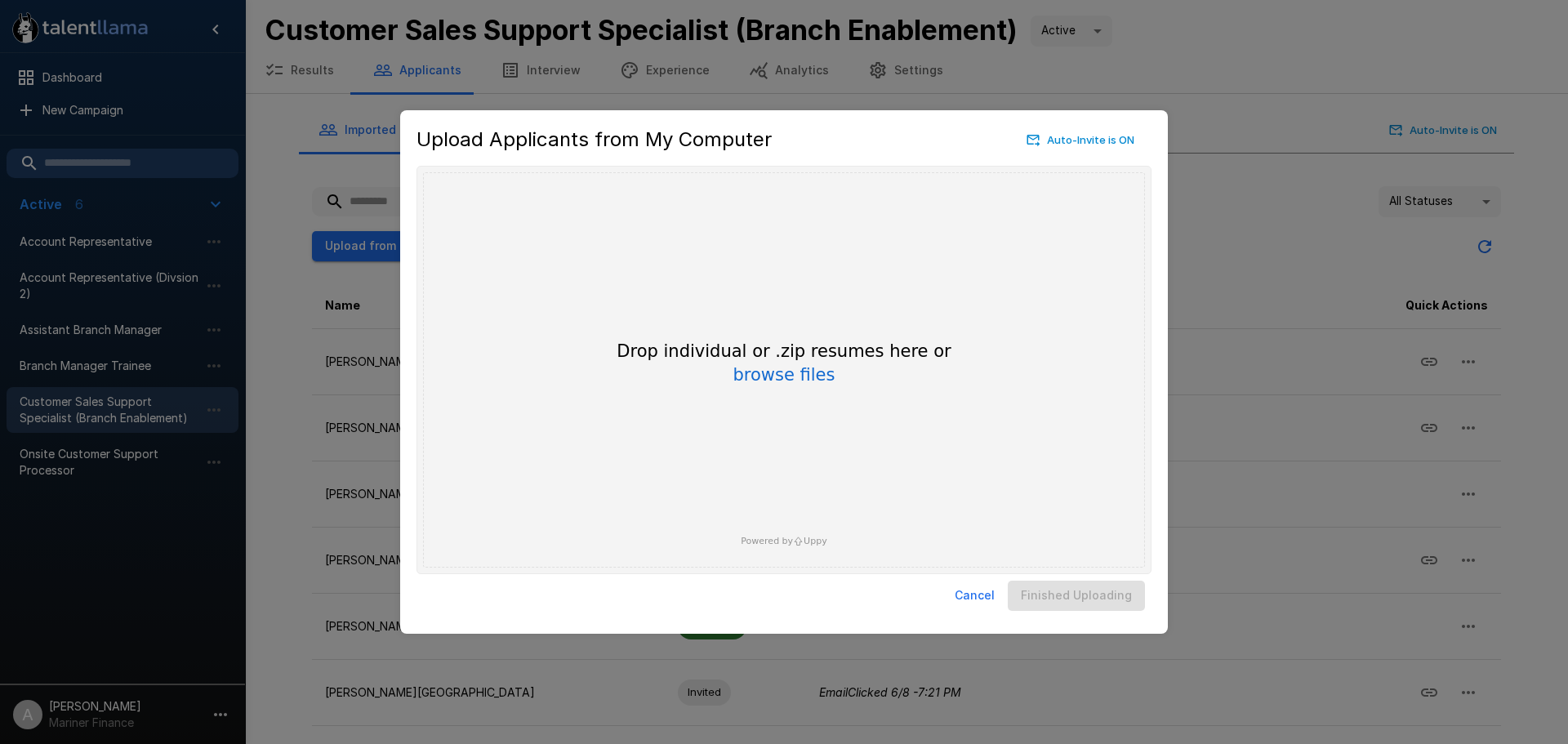
click at [1193, 121] on div "Upload Applicants from My Computer Auto-Invite is ON Drop your files here Drop …" at bounding box center [784, 372] width 1568 height 744
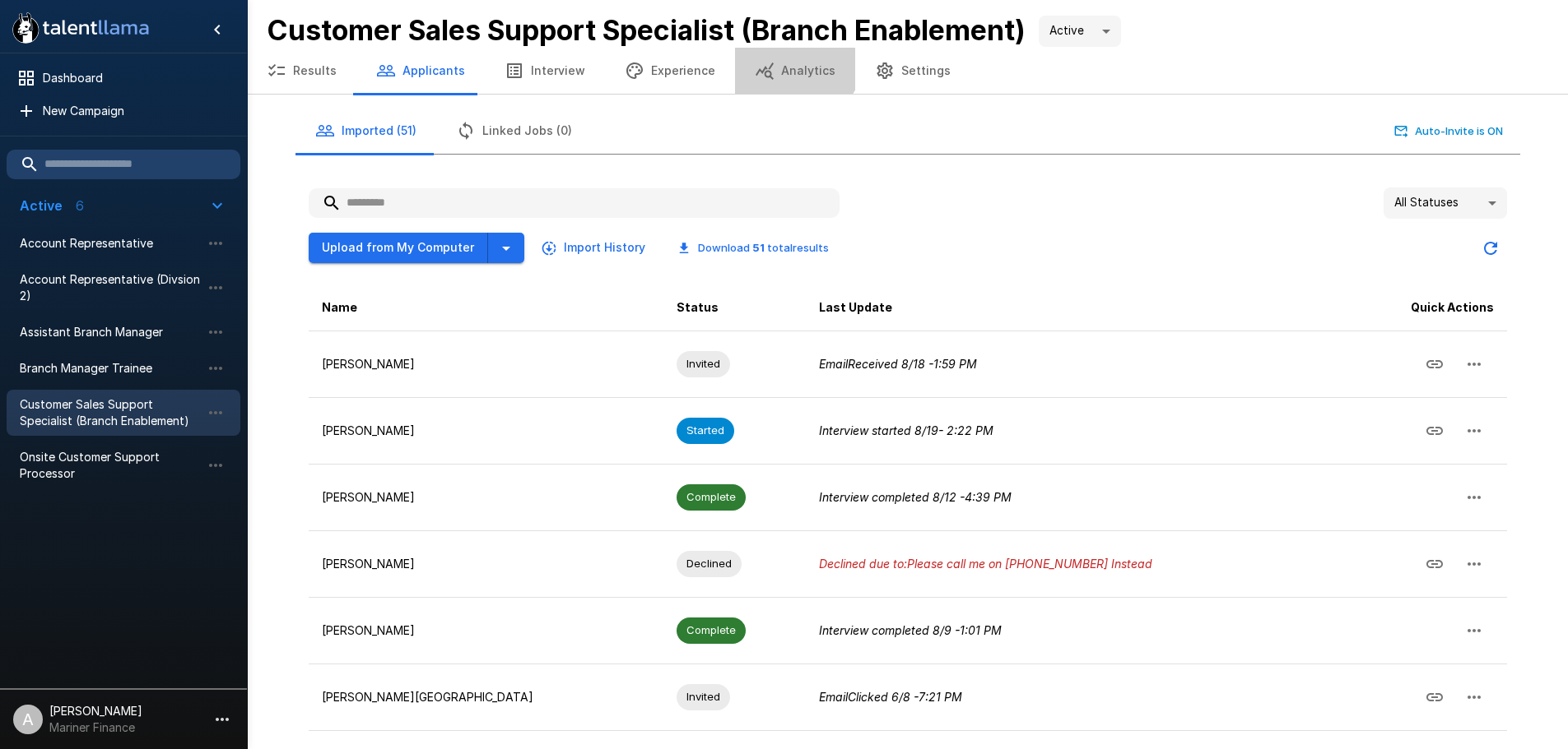
click at [778, 59] on button "Analytics" at bounding box center [795, 70] width 121 height 46
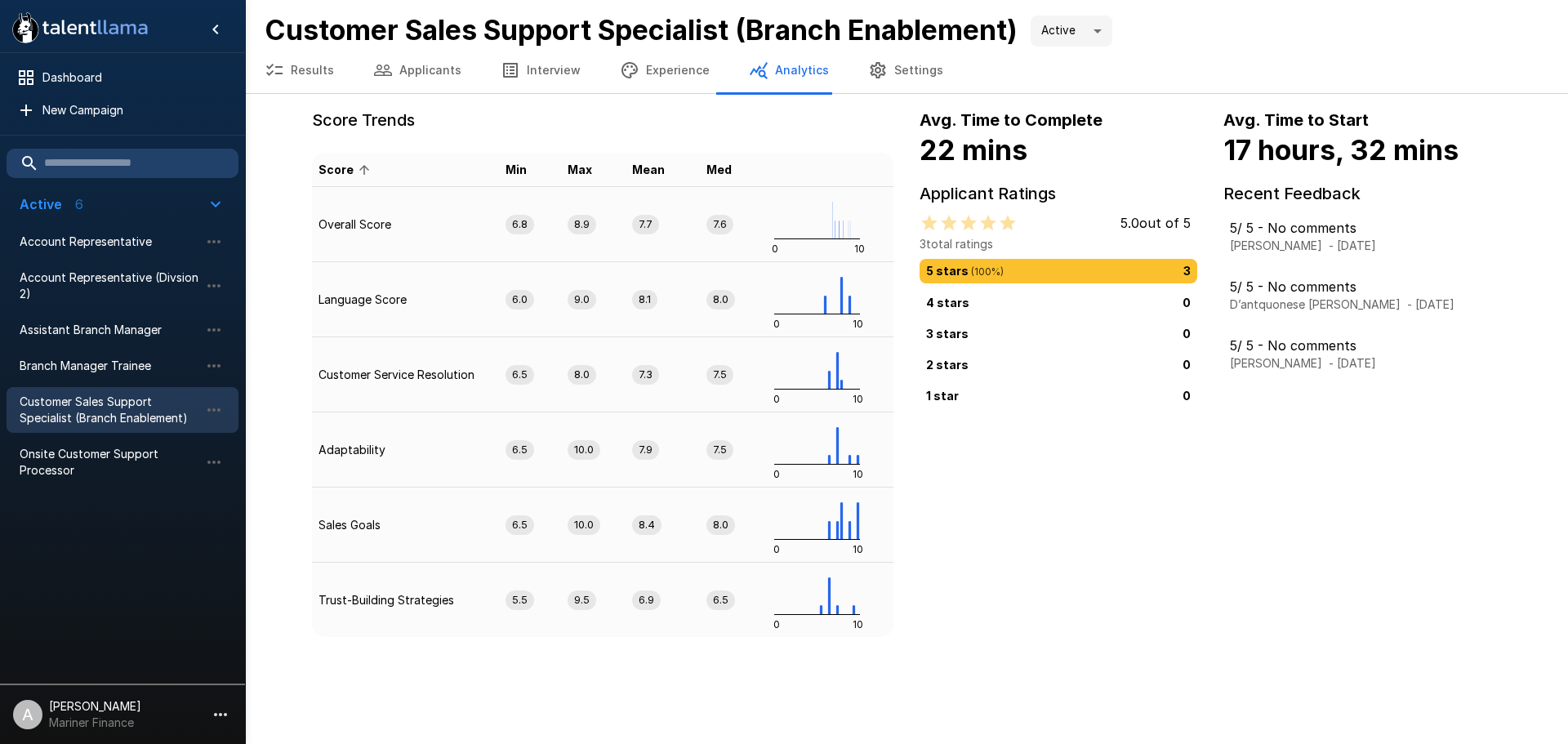
click at [296, 69] on button "Results" at bounding box center [299, 70] width 108 height 45
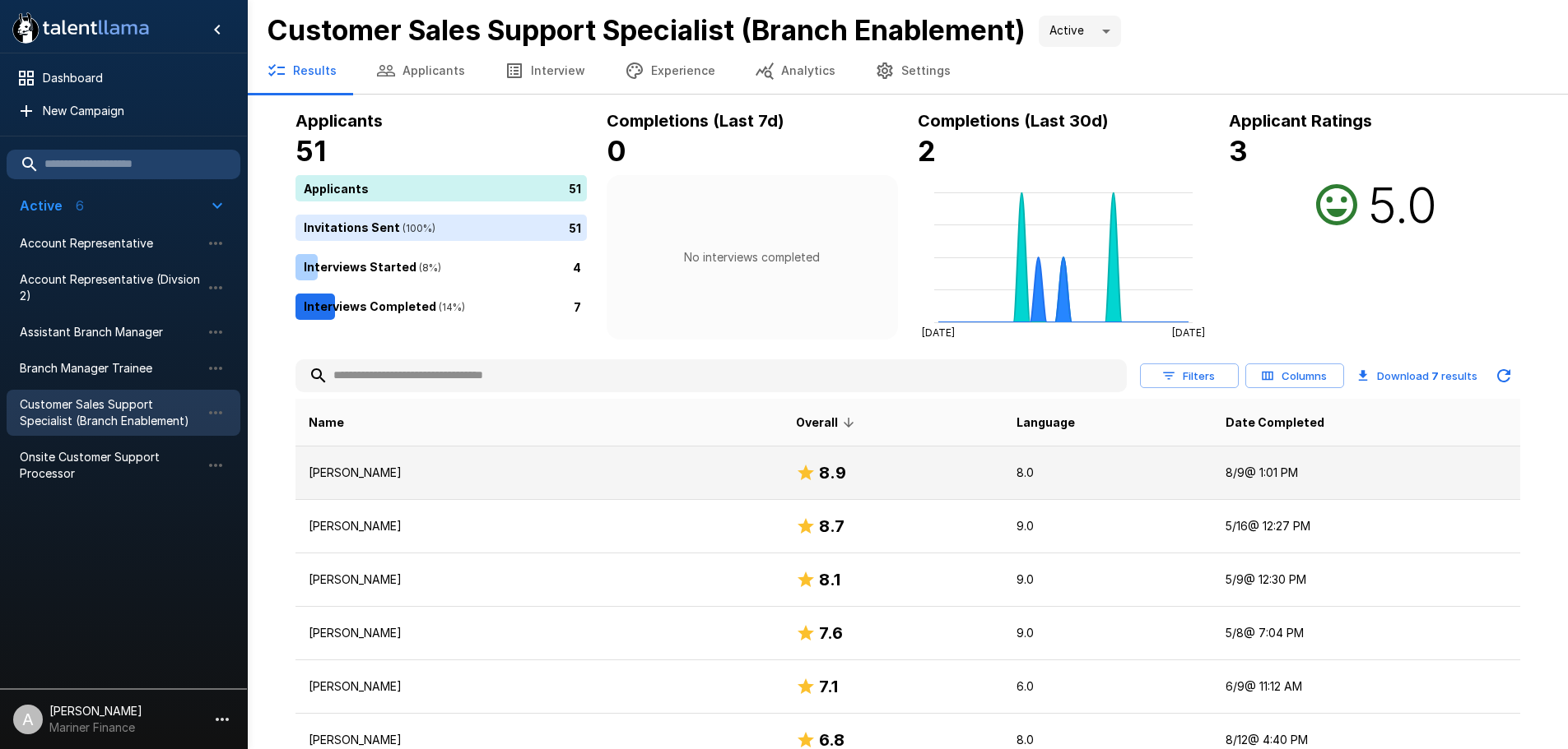
click at [532, 476] on p "[PERSON_NAME]" at bounding box center [539, 473] width 462 height 17
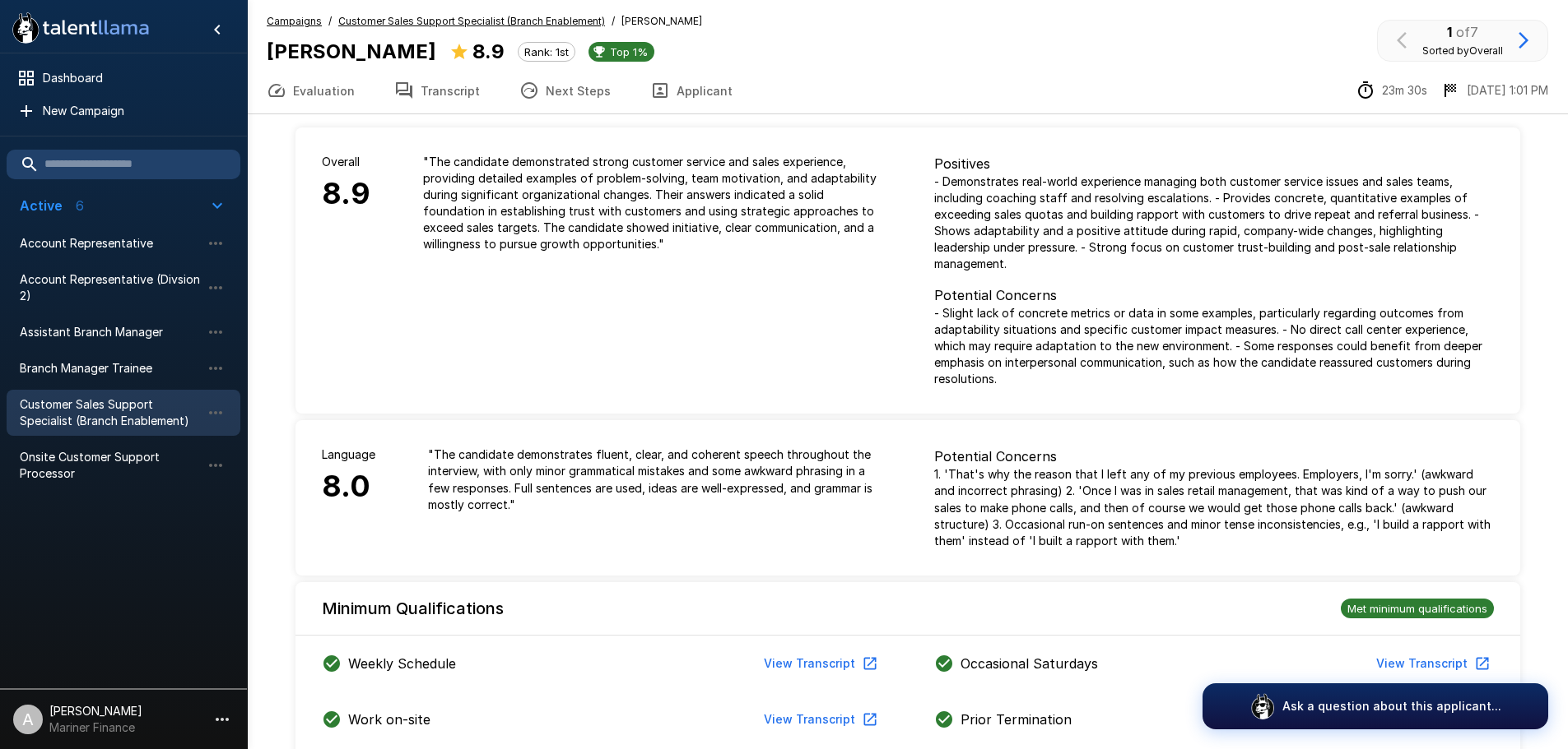
click at [517, 21] on u "Customer Sales Support Specialist (Branch Enablement)" at bounding box center [471, 21] width 266 height 12
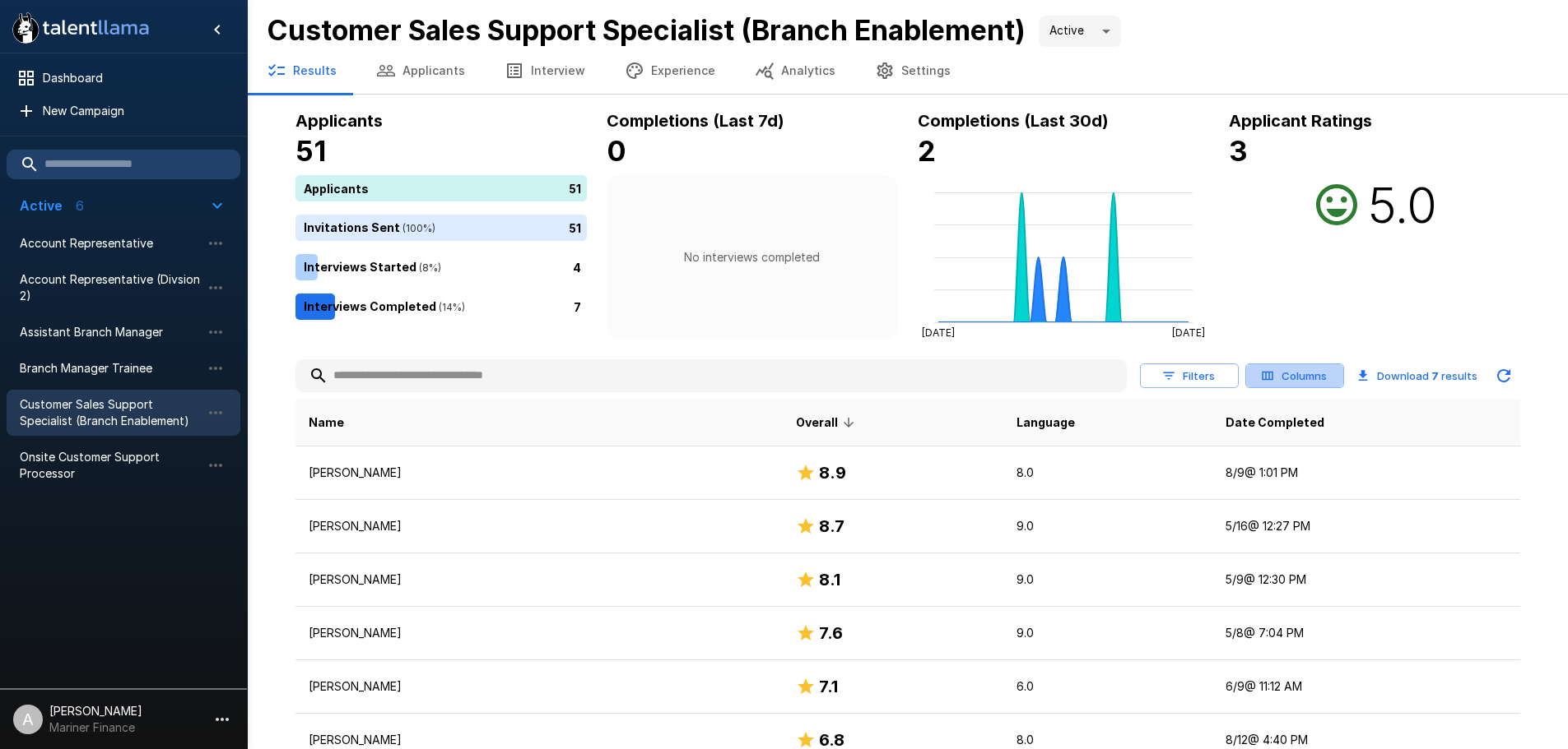
click at [1317, 376] on button "Columns" at bounding box center [1295, 375] width 99 height 25
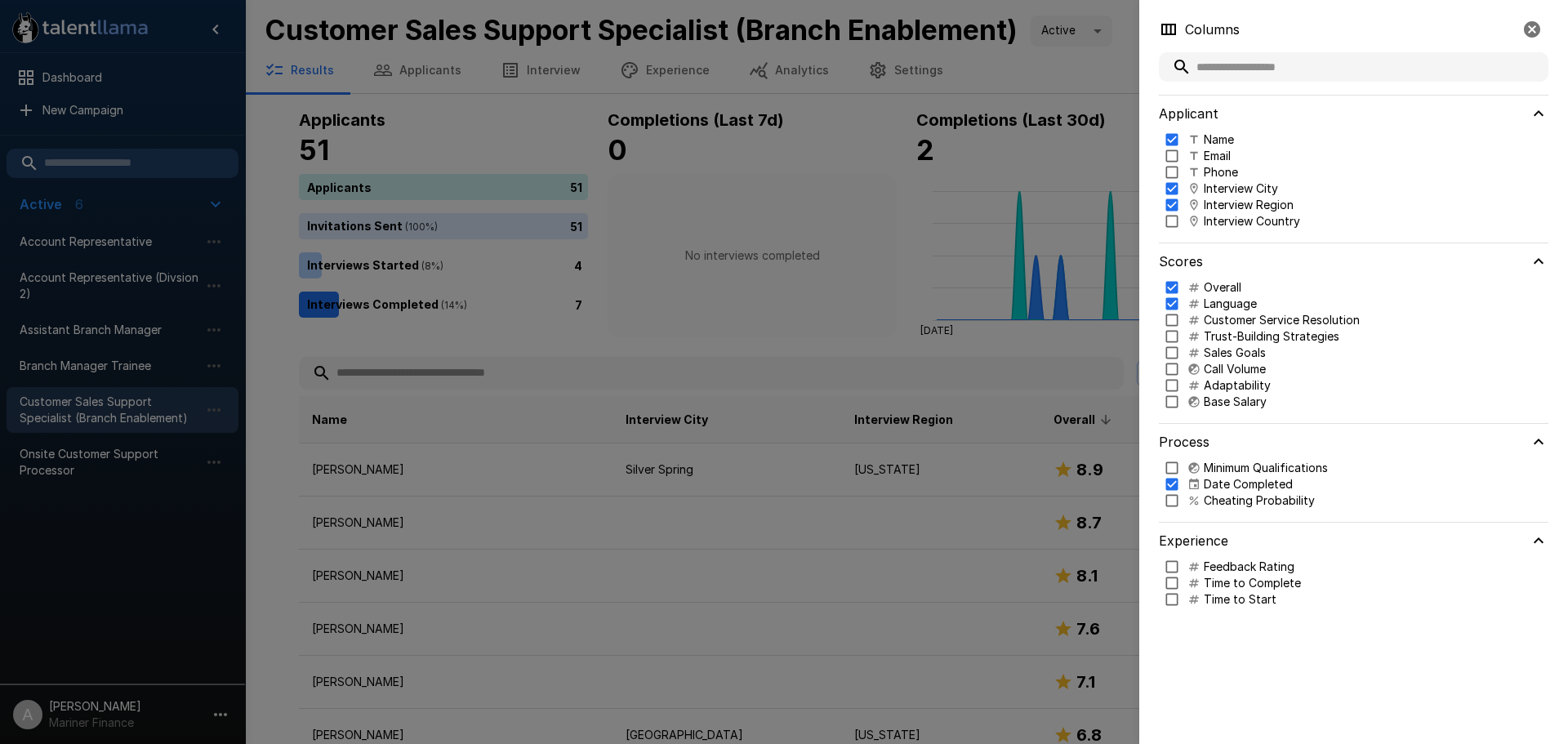
click at [1095, 362] on div at bounding box center [784, 372] width 1568 height 744
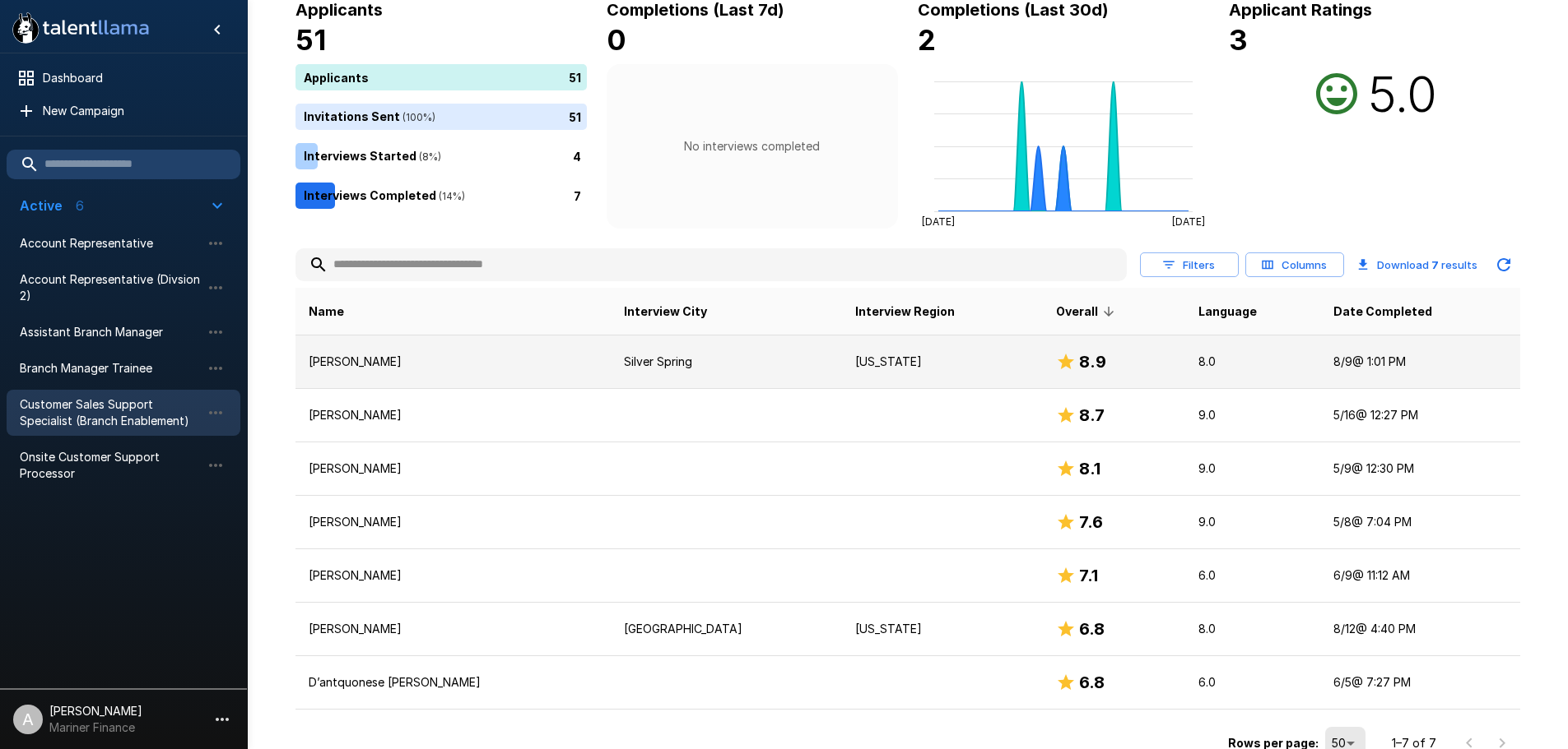
scroll to position [127, 0]
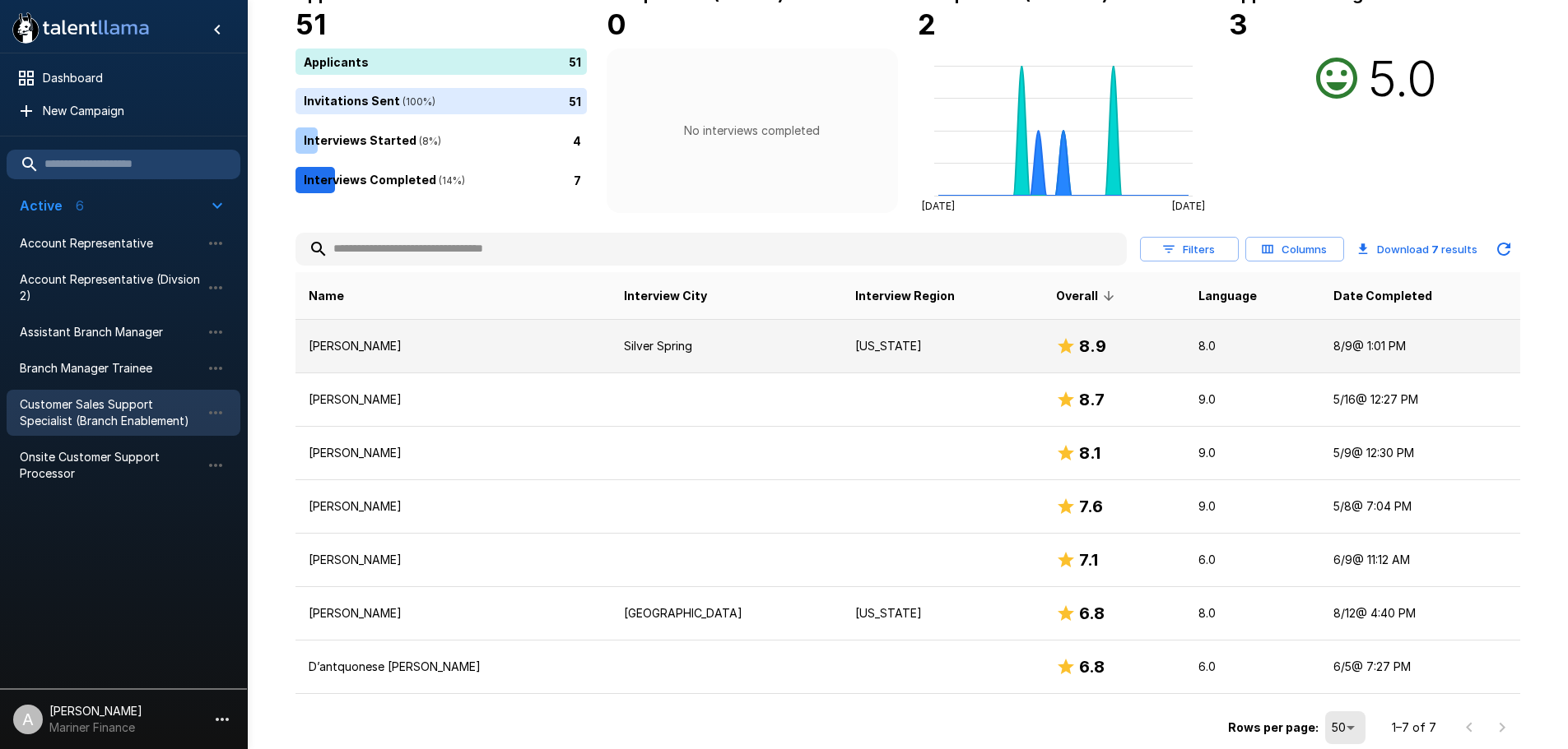
click at [343, 342] on p "[PERSON_NAME]" at bounding box center [453, 346] width 290 height 17
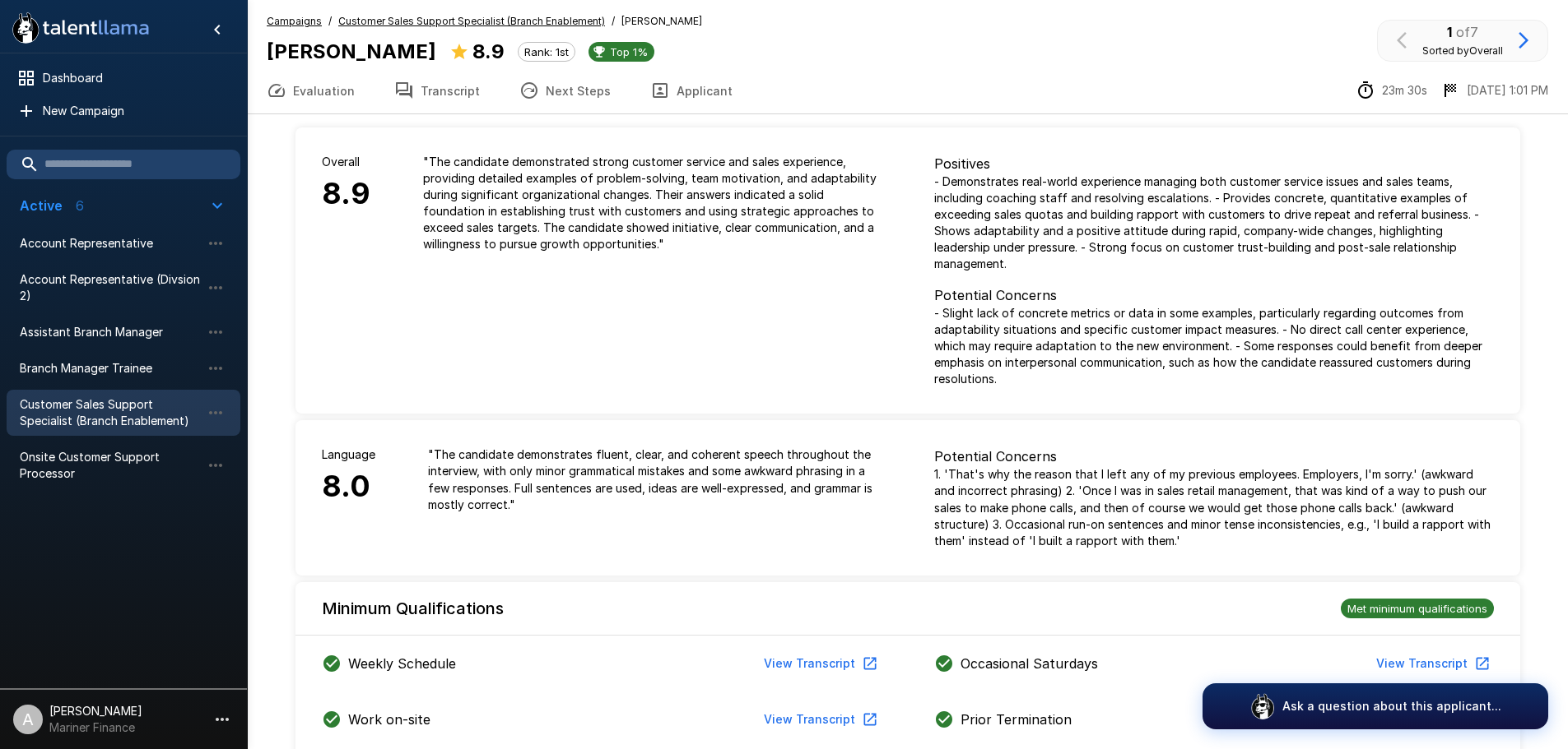
click at [422, 86] on button "Transcript" at bounding box center [437, 90] width 125 height 46
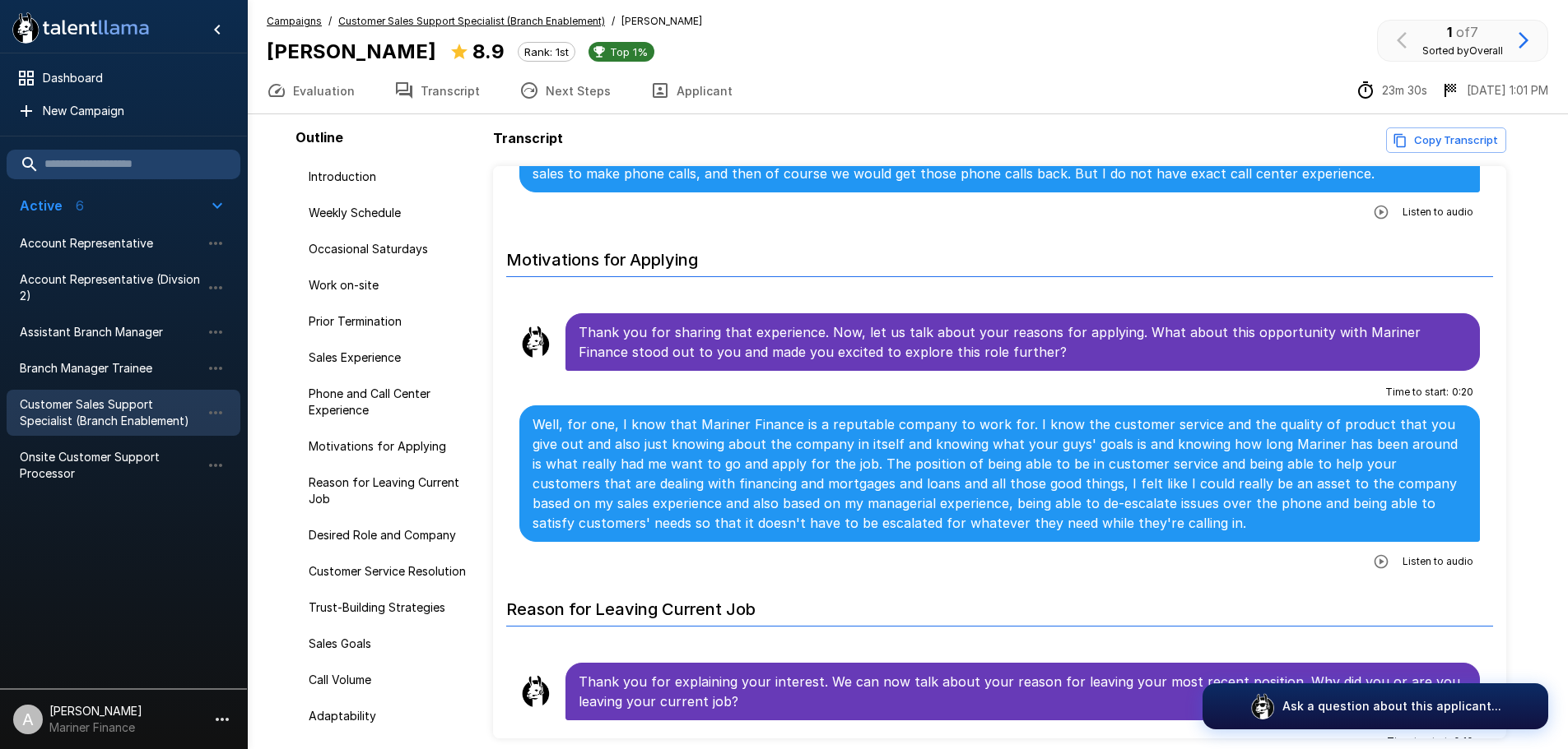
scroll to position [1646, 0]
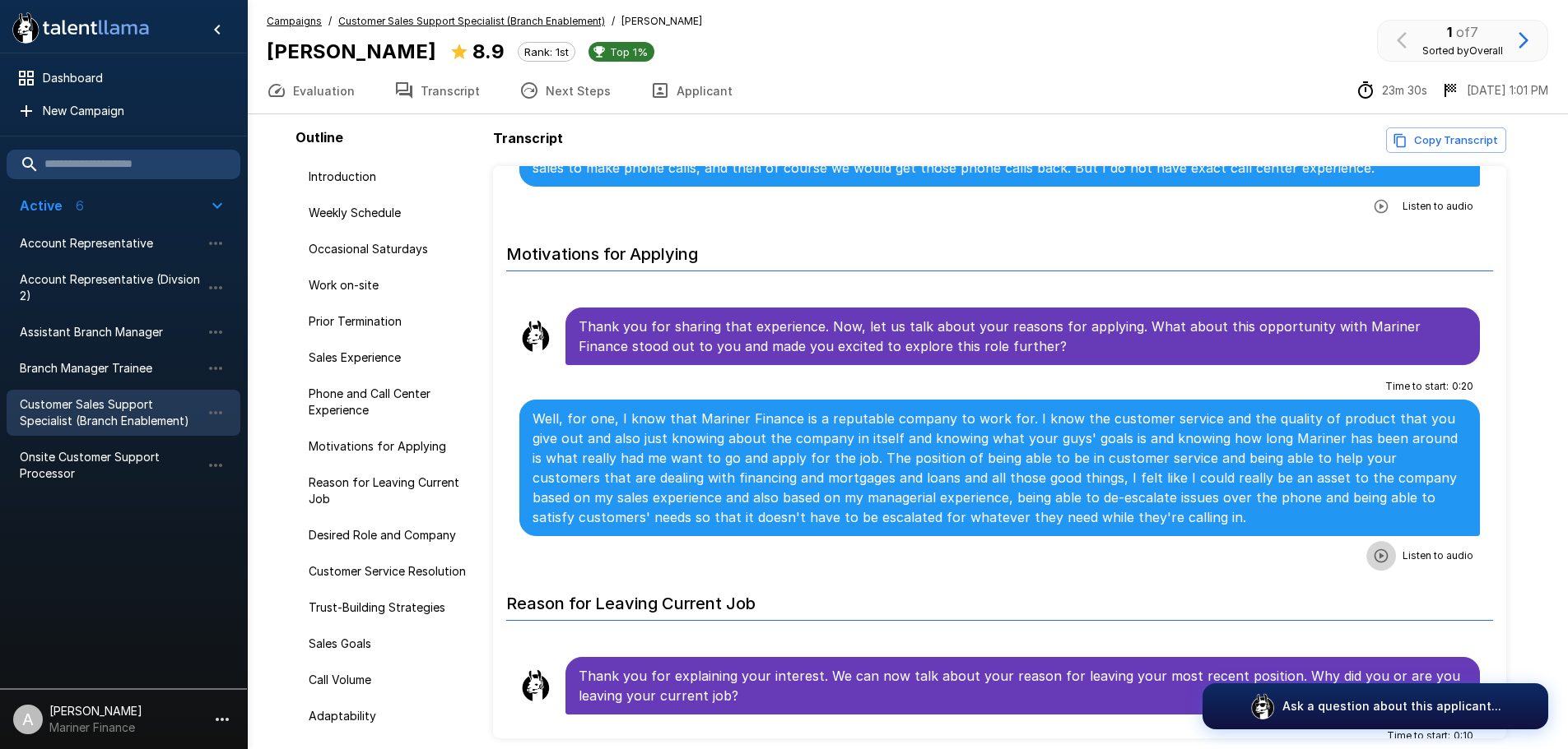
click at [1373, 548] on icon "button" at bounding box center [1381, 557] width 17 height 17
click at [1305, 549] on icon "button" at bounding box center [1314, 558] width 17 height 17
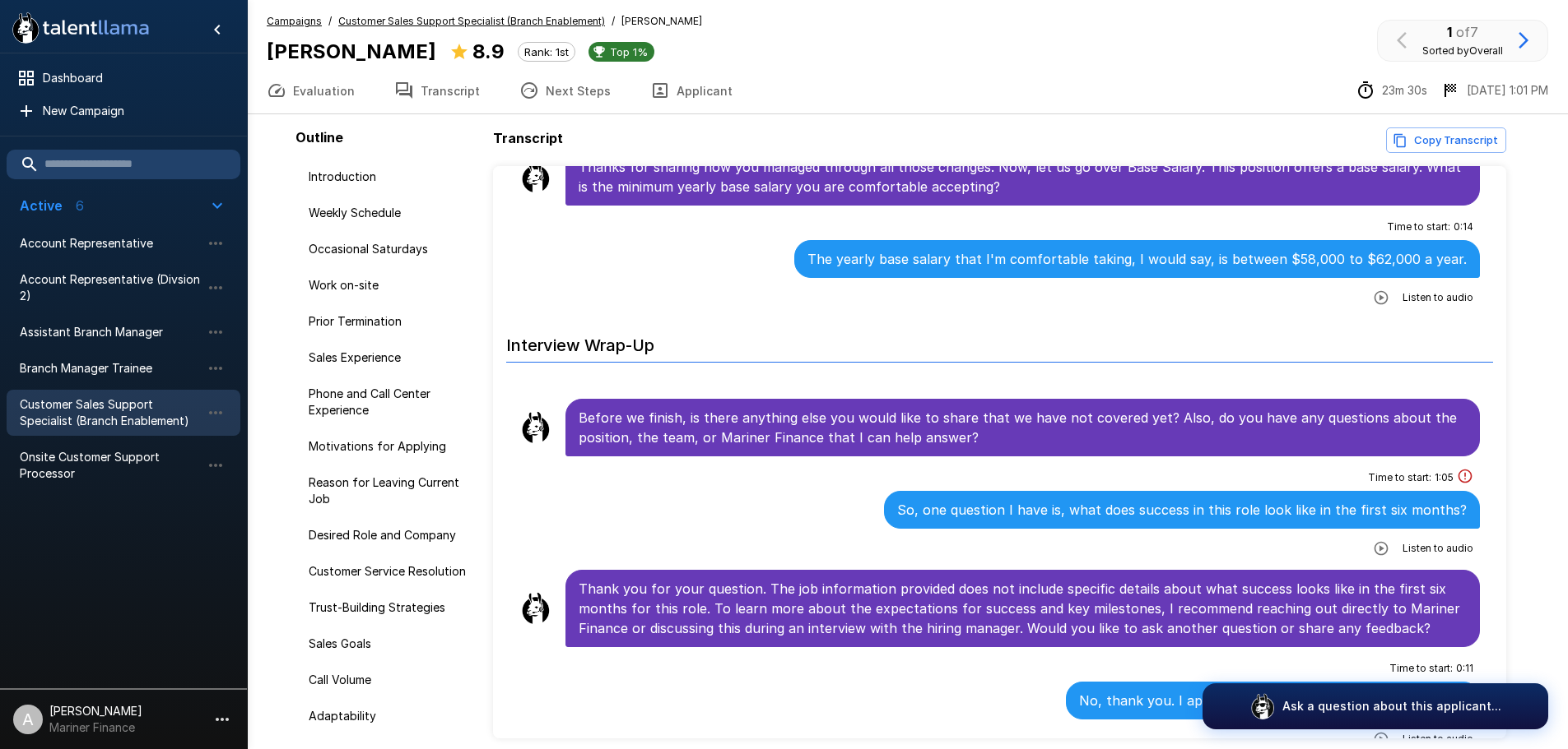
scroll to position [5613, 0]
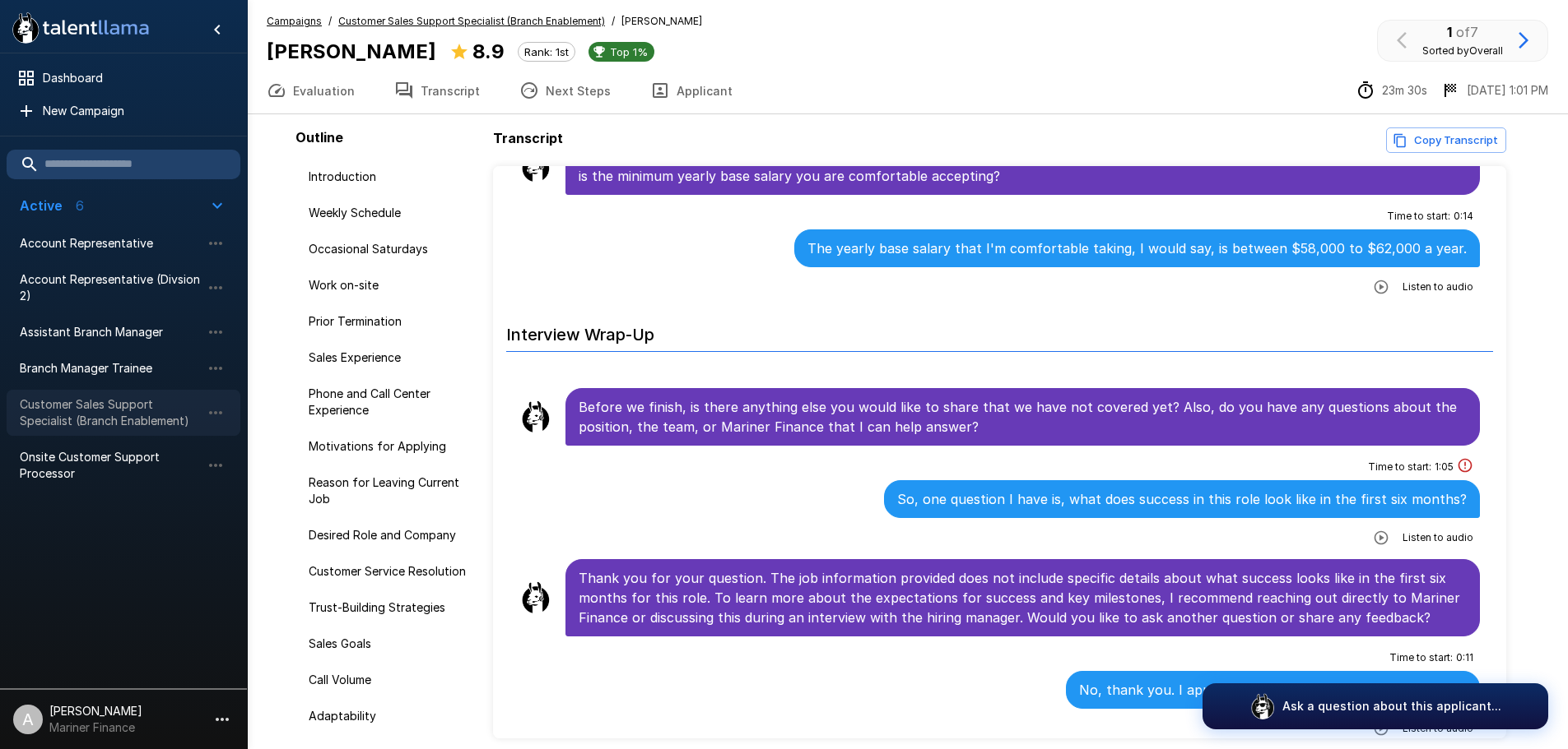
click at [100, 415] on span "Customer Sales Support Specialist (Branch Enablement)" at bounding box center [110, 413] width 181 height 33
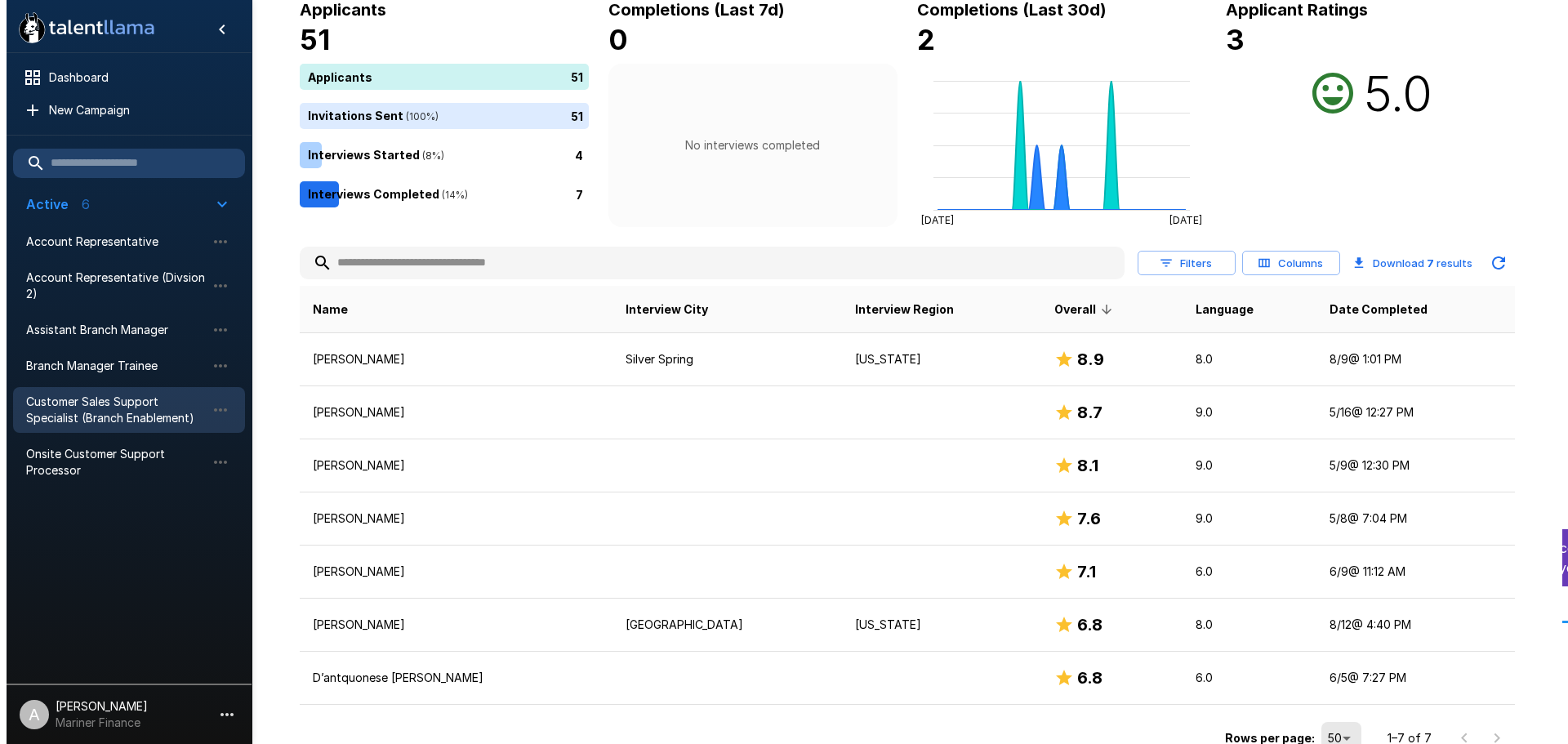
scroll to position [126, 0]
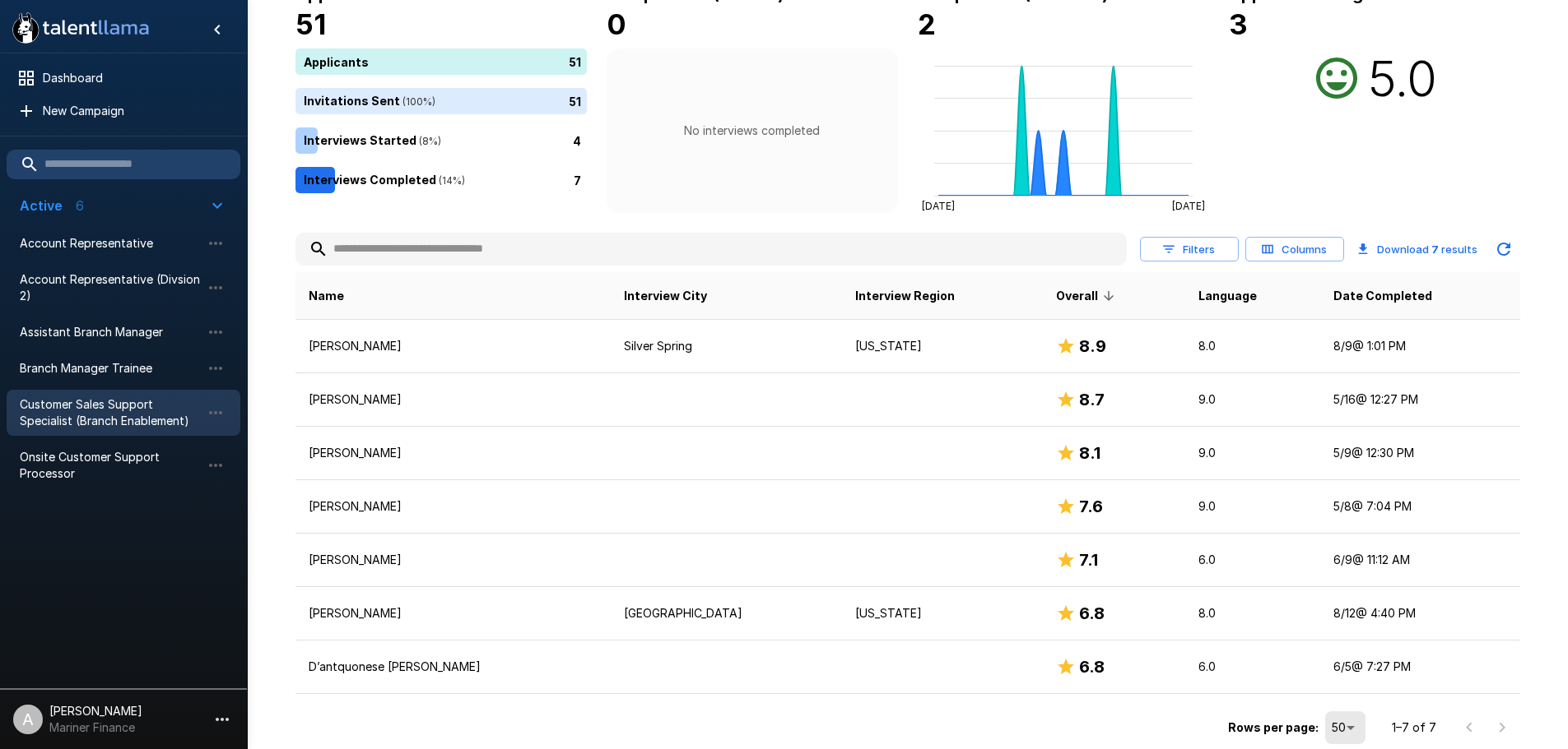
click at [1347, 623] on body ".st0{fill:#FFFFFF;} .st1{fill:#76a4ed;} Dashboard New Campaign Active 6 Account…" at bounding box center [784, 247] width 1568 height 749
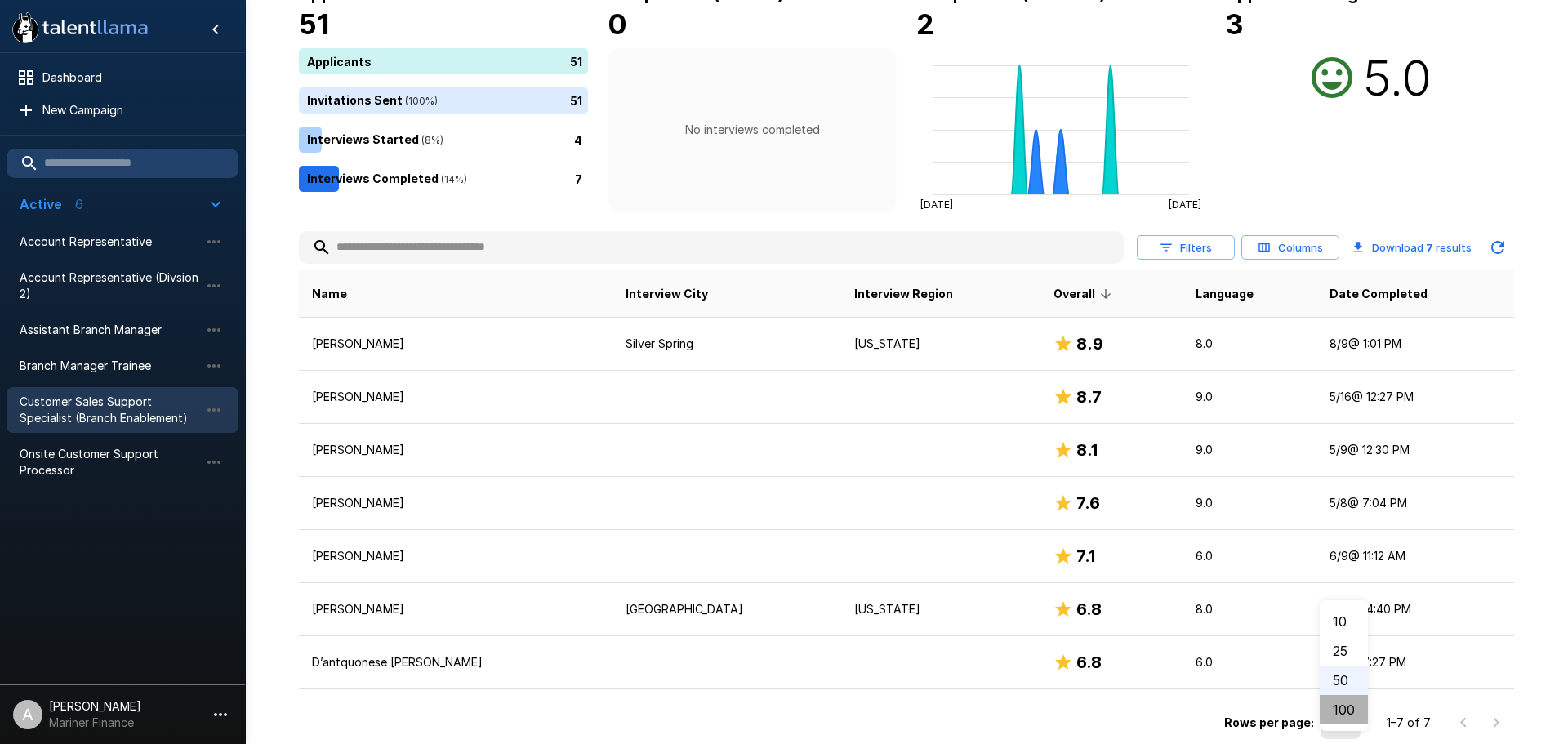
click at [1344, 709] on li "100" at bounding box center [1344, 711] width 48 height 30
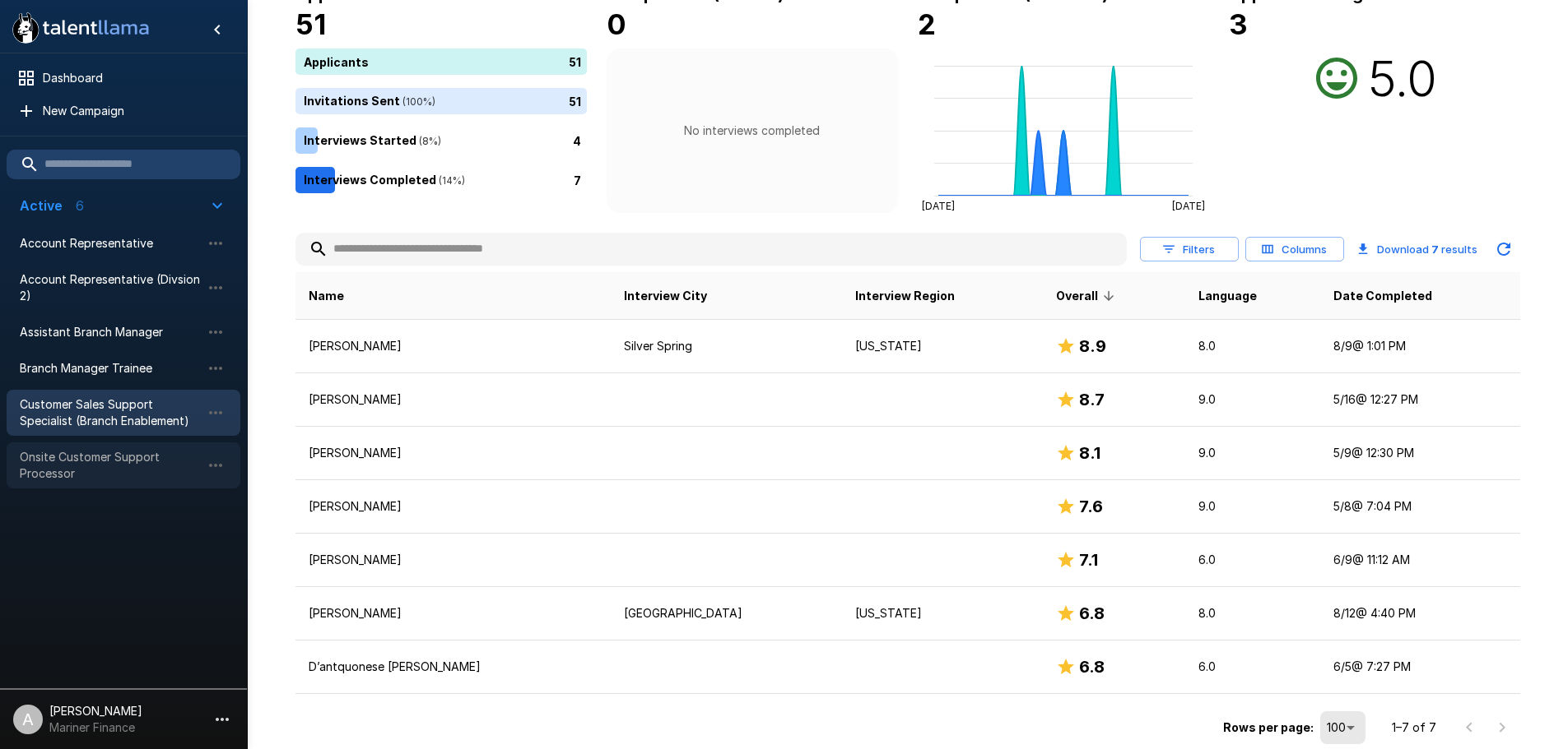
click at [86, 457] on span "Onsite Customer Support Processor" at bounding box center [110, 465] width 181 height 33
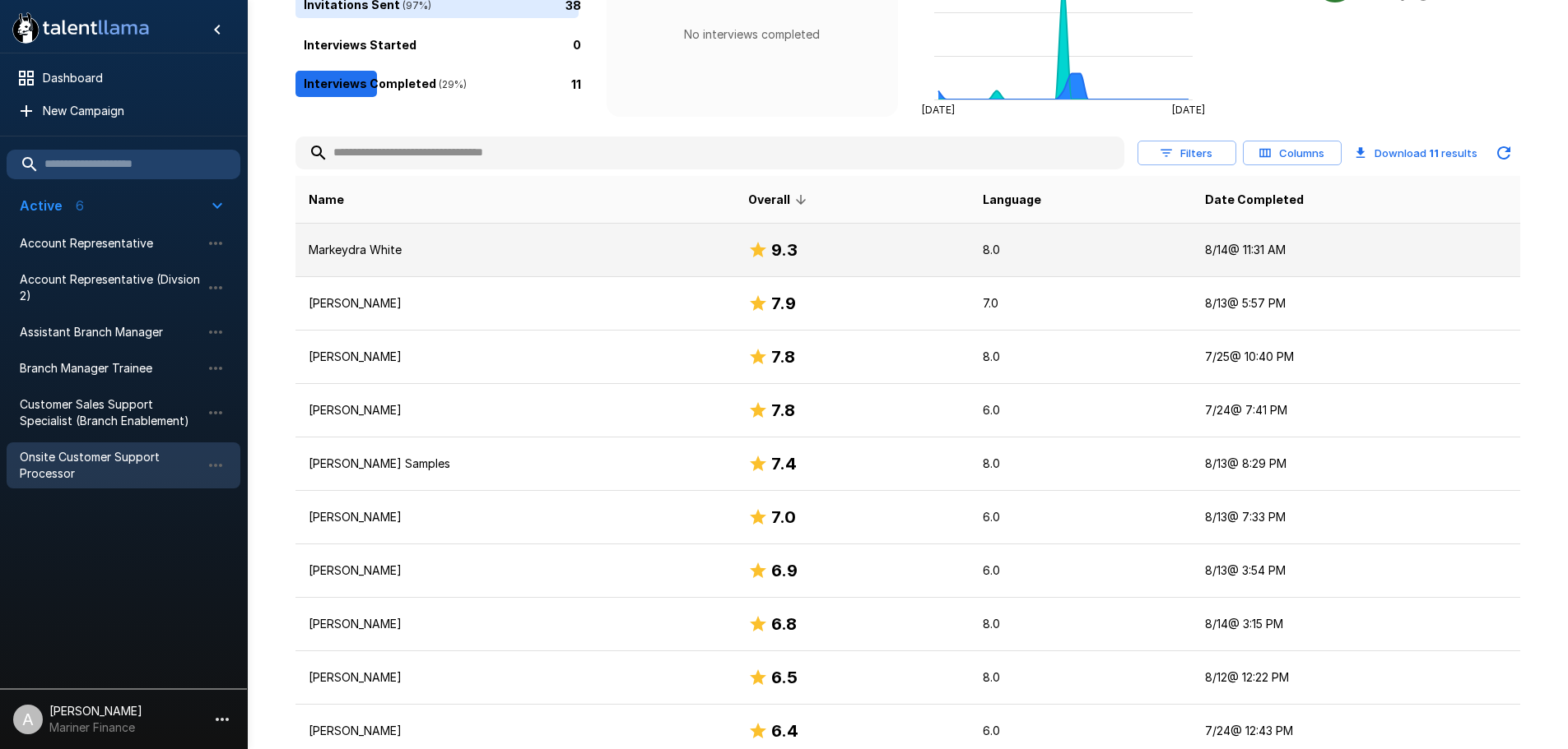
scroll to position [341, 0]
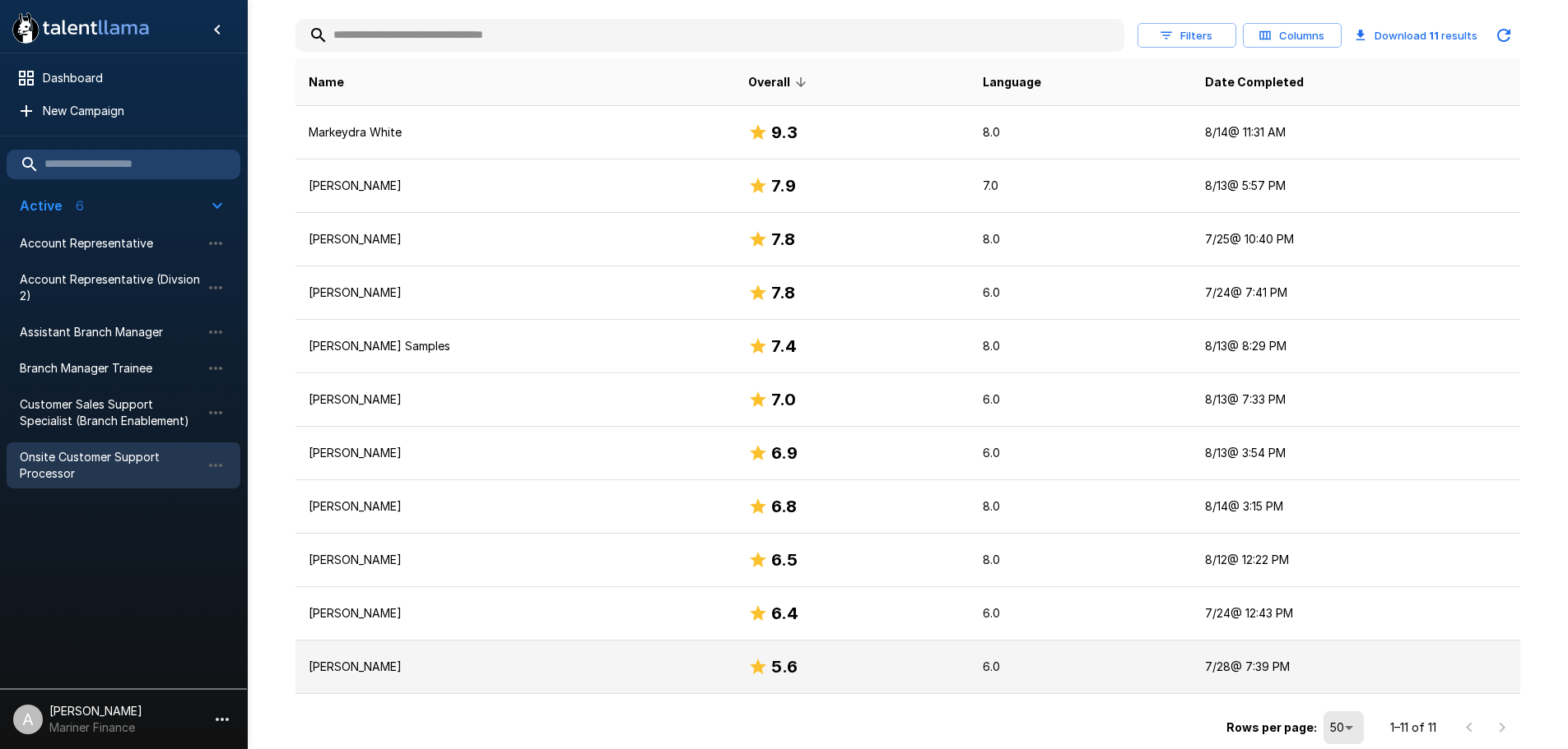
click at [758, 683] on td "5.6" at bounding box center [853, 667] width 235 height 53
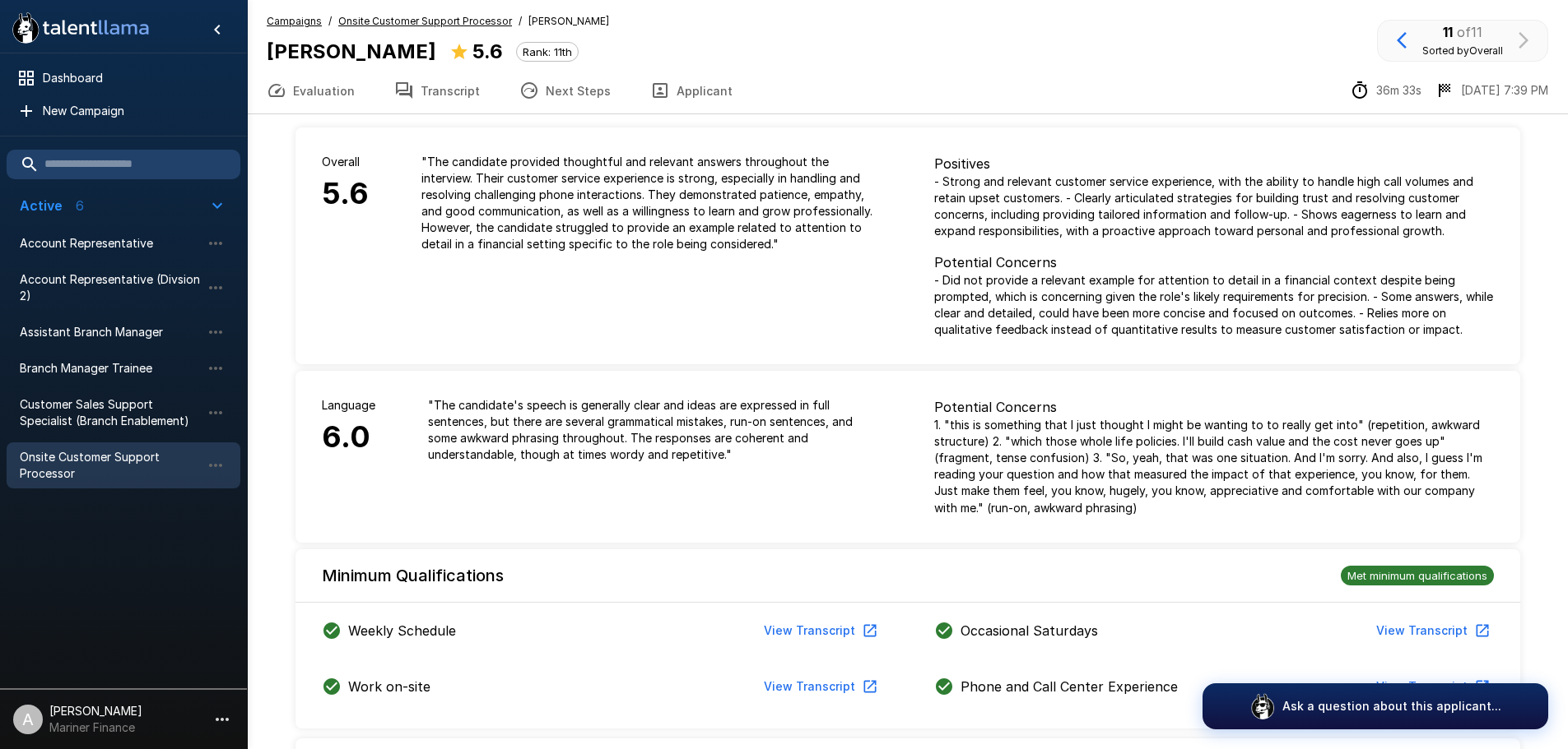
click at [453, 92] on button "Transcript" at bounding box center [437, 90] width 125 height 46
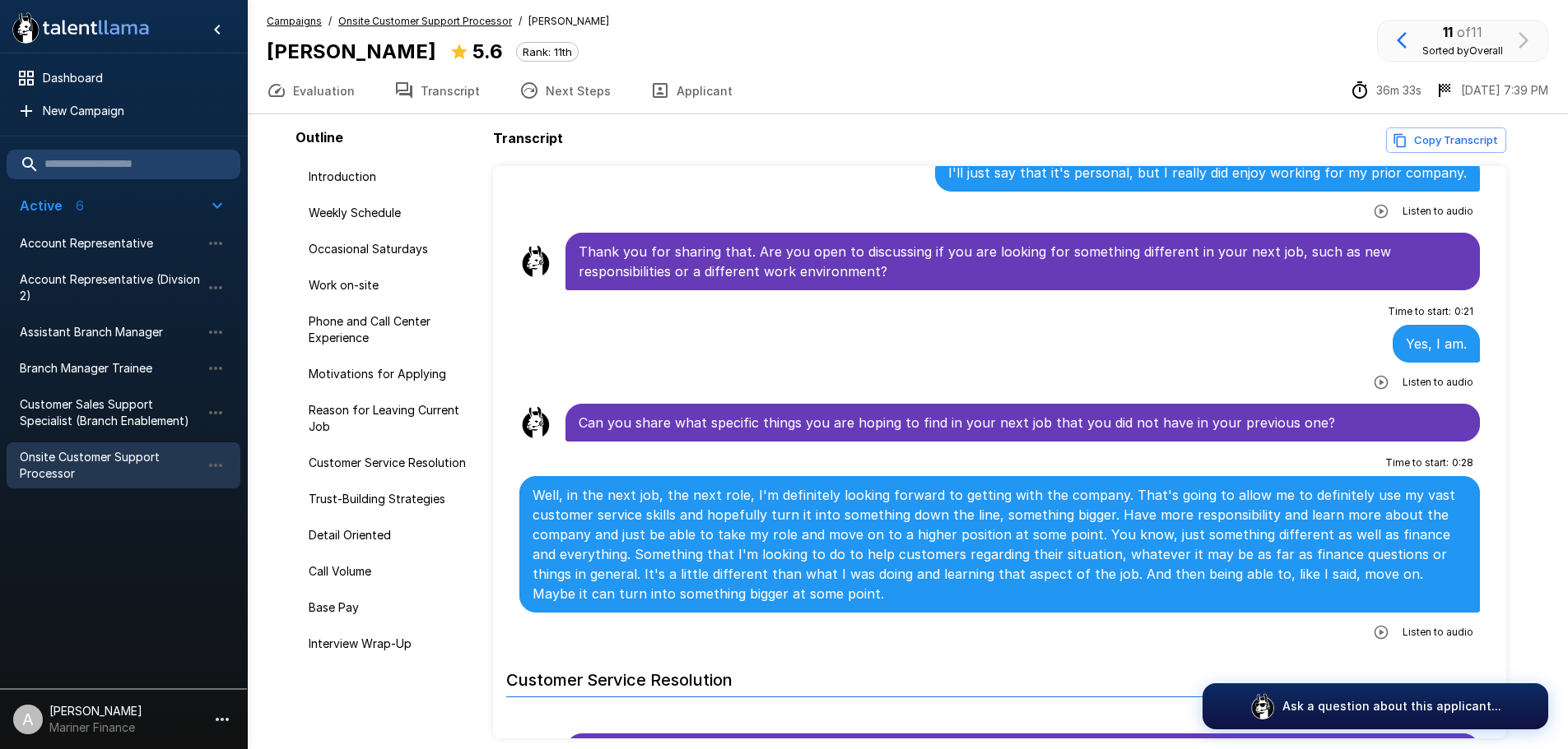
scroll to position [1152, 0]
